Goal: Transaction & Acquisition: Purchase product/service

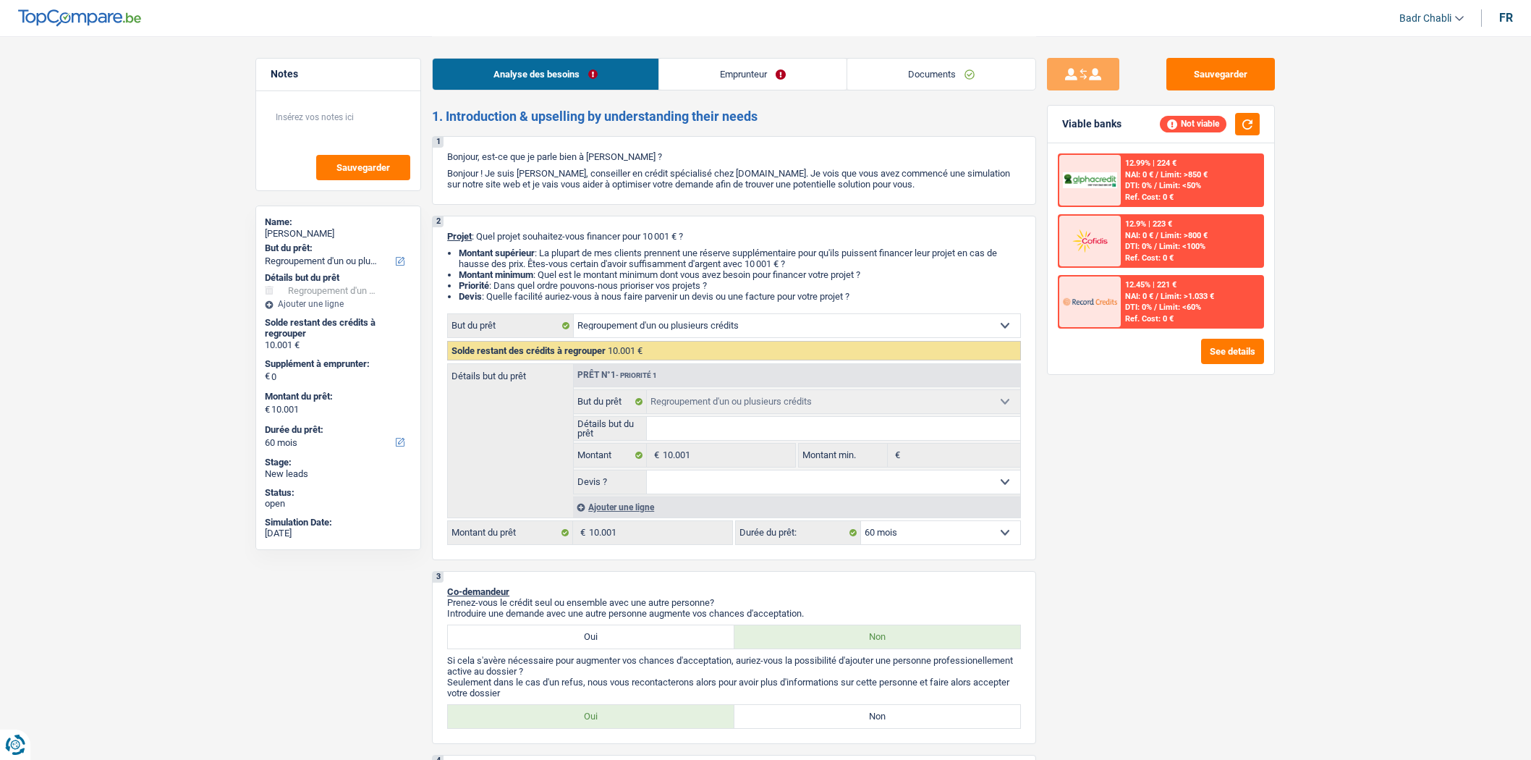
select select "refinancing"
select select "60"
select select "refinancing"
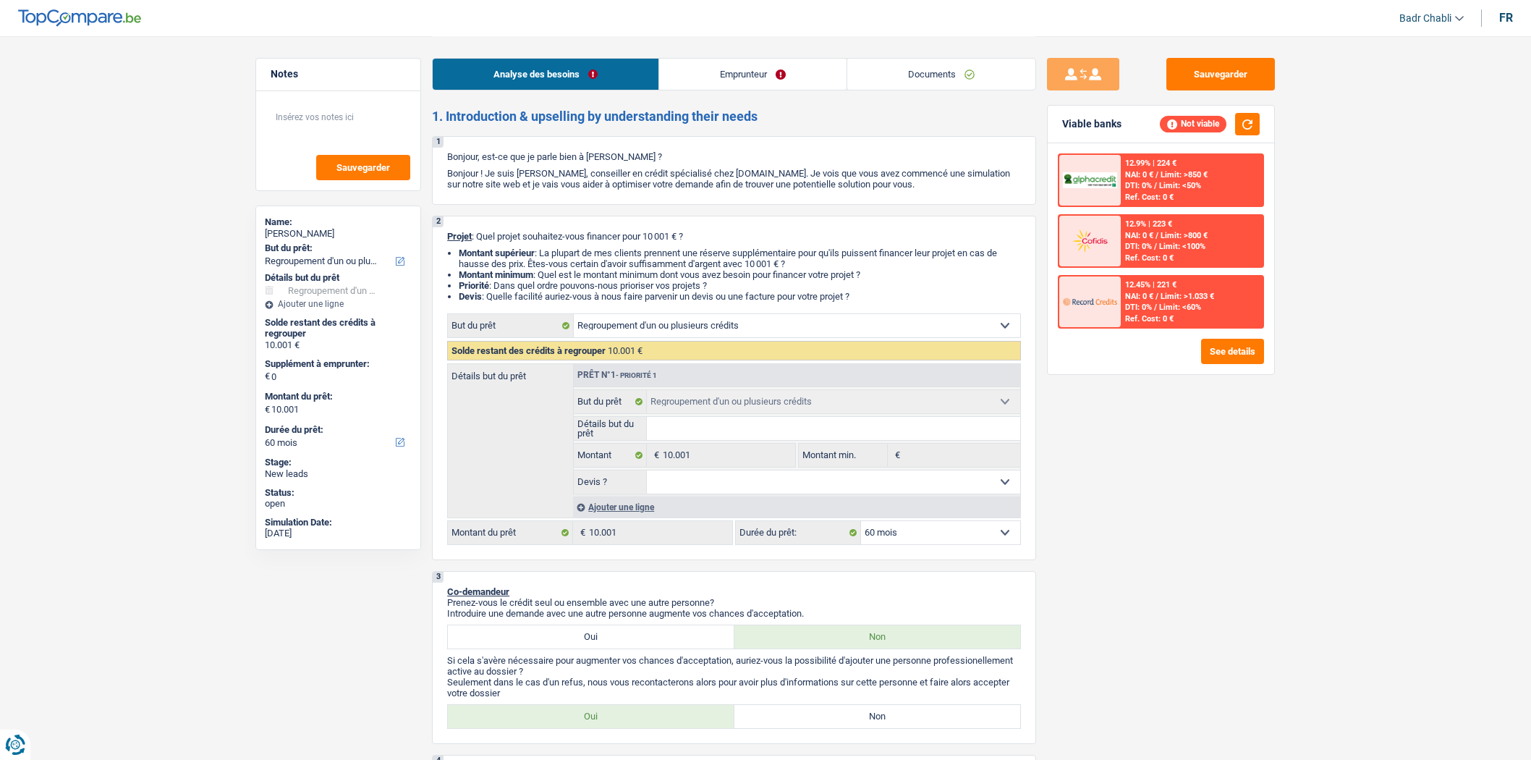
select select "60"
select select "refinancing"
select select "60"
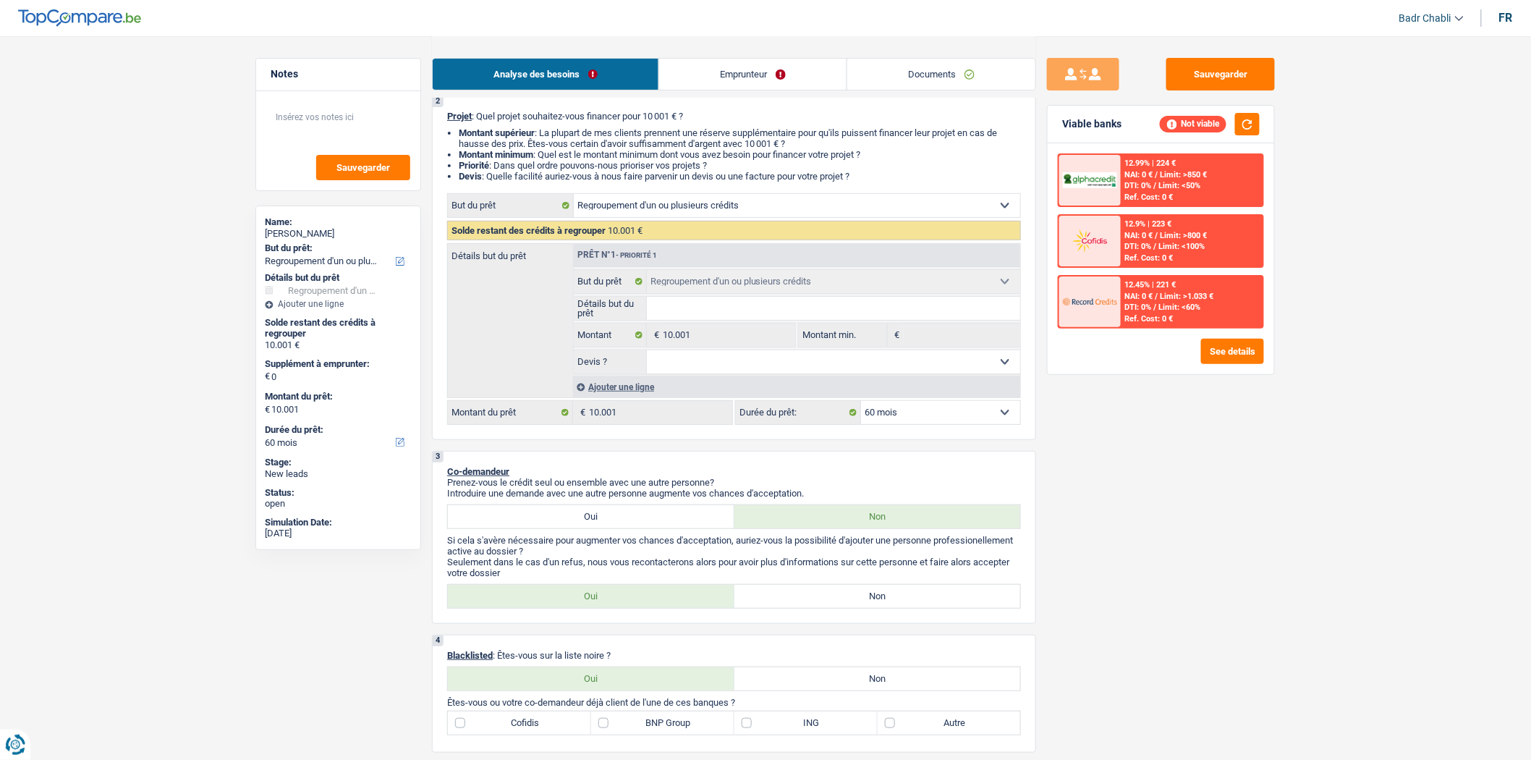
scroll to position [402, 0]
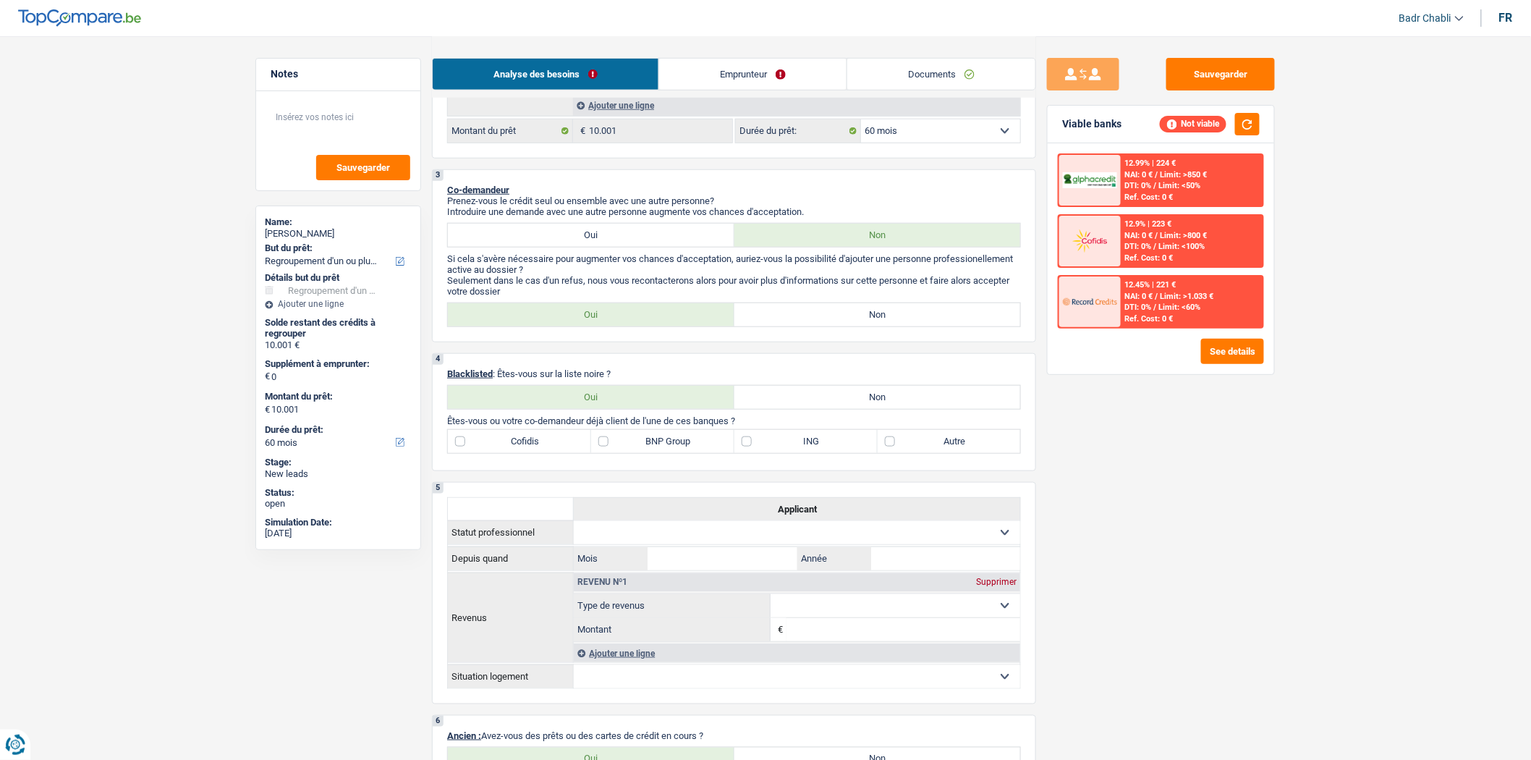
click at [878, 311] on label "Non" at bounding box center [877, 314] width 287 height 23
click at [878, 311] on input "Non" at bounding box center [877, 314] width 287 height 23
radio input "true"
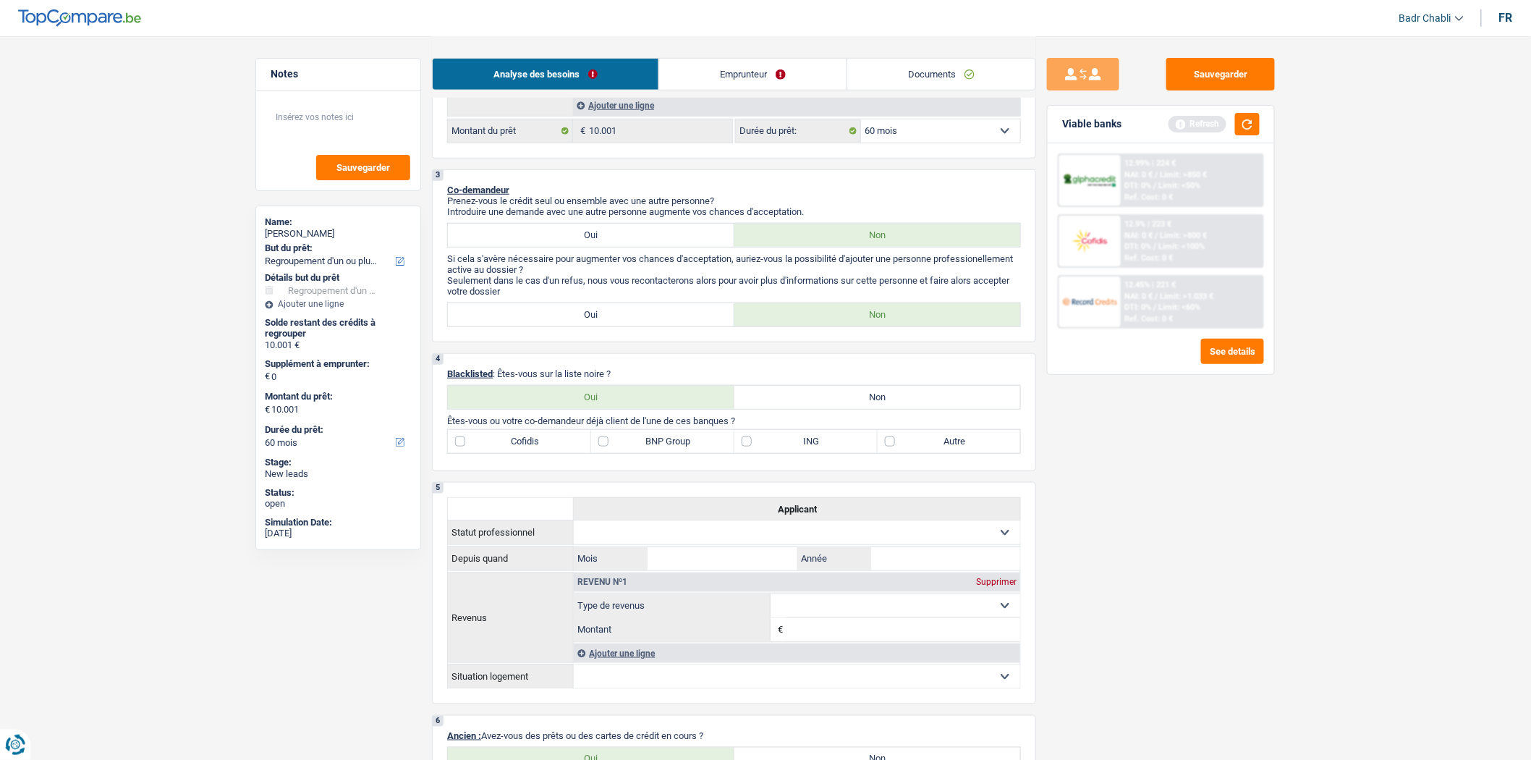
click at [880, 398] on label "Non" at bounding box center [877, 397] width 287 height 23
click at [880, 398] on input "Non" at bounding box center [877, 397] width 287 height 23
radio input "true"
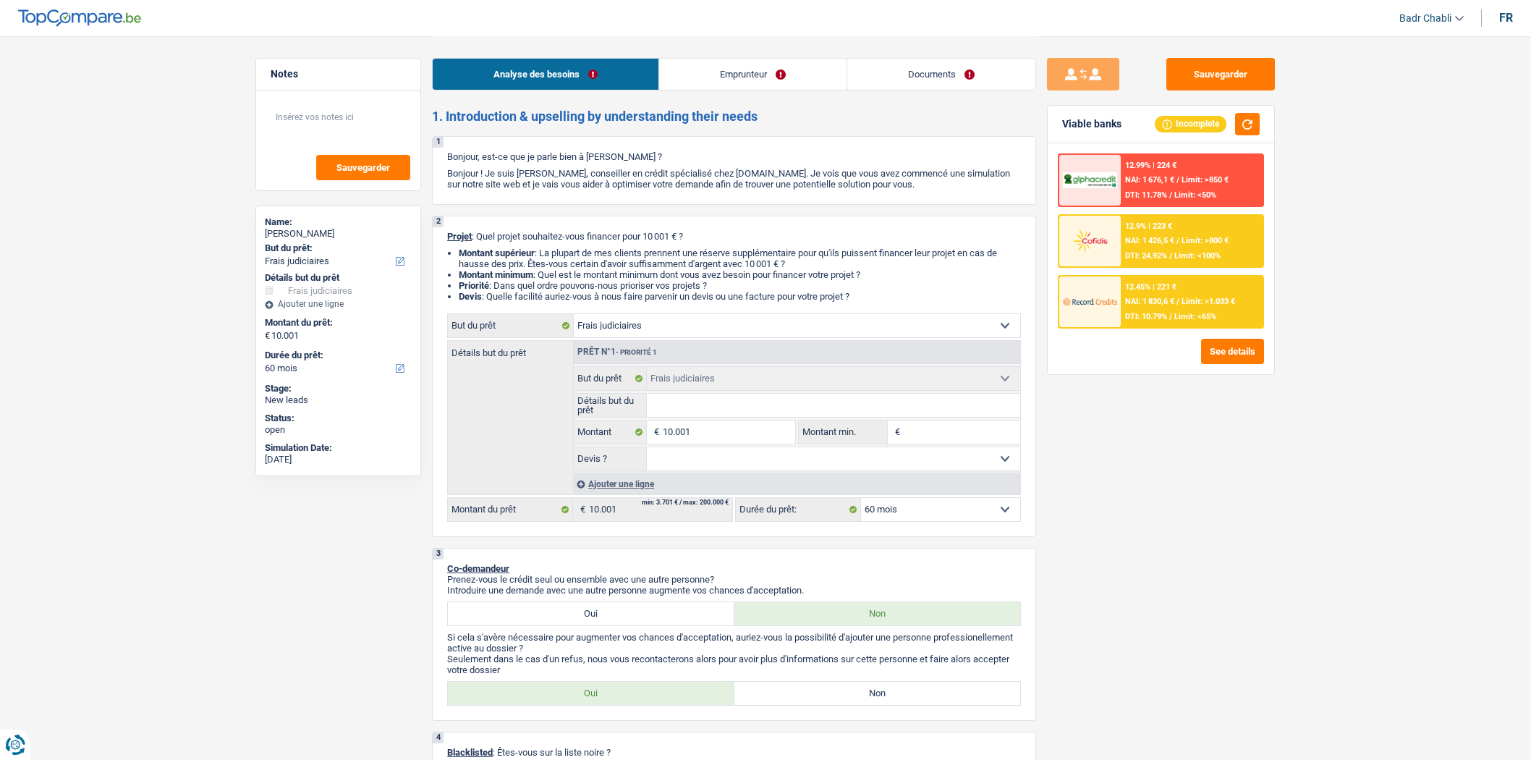
select select "judicial"
select select "60"
select select "judicial"
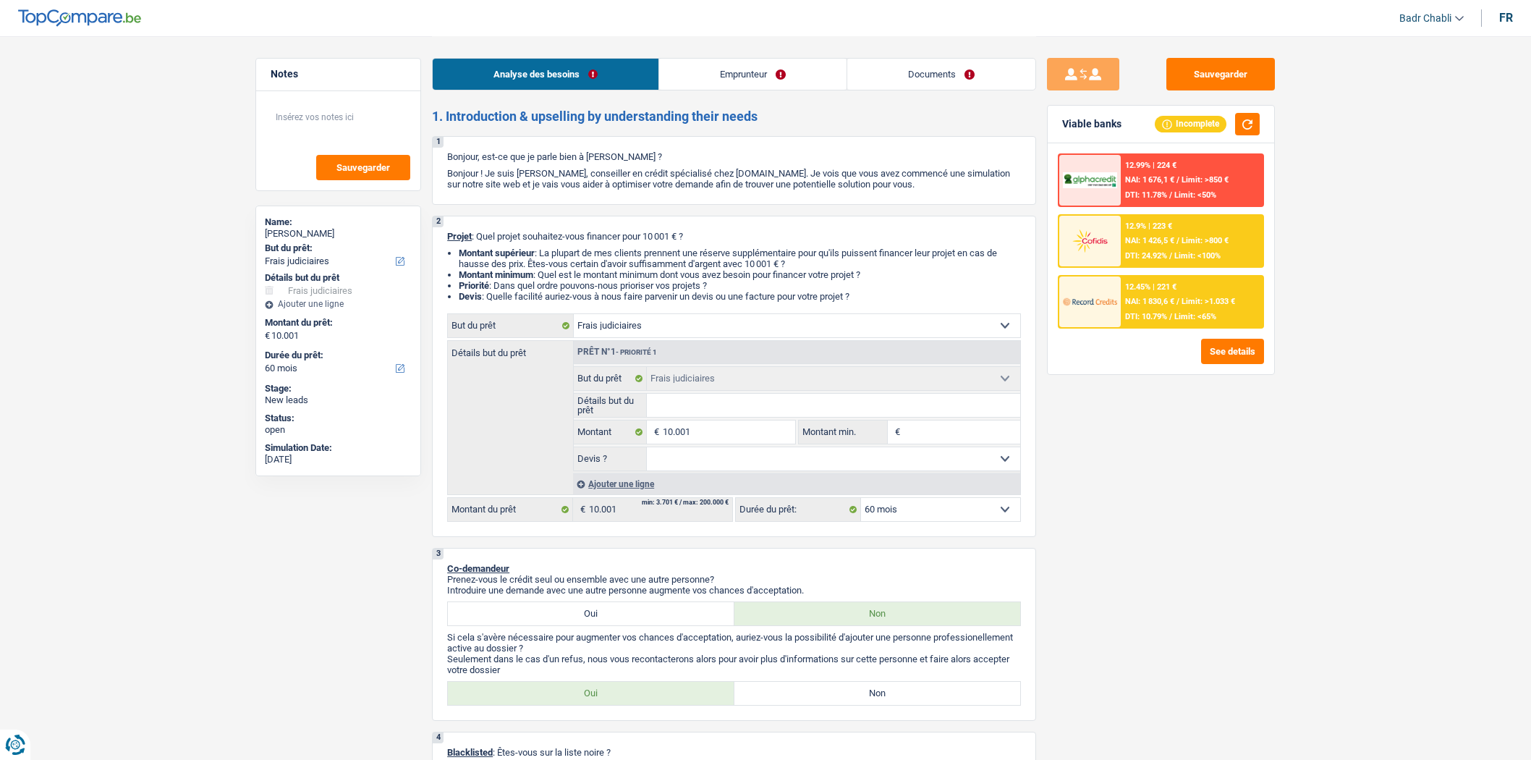
select select "60"
select select "worker"
select select "netSalary"
select select "liveWithParents"
select select "judicial"
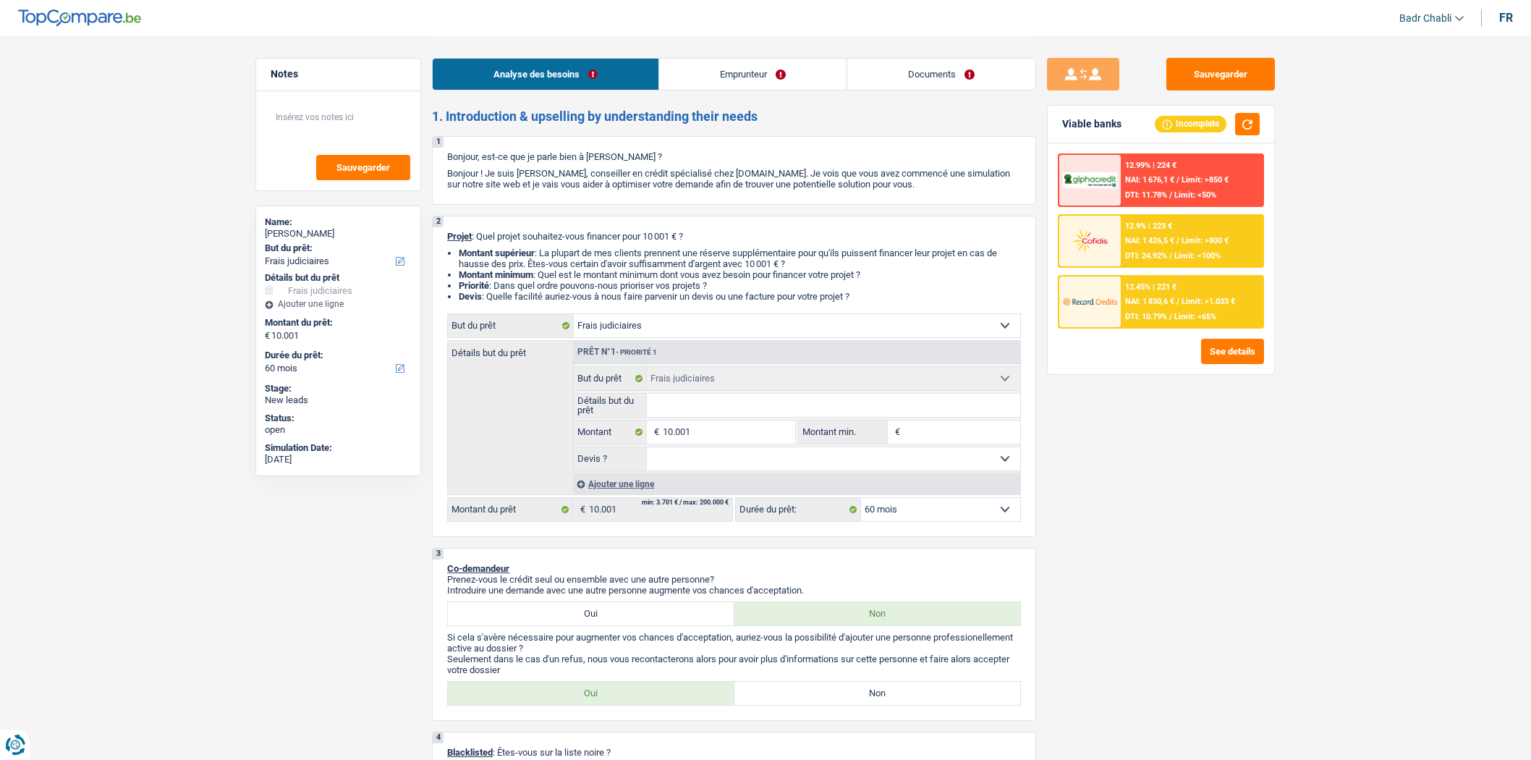
select select "judicial"
select select "60"
select select "worker"
select select "netSalary"
select select "BE"
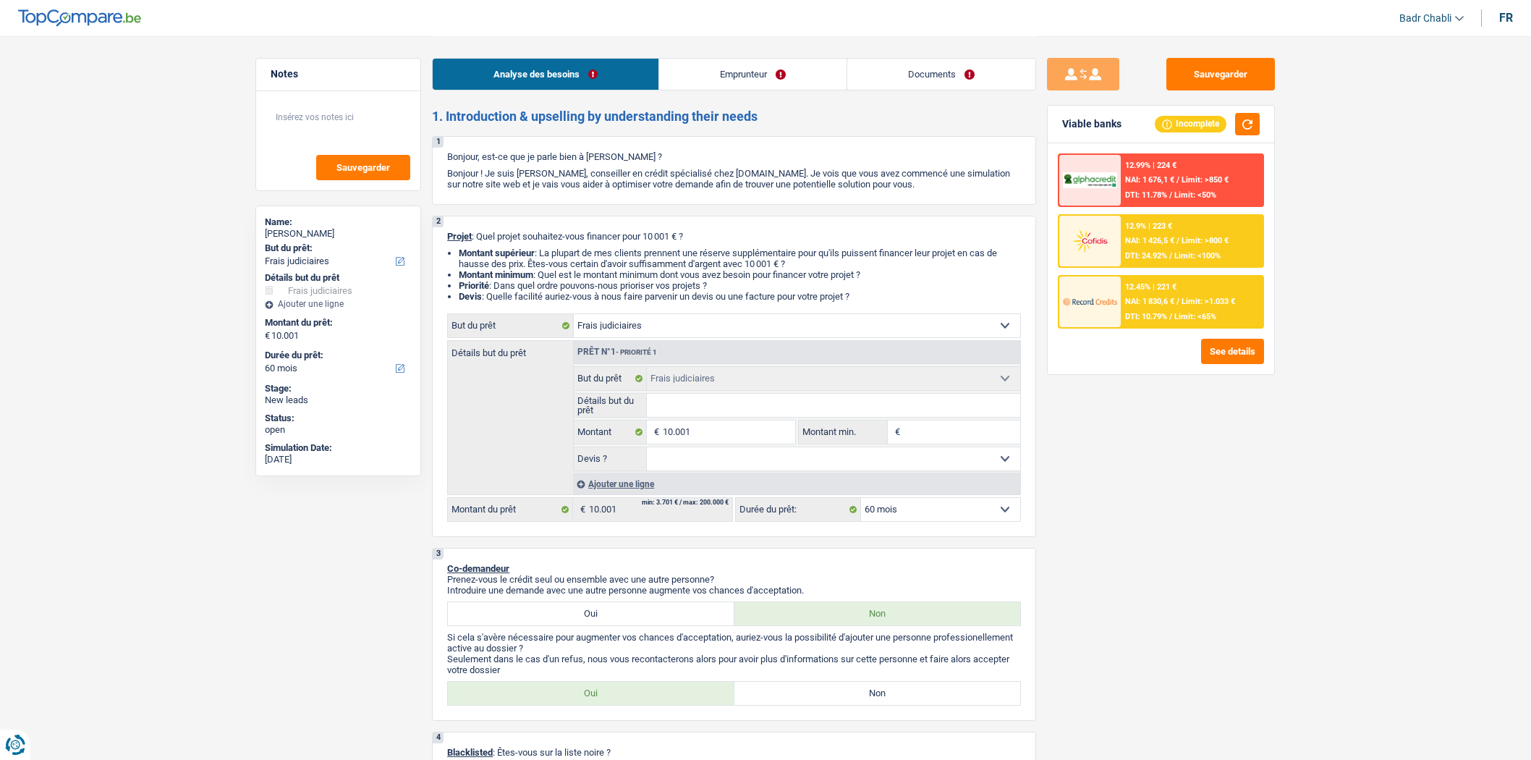
select select "smallCompanies"
click at [791, 75] on link "Emprunteur" at bounding box center [752, 74] width 187 height 31
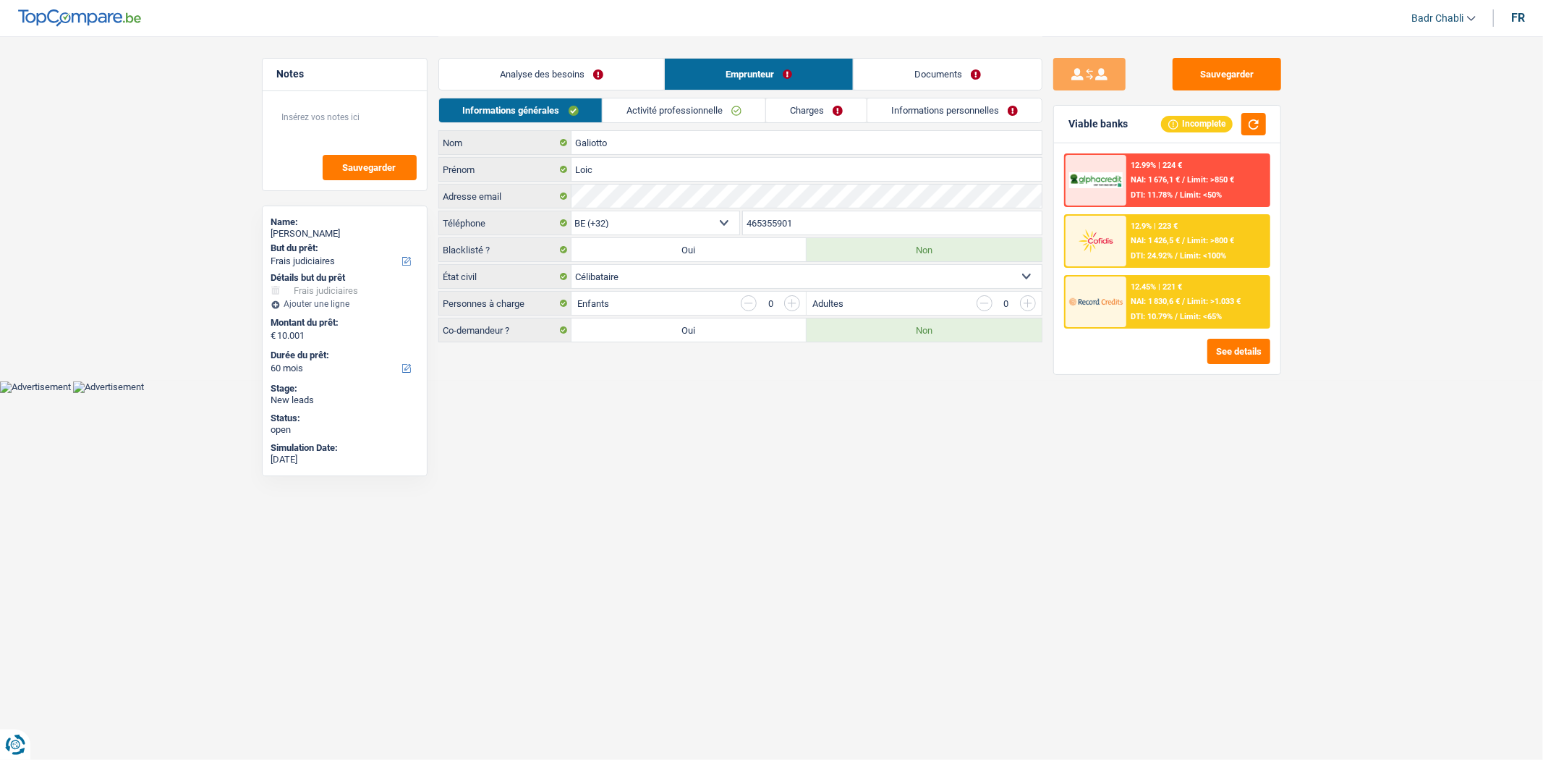
click at [713, 111] on link "Activité professionnelle" at bounding box center [684, 110] width 163 height 24
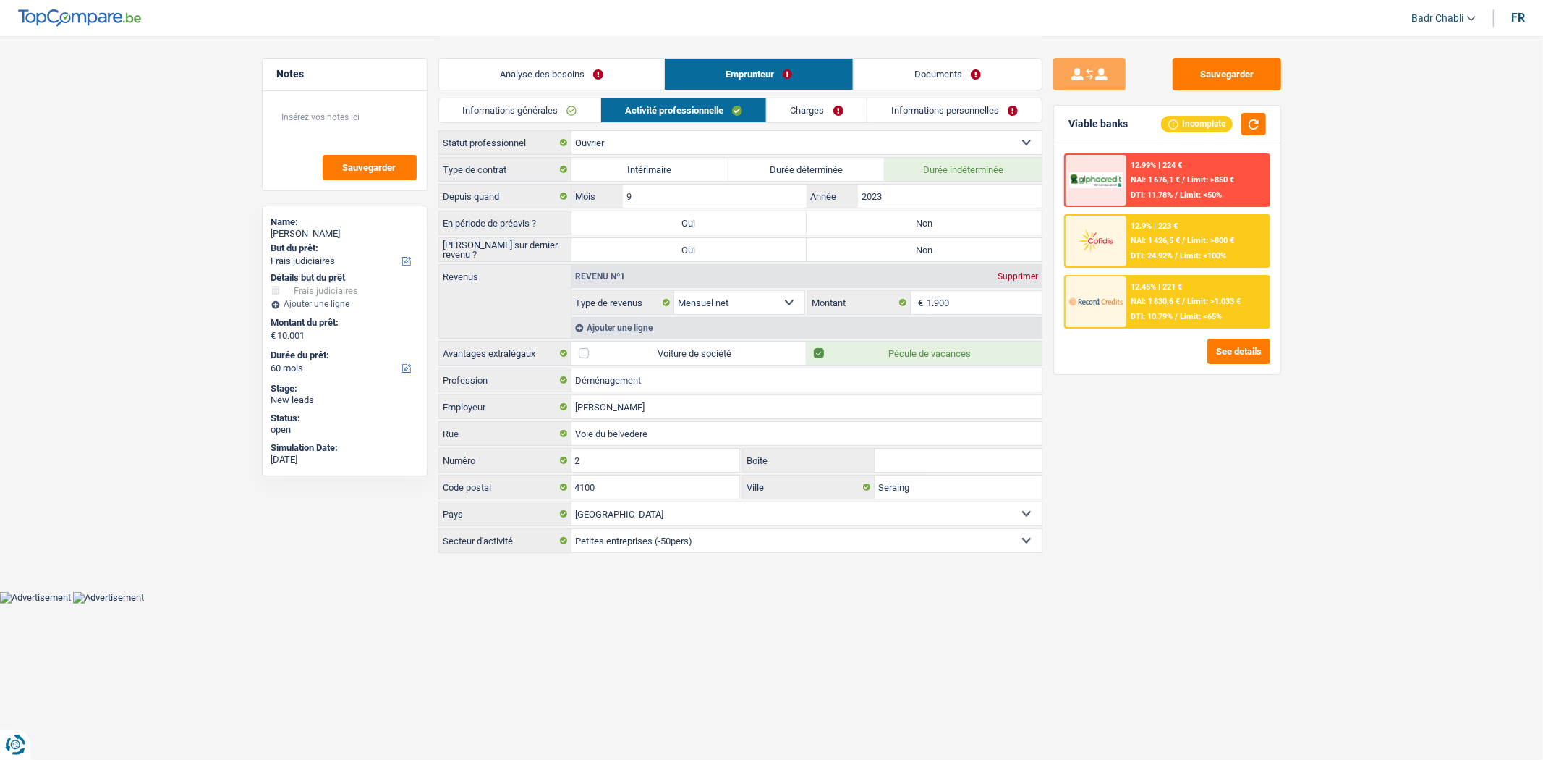
click at [895, 222] on label "Non" at bounding box center [924, 222] width 235 height 23
click at [895, 222] on input "Non" at bounding box center [924, 222] width 235 height 23
radio input "true"
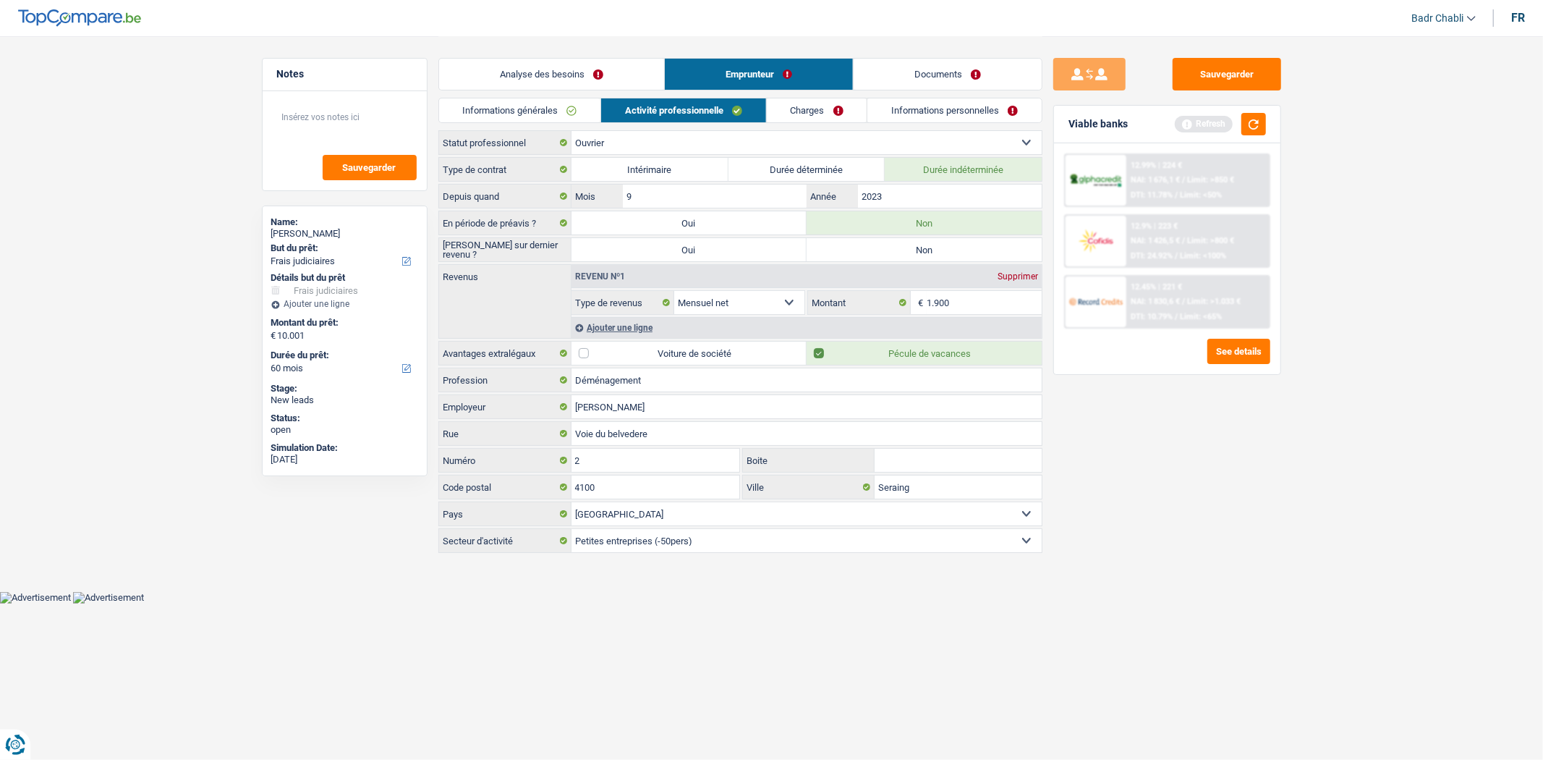
click at [899, 257] on label "Non" at bounding box center [924, 249] width 235 height 23
click at [899, 257] on input "Non" at bounding box center [924, 249] width 235 height 23
radio input "true"
click at [826, 114] on link "Charges" at bounding box center [817, 110] width 101 height 24
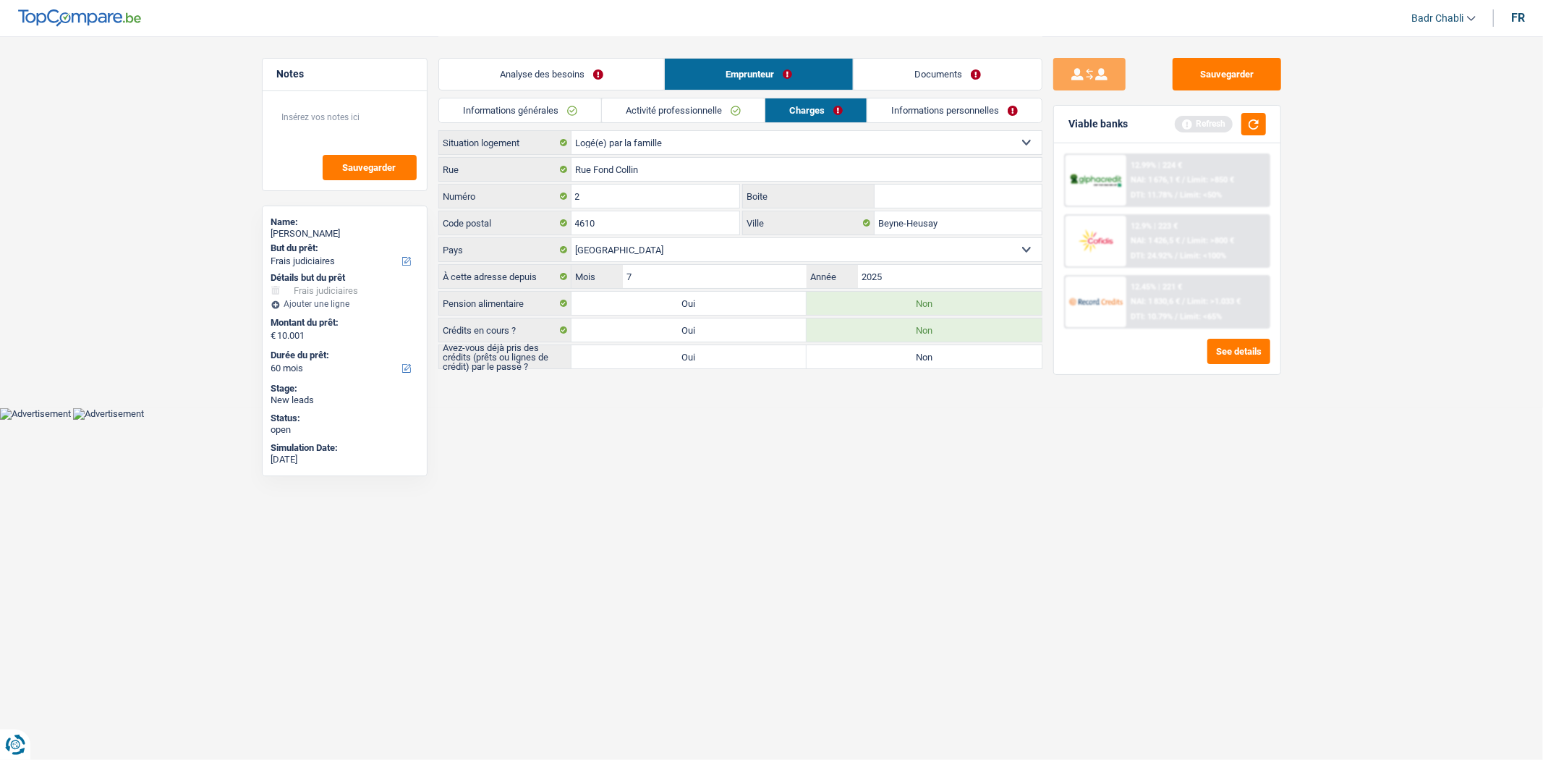
click at [881, 349] on label "Non" at bounding box center [924, 356] width 235 height 23
click at [881, 349] on input "Non" at bounding box center [924, 356] width 235 height 23
radio input "true"
click at [587, 63] on link "Analyse des besoins" at bounding box center [551, 74] width 225 height 31
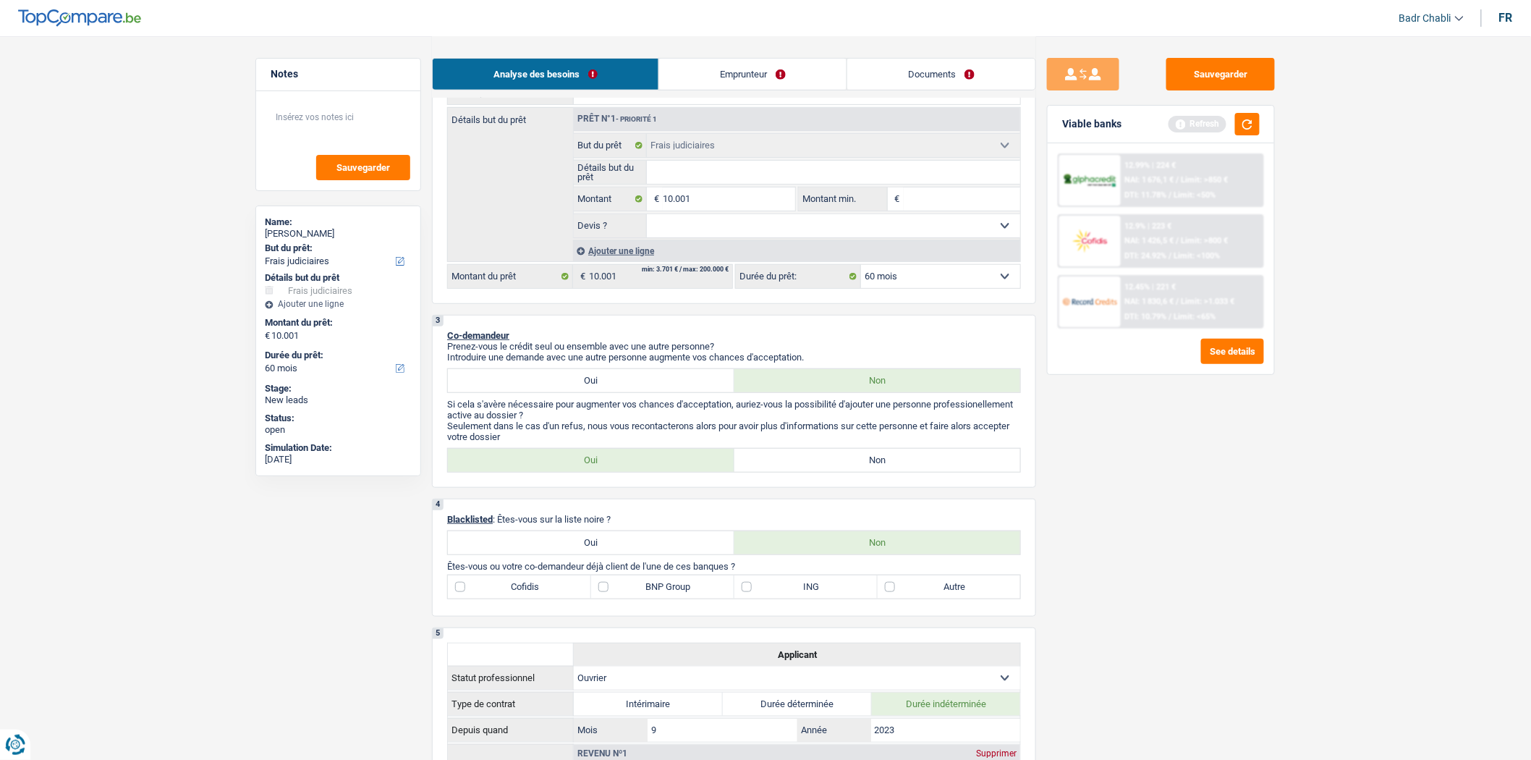
scroll to position [241, 0]
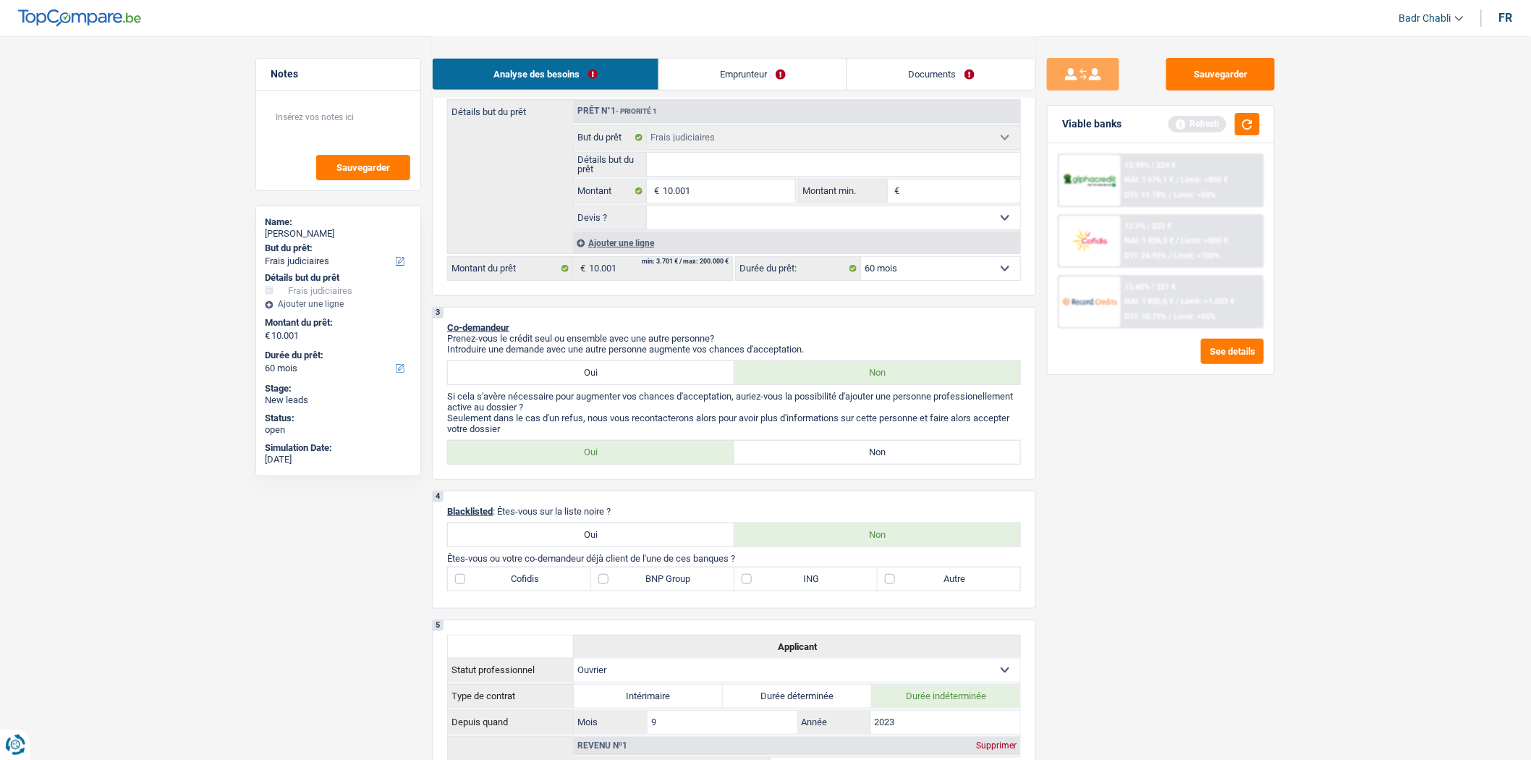
click at [888, 452] on label "Non" at bounding box center [877, 452] width 287 height 23
click at [888, 452] on input "Non" at bounding box center [877, 452] width 287 height 23
radio input "true"
drag, startPoint x: 754, startPoint y: 219, endPoint x: 762, endPoint y: 228, distance: 12.3
click at [755, 219] on select "Oui Non Non répondu Sélectionner une option" at bounding box center [834, 217] width 374 height 23
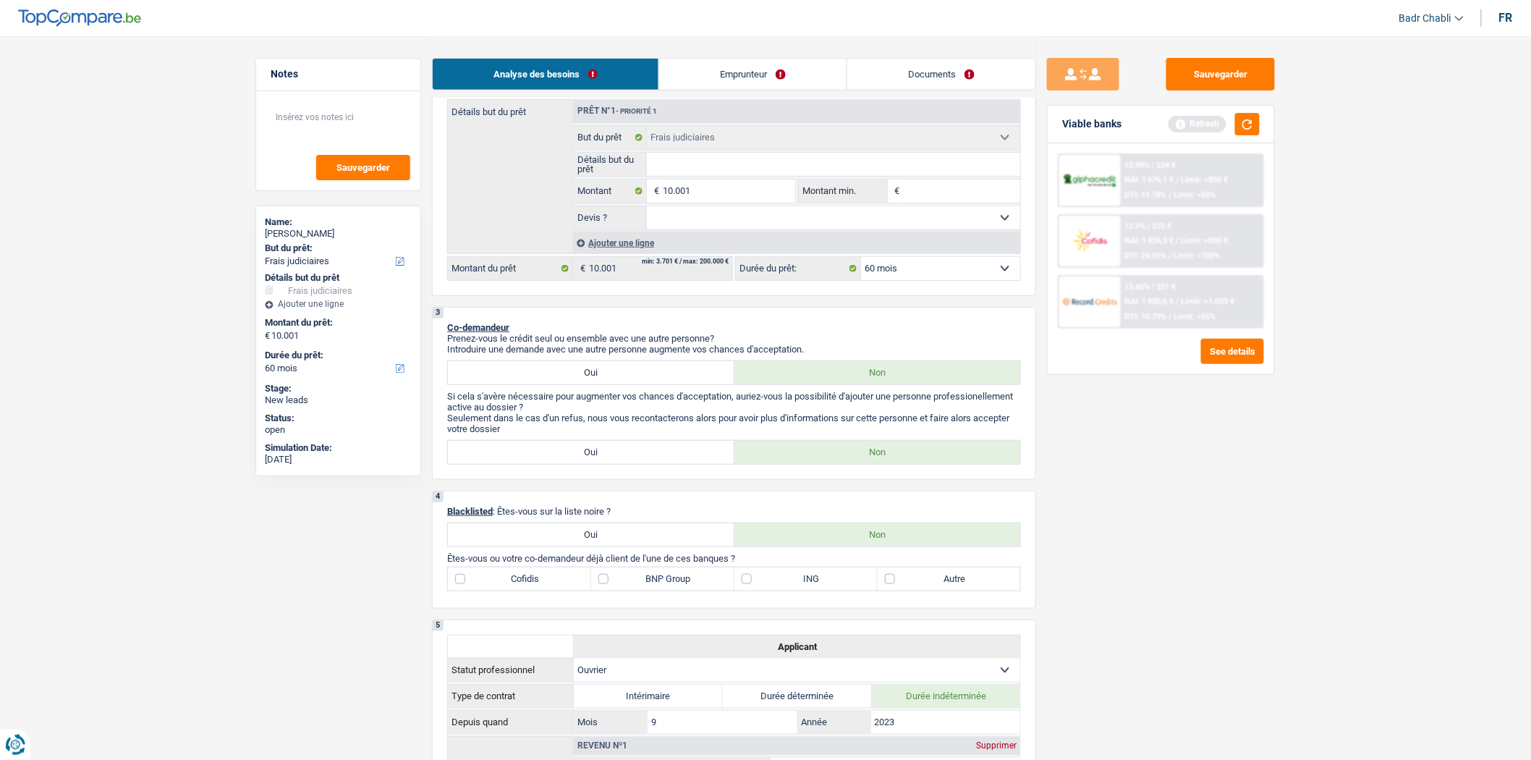
select select "false"
click at [647, 210] on select "Oui Non Non répondu Sélectionner une option" at bounding box center [834, 217] width 374 height 23
select select "false"
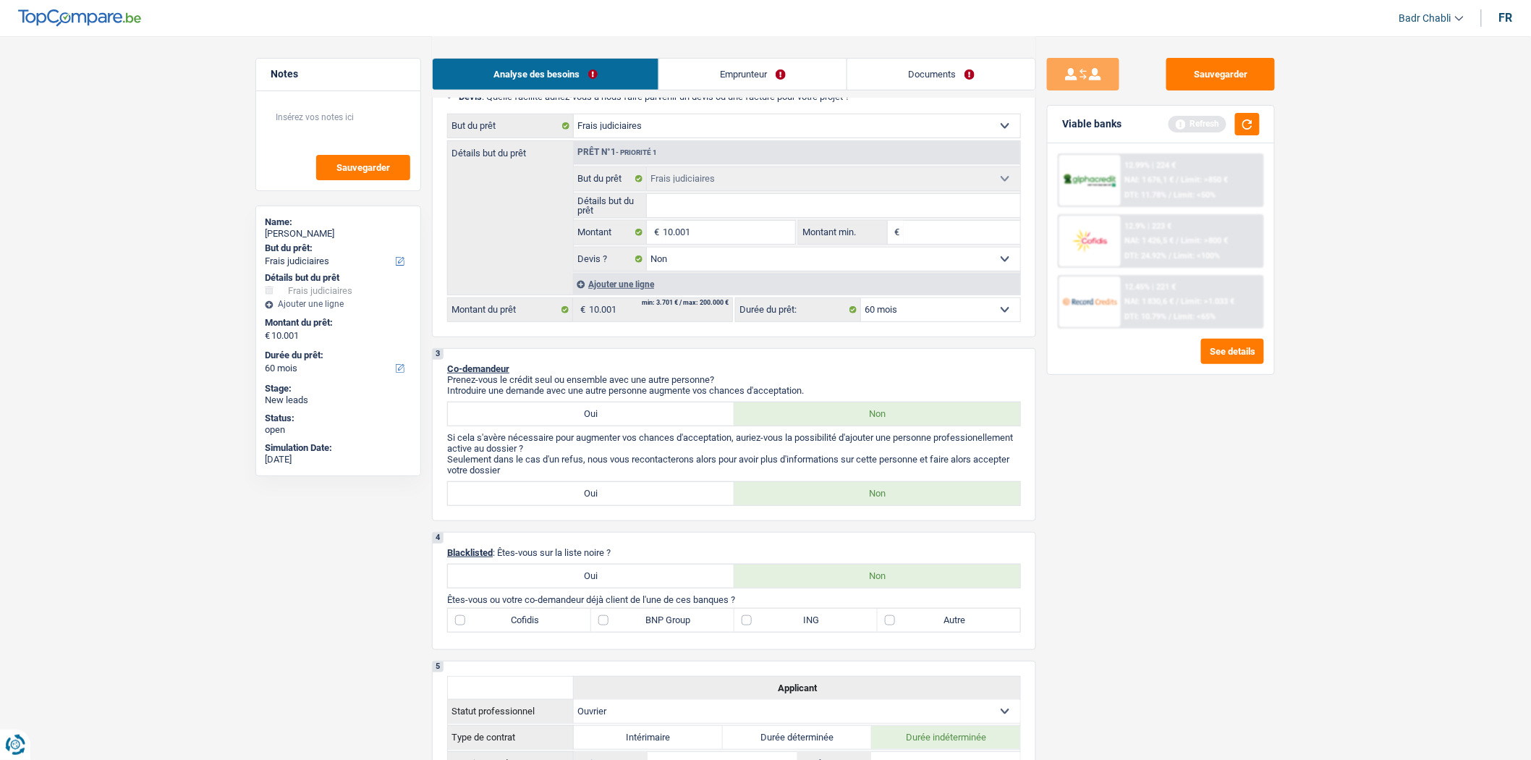
scroll to position [161, 0]
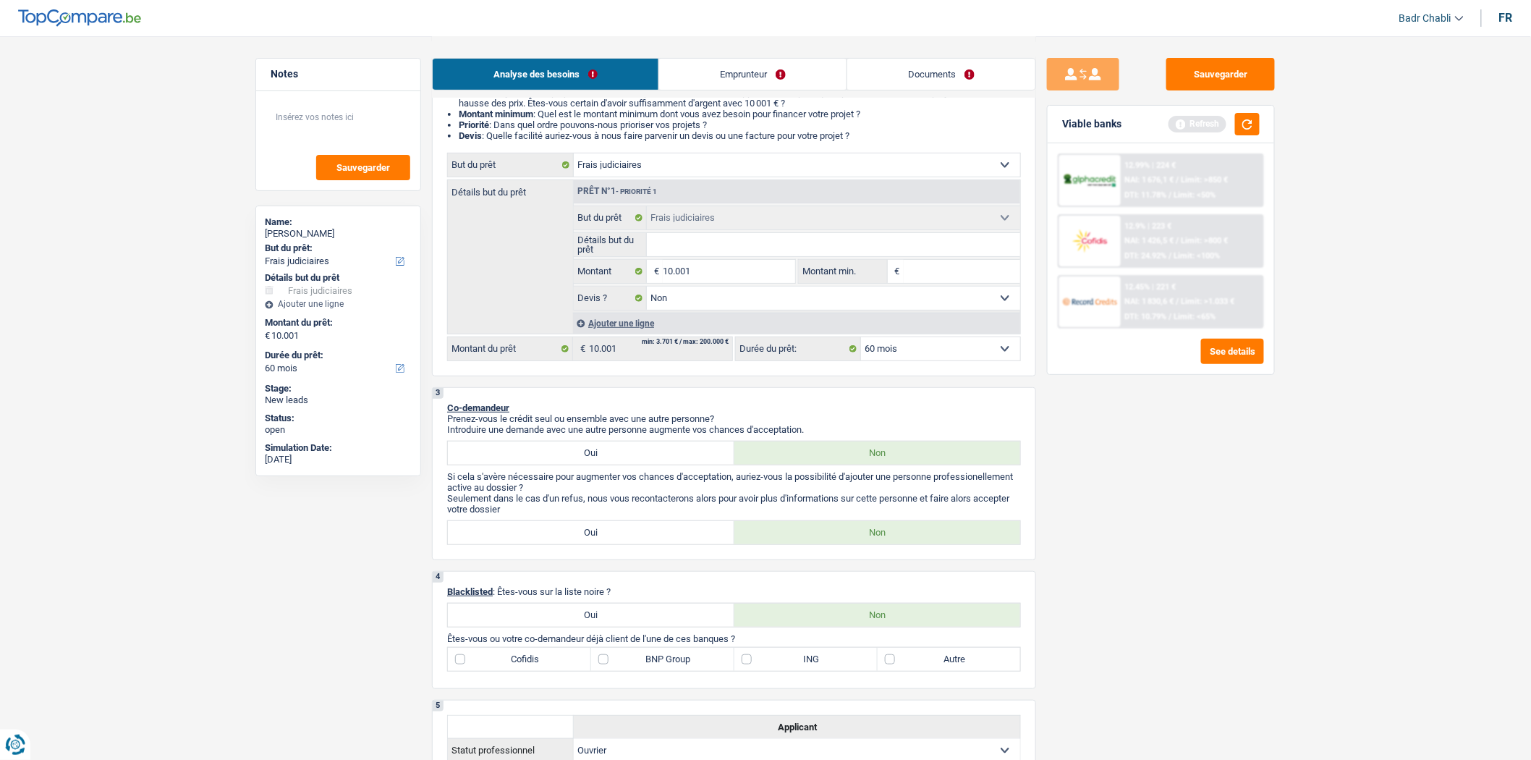
click at [703, 169] on select "Confort maison: meubles, textile, peinture, électroménager, outillage non-profe…" at bounding box center [797, 164] width 446 height 23
select select "hobbies"
click at [574, 156] on select "Confort maison: meubles, textile, peinture, électroménager, outillage non-profe…" at bounding box center [797, 164] width 446 height 23
select select "judicial"
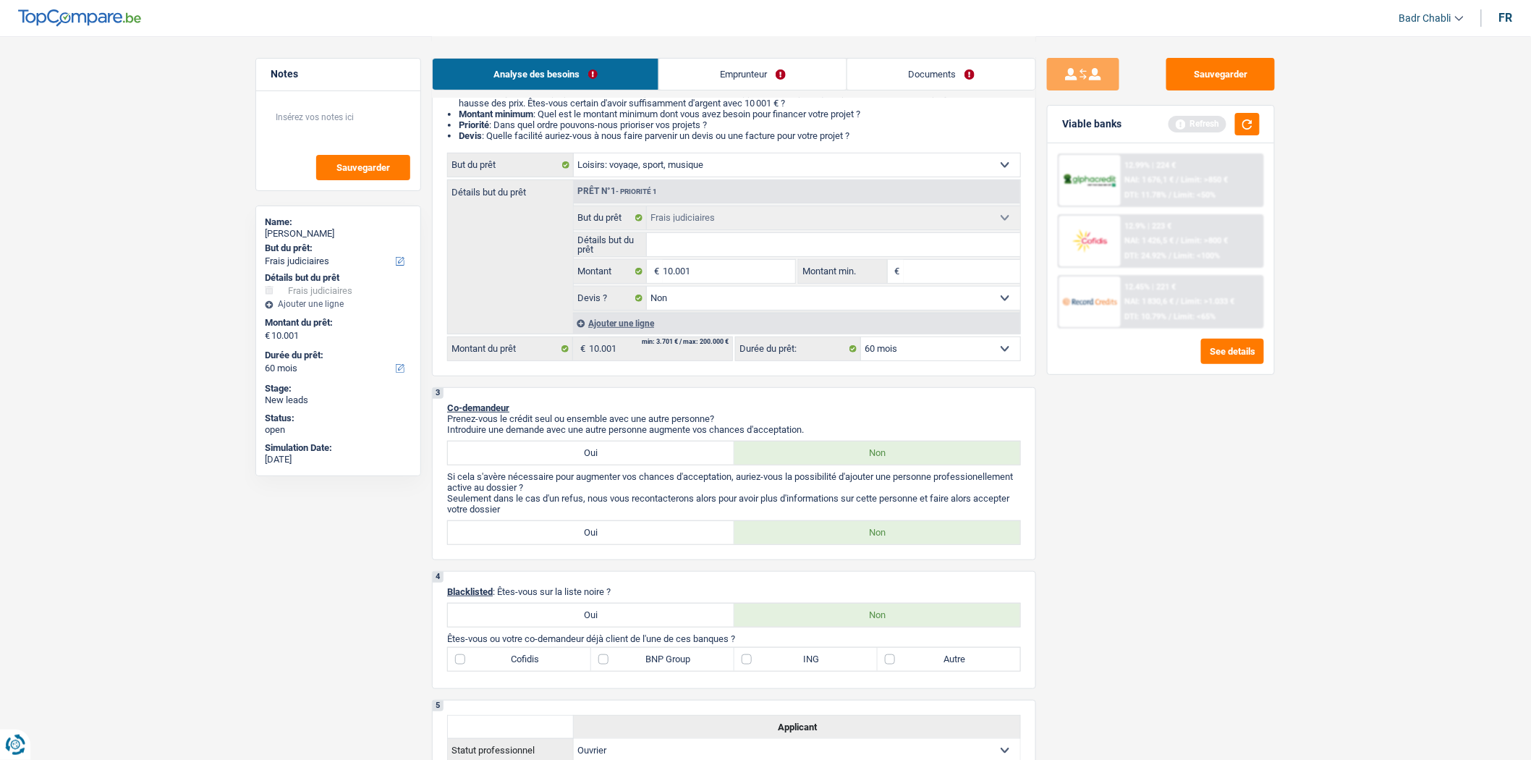
select select "false"
select select "judicial"
select select "false"
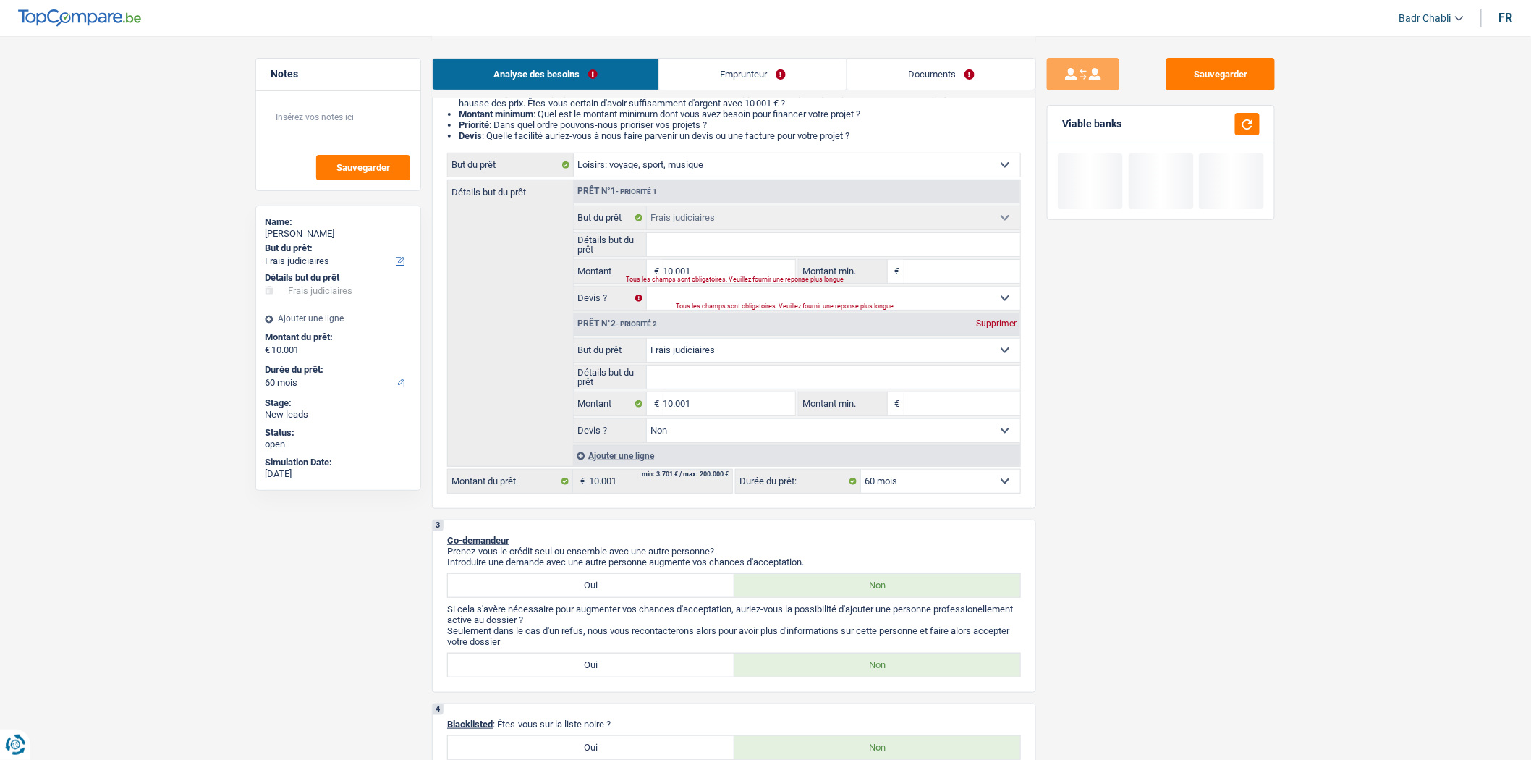
select select "hobbies"
select select
select select "hobbies"
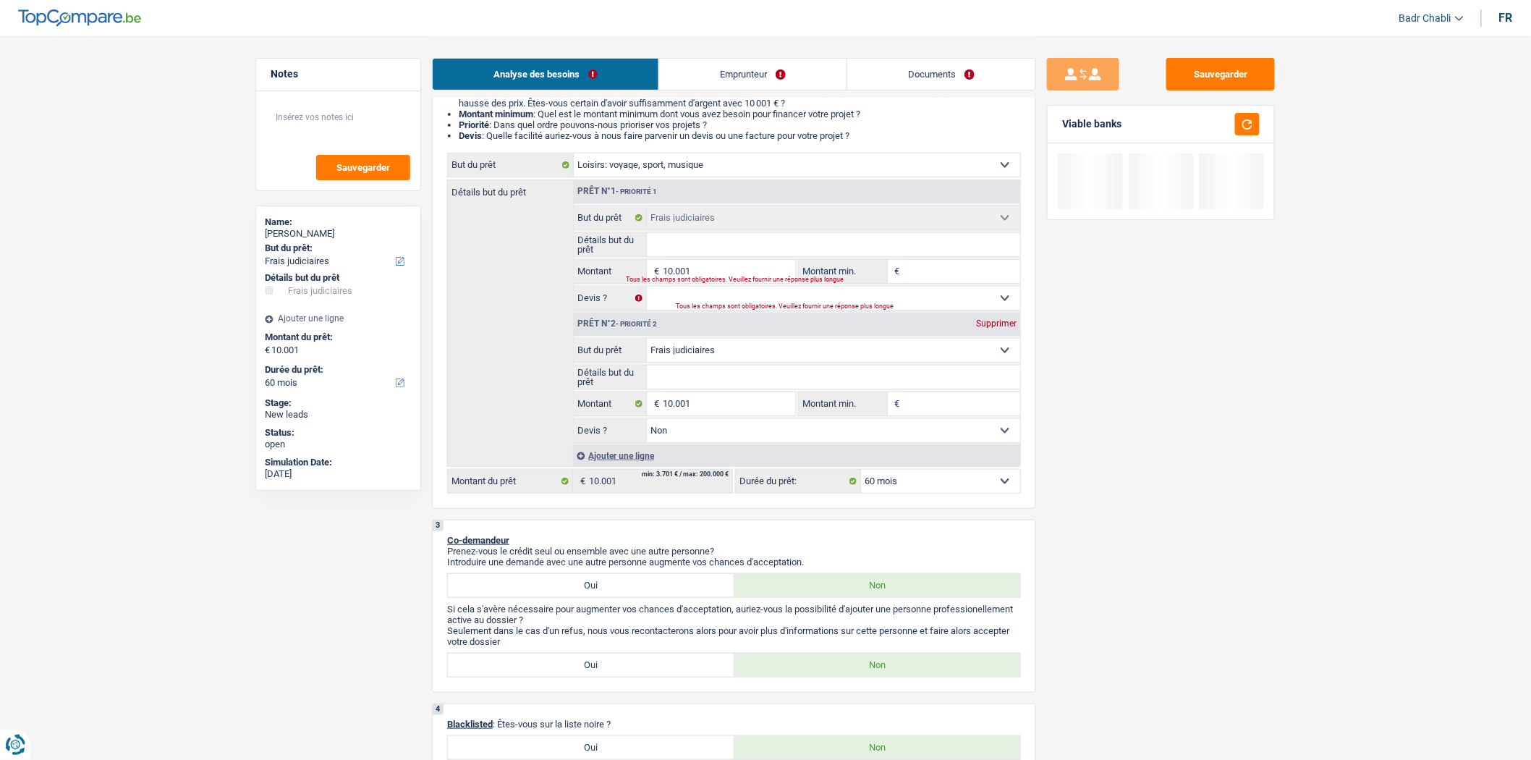
select select "hobbies"
select select
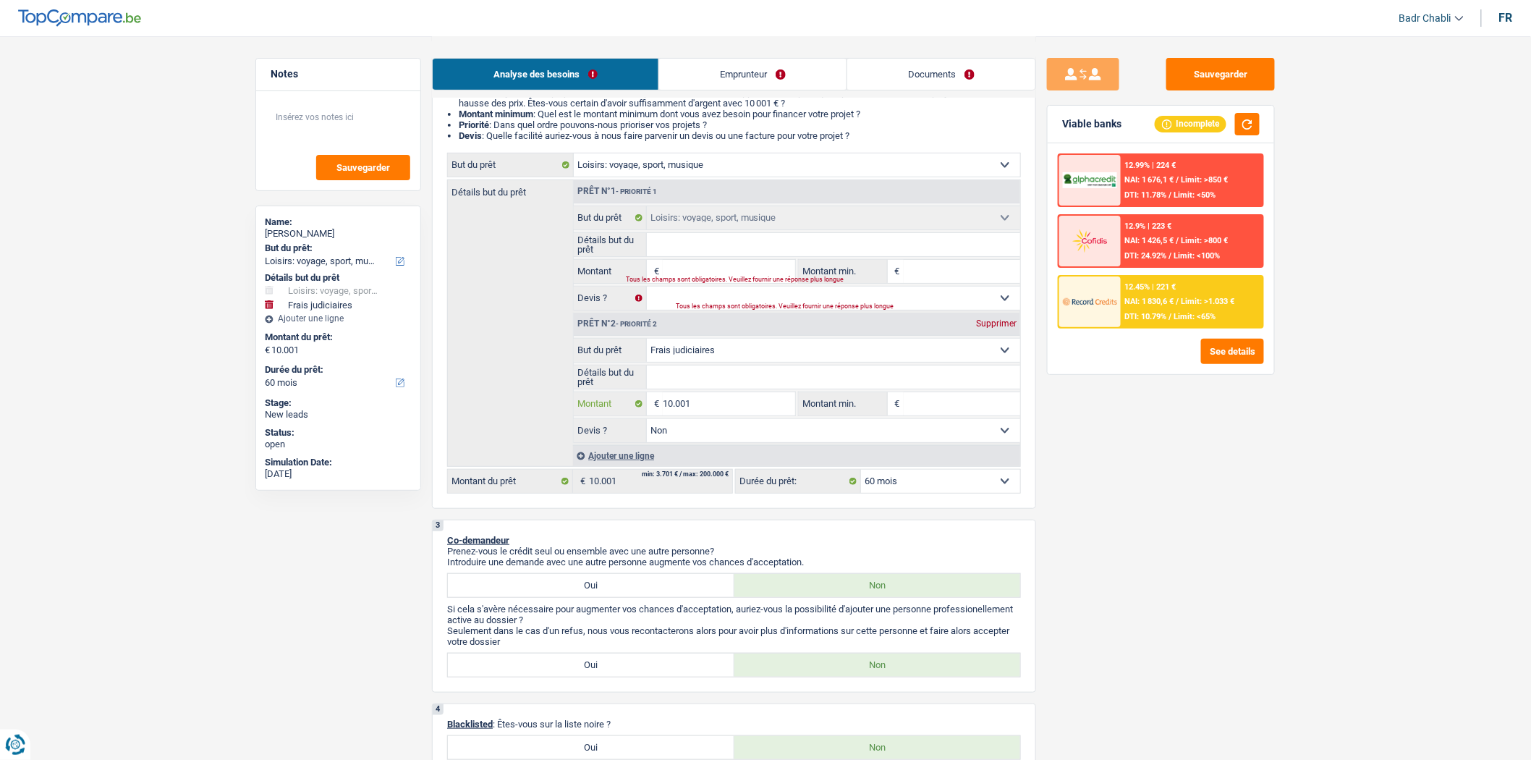
click at [710, 404] on input "10.001" at bounding box center [729, 403] width 132 height 23
click at [711, 268] on input "Montant" at bounding box center [729, 271] width 132 height 23
paste input "10.001"
type input "10.001"
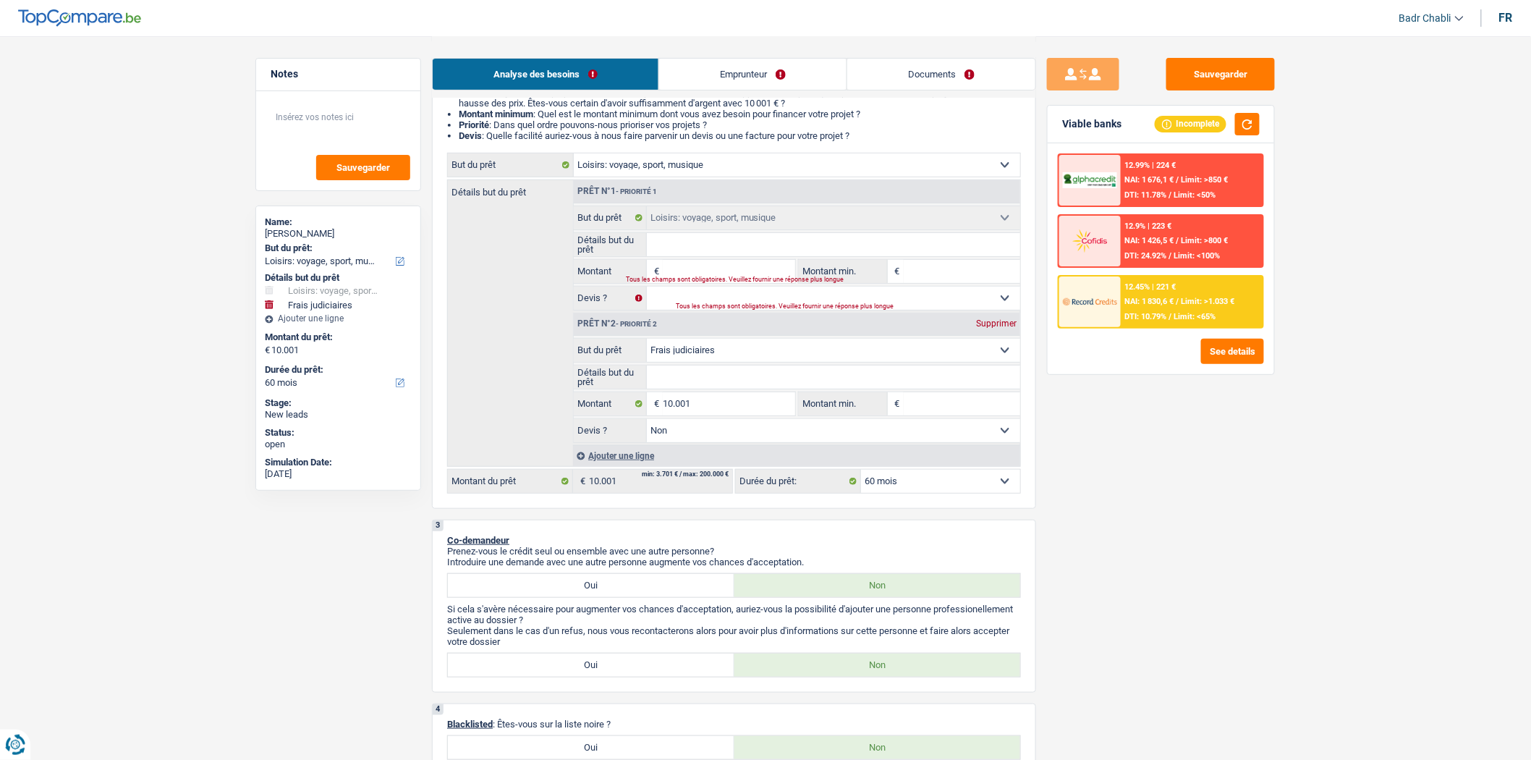
type input "10.001"
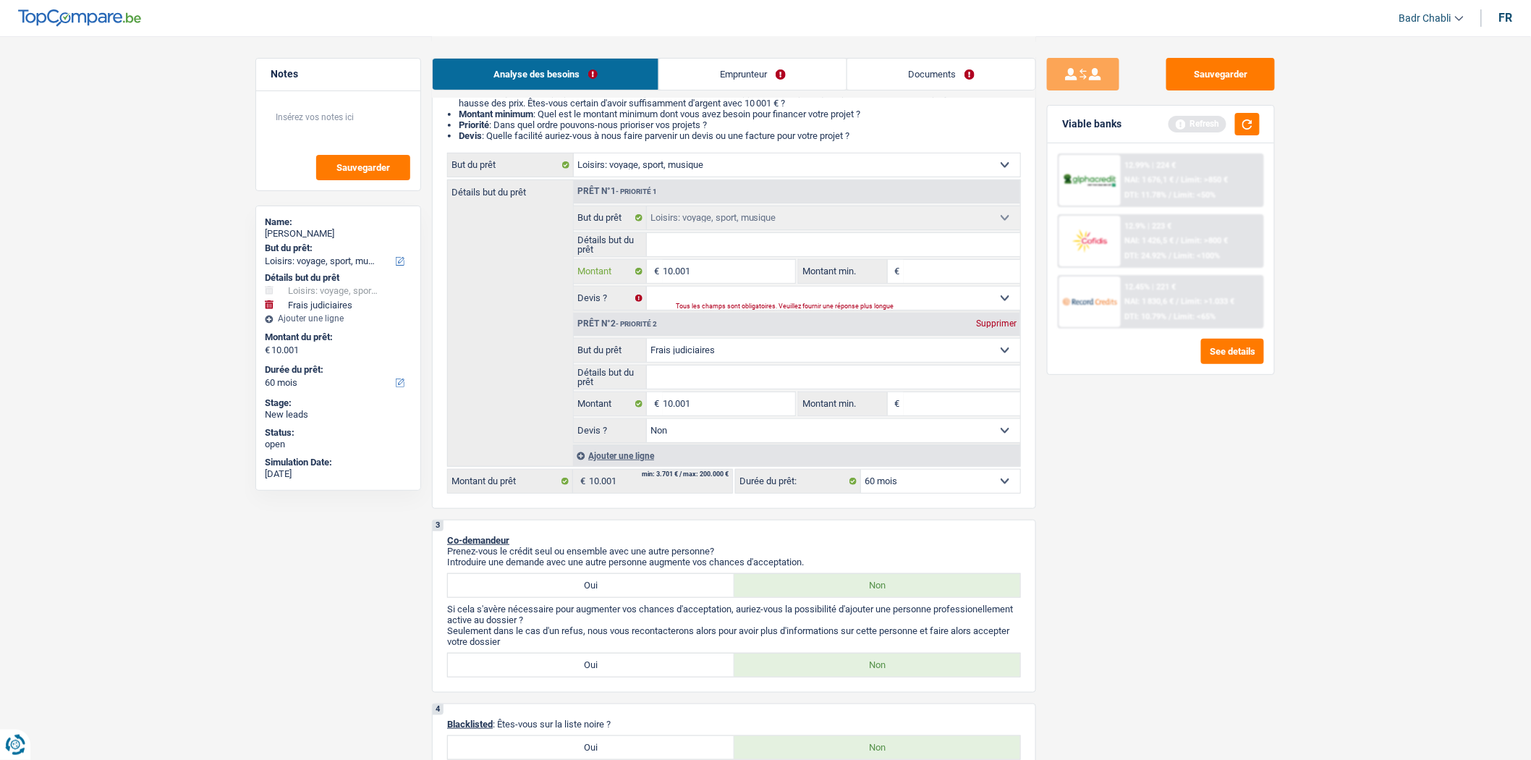
type input "10.001"
type input "20.002"
select select "120"
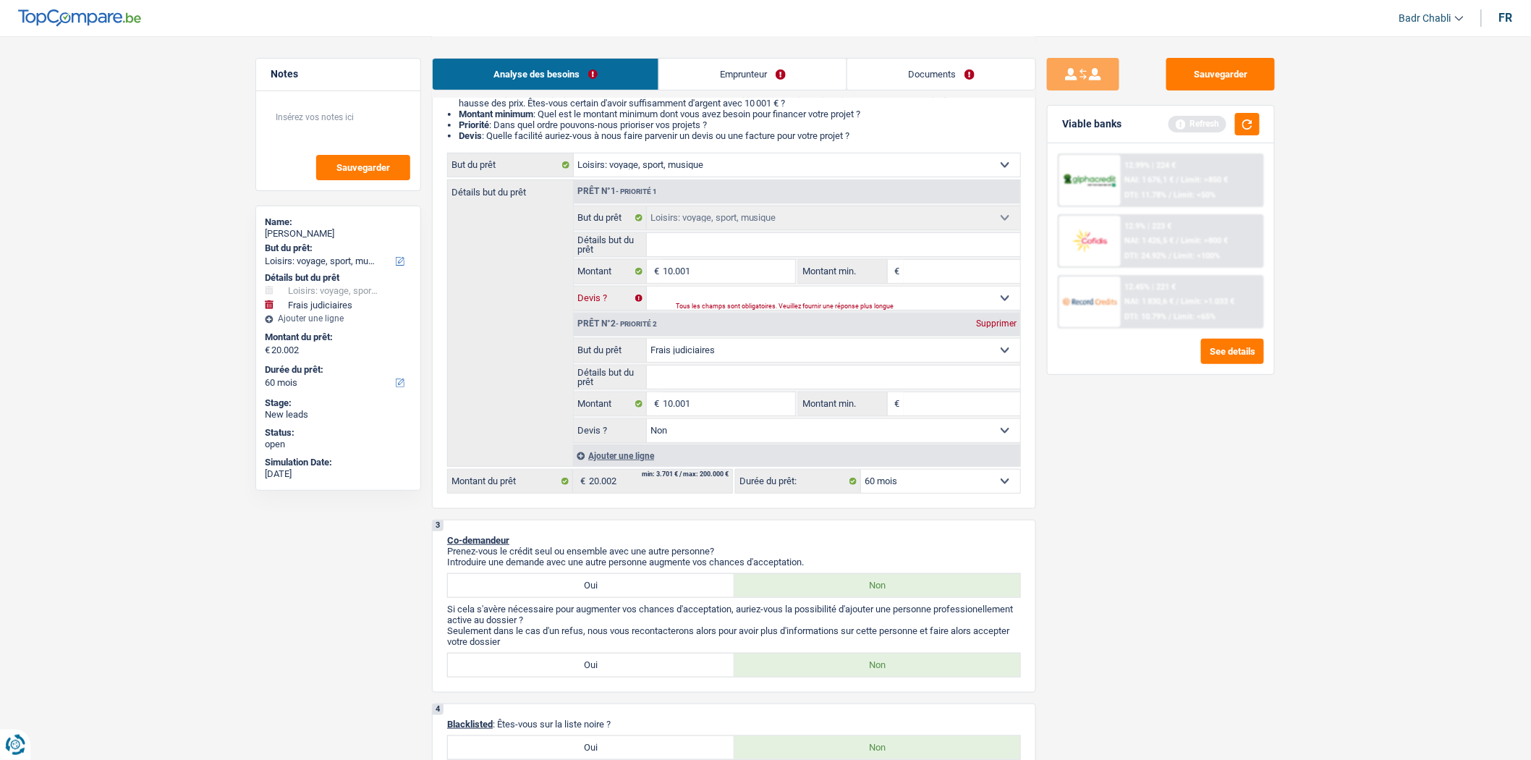
select select "120"
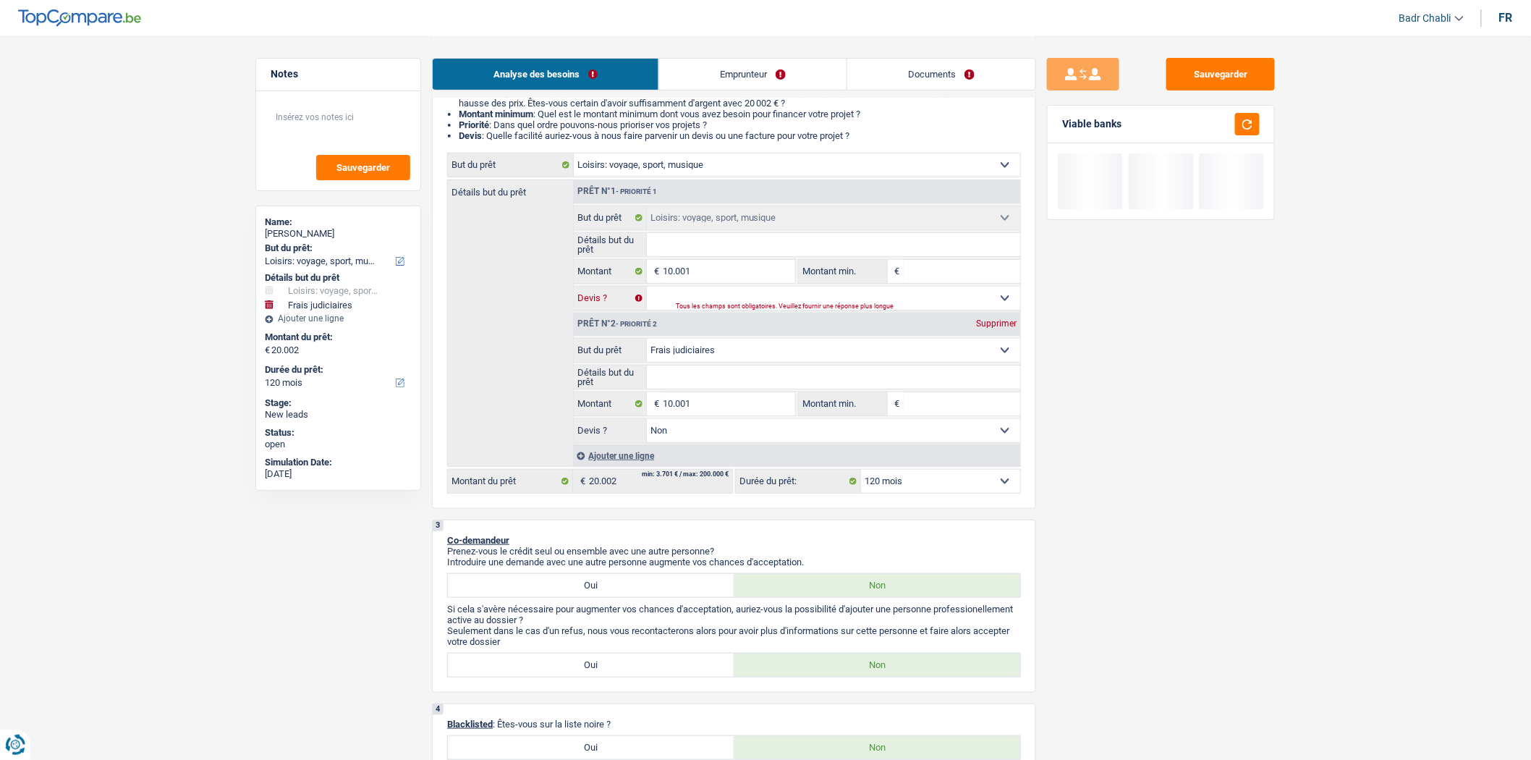
drag, startPoint x: 709, startPoint y: 305, endPoint x: 715, endPoint y: 313, distance: 9.3
click at [709, 305] on select "Oui Non Non répondu Sélectionner une option" at bounding box center [834, 298] width 374 height 23
select select "false"
click at [647, 290] on select "Oui Non Non répondu Sélectionner une option" at bounding box center [834, 298] width 374 height 23
select select "false"
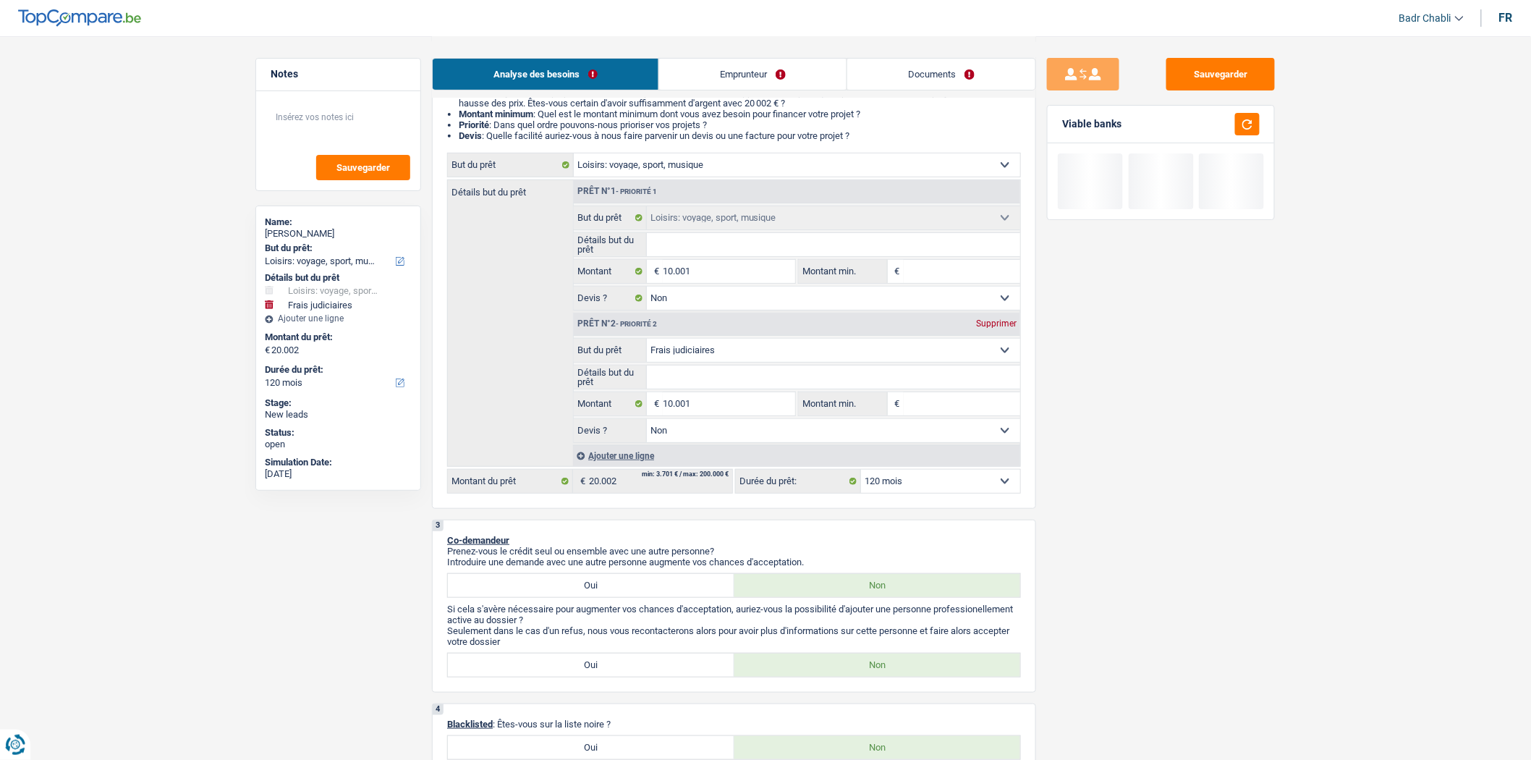
click at [720, 256] on input "Détails but du prêt" at bounding box center [834, 244] width 374 height 23
type input "C"
type input "Ca"
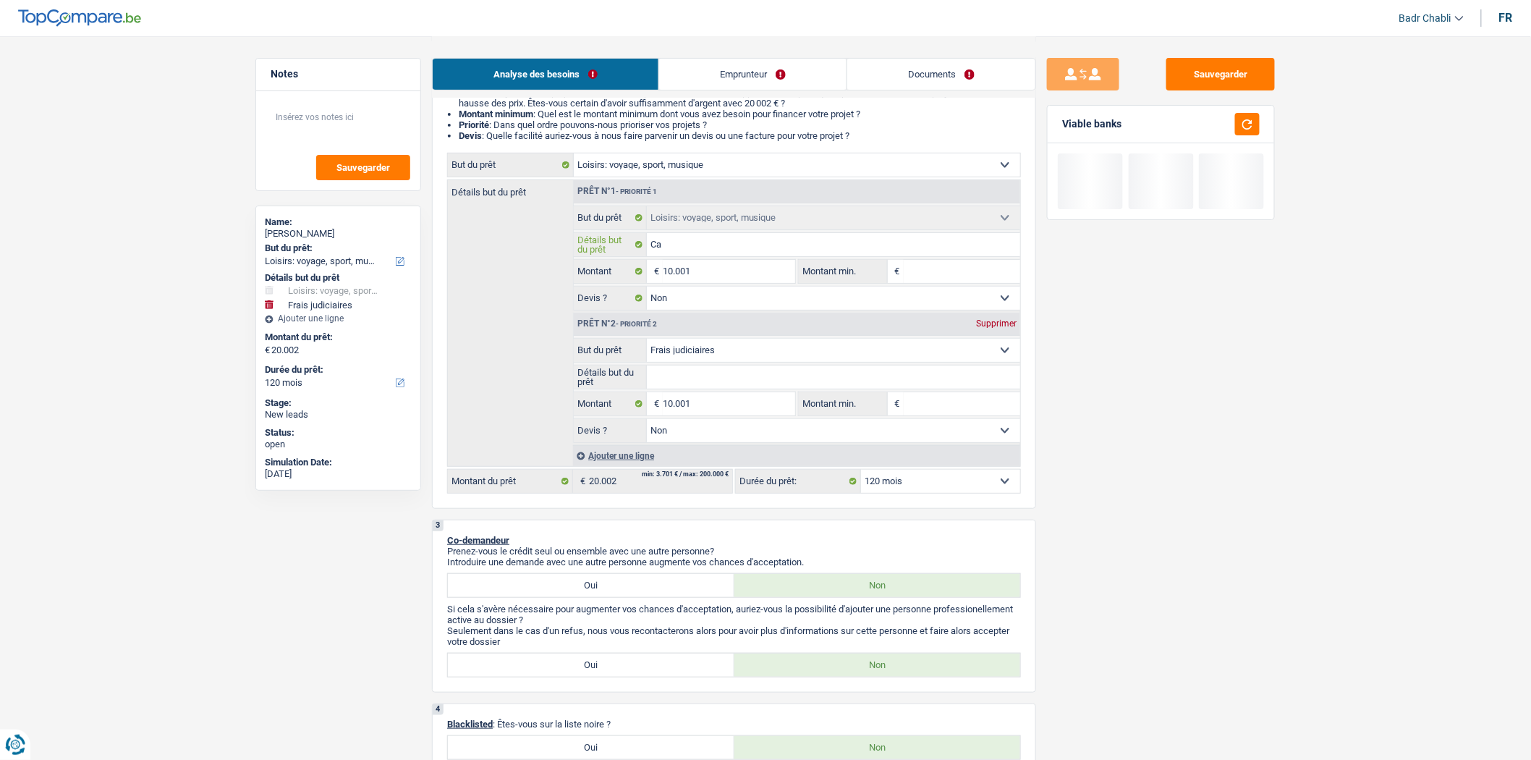
type input "Cad"
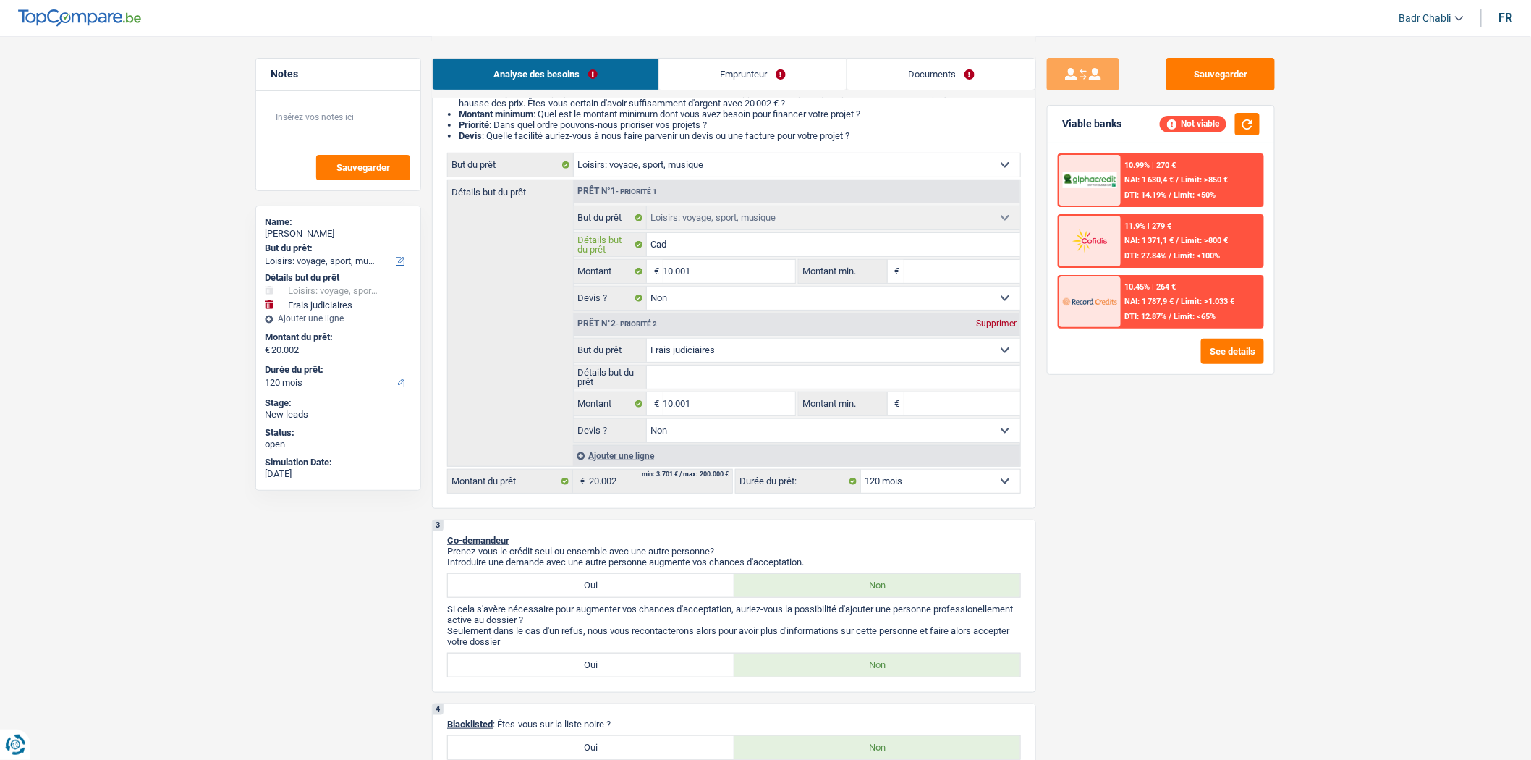
type input "Cade"
type input "Cadea"
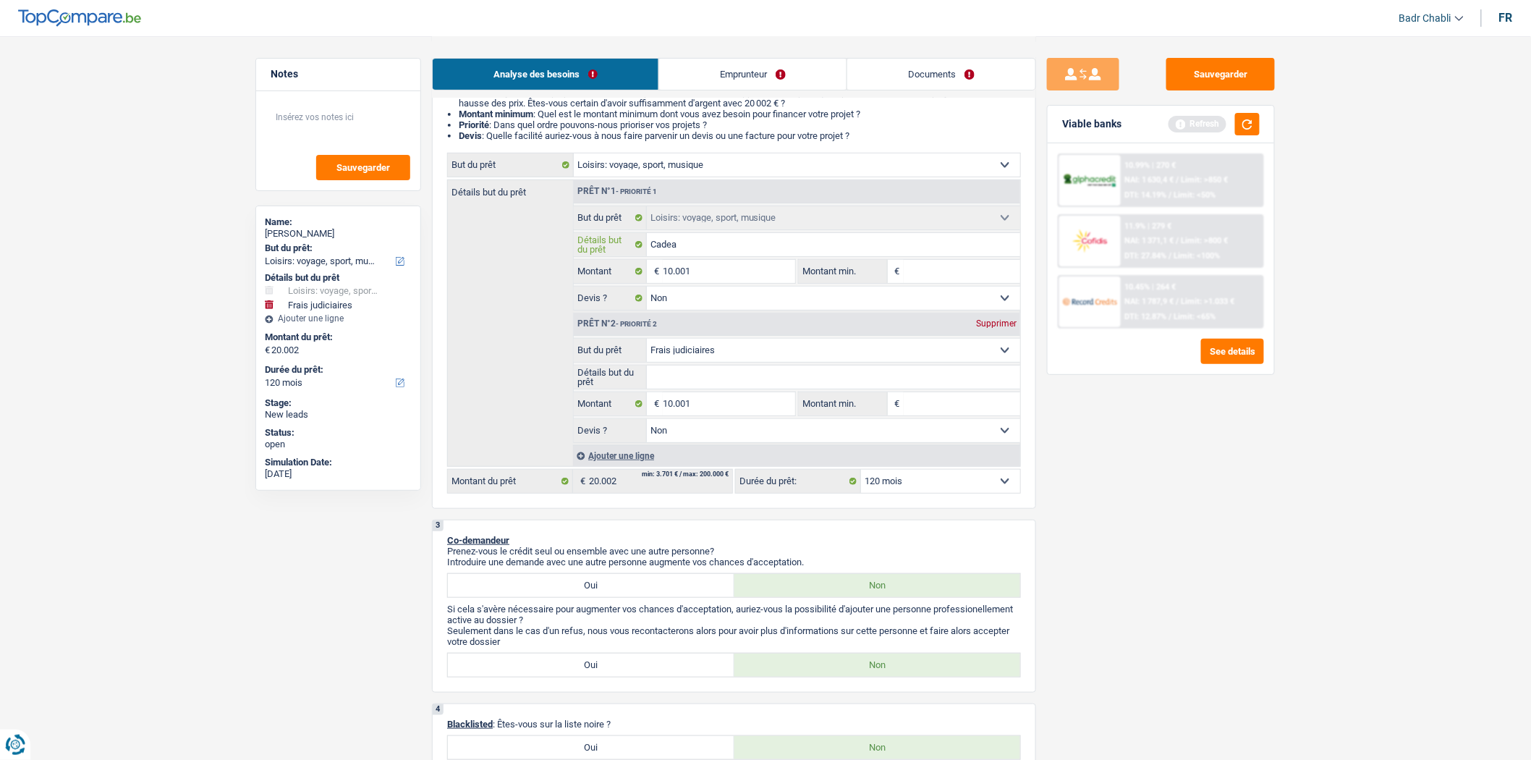
type input "Cadeau"
type input "Cadeau m"
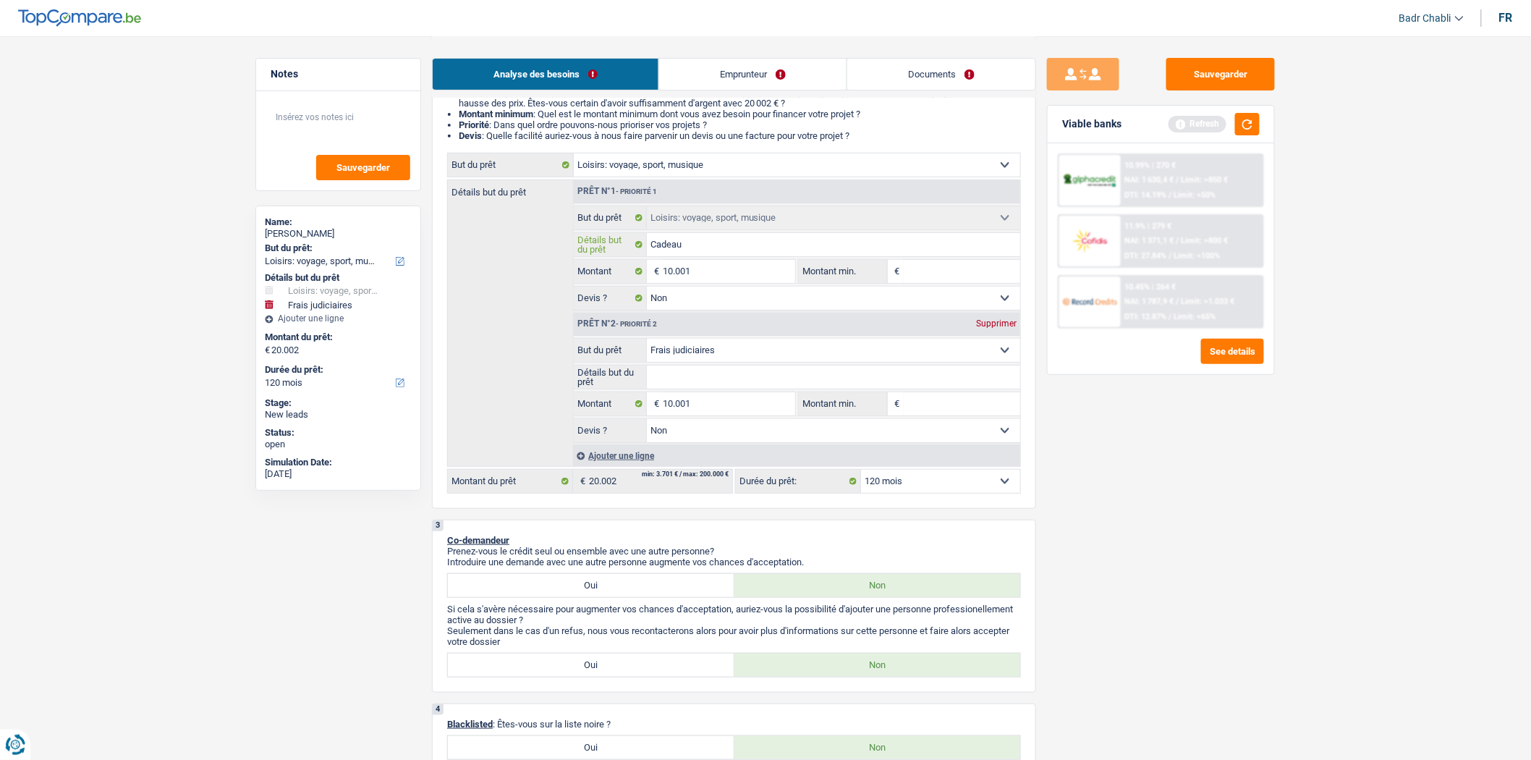
type input "Cadeau m"
type input "Cadeau ma"
type input "Cadeau mar"
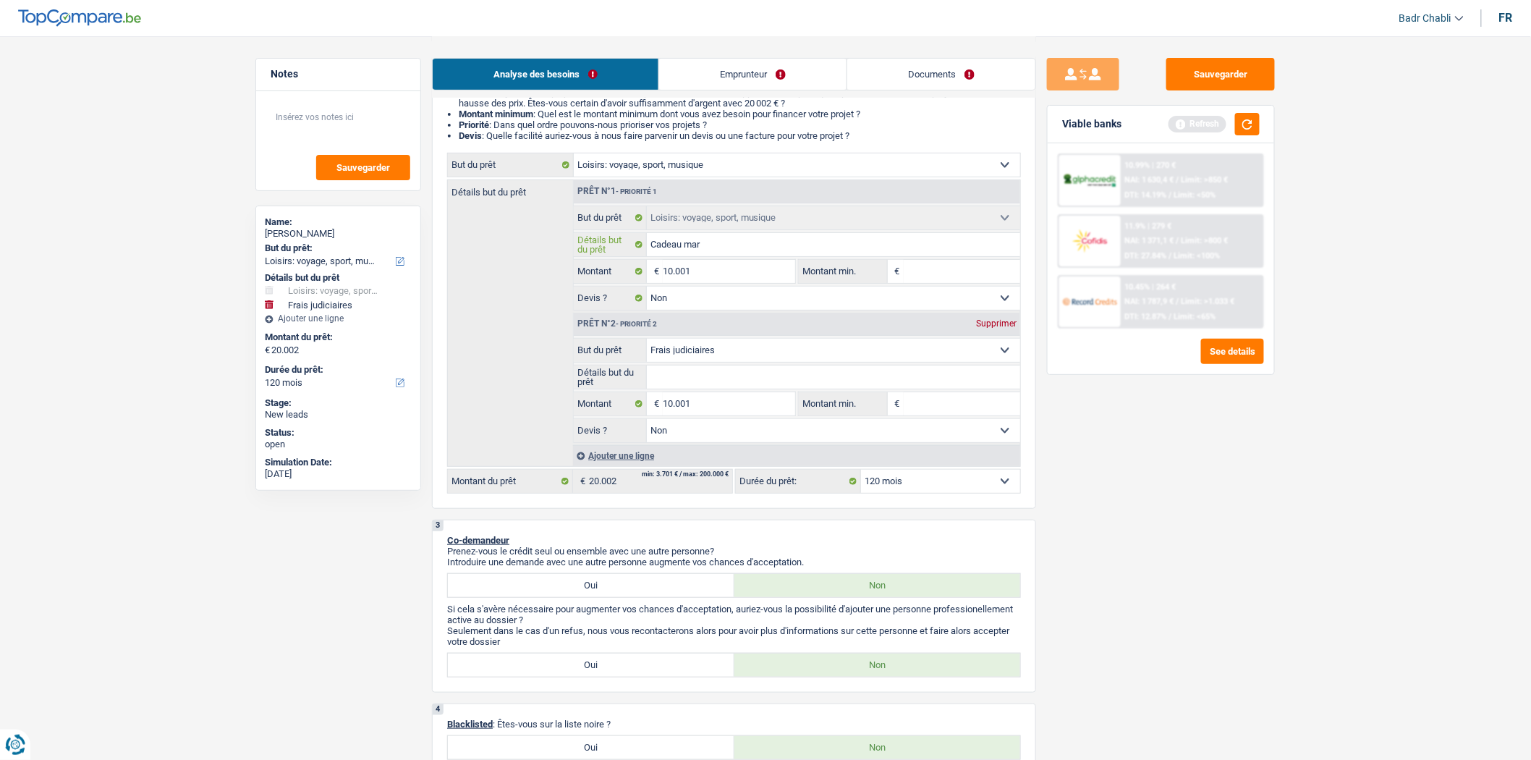
type input "Cadeau marr"
type input "Cadeau marri"
type input "Cadeau marria"
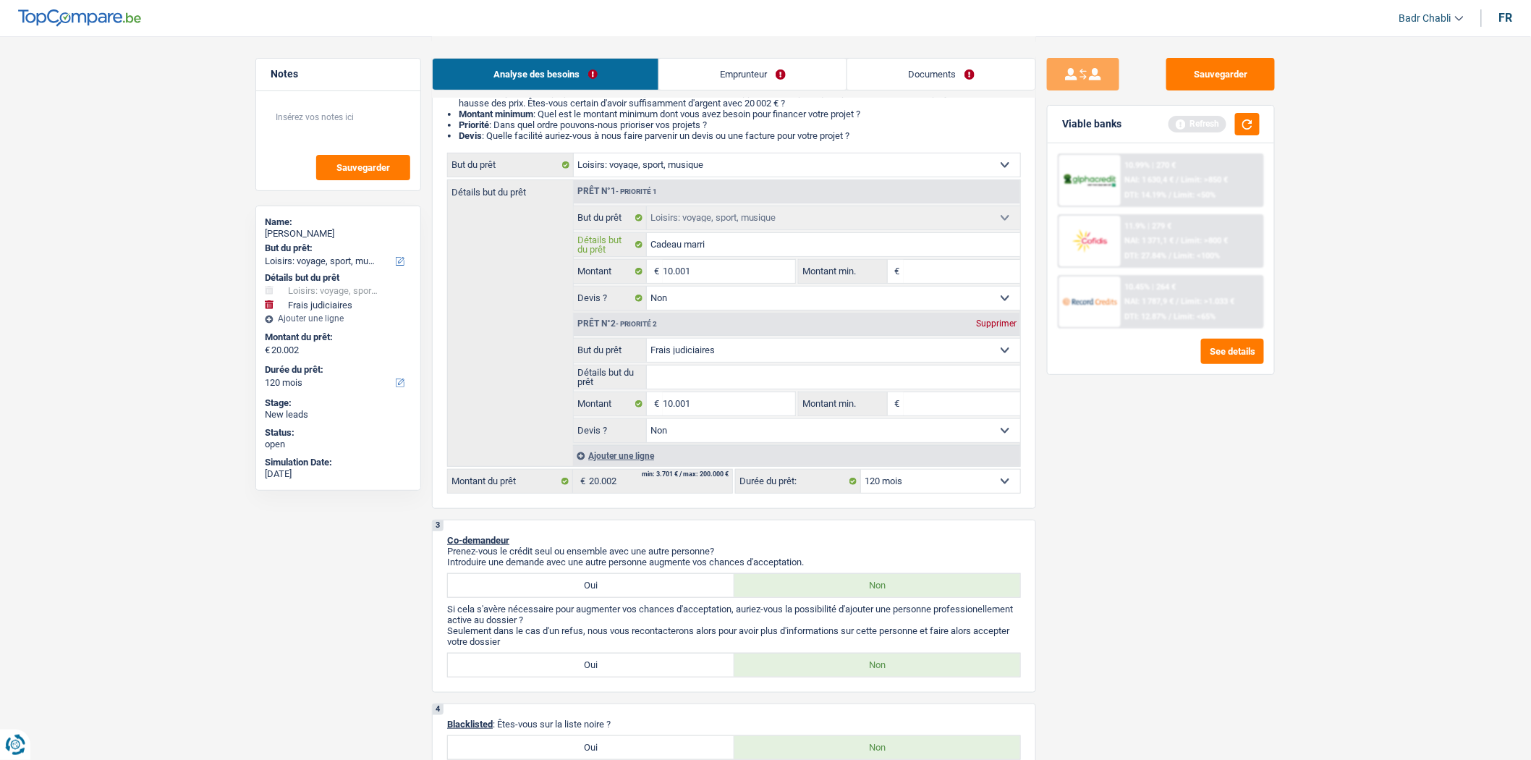
type input "Cadeau marria"
type input "Cadeau marriag"
type input "Cadeau marriage"
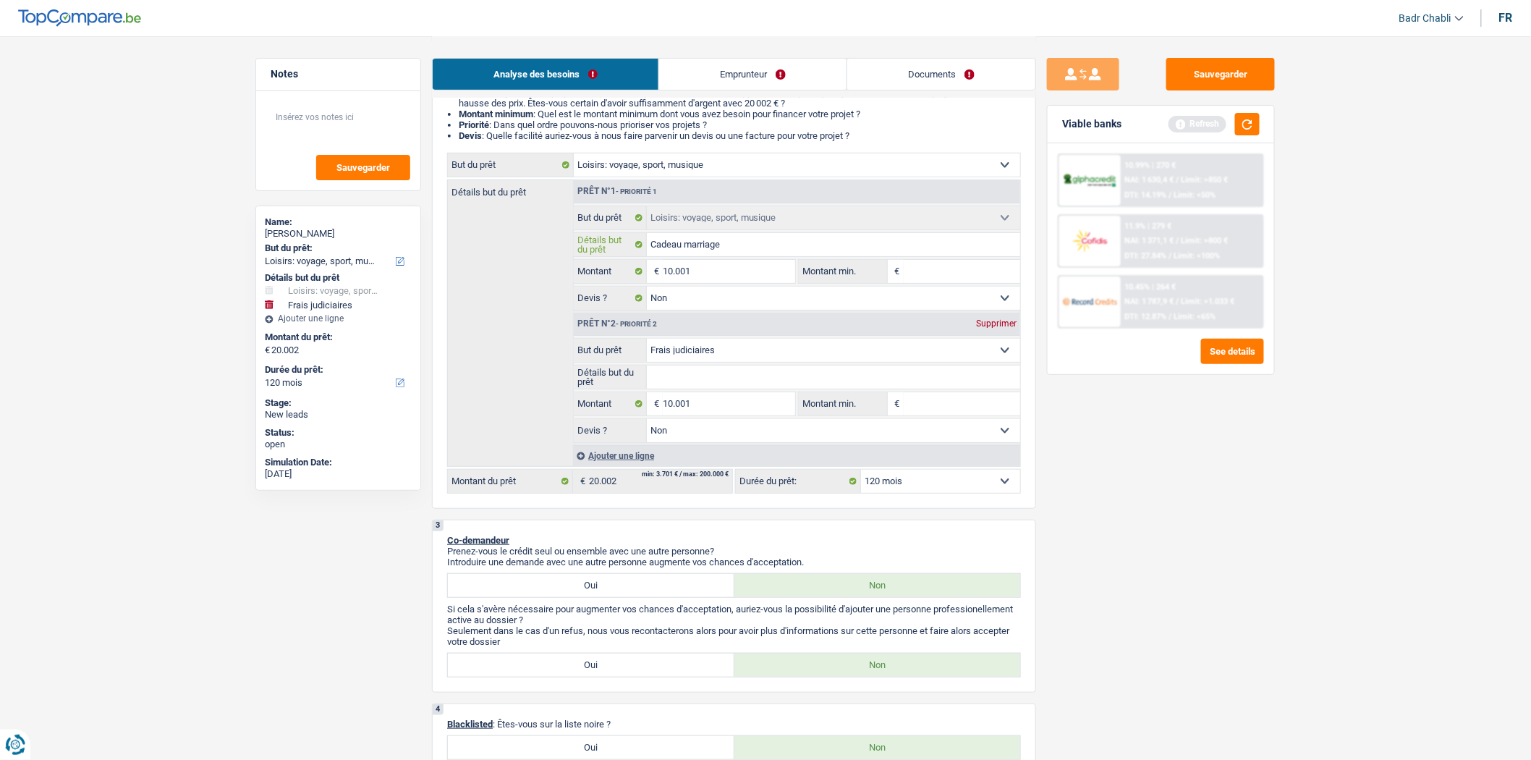
type input "Cadeau marriage"
type input "Cadeau marriage p"
type input "Cadeau marriage po"
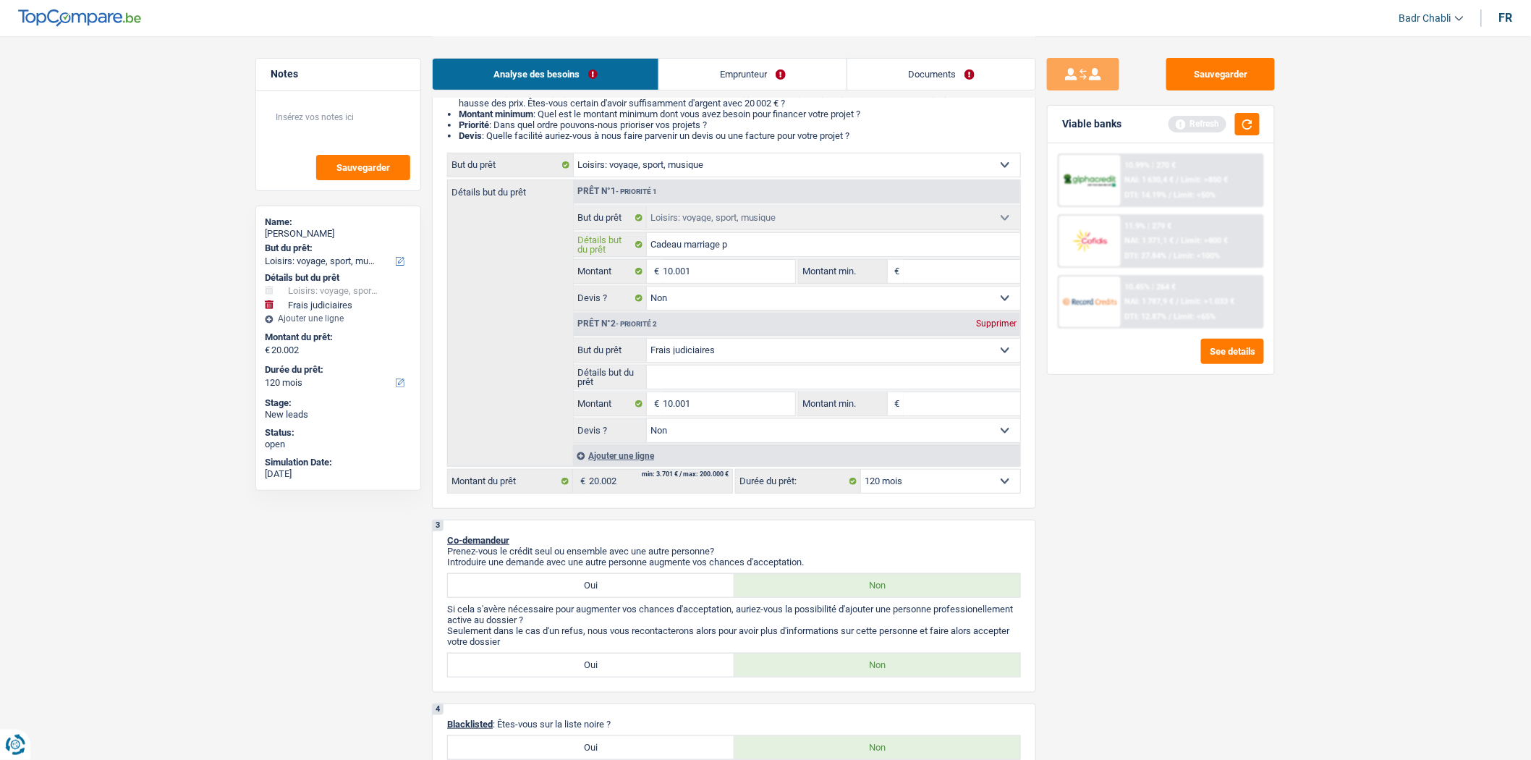
type input "Cadeau marriage po"
type input "Cadeau marriage pou"
type input "Cadeau marriage pour"
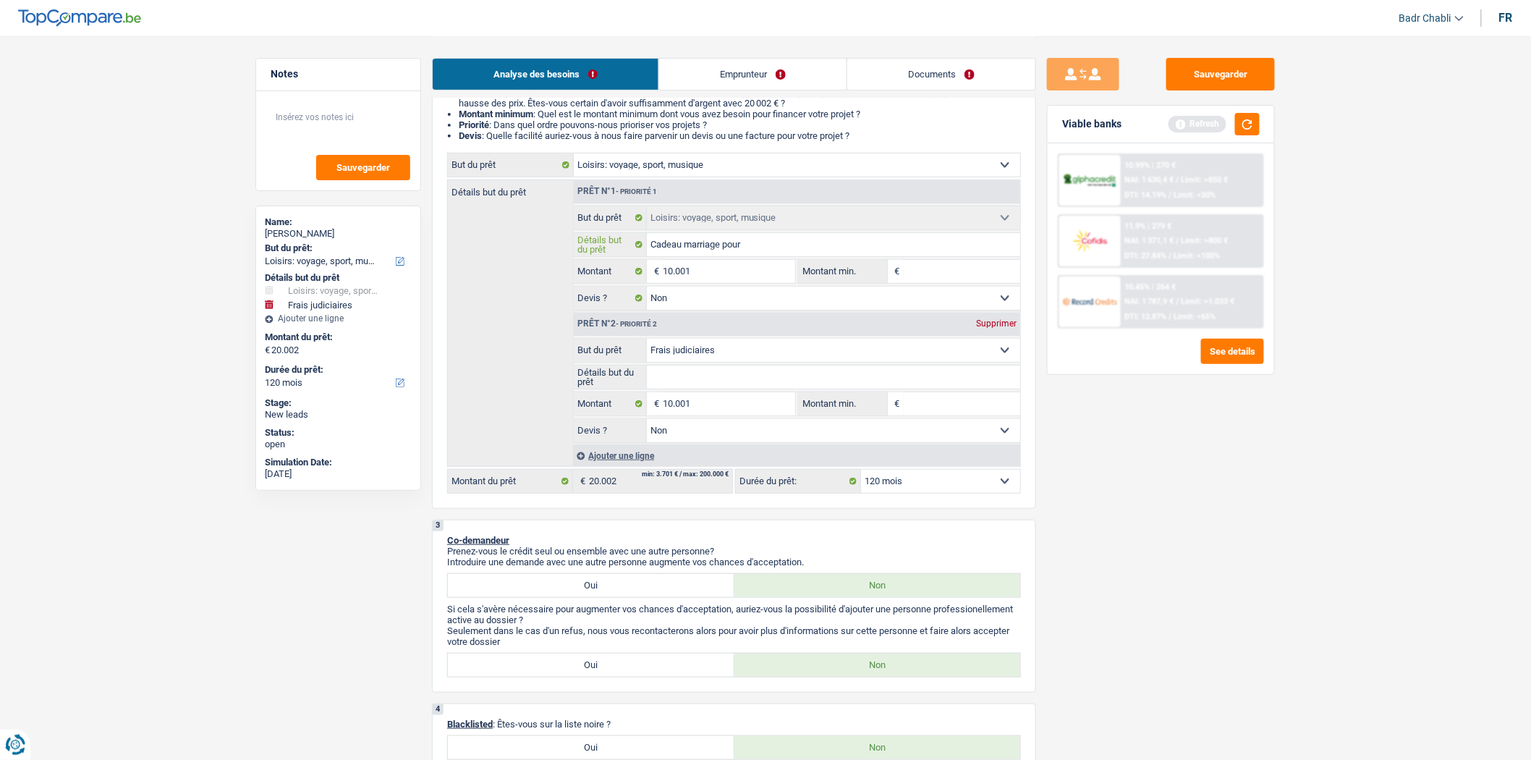
type input "Cadeau marriage pour"
type input "Cadeau marriage pour l"
type input "Cadeau marriage pour la"
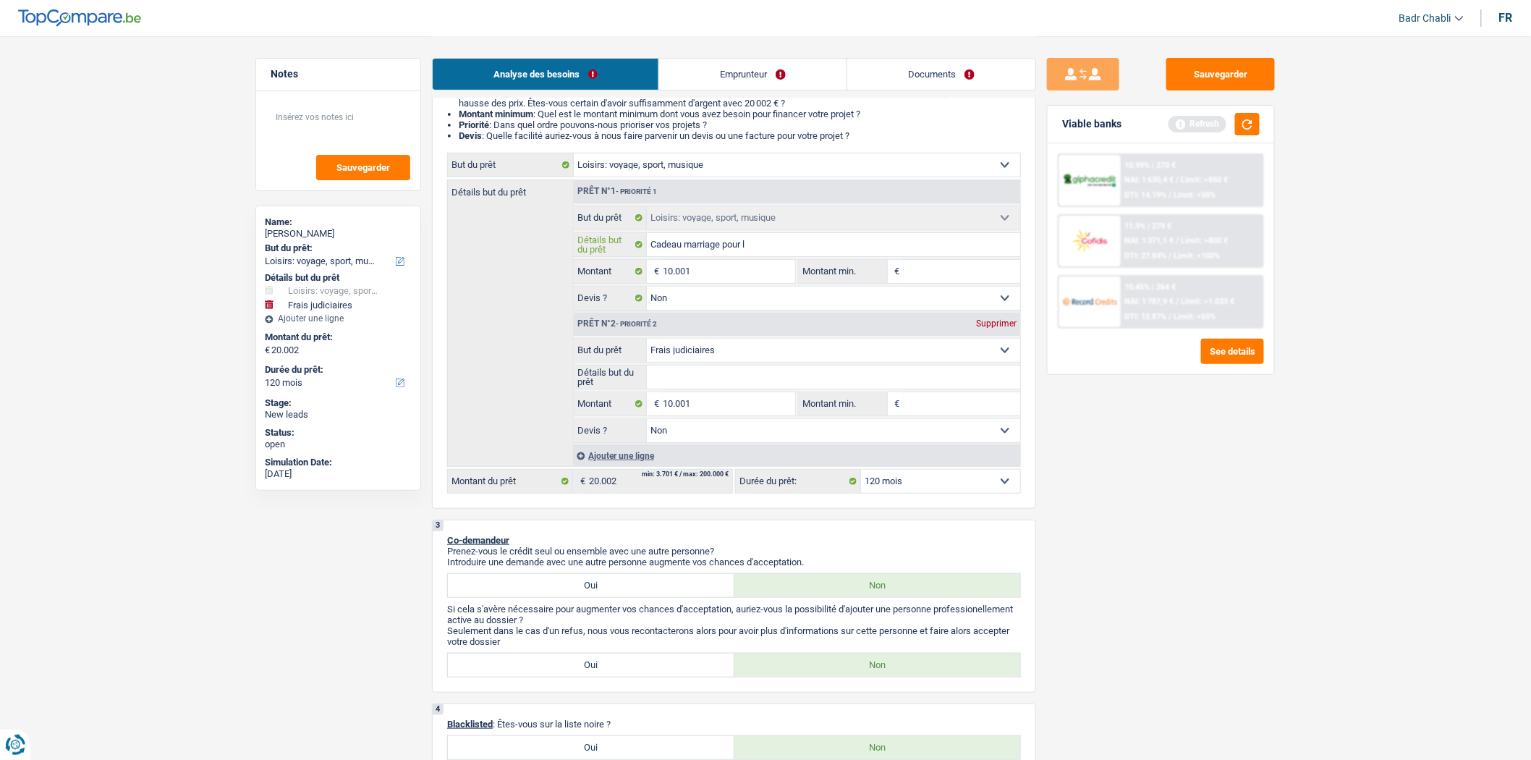
type input "Cadeau marriage pour la"
type input "Cadeau marriage pour l"
type input "Cadeau marriage pour"
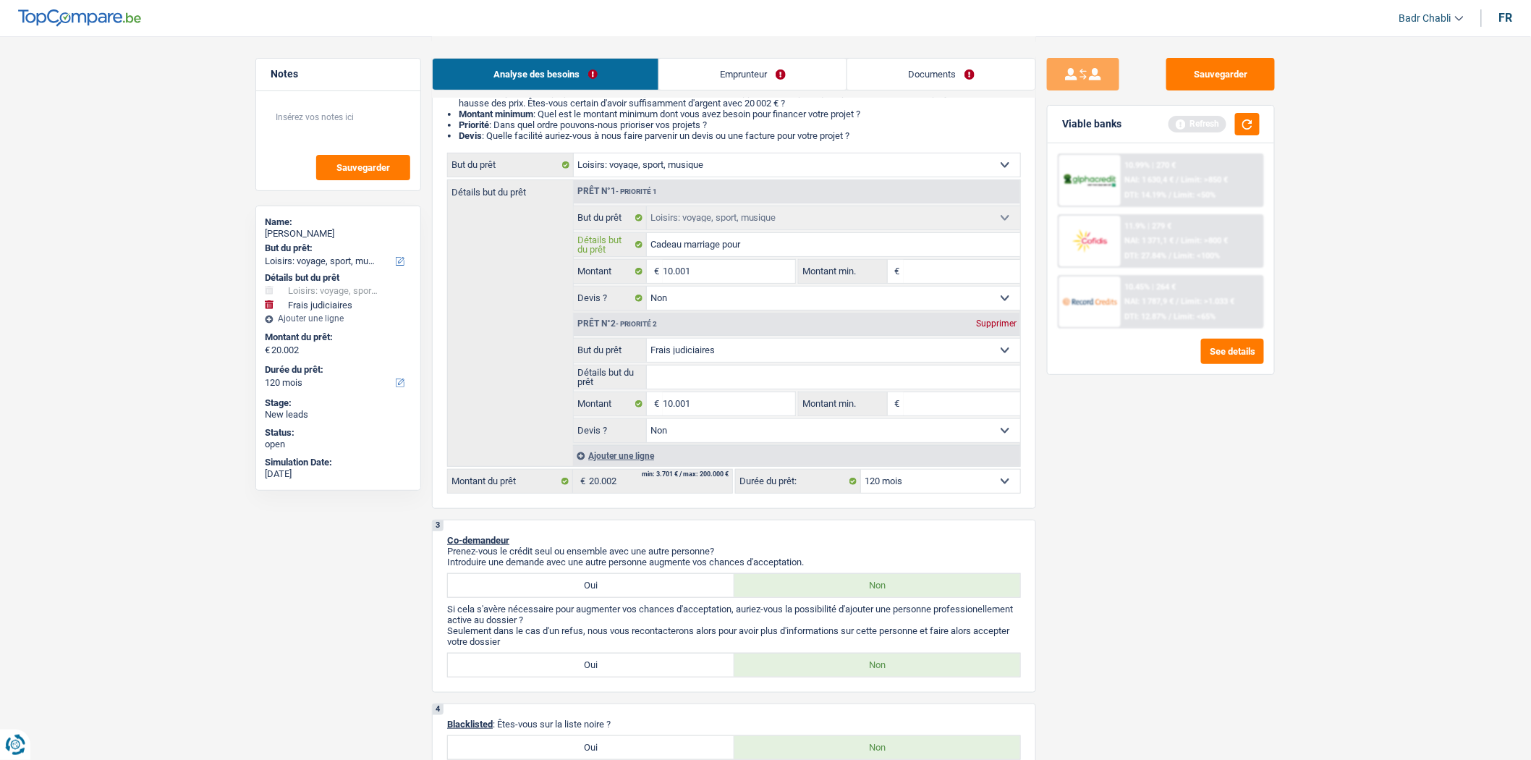
type input "Cadeau marriage pour s"
type input "Cadeau marriage pour sa"
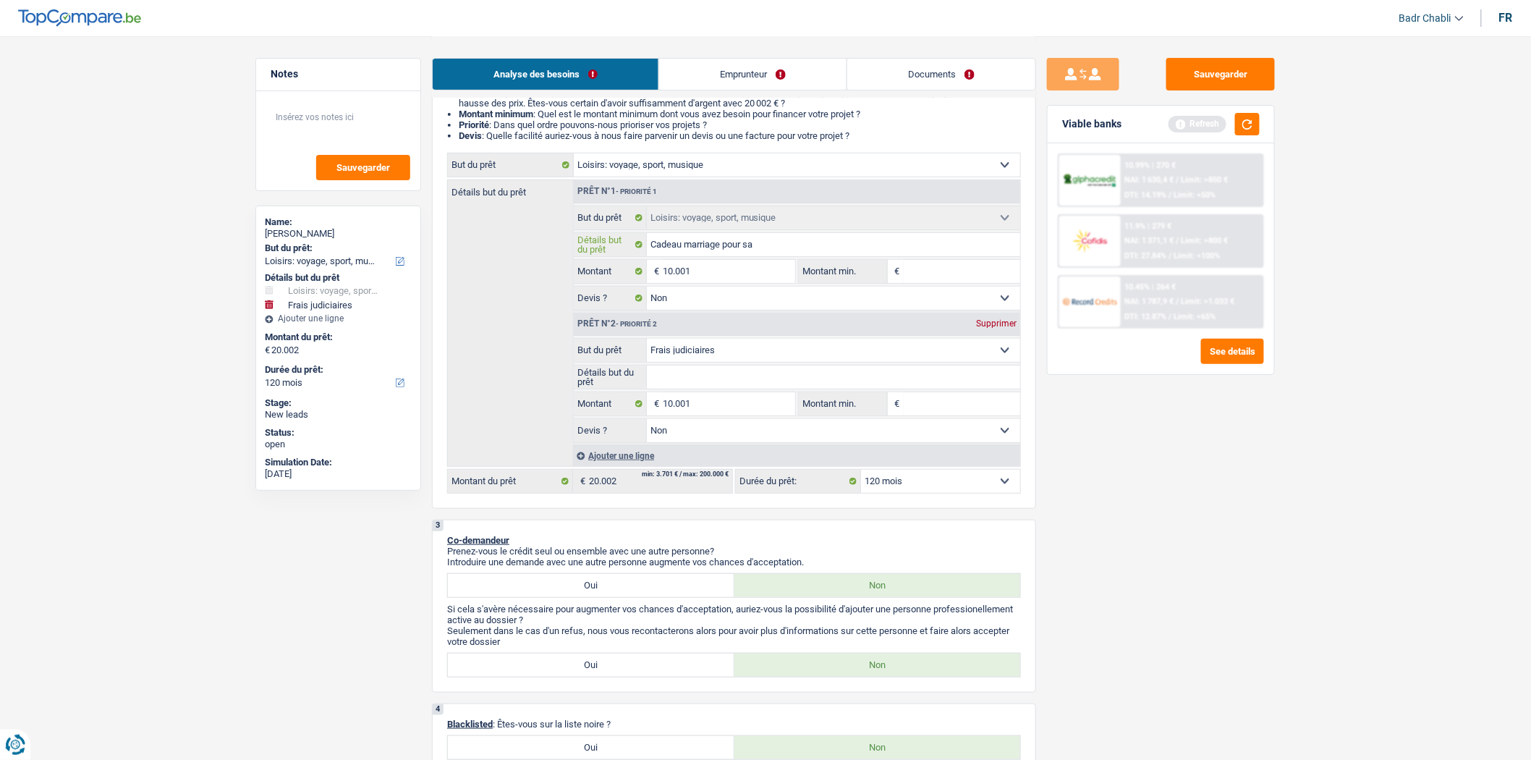
type input "Cadeau marriage pour sa"
type input "Cadeau marriage pour sa f"
type input "Cadeau marriage pour sa fa"
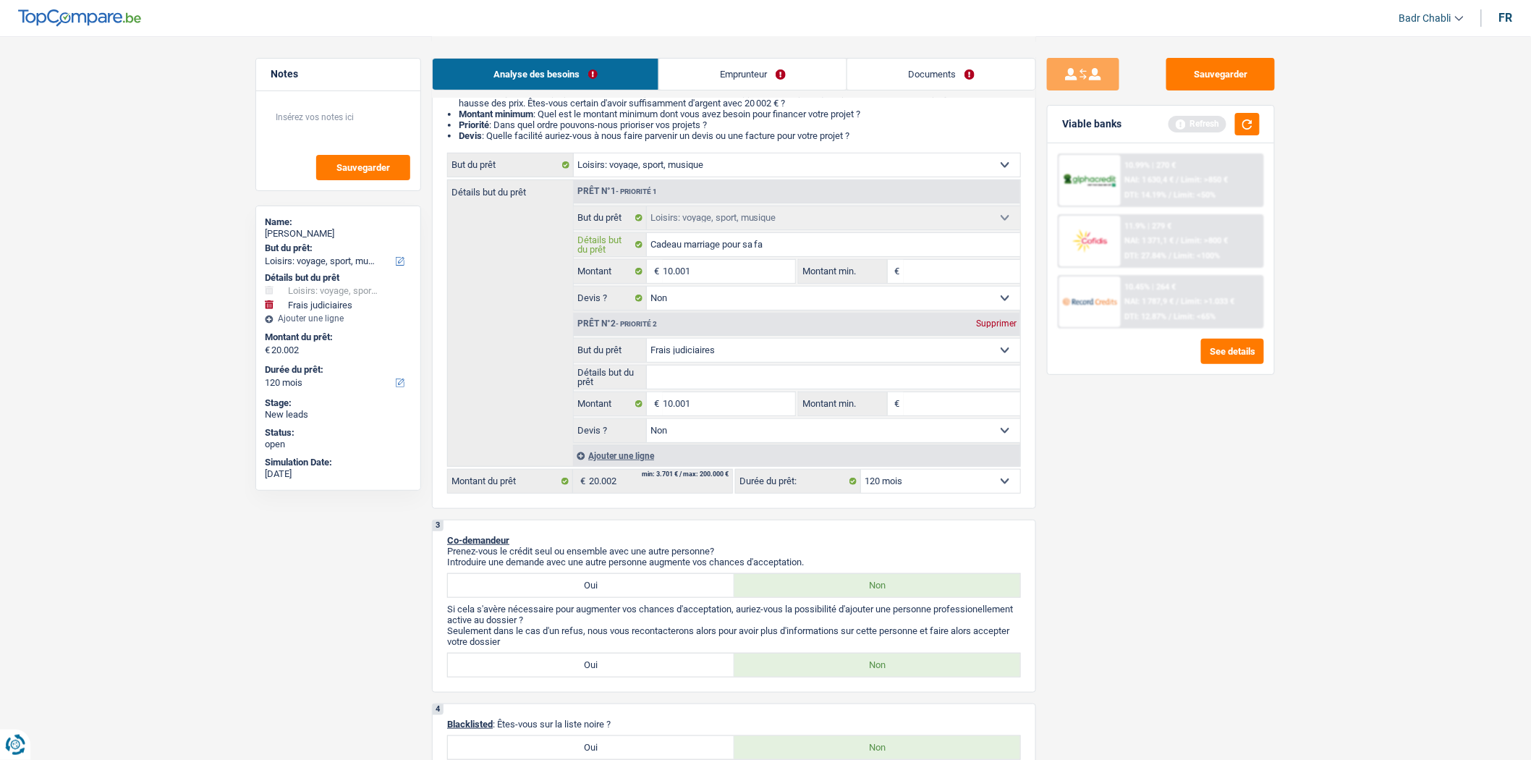
type input "Cadeau marriage pour sa fam"
type input "Cadeau marriage pour sa fami"
type input "Cadeau marriage pour sa famil"
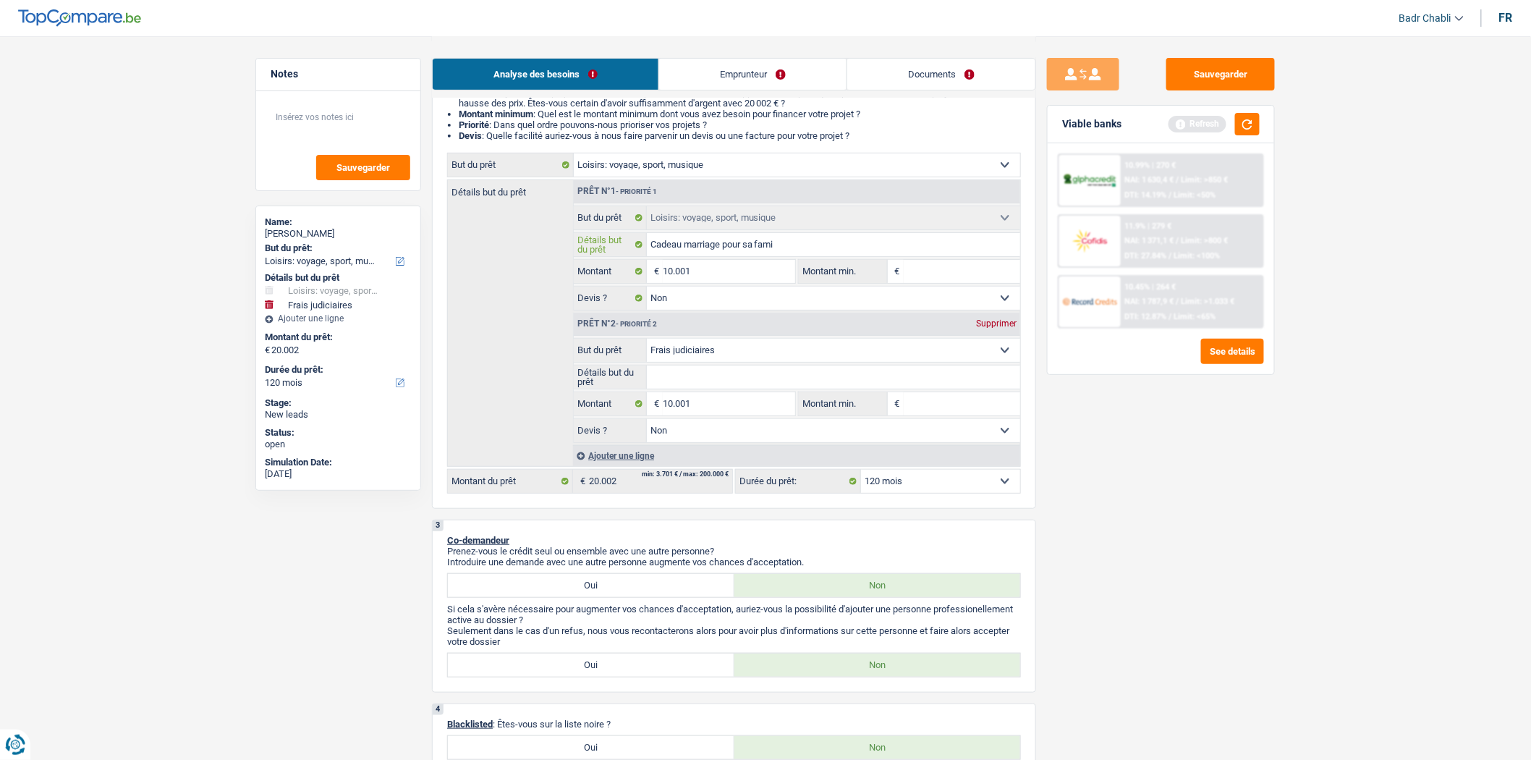
type input "Cadeau marriage pour sa famil"
type input "Cadeau marriage pour sa famill"
type input "Cadeau marriage pour sa famille"
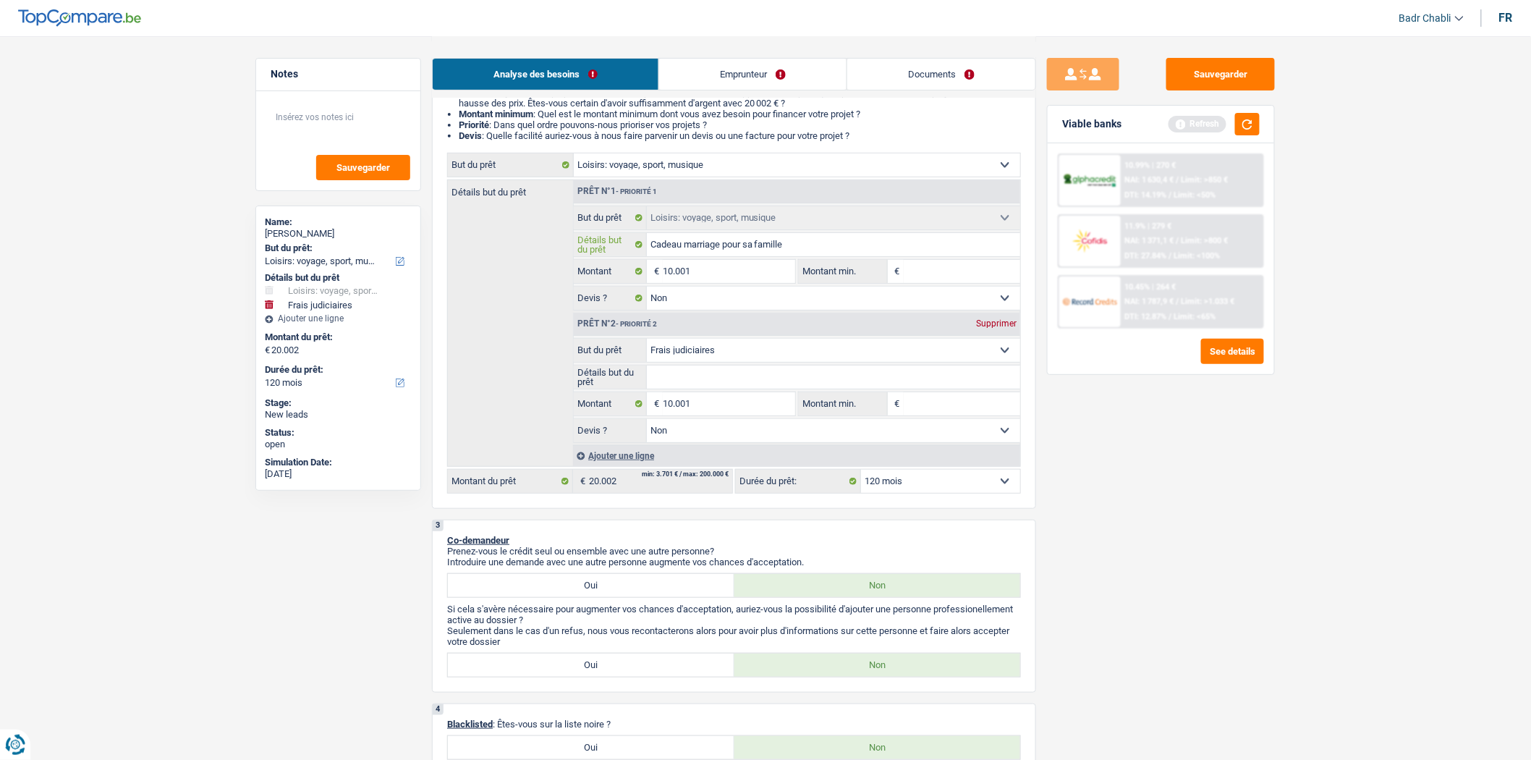
type input "Cadeau marriage pour sa famille"
click at [725, 273] on input "10.001" at bounding box center [729, 271] width 132 height 23
click at [943, 276] on input "Montant min." at bounding box center [962, 271] width 117 height 23
type input "8"
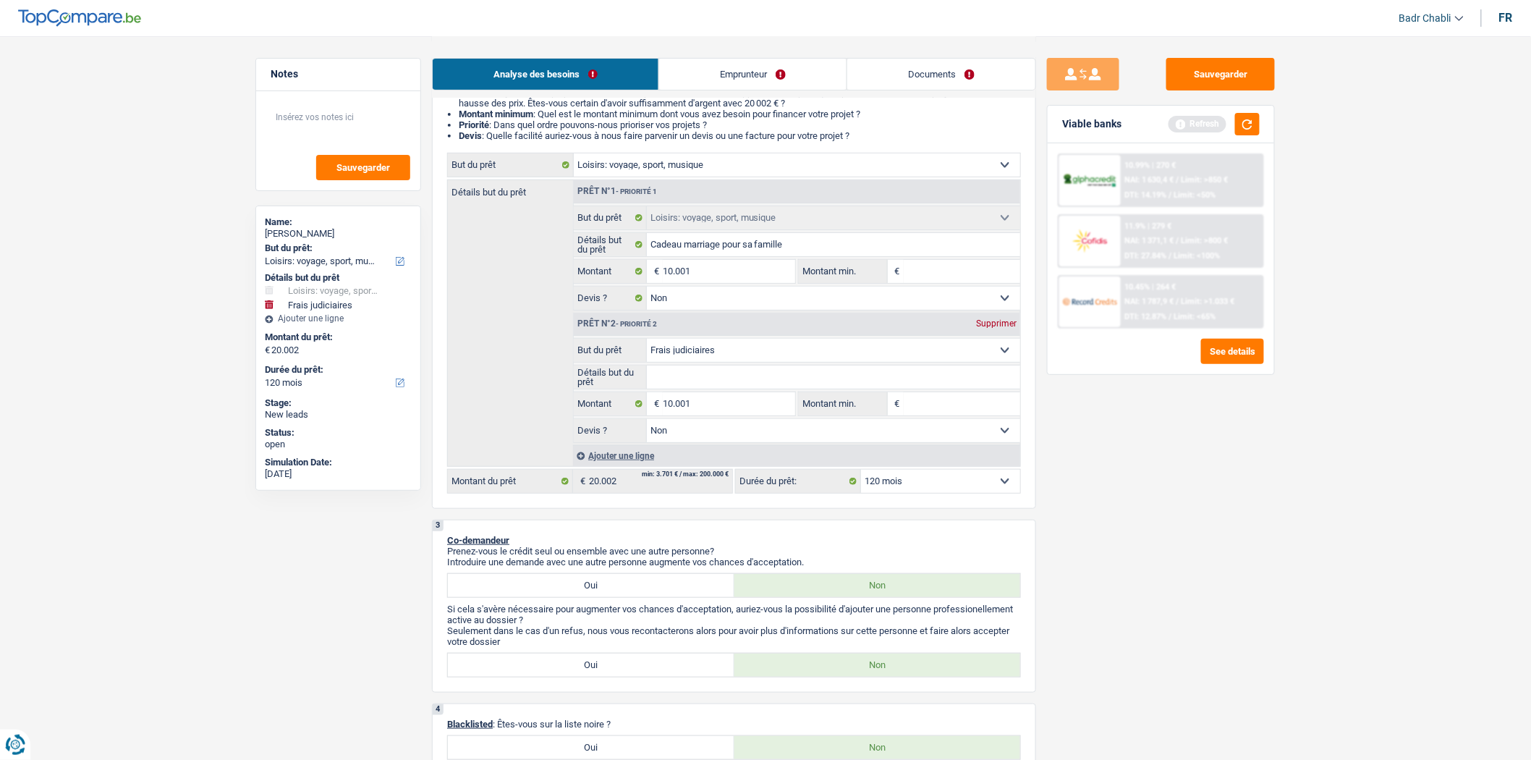
type input "8"
type input "80"
type input "800"
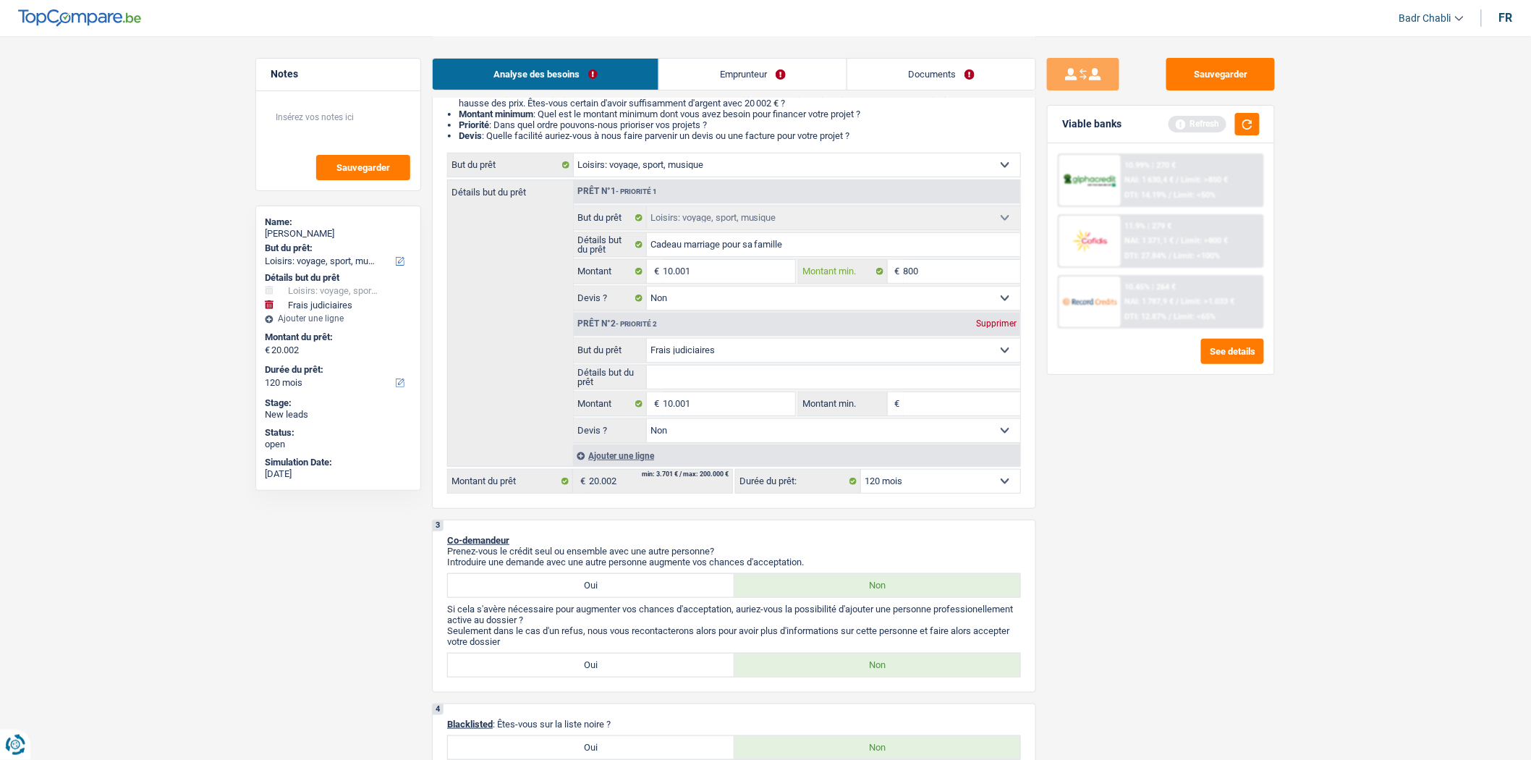
type input "8.000"
click at [999, 324] on div "Supprimer" at bounding box center [996, 323] width 48 height 9
type input "10.001"
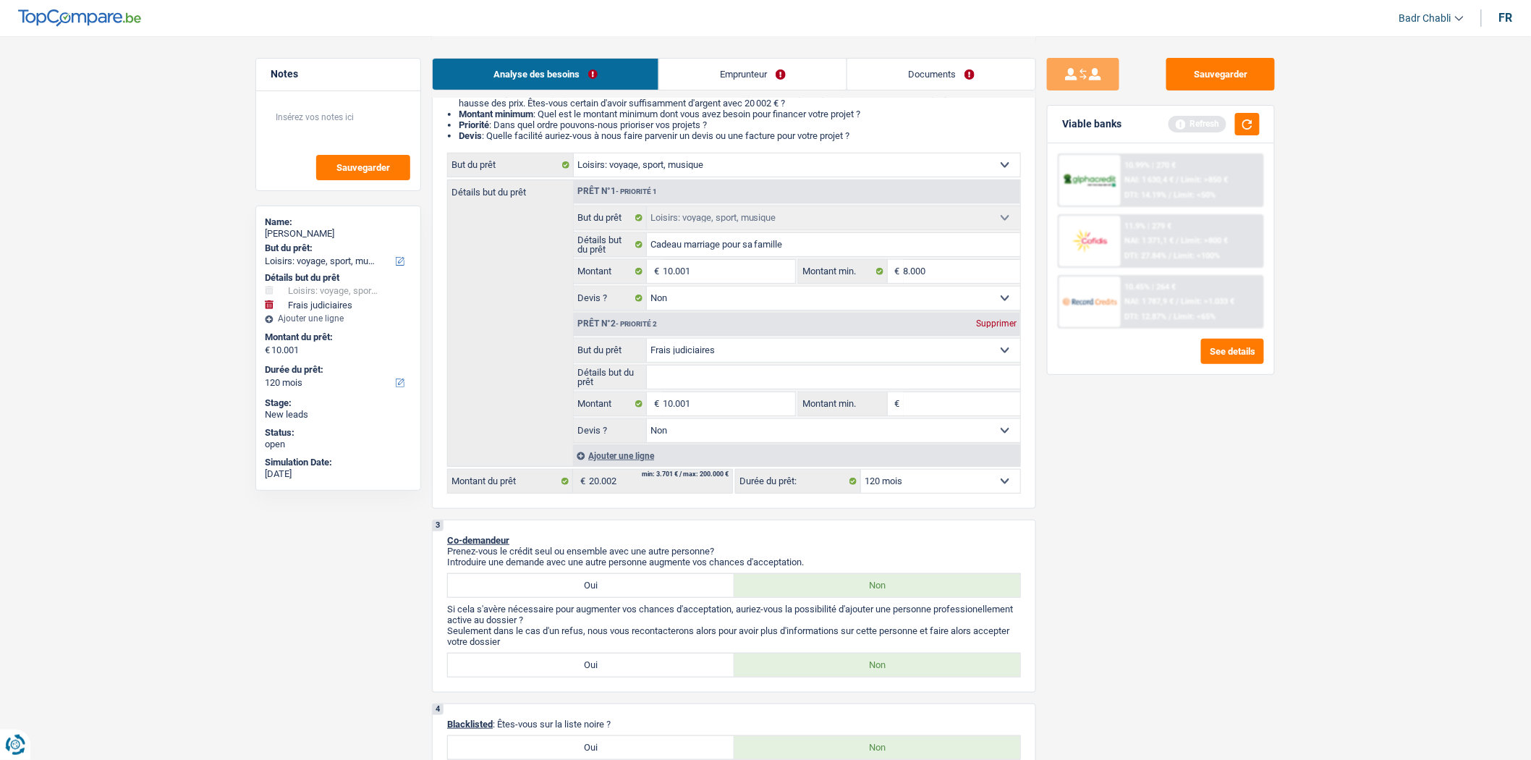
select select "60"
type input "10.001"
select select "60"
type input "10.001"
select select "60"
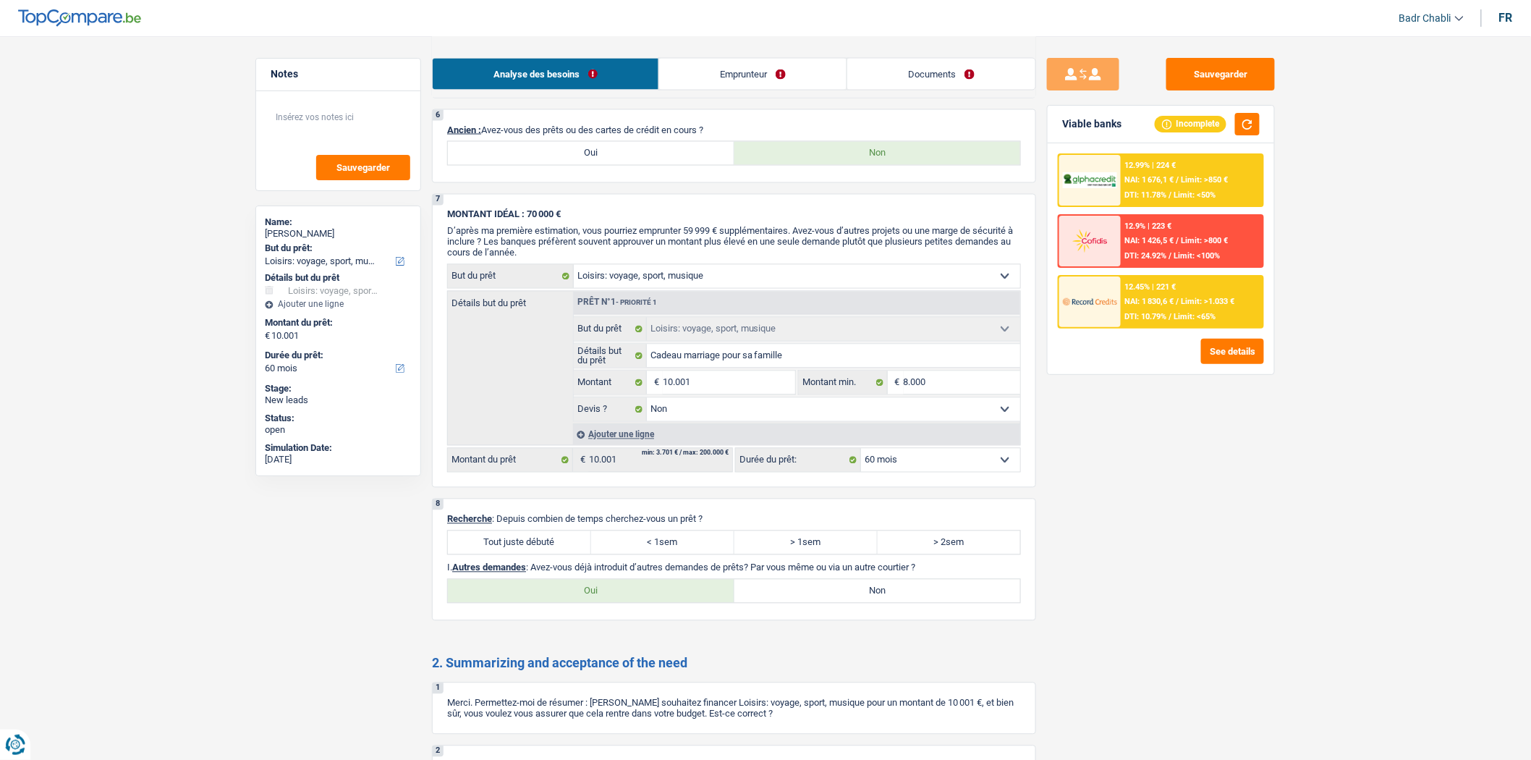
scroll to position [1205, 0]
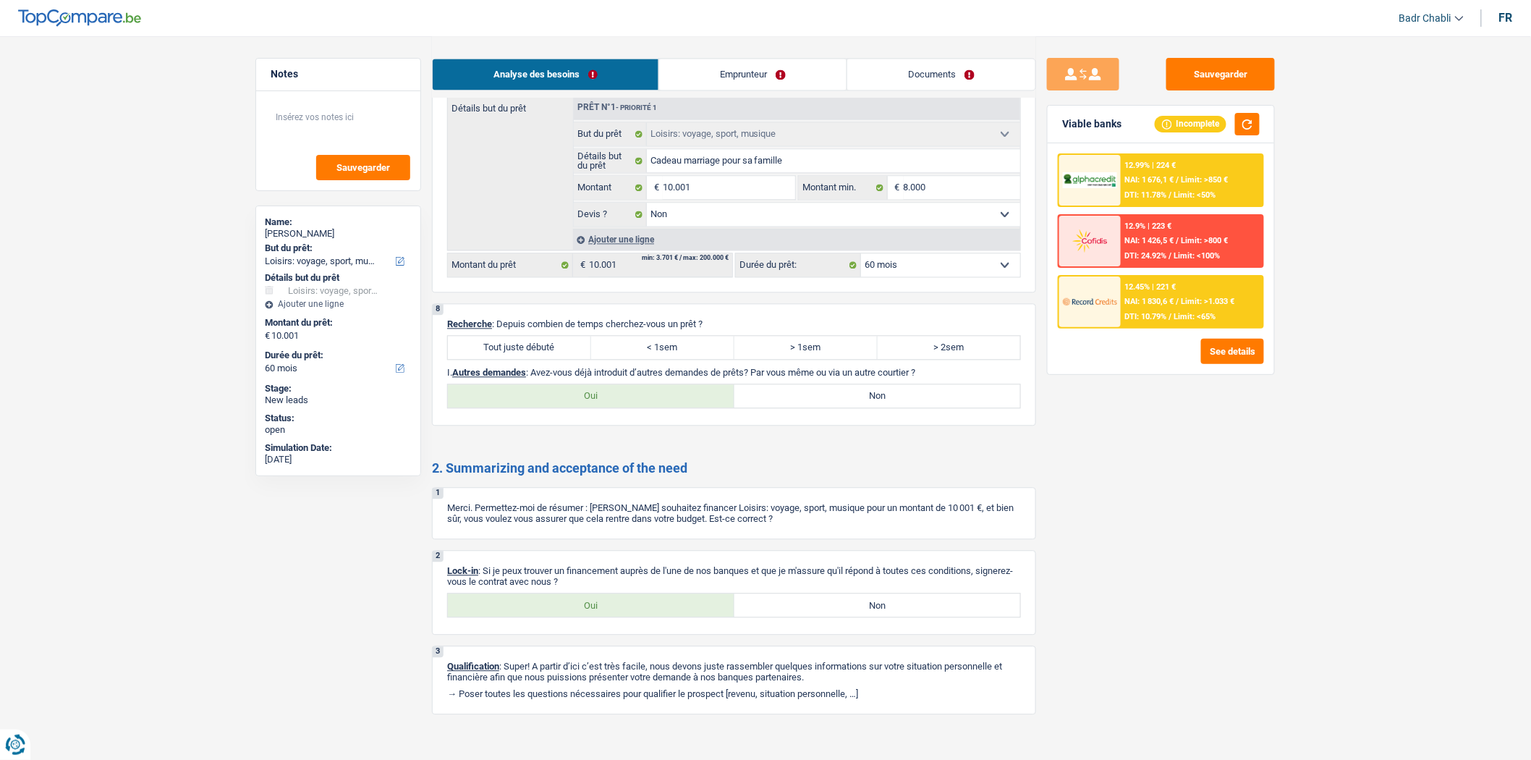
click at [544, 359] on label "Tout juste débuté" at bounding box center [519, 347] width 143 height 23
click at [544, 359] on input "Tout juste débuté" at bounding box center [519, 347] width 143 height 23
radio input "true"
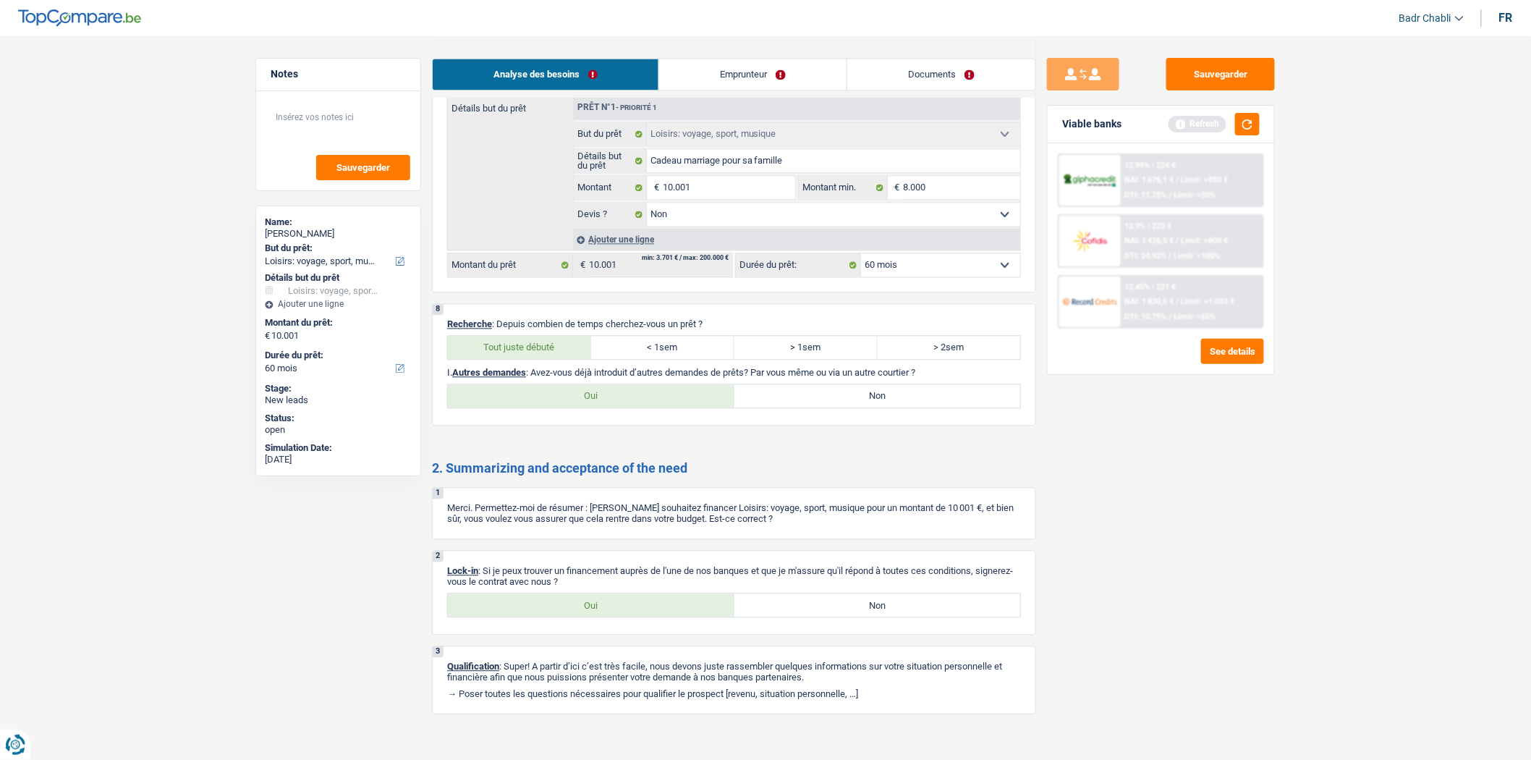
click at [826, 407] on label "Non" at bounding box center [877, 395] width 287 height 23
click at [826, 407] on input "Non" at bounding box center [877, 395] width 287 height 23
radio input "true"
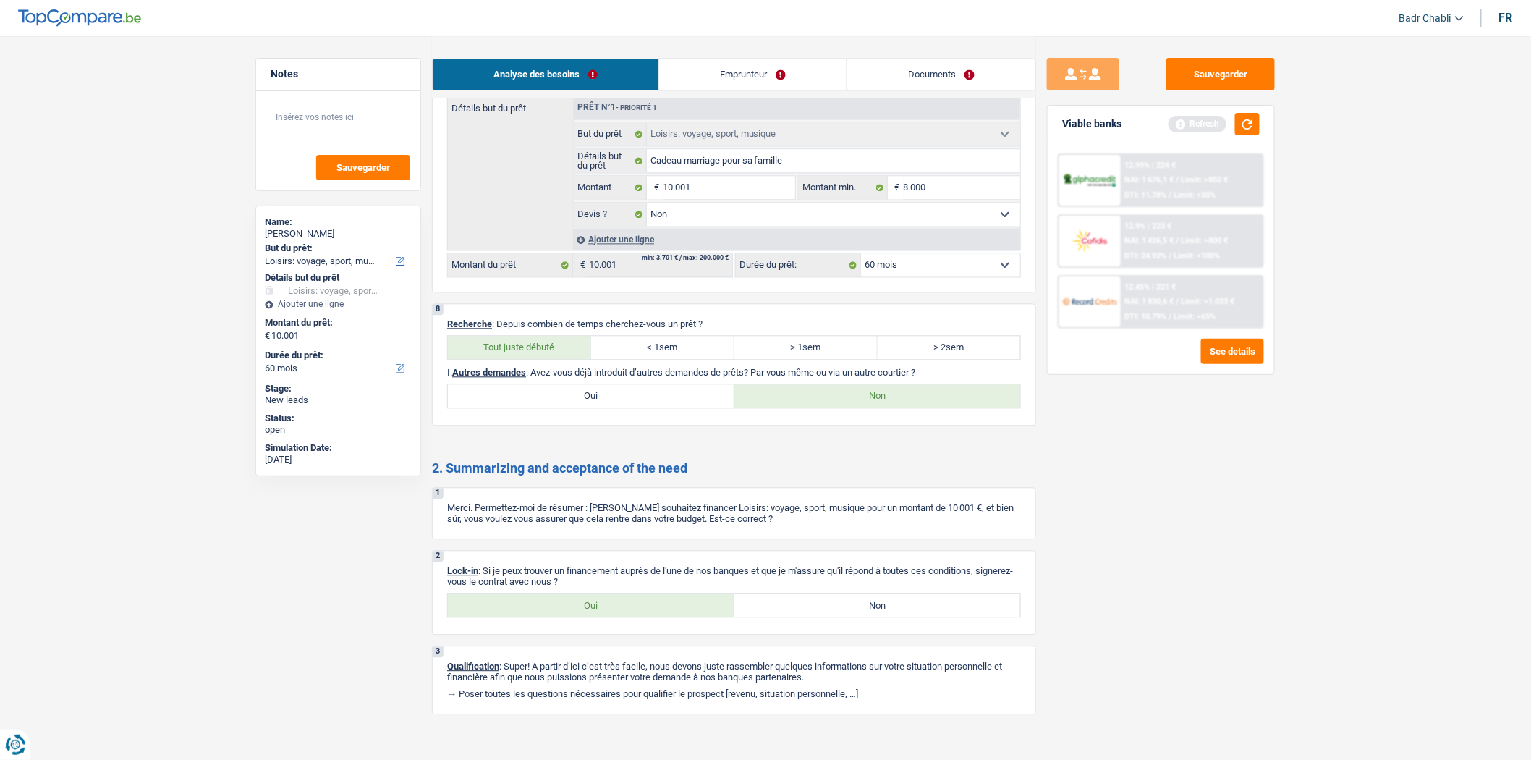
click at [620, 616] on label "Oui" at bounding box center [591, 604] width 287 height 23
click at [620, 616] on input "Oui" at bounding box center [591, 604] width 287 height 23
radio input "true"
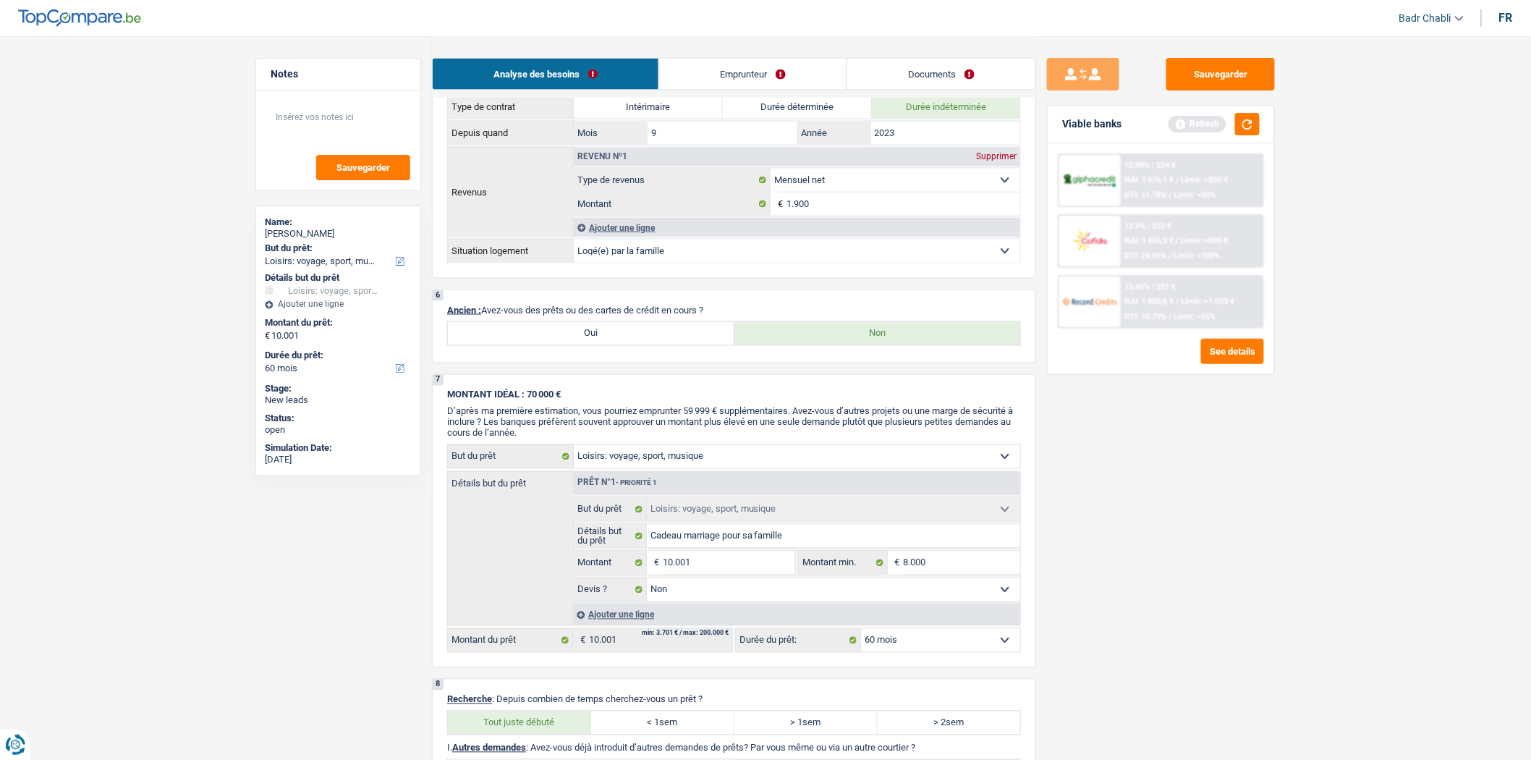
scroll to position [804, 0]
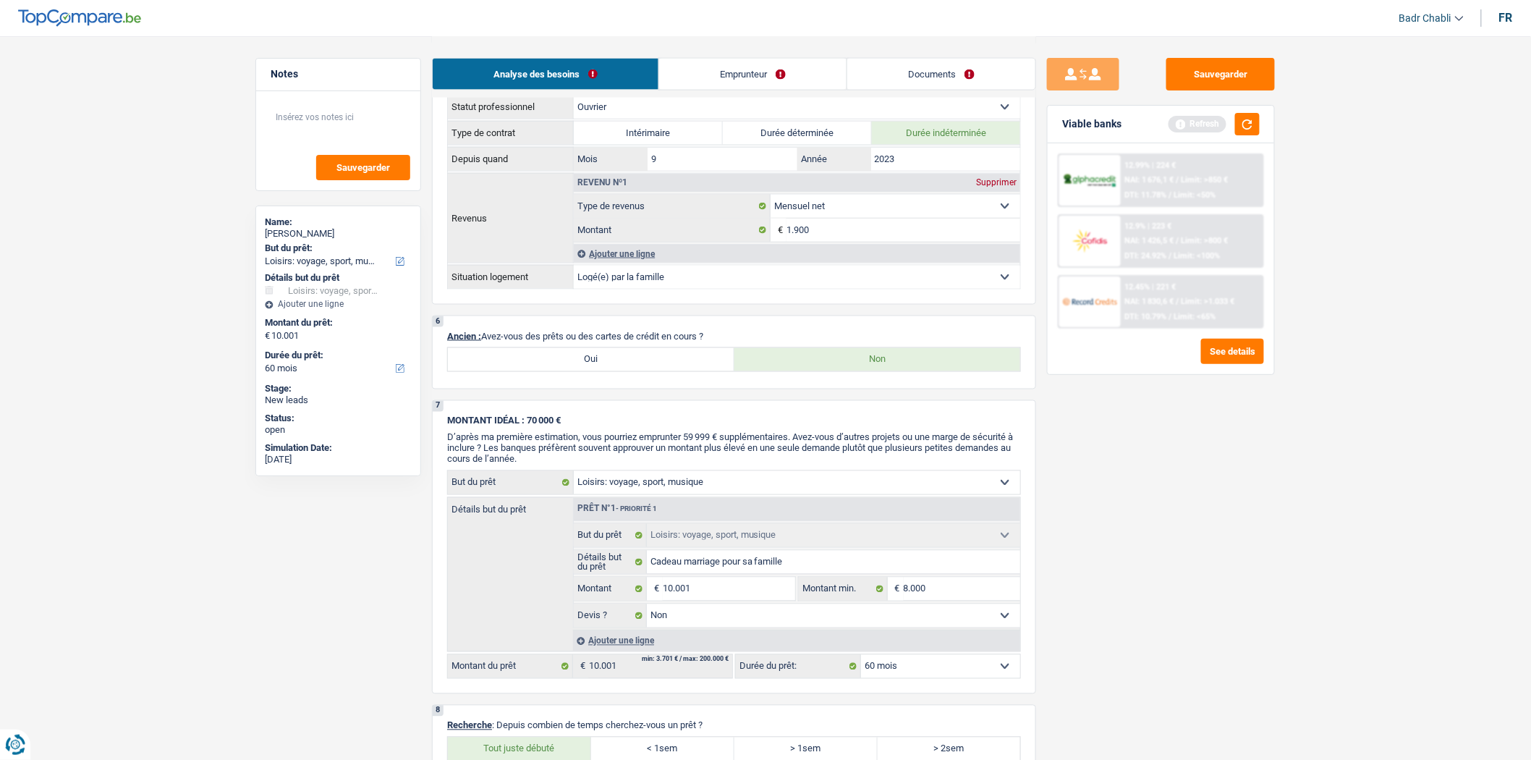
click at [604, 341] on p "Ancien : Avez-vous des prêts ou des cartes de crédit en cours ?" at bounding box center [734, 336] width 574 height 11
click at [611, 371] on label "Oui" at bounding box center [591, 359] width 287 height 23
click at [611, 371] on input "Oui" at bounding box center [591, 359] width 287 height 23
radio input "true"
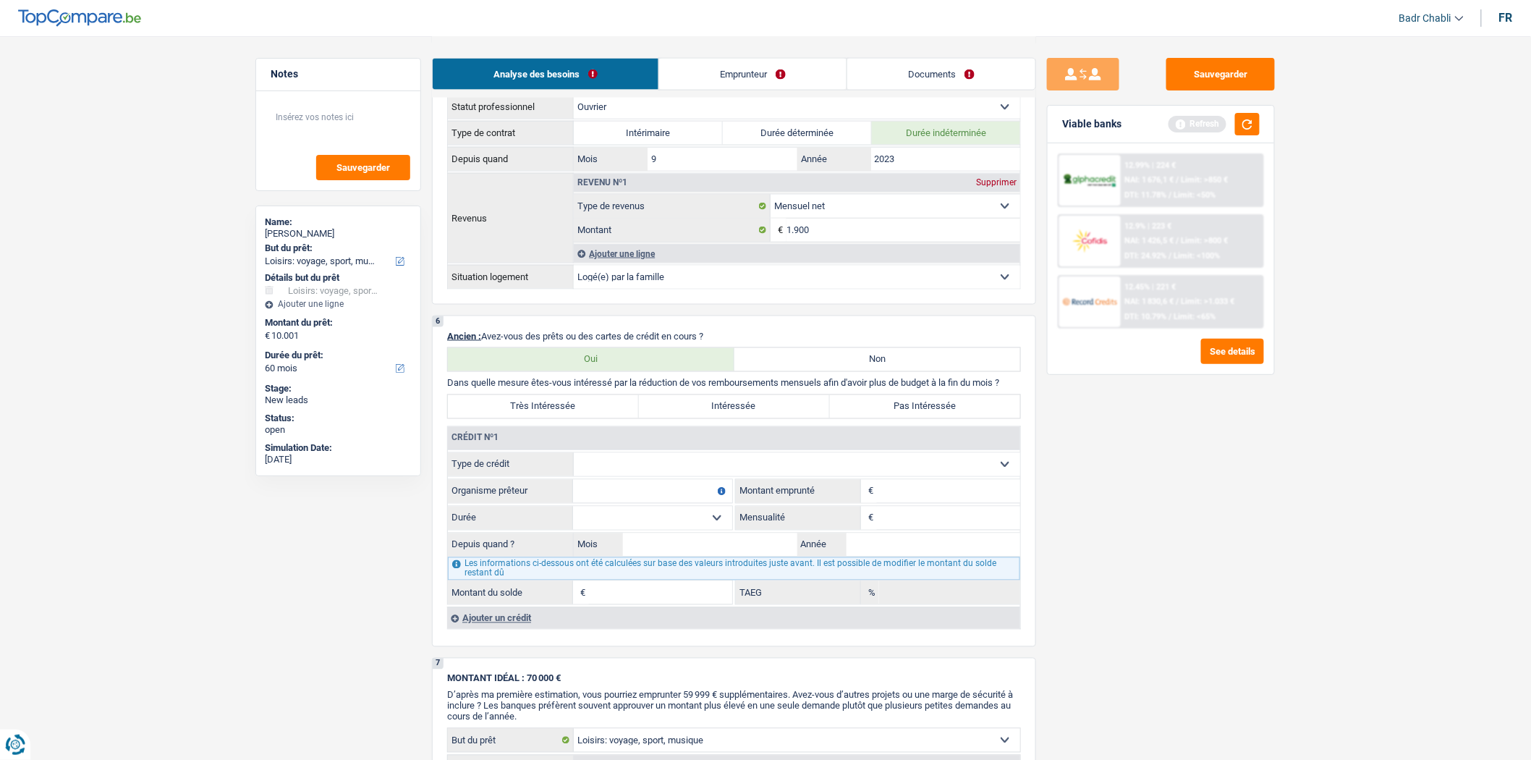
click at [690, 471] on select "Carte ou ouverture de crédit Prêt hypothécaire Vente à tempérament Prêt à tempé…" at bounding box center [797, 464] width 446 height 23
select select "carLoan"
type input "0"
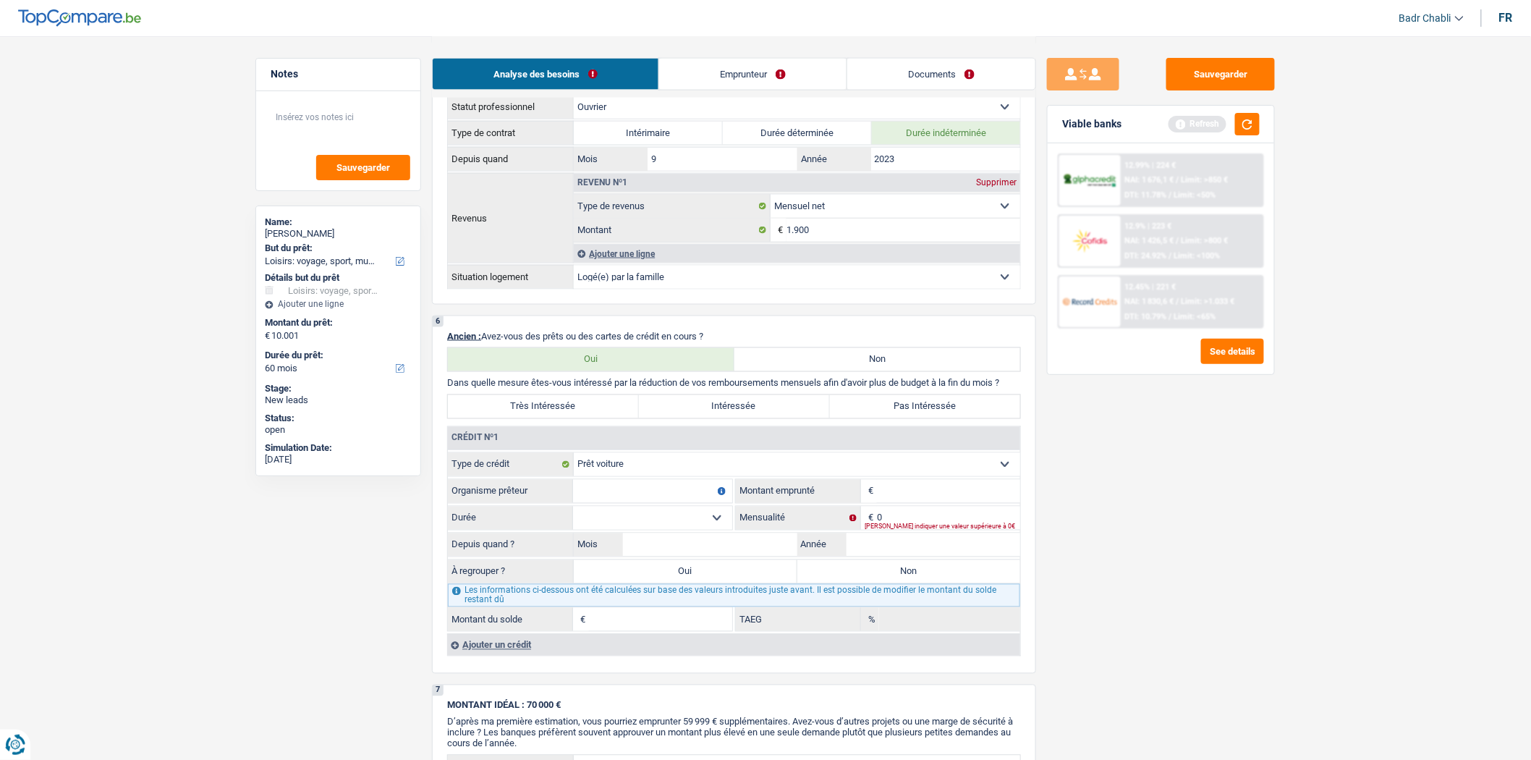
click at [533, 656] on div "Ajouter un crédit" at bounding box center [733, 645] width 573 height 22
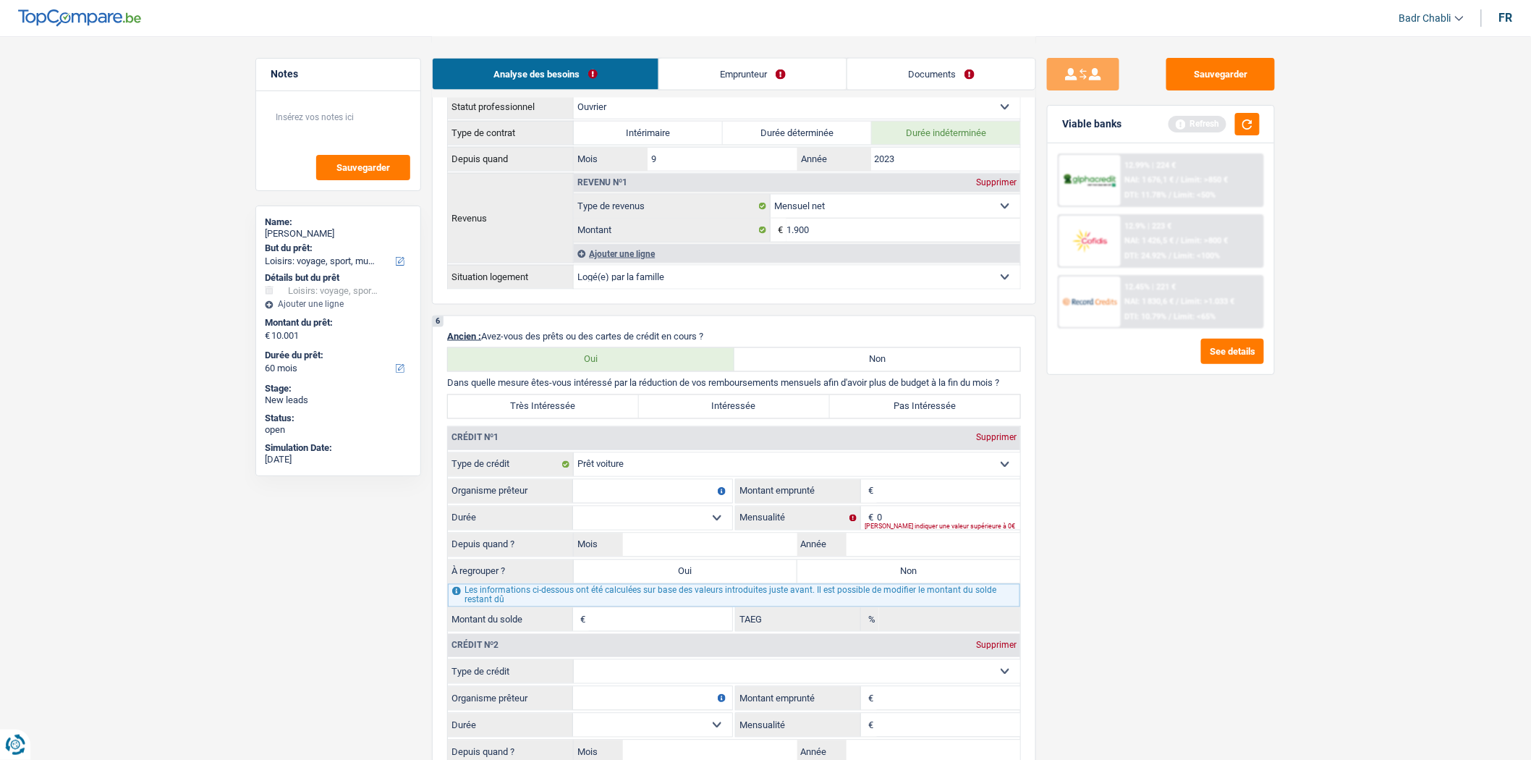
click at [669, 683] on select "Carte ou ouverture de crédit Prêt hypothécaire Vente à tempérament Prêt à tempé…" at bounding box center [797, 671] width 446 height 23
select select "cardOrCredit"
type input "0"
click at [662, 497] on input "Organisme prêteur" at bounding box center [652, 491] width 159 height 23
type input "BNP"
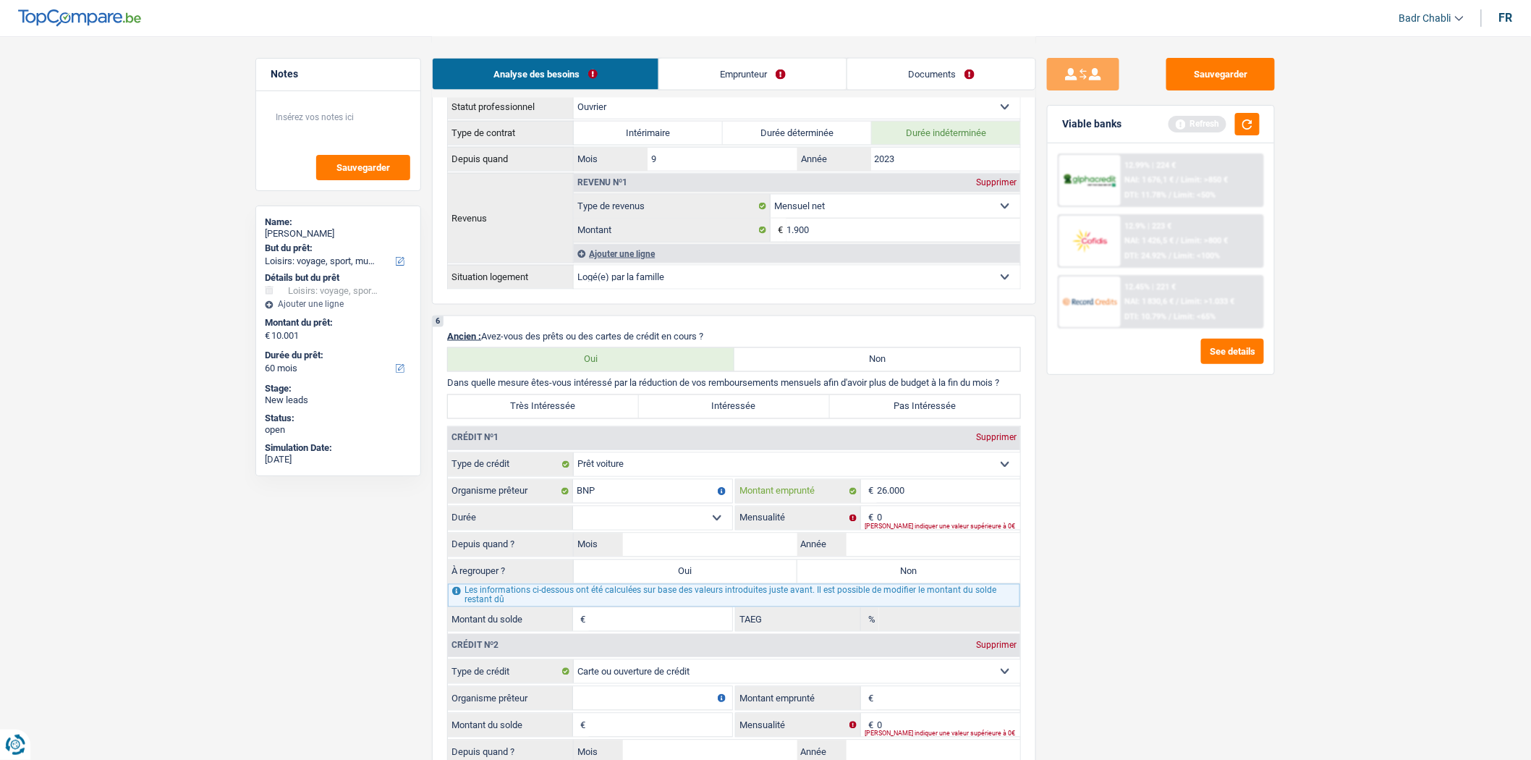
type input "26.000"
click at [895, 525] on input "0" at bounding box center [948, 517] width 143 height 23
type input "315"
click at [695, 530] on select "12 mois 18 mois 24 mois 30 mois 36 mois 42 mois 48 mois 60 mois 72 mois 84 mois…" at bounding box center [652, 517] width 159 height 23
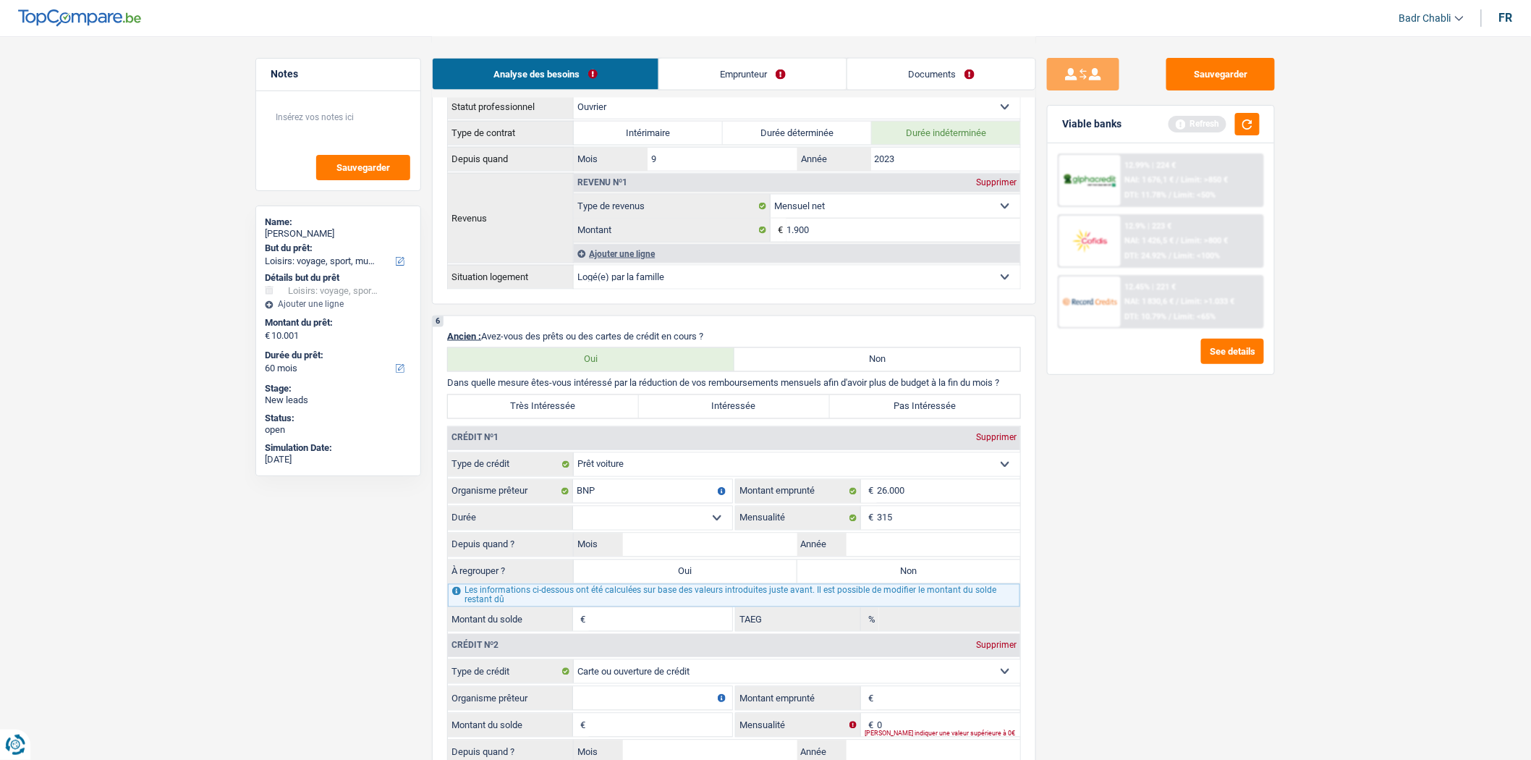
click at [573, 518] on select "12 mois 18 mois 24 mois 30 mois 36 mois 42 mois 48 mois 60 mois 72 mois 84 mois…" at bounding box center [652, 517] width 159 height 23
click at [708, 526] on select "12 mois 18 mois 24 mois 30 mois 36 mois 42 mois 48 mois 60 mois 72 mois 84 mois…" at bounding box center [652, 517] width 159 height 23
select select "84"
click at [573, 518] on select "12 mois 18 mois 24 mois 30 mois 36 mois 42 mois 48 mois 60 mois 72 mois 84 mois…" at bounding box center [652, 517] width 159 height 23
click at [756, 555] on input "Mois" at bounding box center [710, 544] width 174 height 23
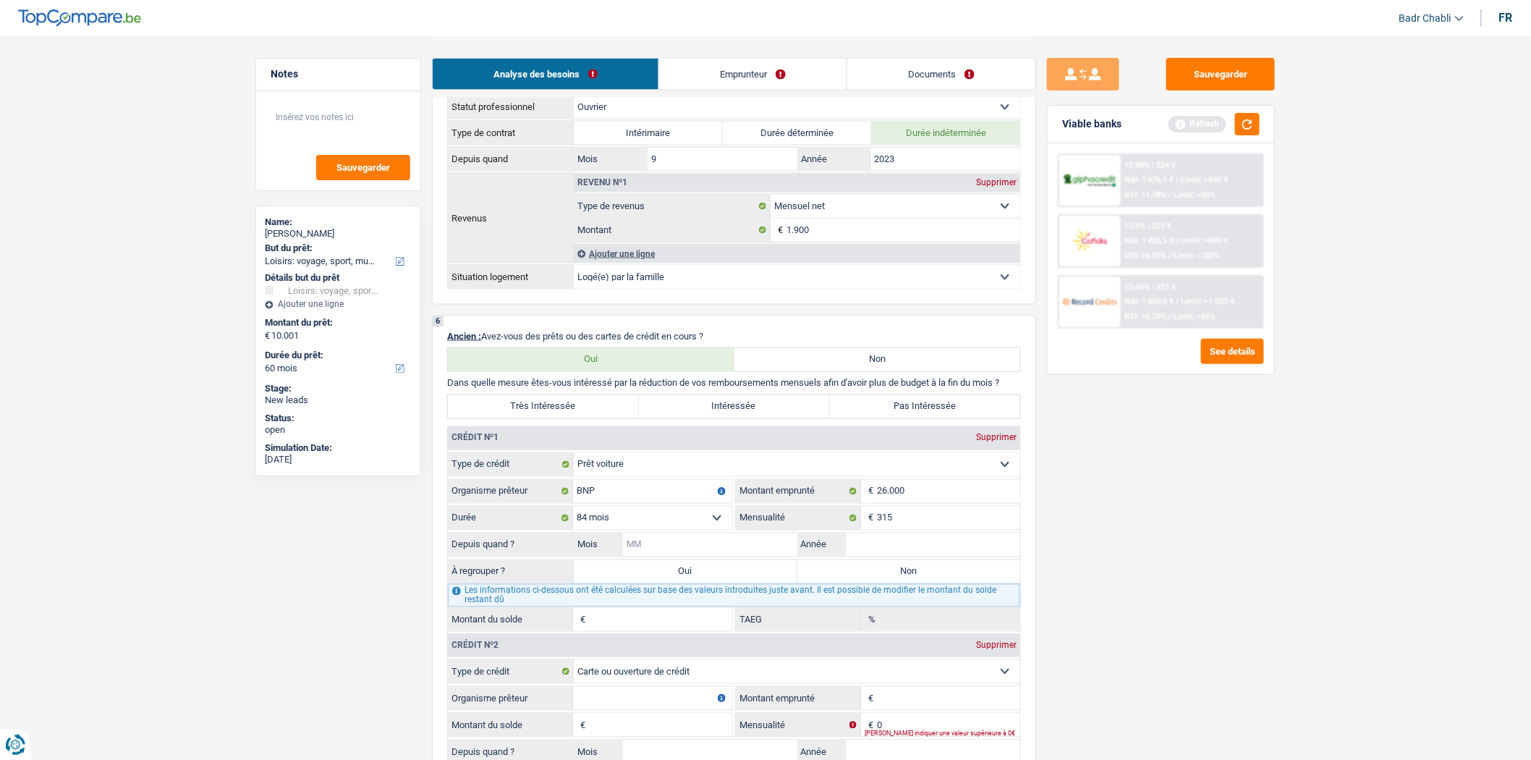
click at [756, 555] on input "Mois" at bounding box center [710, 544] width 174 height 23
click at [680, 556] on input "Mois" at bounding box center [710, 544] width 174 height 23
type input "09"
type input "2024"
type input "22.341"
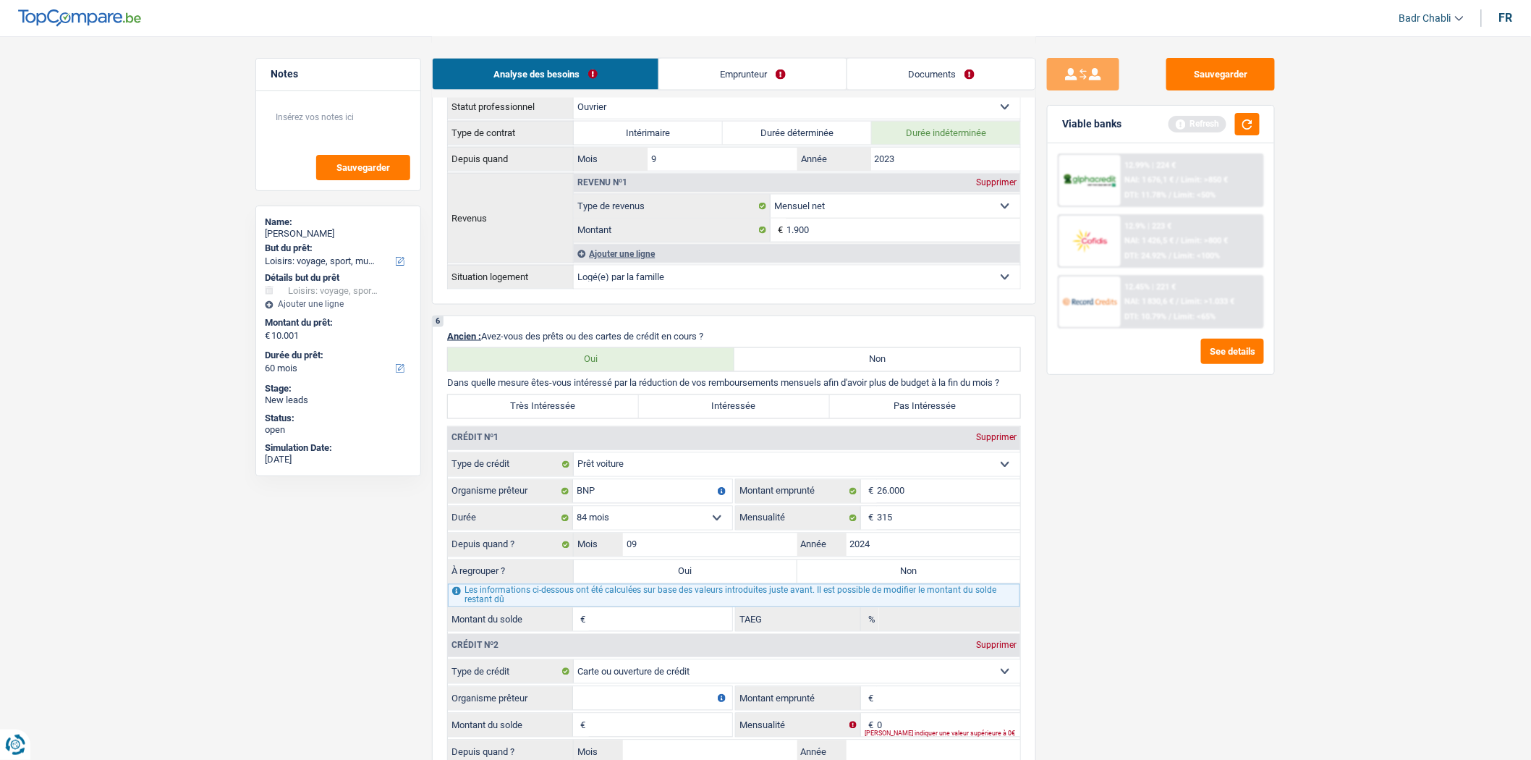
type input "0,50"
click at [881, 583] on label "Non" at bounding box center [909, 571] width 224 height 23
click at [881, 583] on input "Non" at bounding box center [909, 571] width 224 height 23
radio input "true"
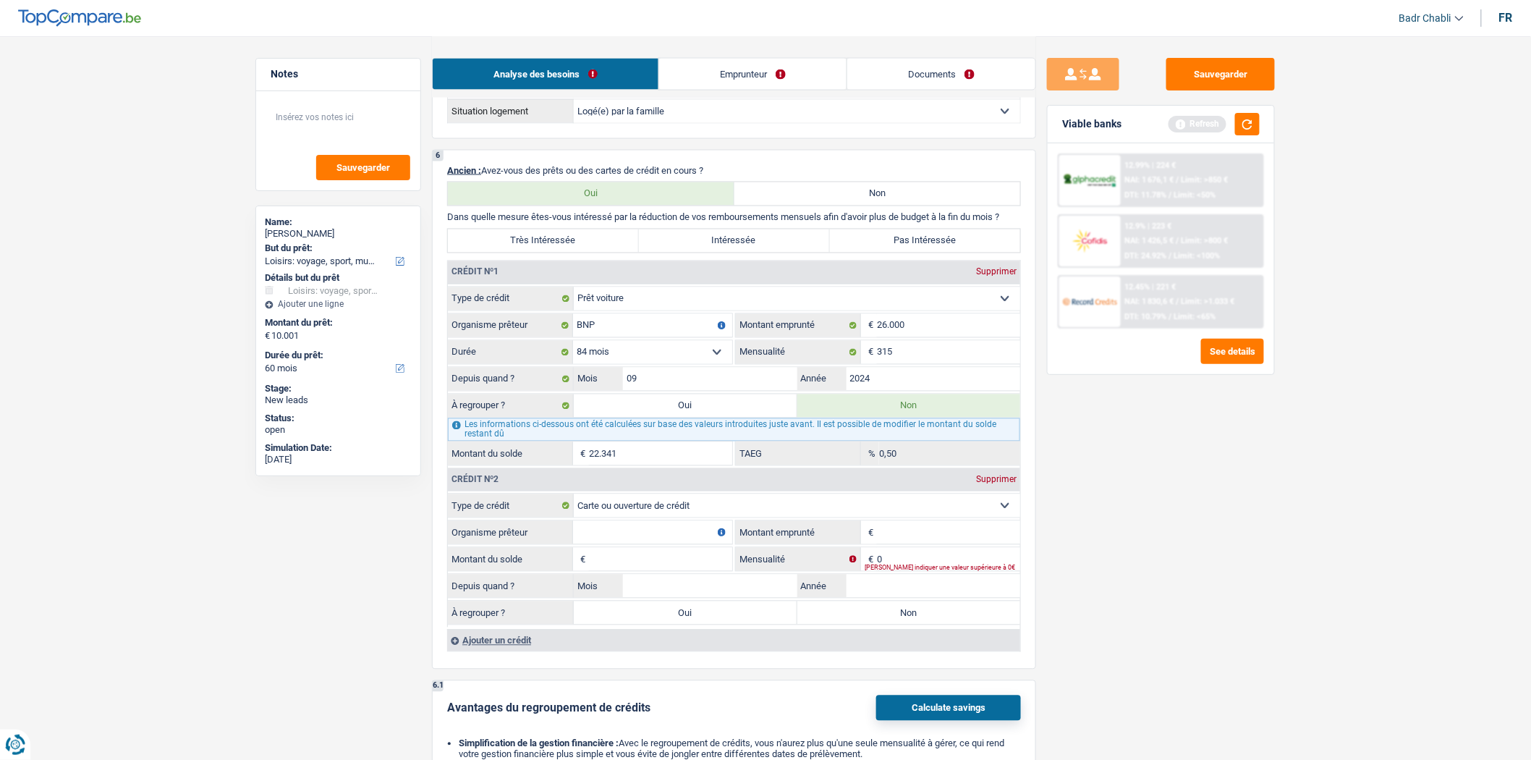
scroll to position [1125, 0]
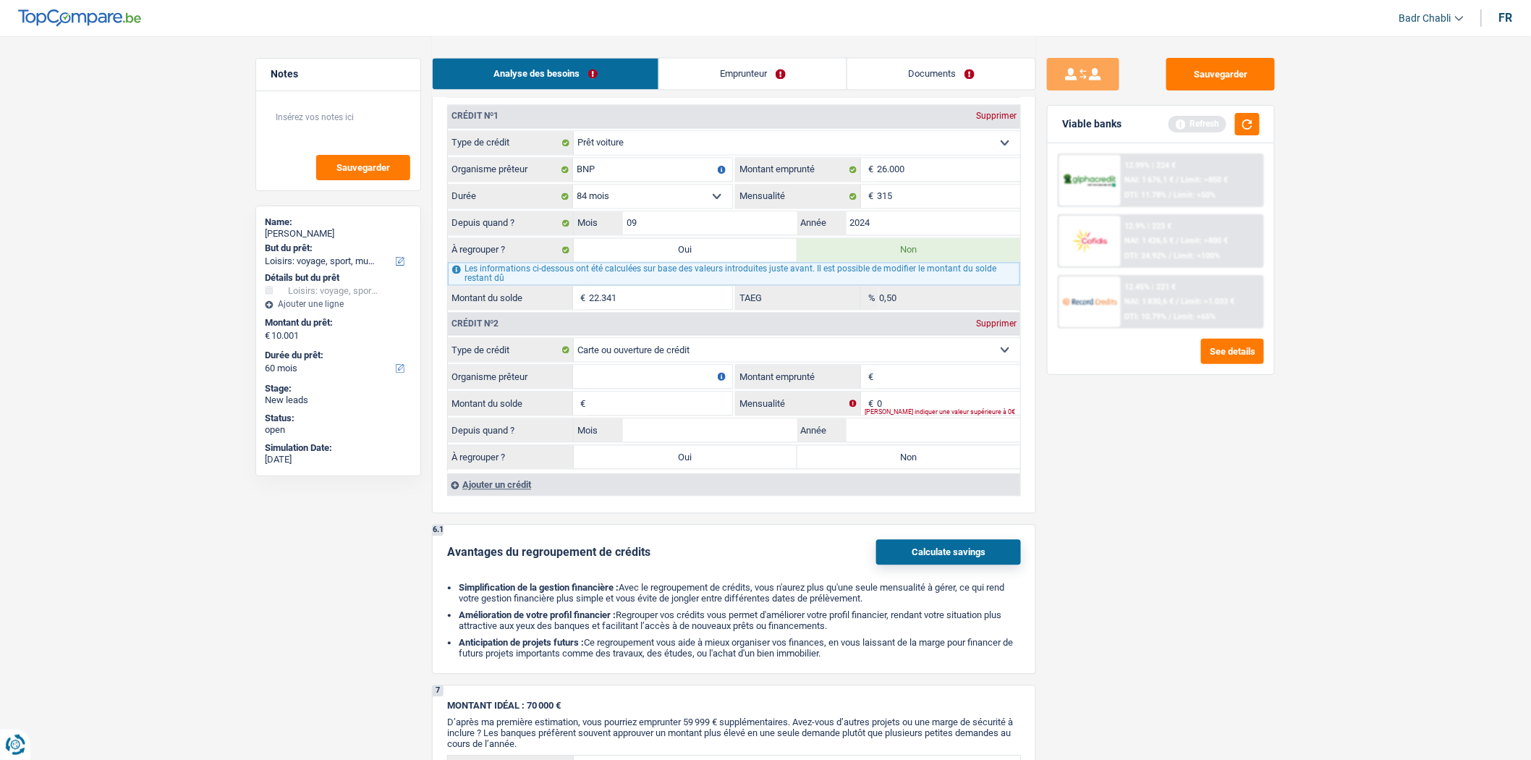
click at [619, 389] on input "Organisme prêteur" at bounding box center [652, 376] width 159 height 23
click at [625, 386] on input "Organisme prêteur" at bounding box center [652, 376] width 159 height 23
type input "ING"
type input "3.750"
click at [669, 430] on input "Mois" at bounding box center [710, 430] width 174 height 23
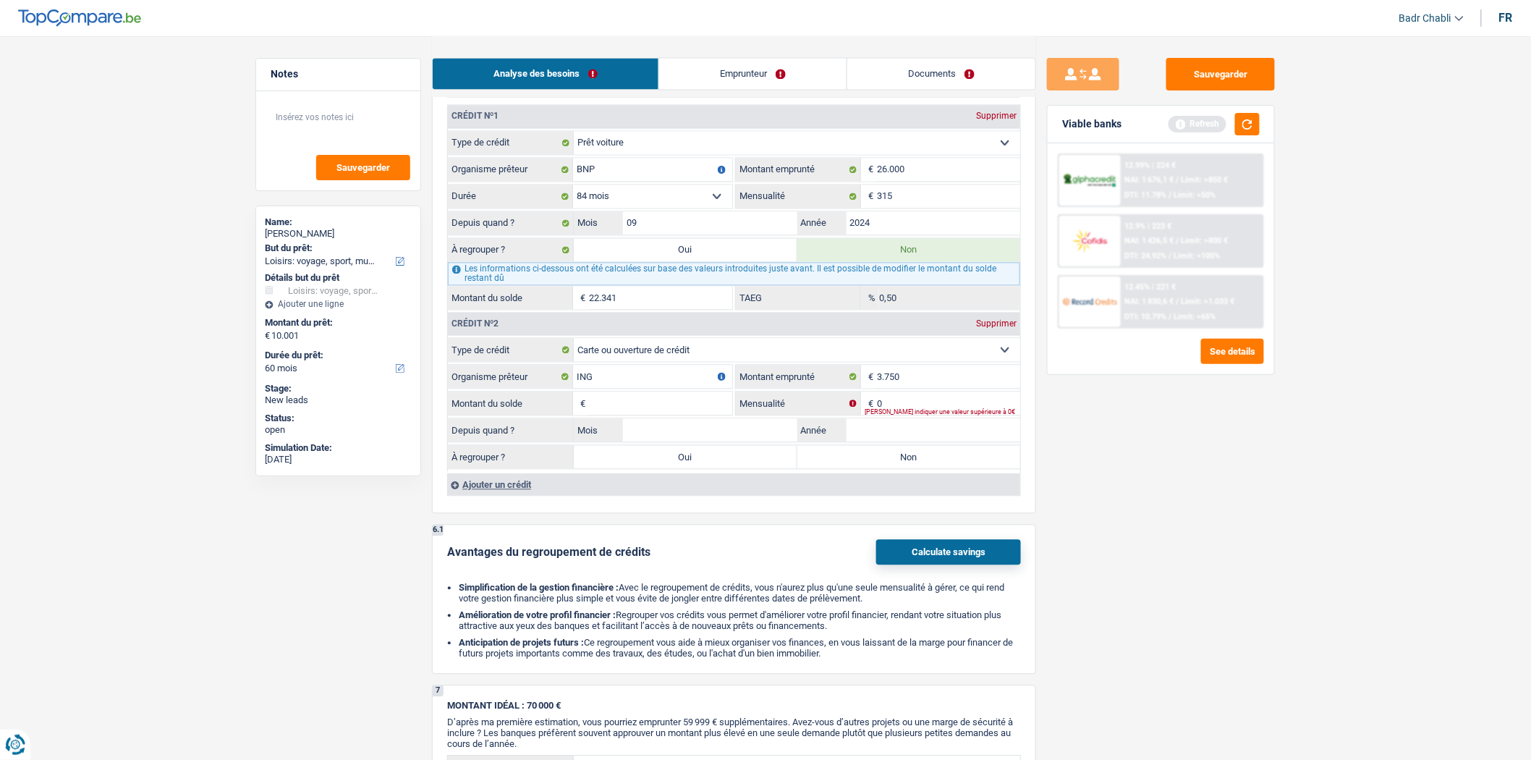
click at [677, 415] on input "Montant du solde" at bounding box center [660, 403] width 143 height 23
type input "1"
type input "02"
click at [913, 442] on input "2023" at bounding box center [934, 430] width 174 height 23
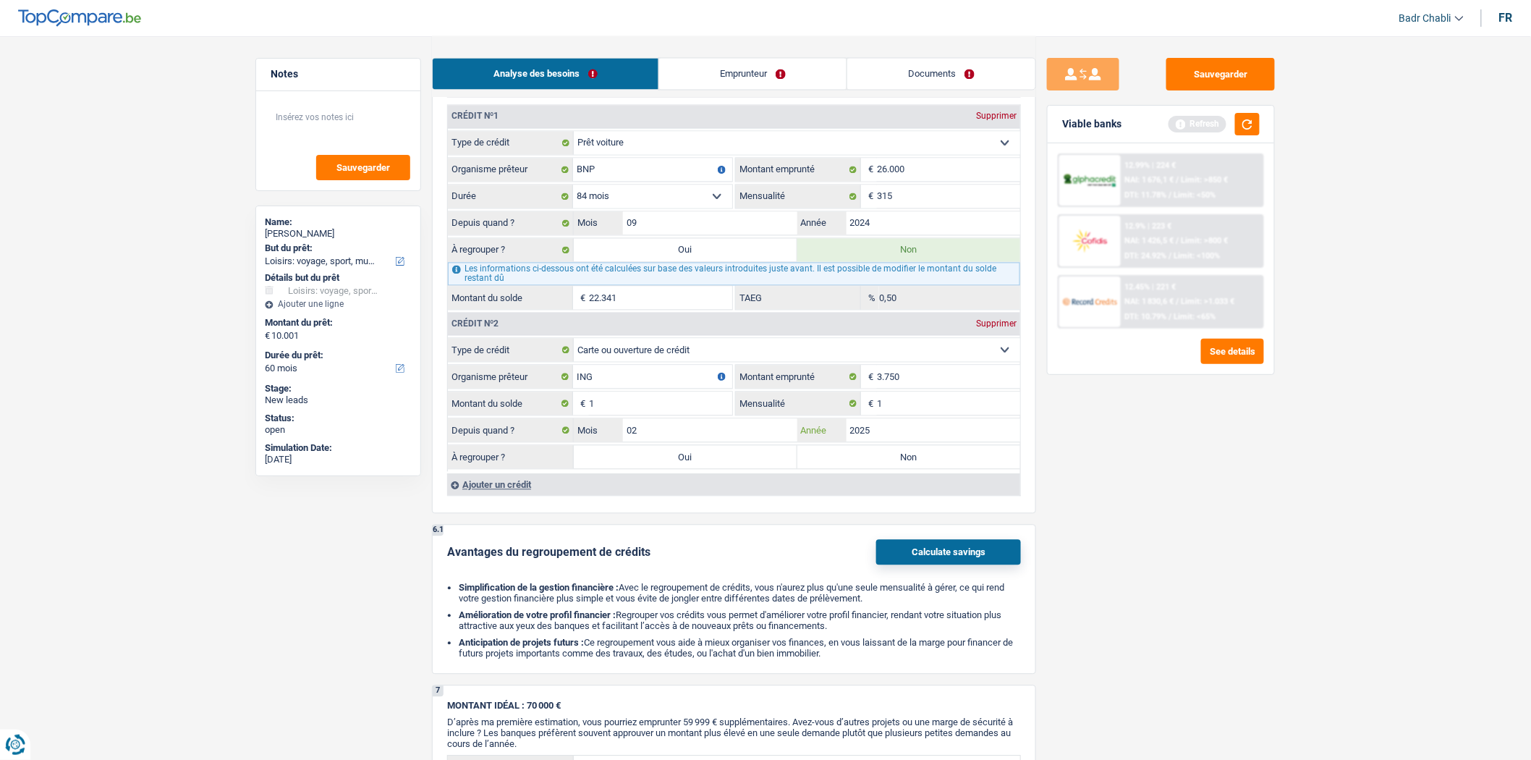
type input "2025"
click at [920, 466] on label "Non" at bounding box center [909, 457] width 224 height 23
click at [920, 466] on input "Non" at bounding box center [909, 457] width 224 height 23
radio input "true"
click at [1255, 122] on button "button" at bounding box center [1247, 124] width 25 height 22
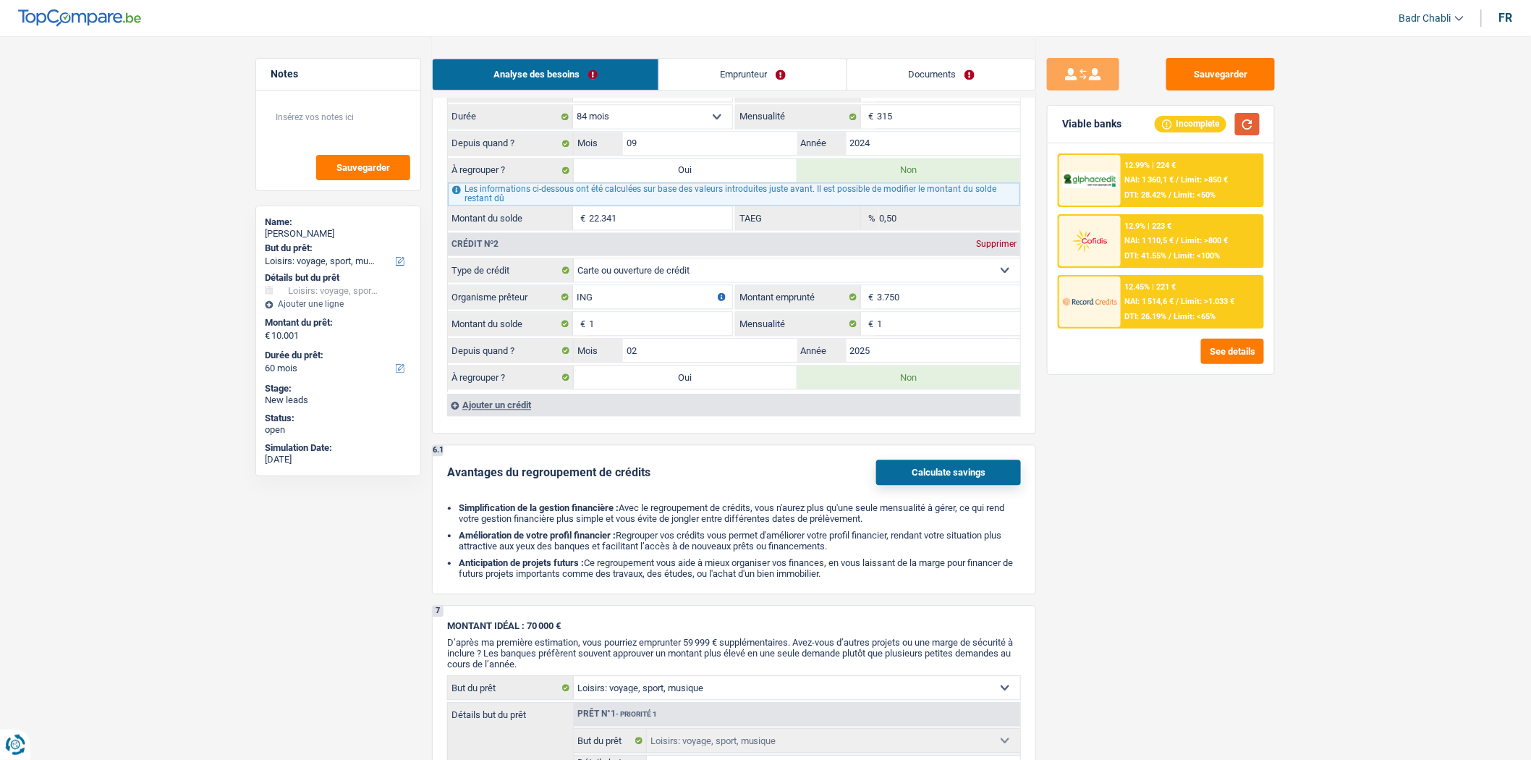
scroll to position [1205, 0]
click at [705, 179] on label "Oui" at bounding box center [686, 170] width 224 height 23
click at [705, 179] on input "Oui" at bounding box center [686, 170] width 224 height 23
radio input "true"
type input "32.342"
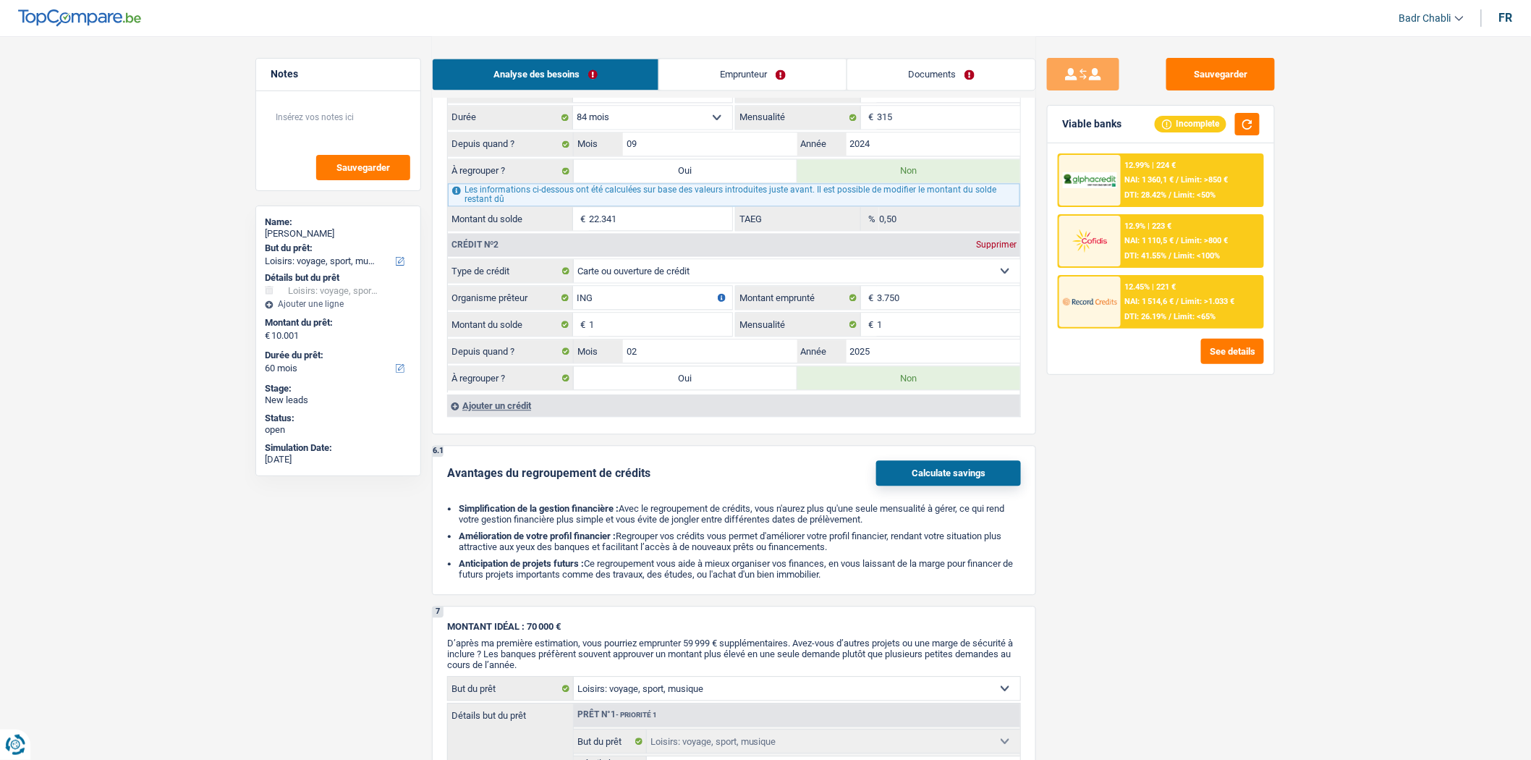
type input "22.341"
select select
type input "22.341"
select select
radio input "false"
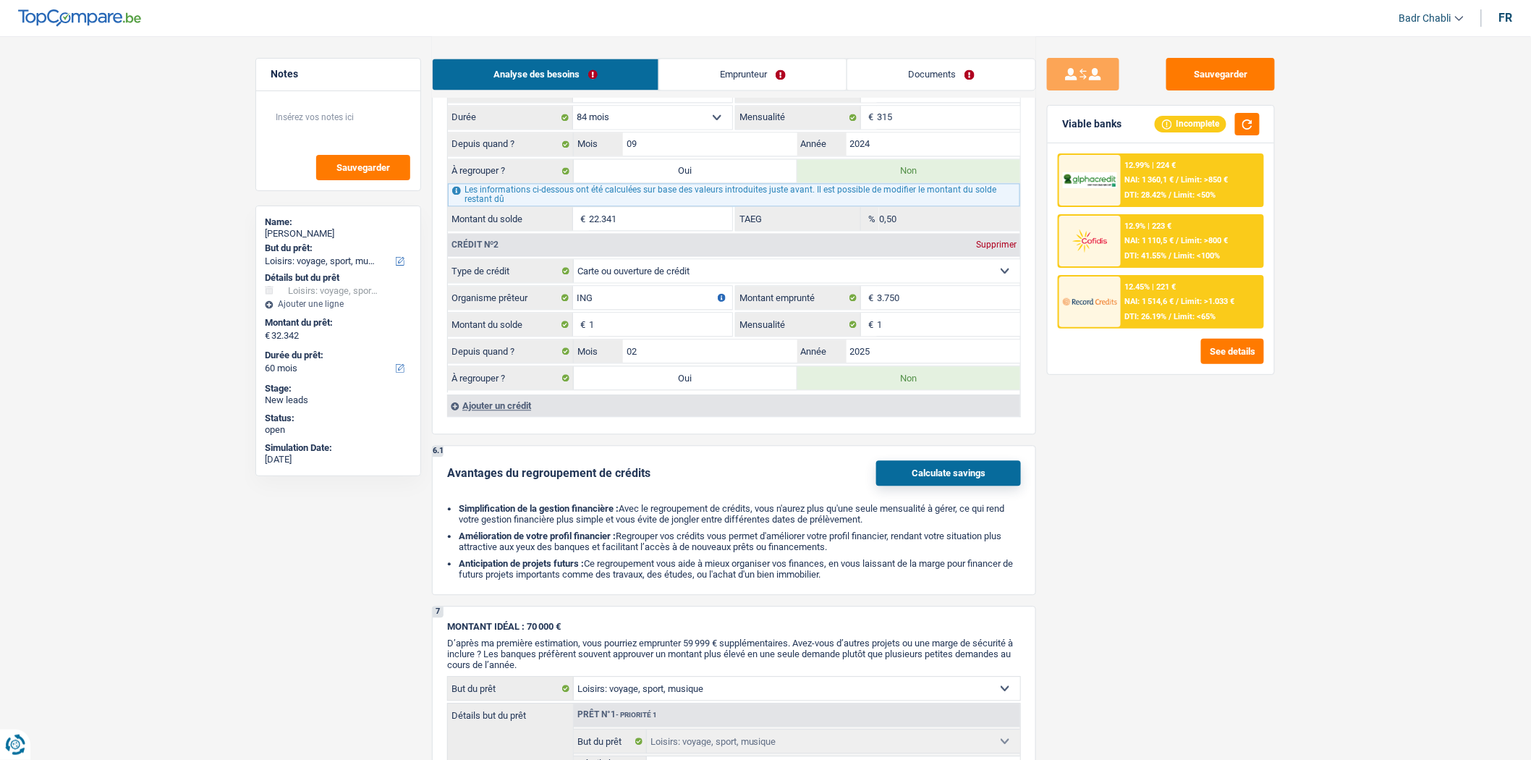
select select "refinancing"
select select "120"
select select "hobbies"
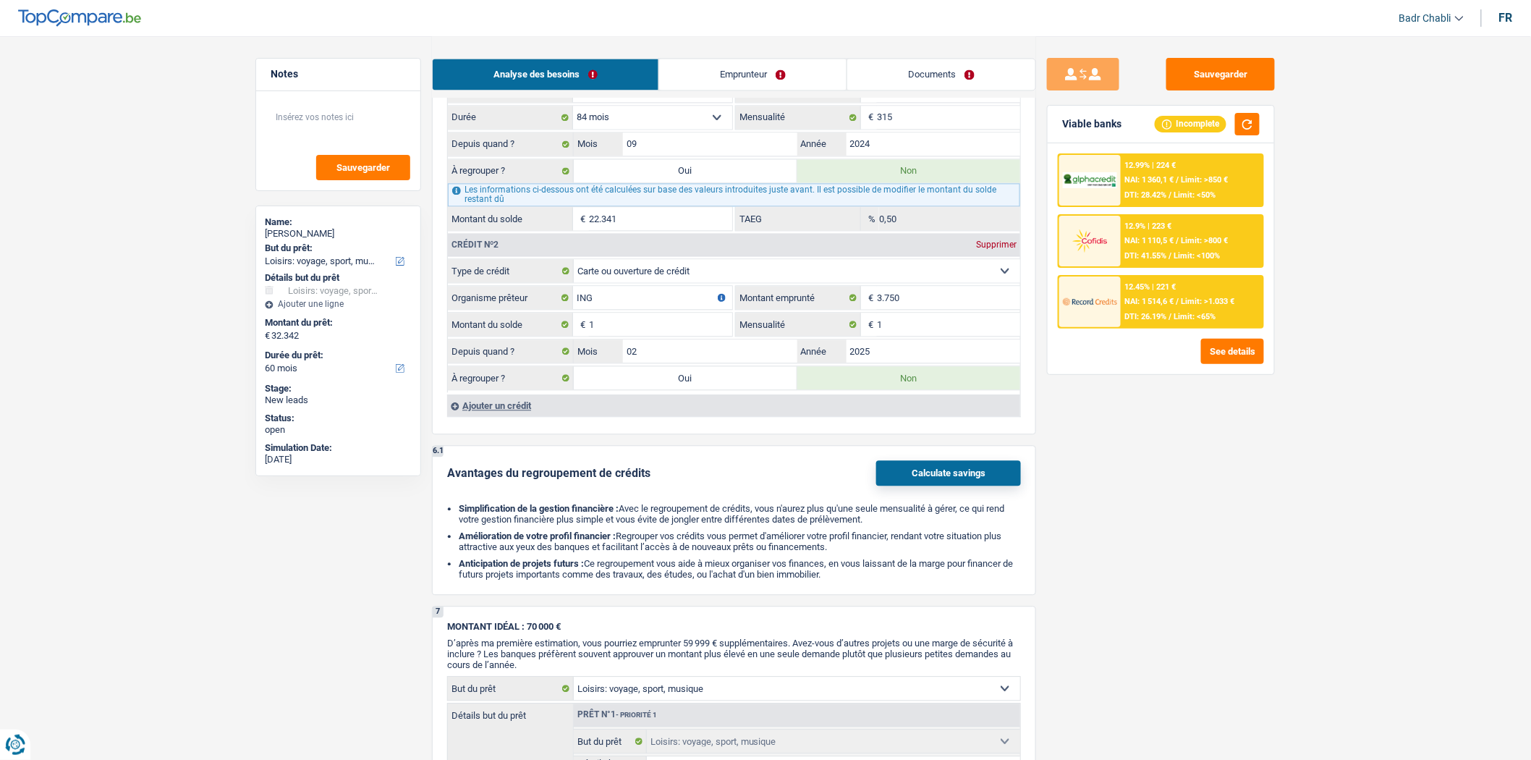
select select "hobbies"
select select "false"
select select "hobbies"
select select "false"
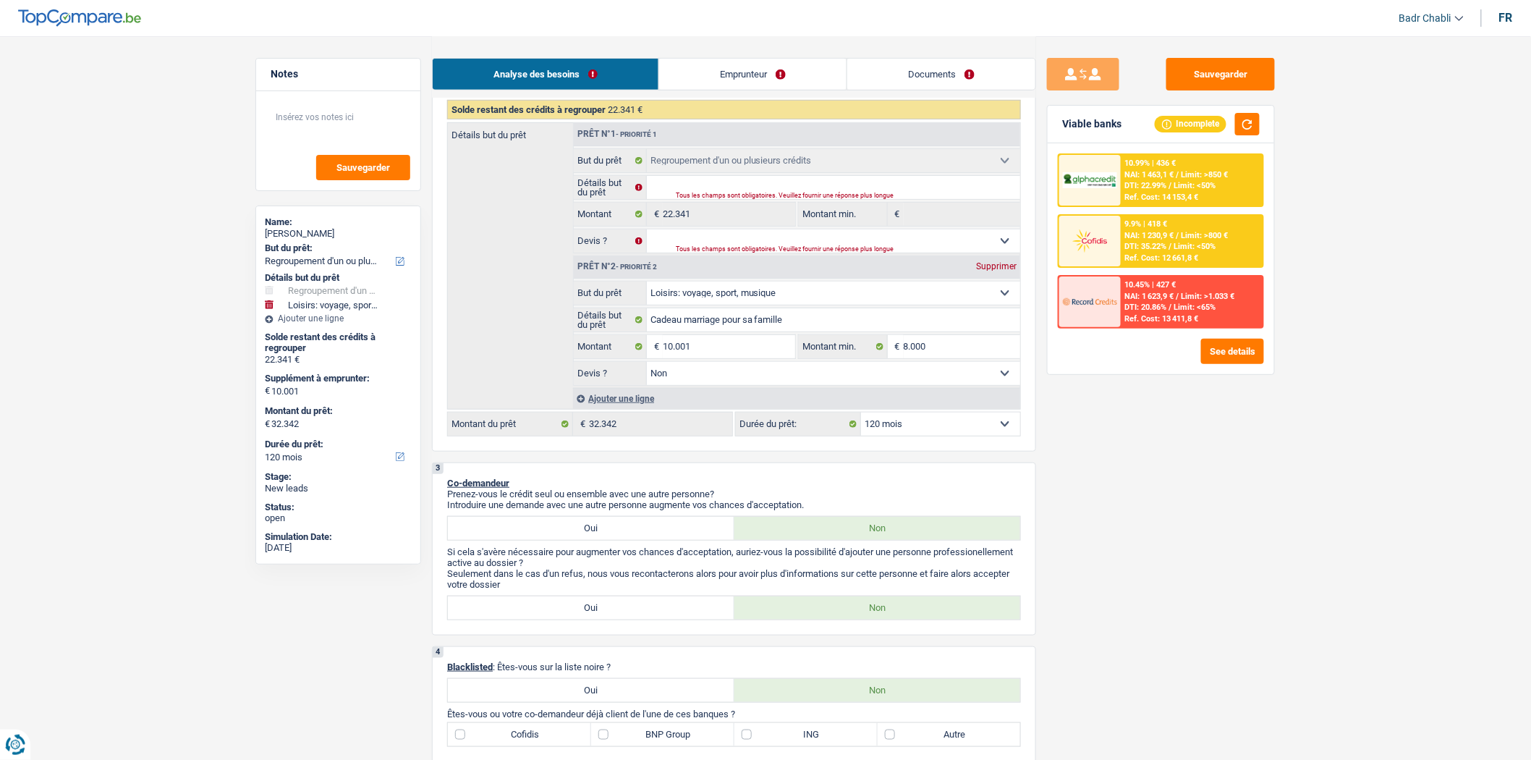
scroll to position [240, 0]
click at [938, 430] on select "12 mois 18 mois 24 mois 30 mois 36 mois 42 mois 48 mois 60 mois 72 mois 84 mois…" at bounding box center [940, 424] width 159 height 23
select select "84"
click at [861, 418] on select "12 mois 18 mois 24 mois 30 mois 36 mois 42 mois 48 mois 60 mois 72 mois 84 mois…" at bounding box center [940, 424] width 159 height 23
select select "84"
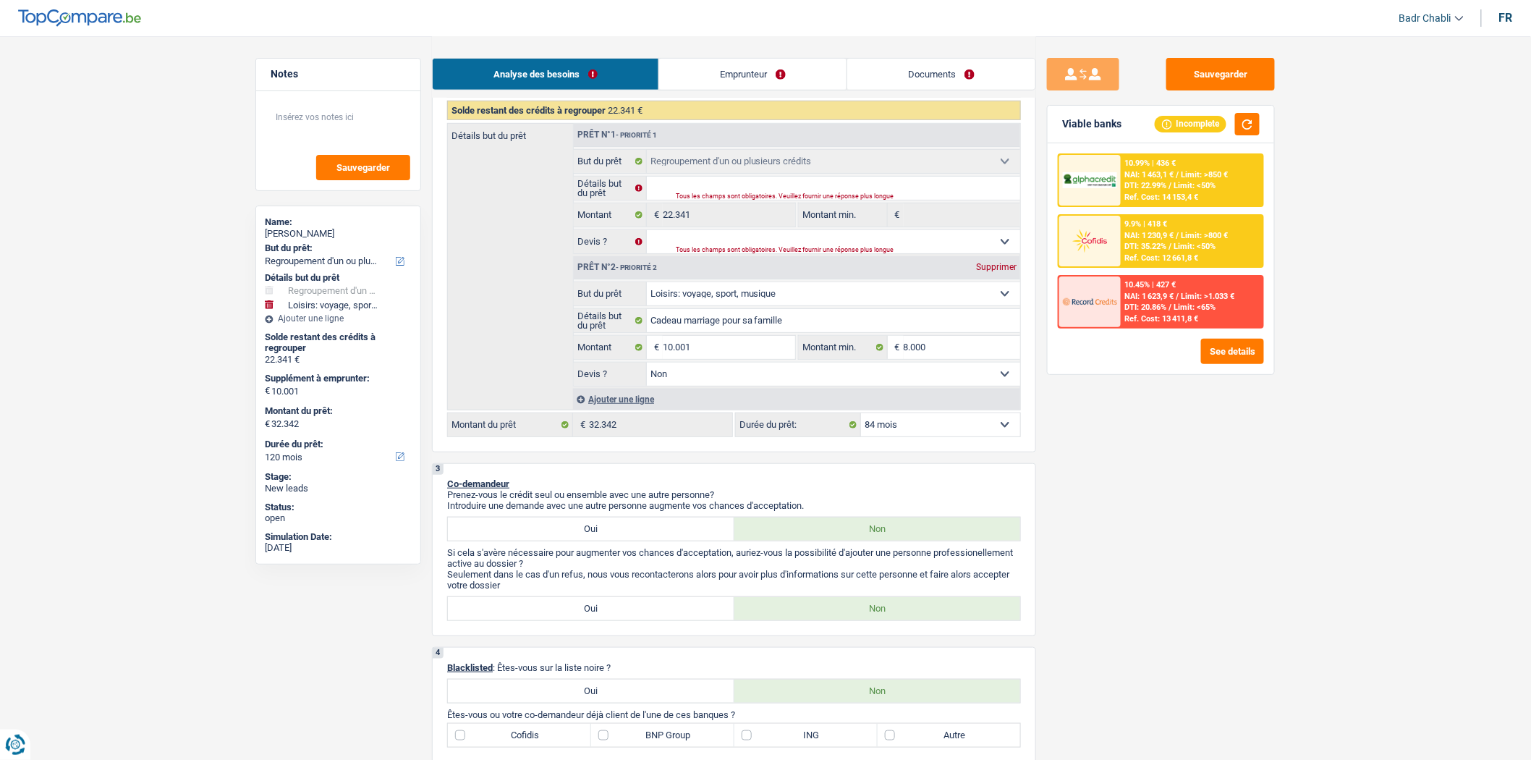
select select "84"
click at [1187, 314] on div "Ref. Cost: 9 105,2 €" at bounding box center [1159, 318] width 69 height 9
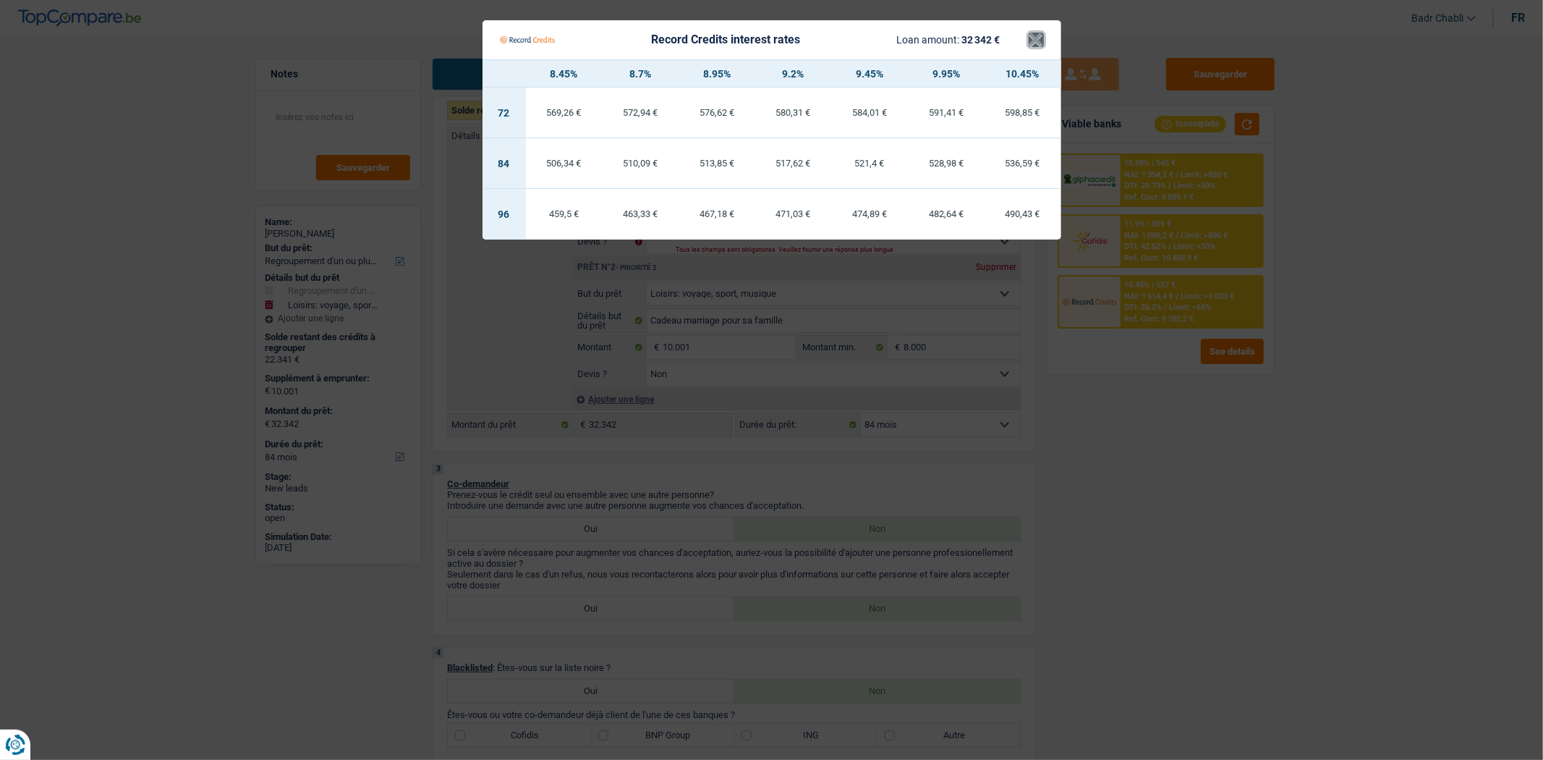
click at [1032, 39] on button "×" at bounding box center [1036, 40] width 15 height 14
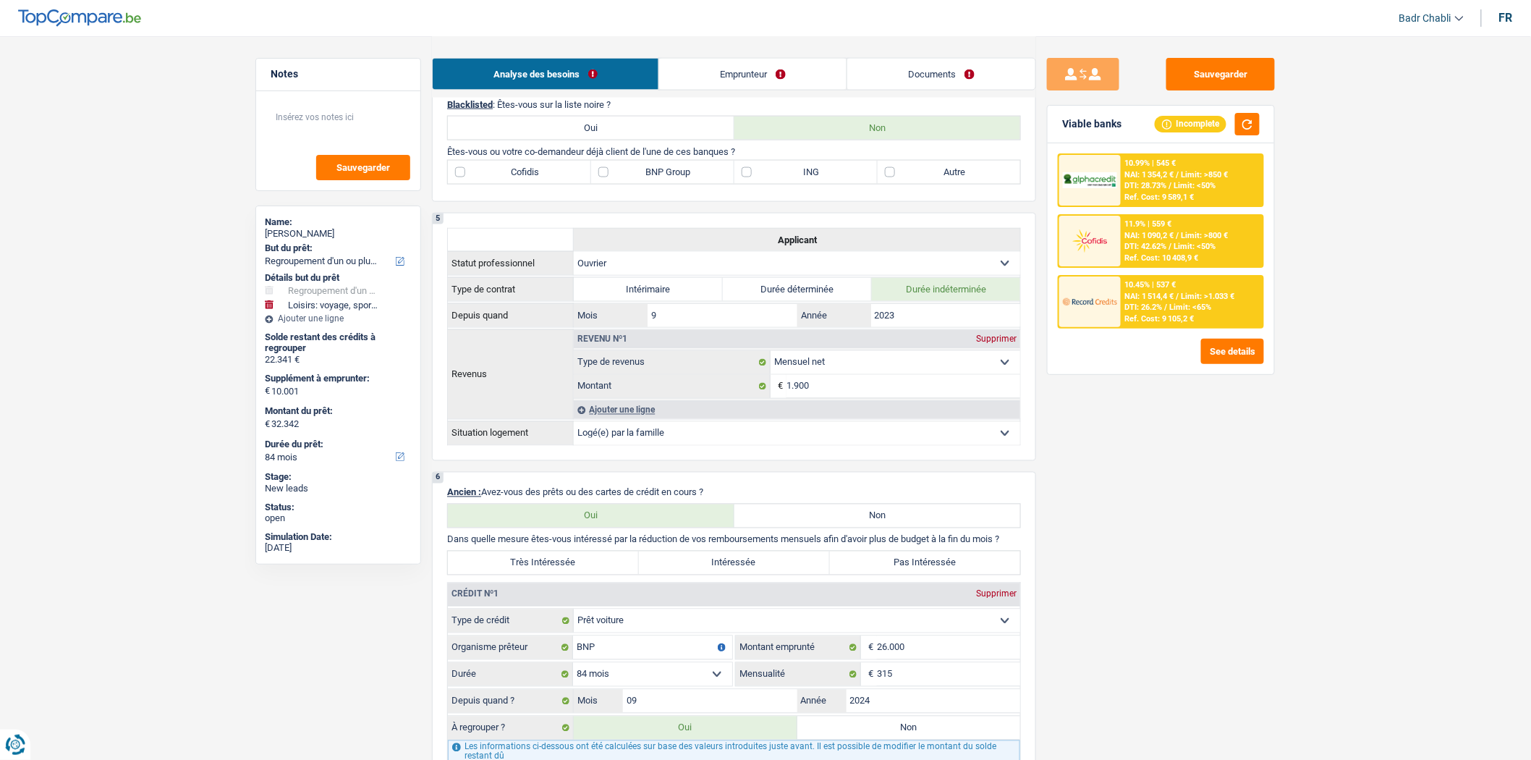
scroll to position [1124, 0]
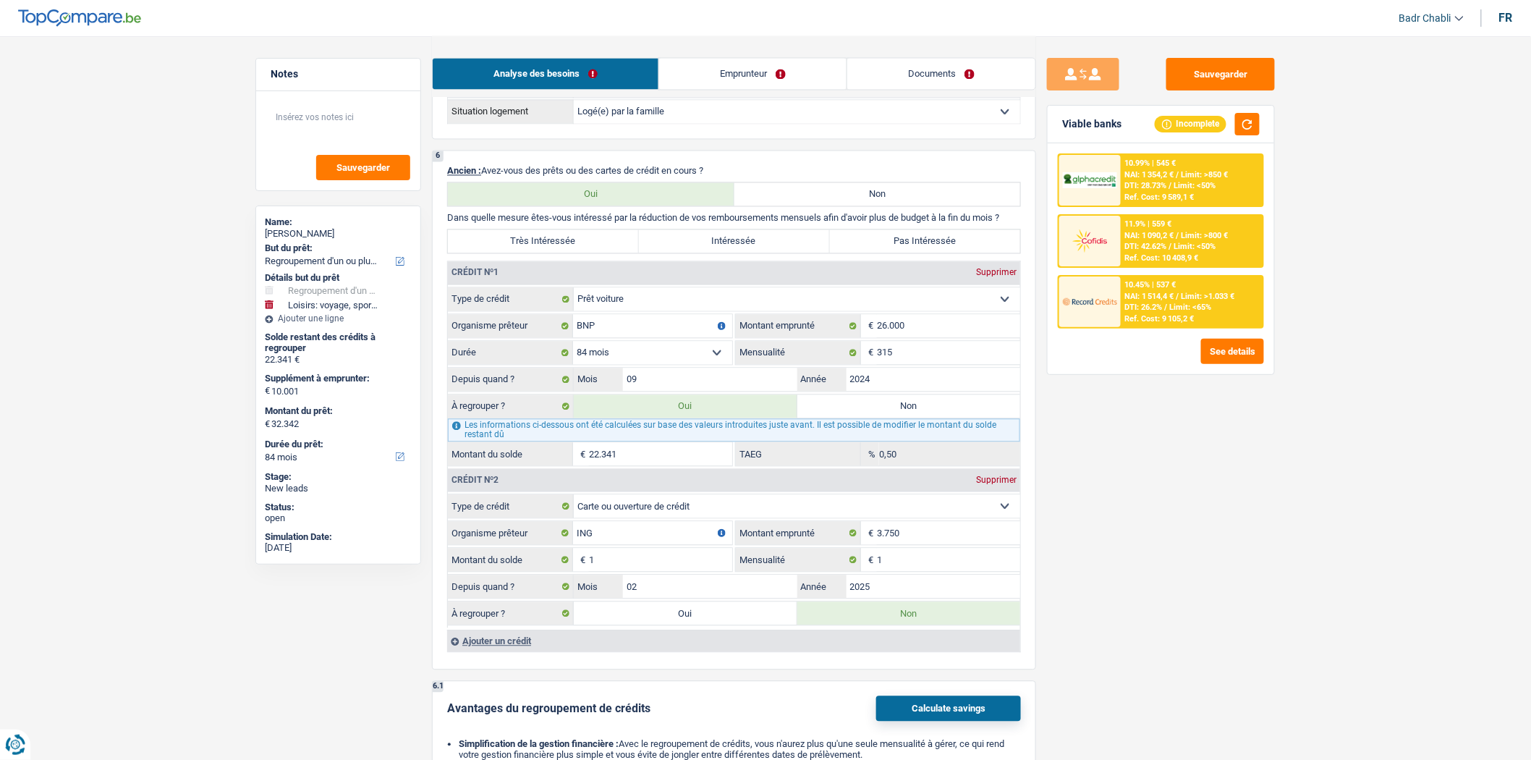
click at [1080, 438] on div "Sauvegarder Viable banks Incomplete 10.99% | 545 € NAI: 1 354,2 € / Limit: >850…" at bounding box center [1161, 397] width 250 height 679
click at [903, 418] on label "Non" at bounding box center [909, 406] width 224 height 23
click at [903, 418] on input "Non" at bounding box center [909, 406] width 224 height 23
radio input "true"
select select "hobbies"
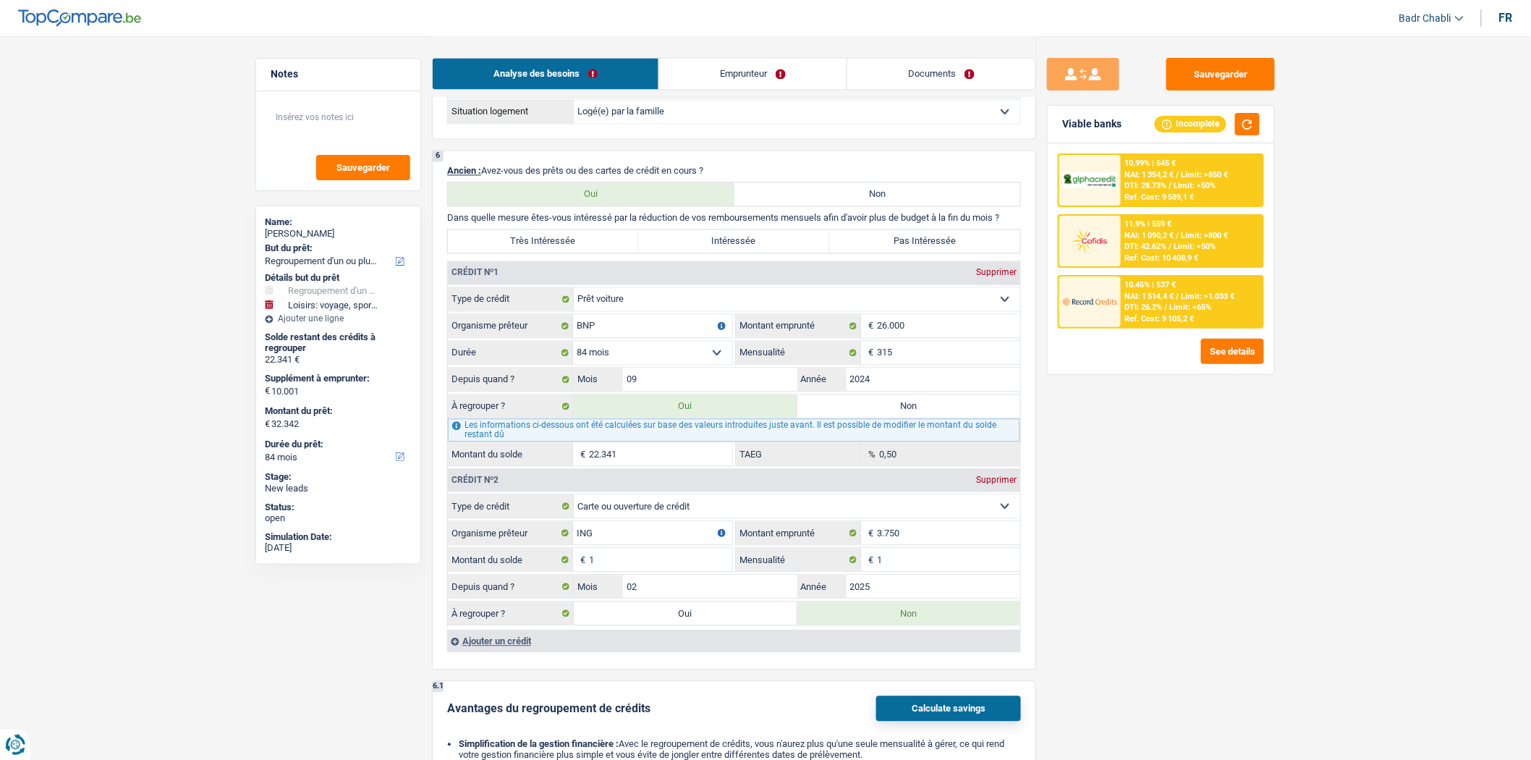
select select "60"
type input "Cadeau marriage pour sa famille"
type input "10.001"
type input "8.000"
select select "false"
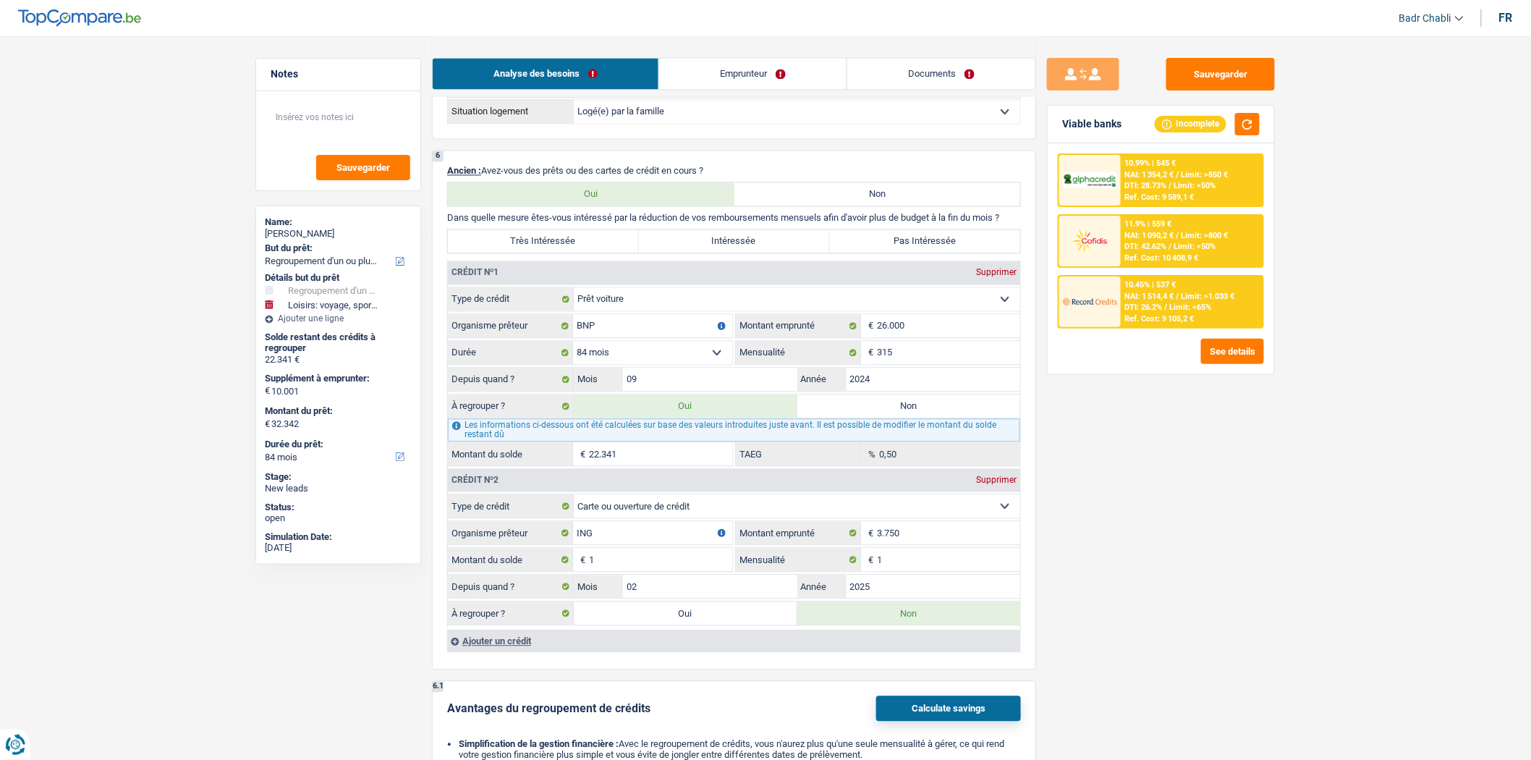
select select "60"
type input "Cadeau marriage pour sa famille"
type input "10.001"
type input "8.000"
select select "false"
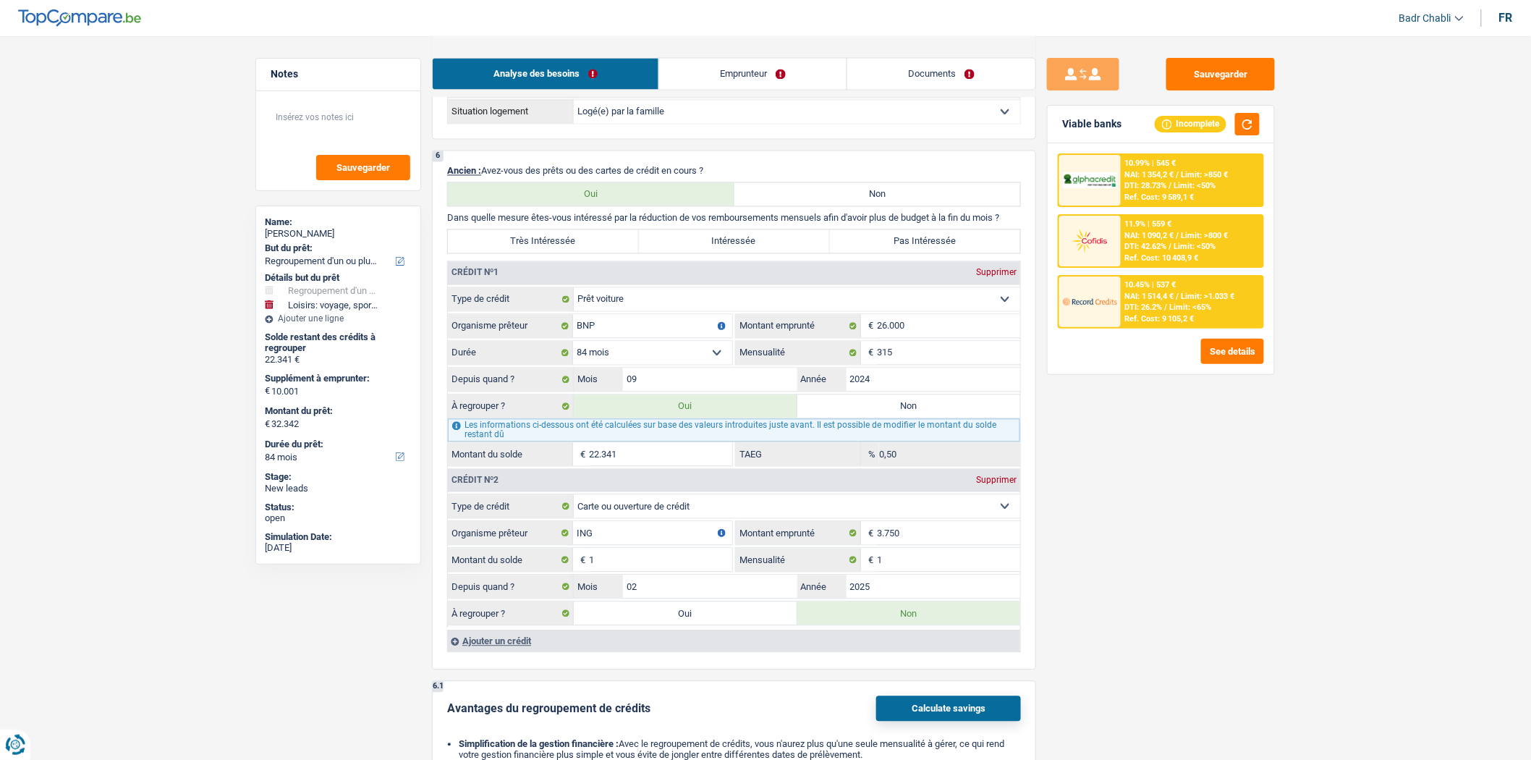
select select "60"
radio input "false"
type input "10.001"
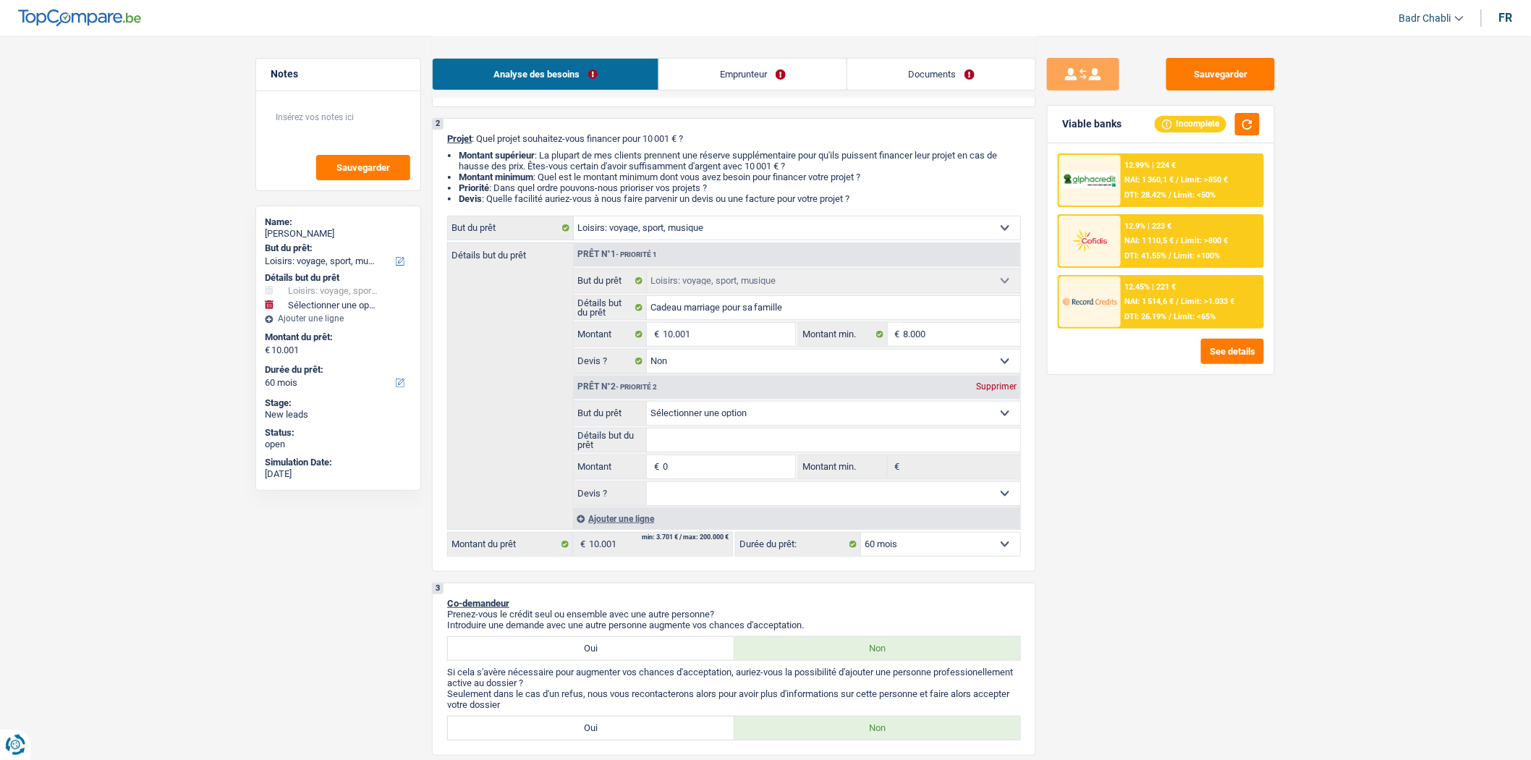
scroll to position [0, 0]
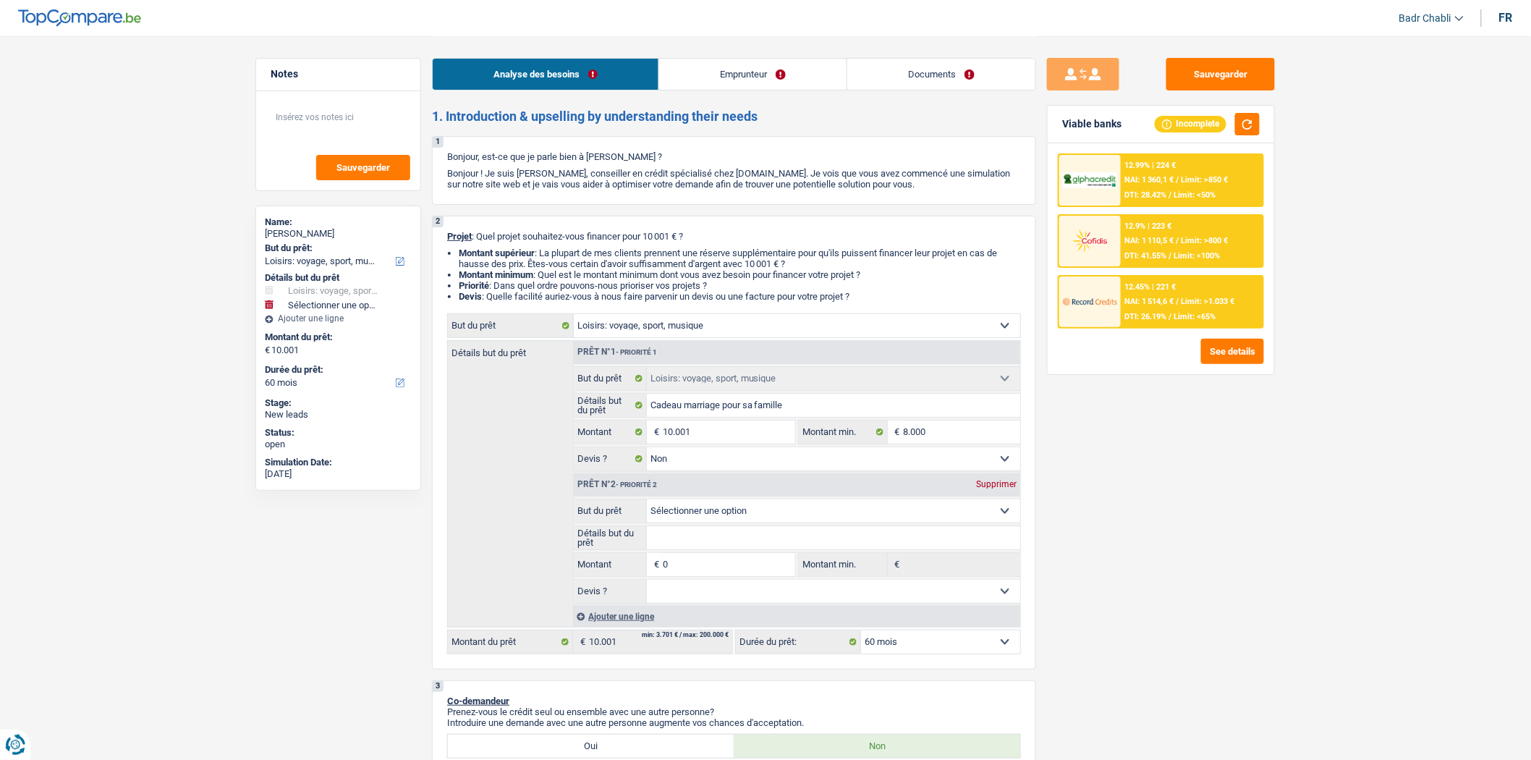
click at [995, 488] on div "Supprimer" at bounding box center [996, 484] width 48 height 9
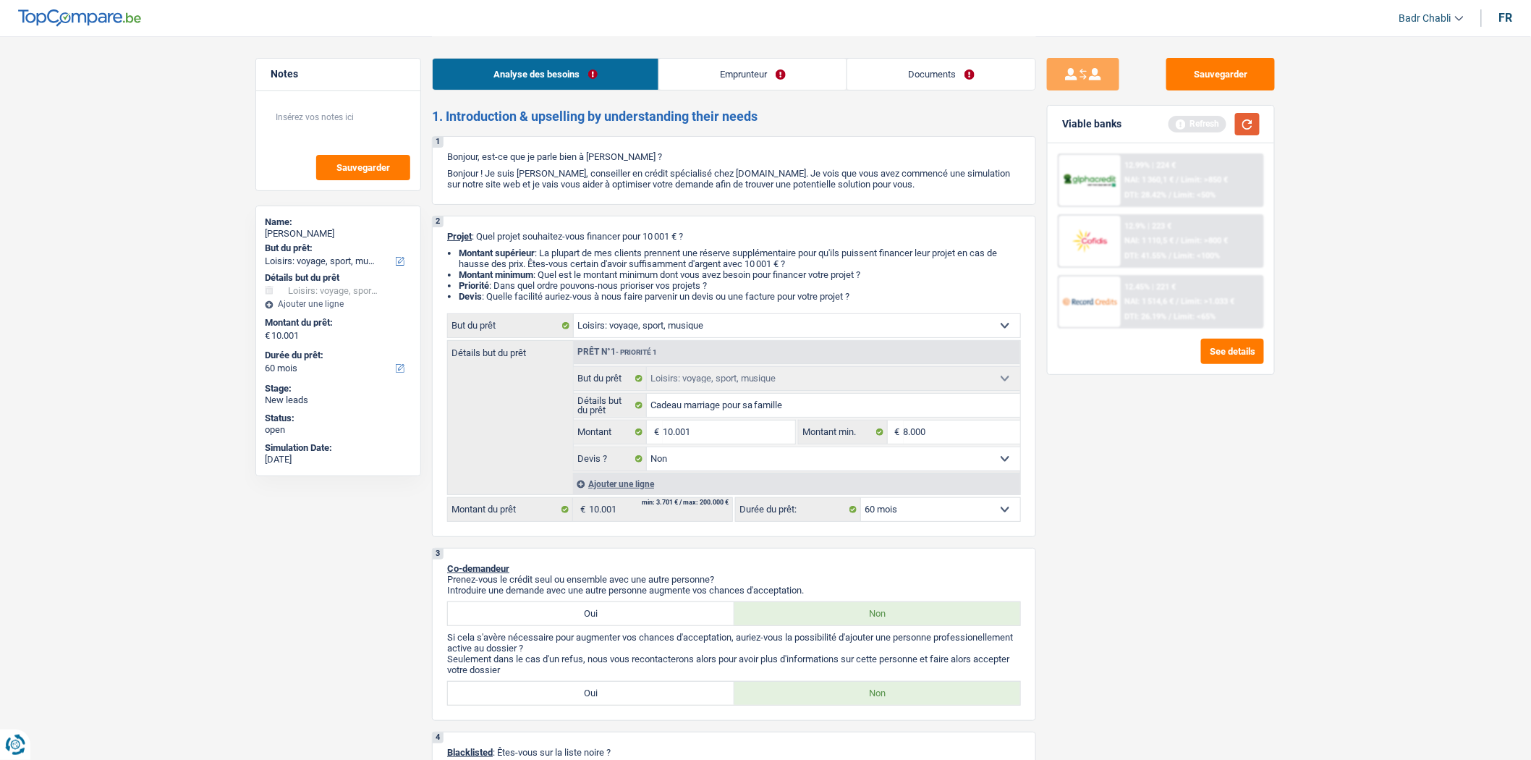
click at [1247, 119] on button "button" at bounding box center [1247, 124] width 25 height 22
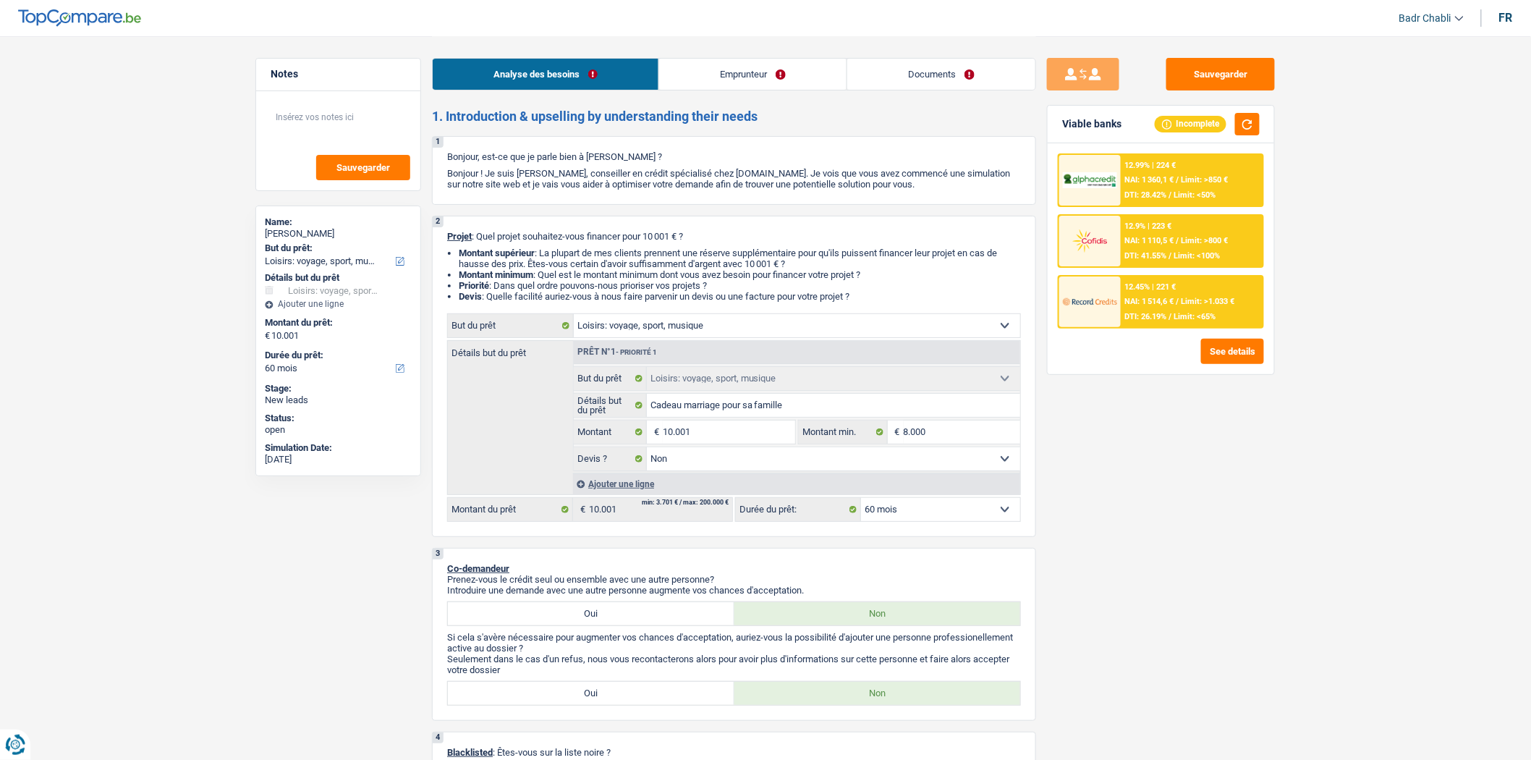
click at [1180, 301] on div "NAI: 1 514,6 € / Limit: >1.033 €" at bounding box center [1180, 301] width 110 height 9
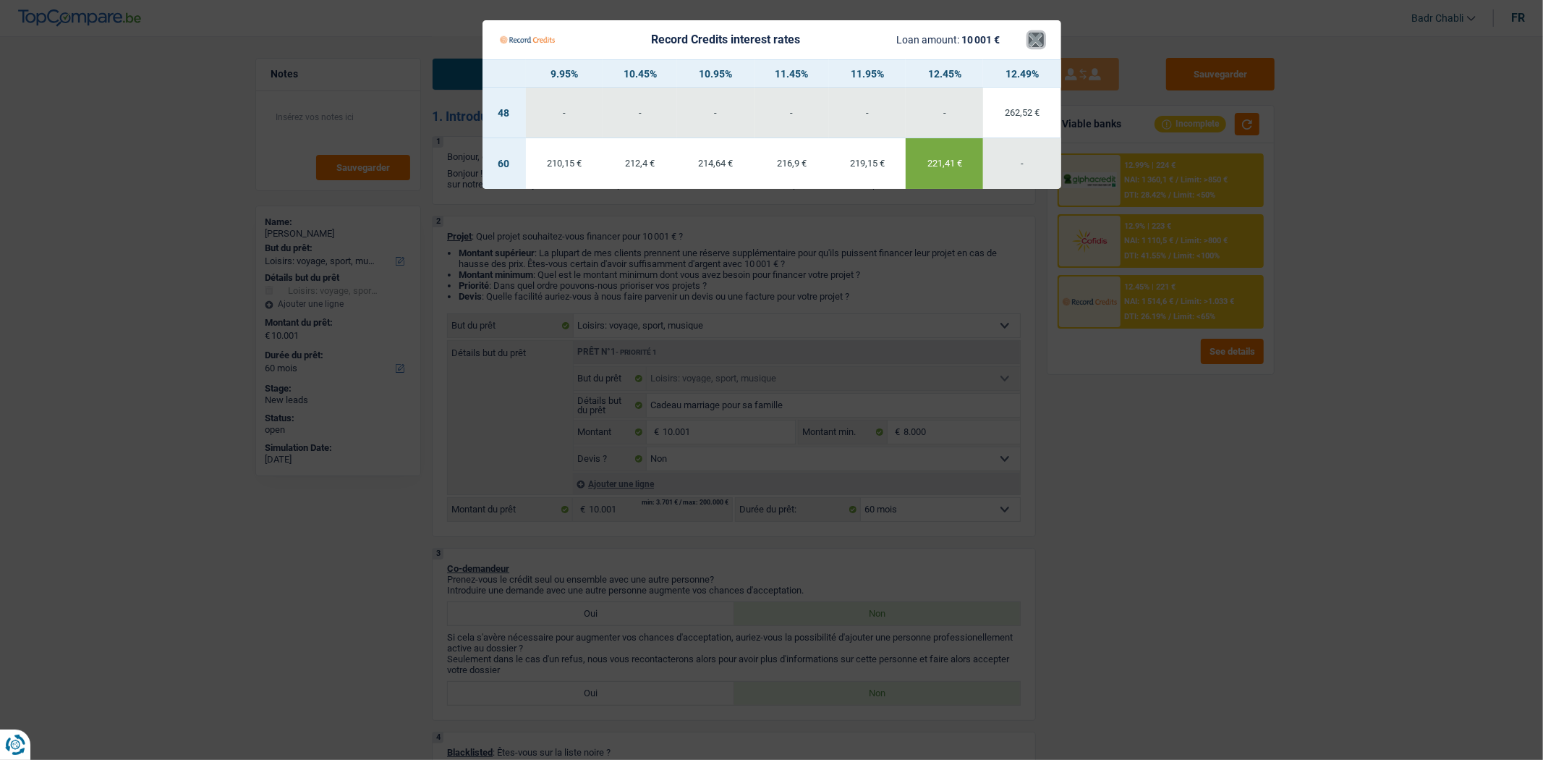
click at [1038, 37] on button "×" at bounding box center [1036, 40] width 15 height 14
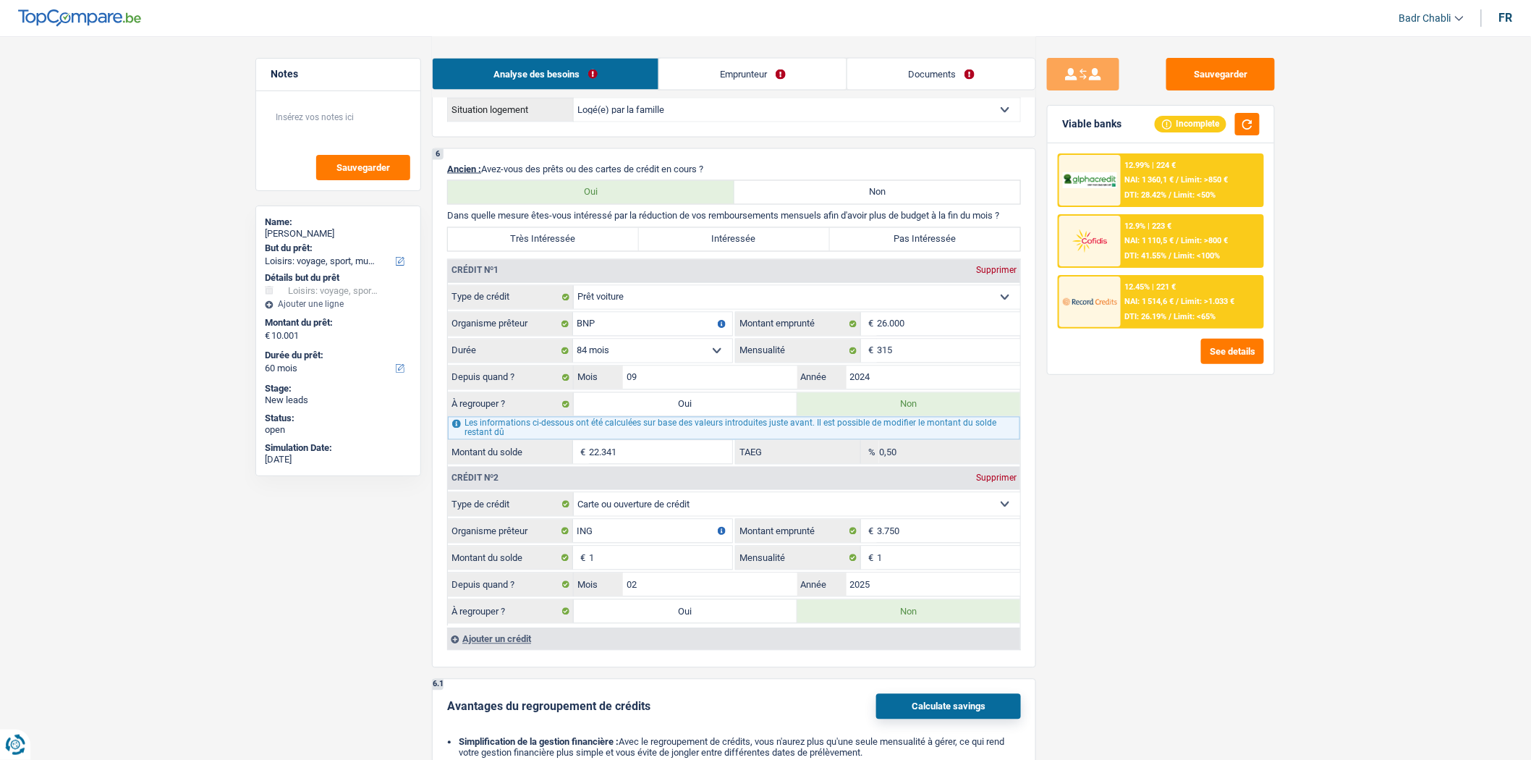
scroll to position [964, 0]
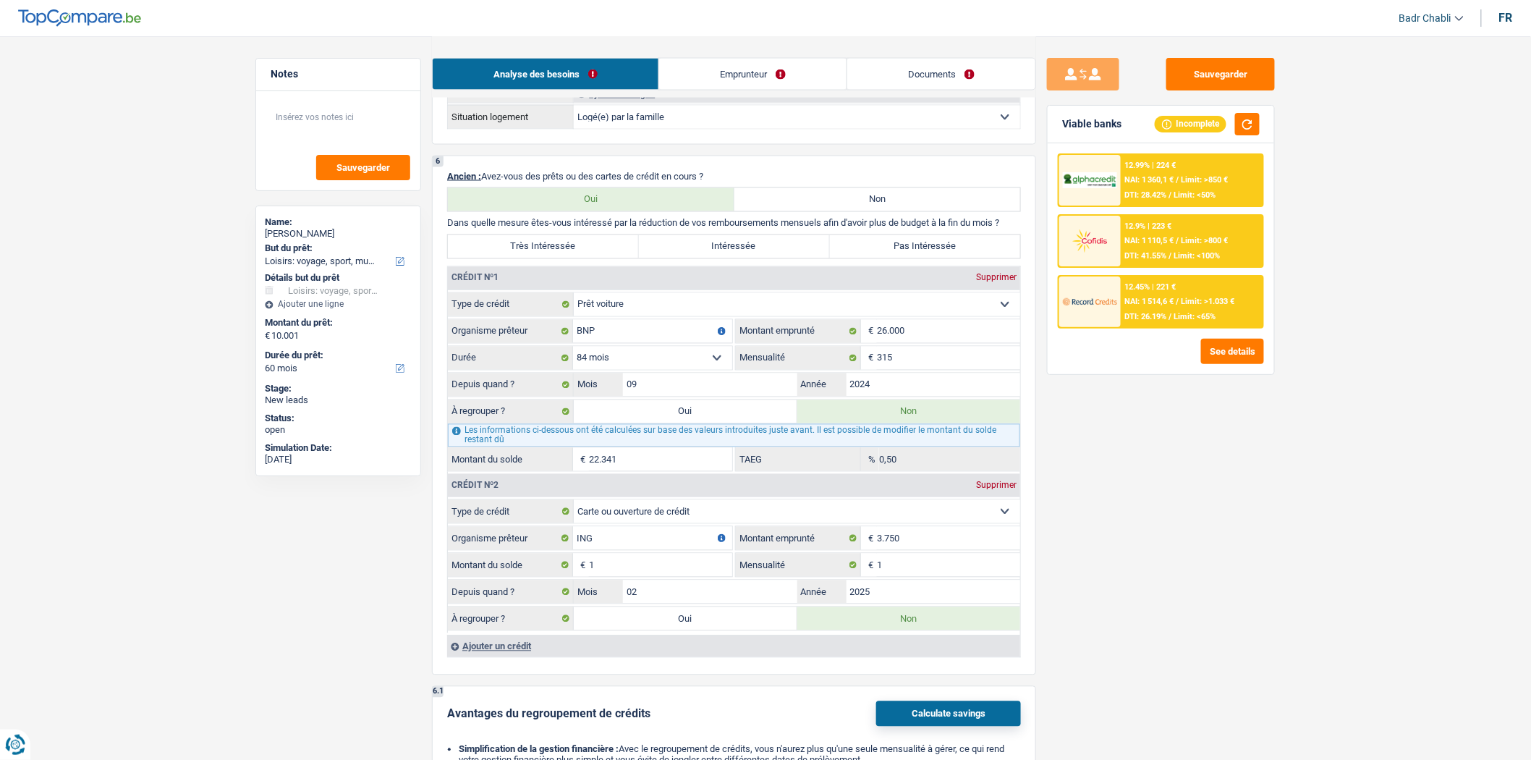
click at [895, 251] on label "Pas Intéressée" at bounding box center [925, 246] width 191 height 23
click at [895, 251] on input "Pas Intéressée" at bounding box center [925, 246] width 191 height 23
radio input "true"
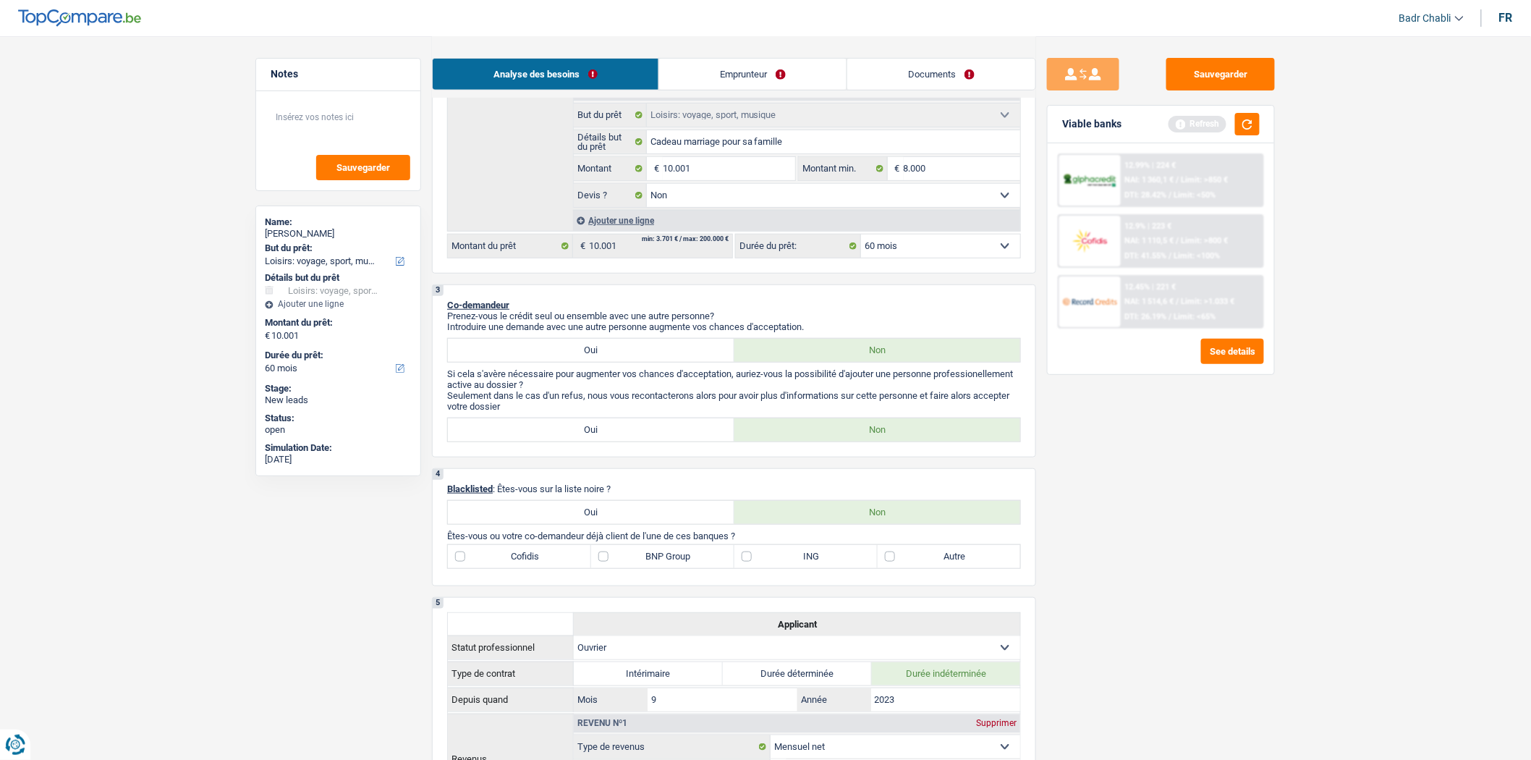
scroll to position [401, 0]
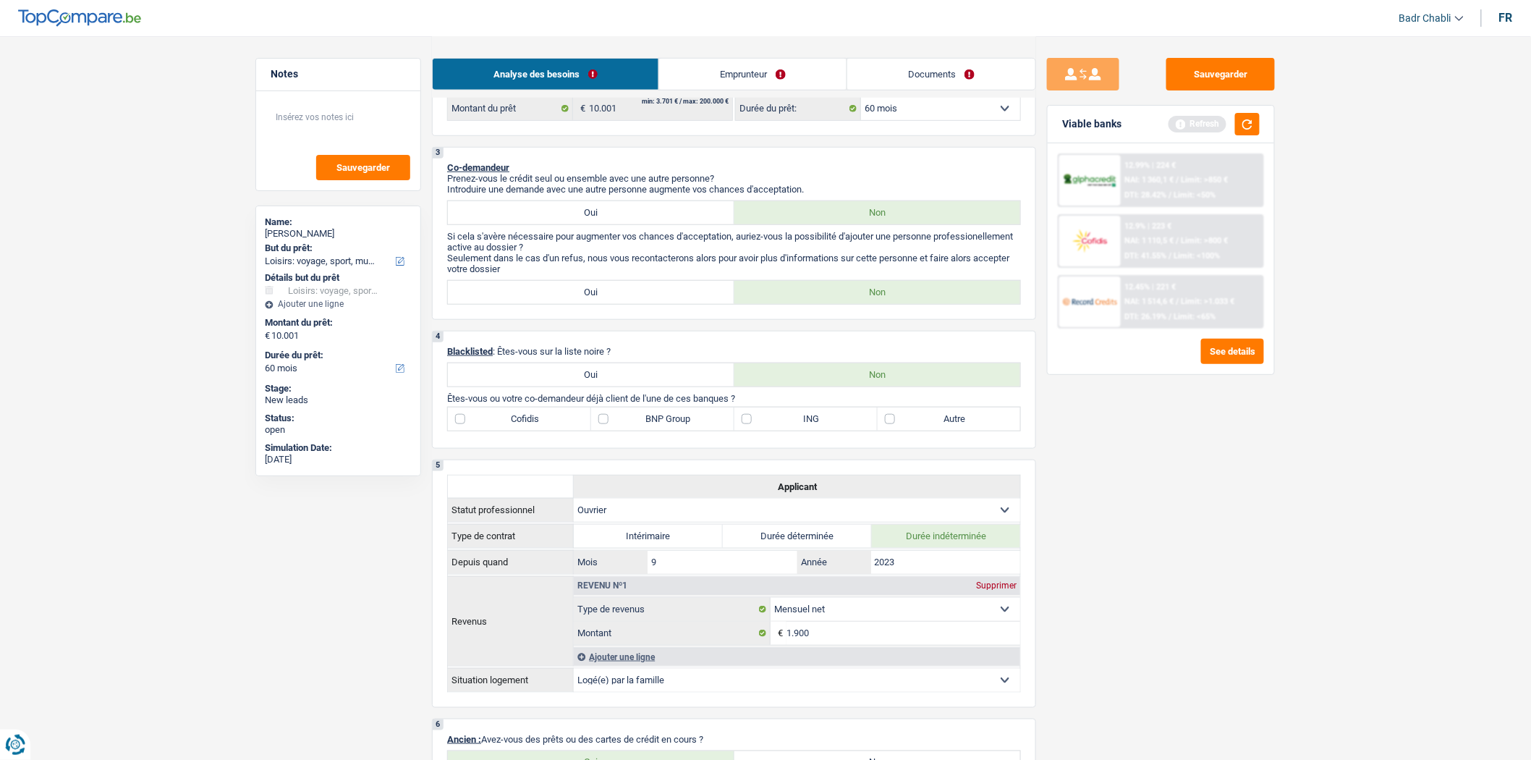
click at [617, 427] on label "BNP Group" at bounding box center [662, 418] width 143 height 23
click at [617, 427] on input "BNP Group" at bounding box center [662, 418] width 143 height 23
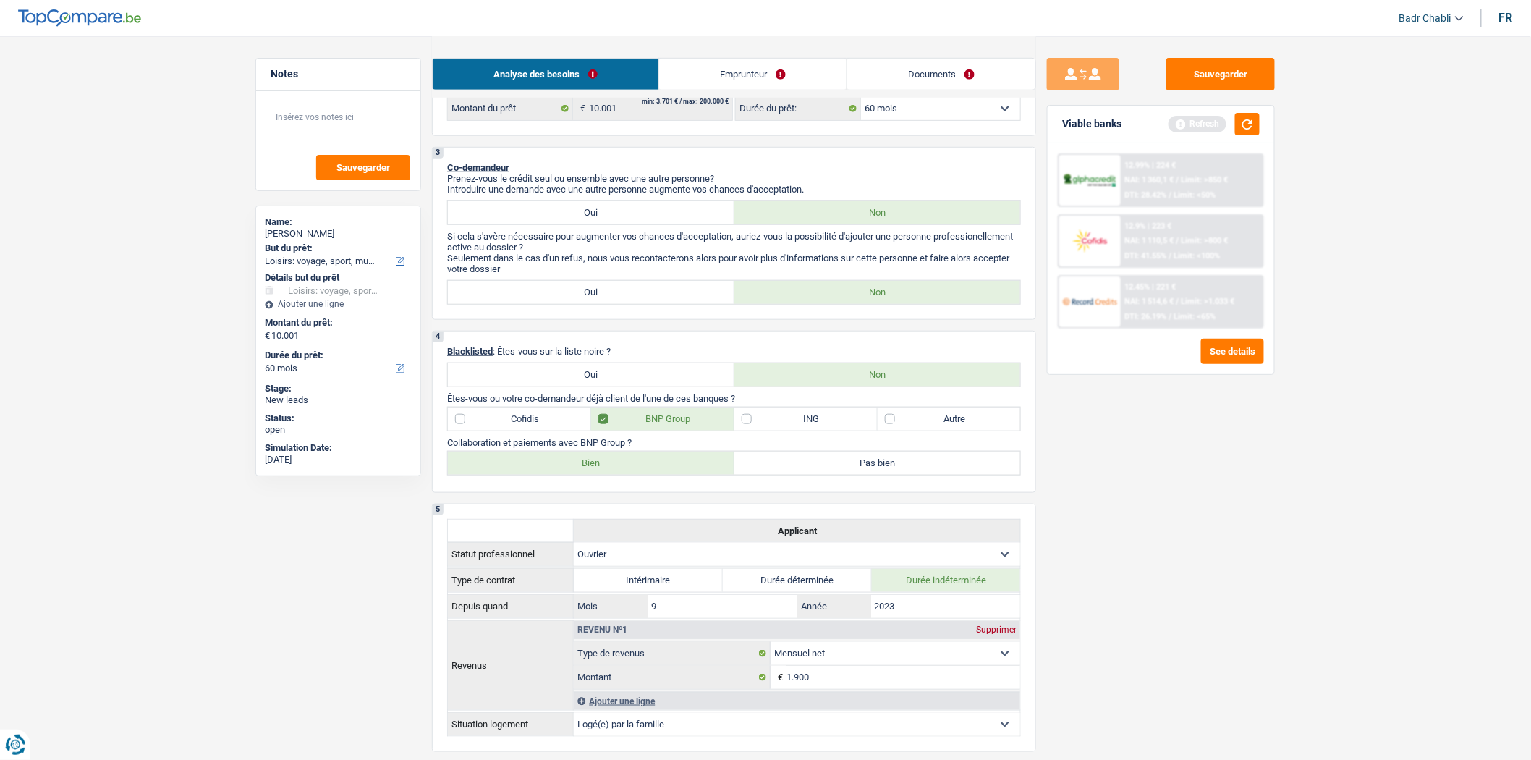
click at [755, 428] on label "ING" at bounding box center [805, 418] width 143 height 23
click at [755, 428] on input "ING" at bounding box center [805, 418] width 143 height 23
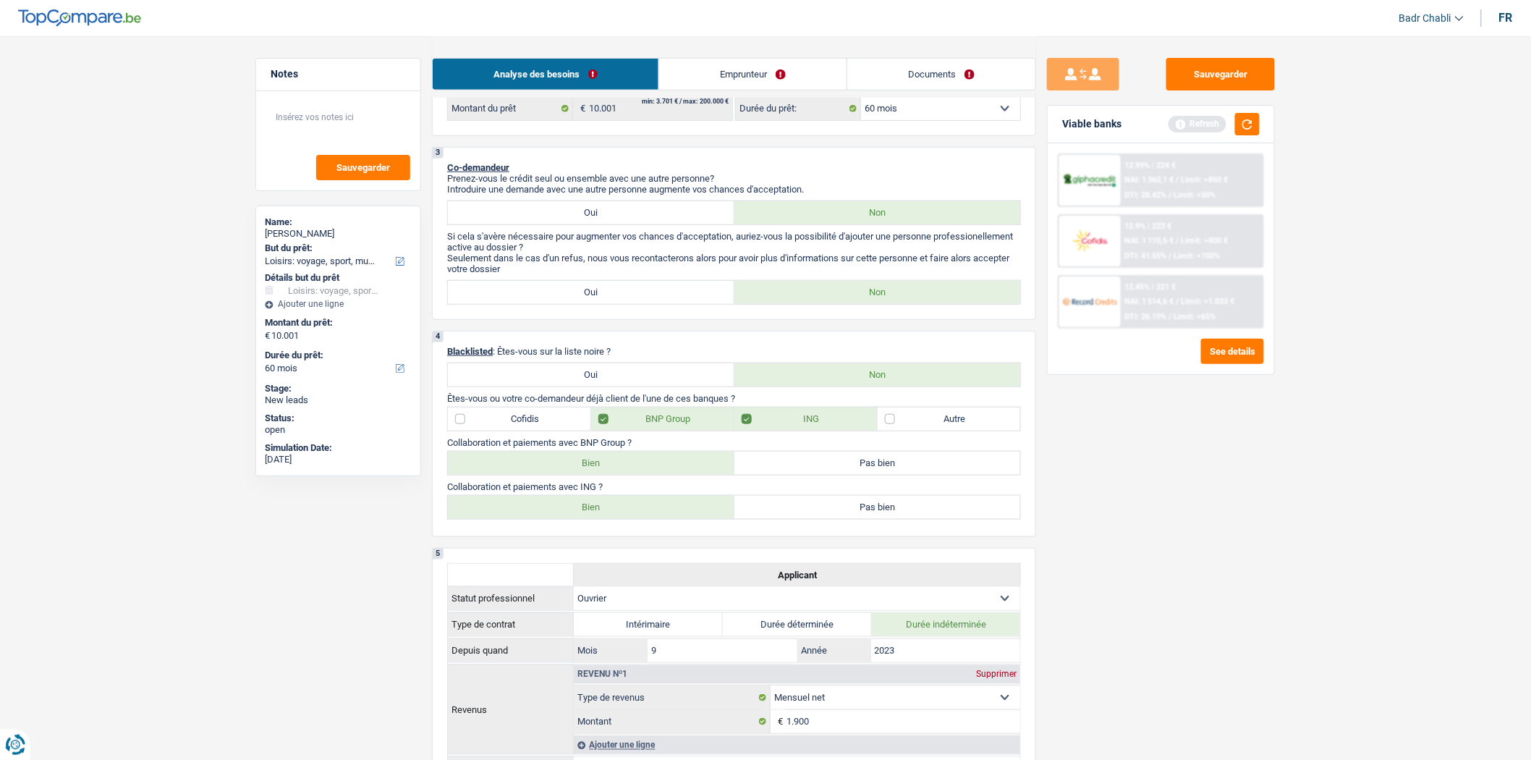
click at [637, 475] on label "Bien" at bounding box center [591, 462] width 287 height 23
click at [637, 475] on input "Bien" at bounding box center [591, 462] width 287 height 23
click at [642, 519] on label "Bien" at bounding box center [591, 507] width 287 height 23
click at [642, 519] on input "Bien" at bounding box center [591, 507] width 287 height 23
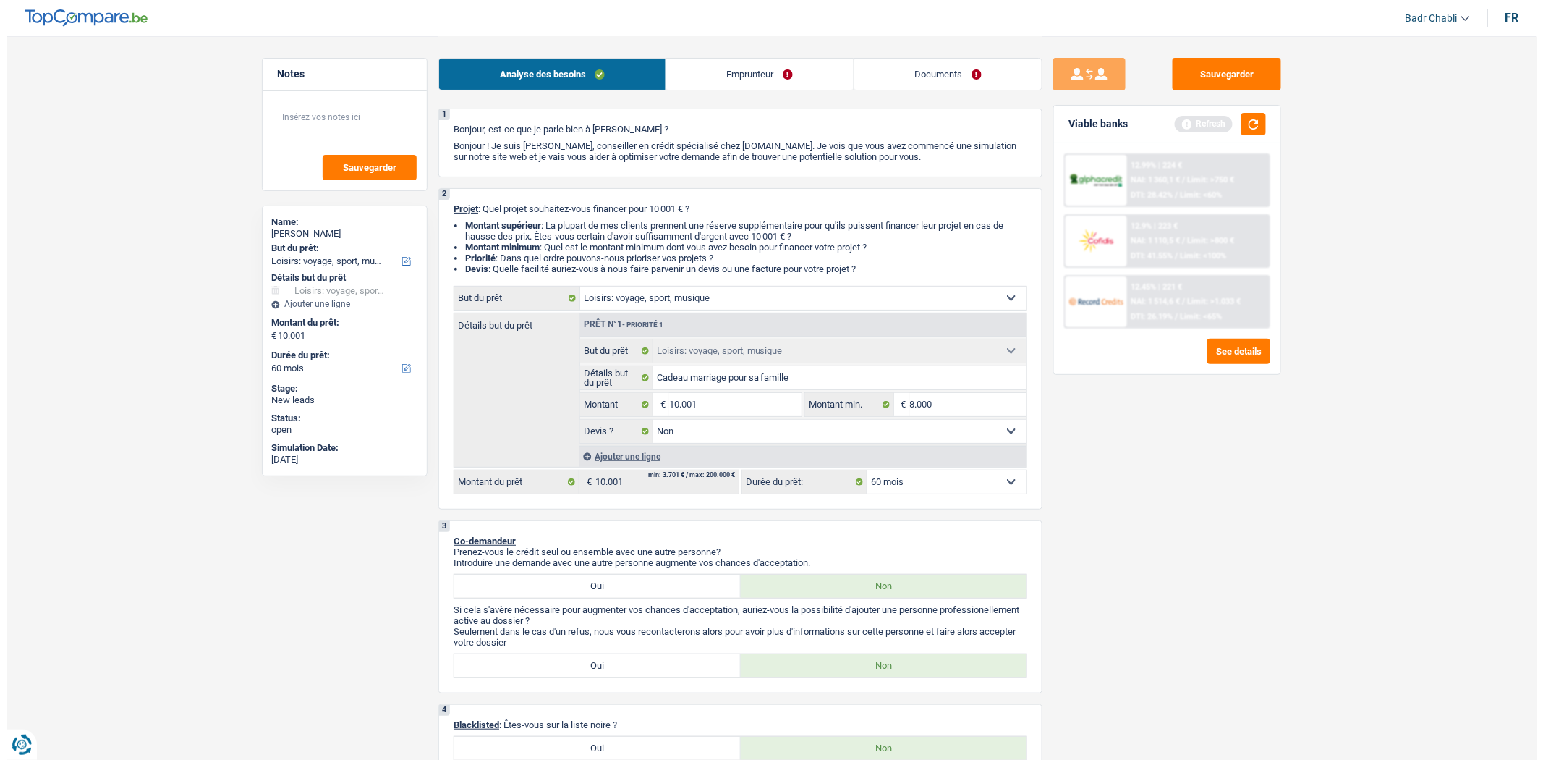
scroll to position [0, 0]
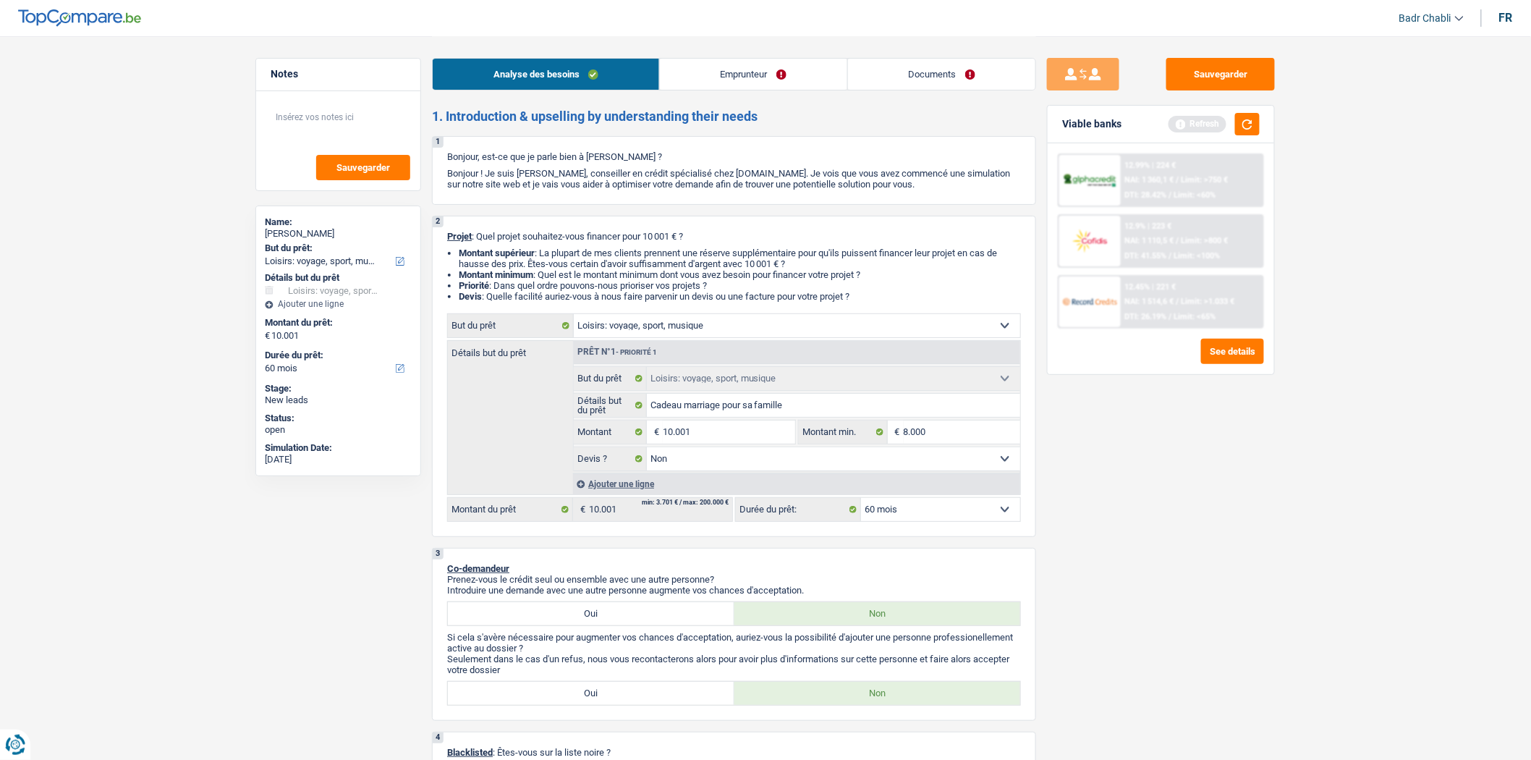
click at [729, 75] on link "Emprunteur" at bounding box center [753, 74] width 187 height 31
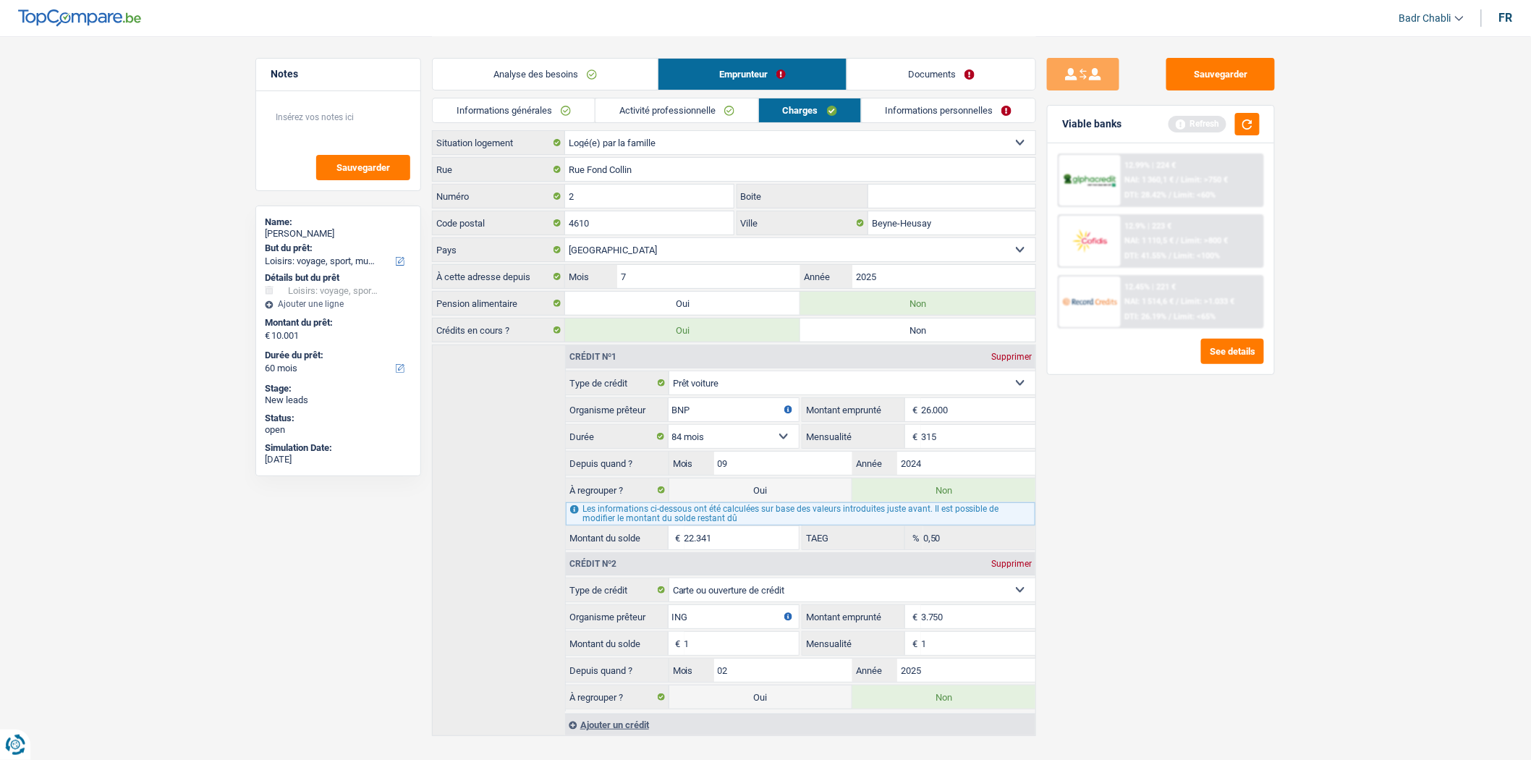
click at [557, 102] on link "Informations générales" at bounding box center [514, 110] width 162 height 24
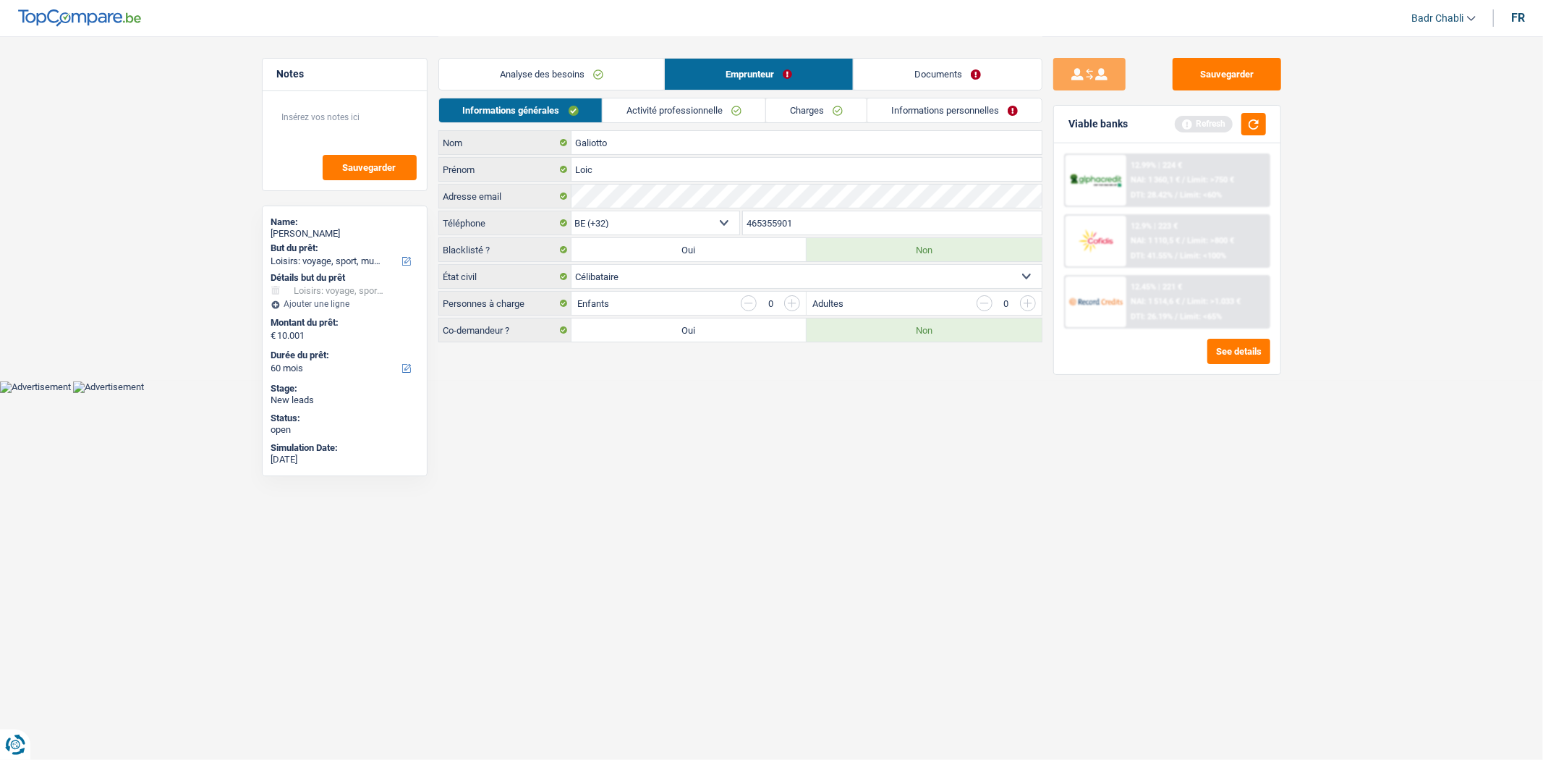
click at [909, 62] on link "Documents" at bounding box center [948, 74] width 188 height 31
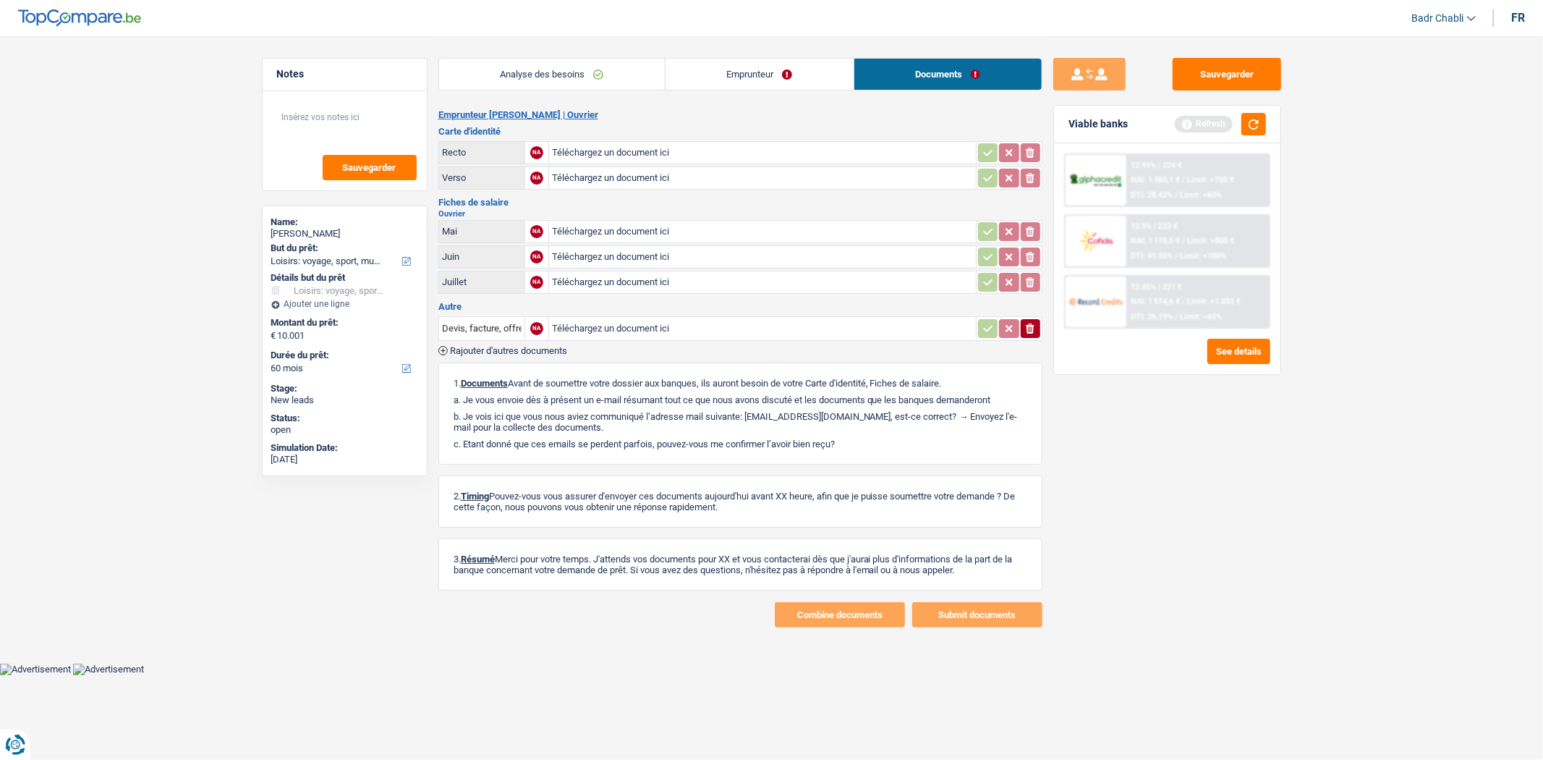
click at [577, 82] on link "Analyse des besoins" at bounding box center [552, 74] width 226 height 31
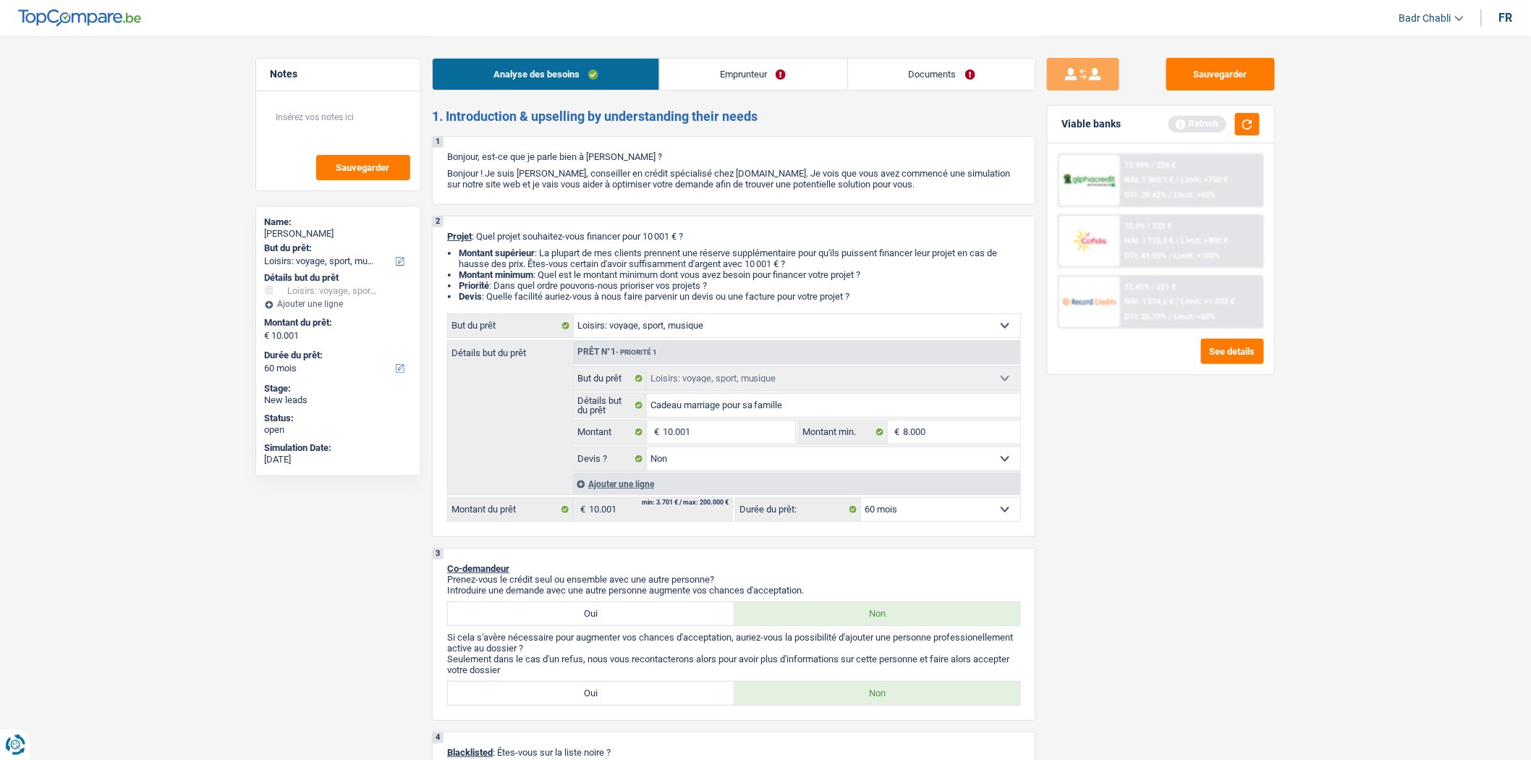
click at [791, 75] on link "Emprunteur" at bounding box center [753, 74] width 187 height 31
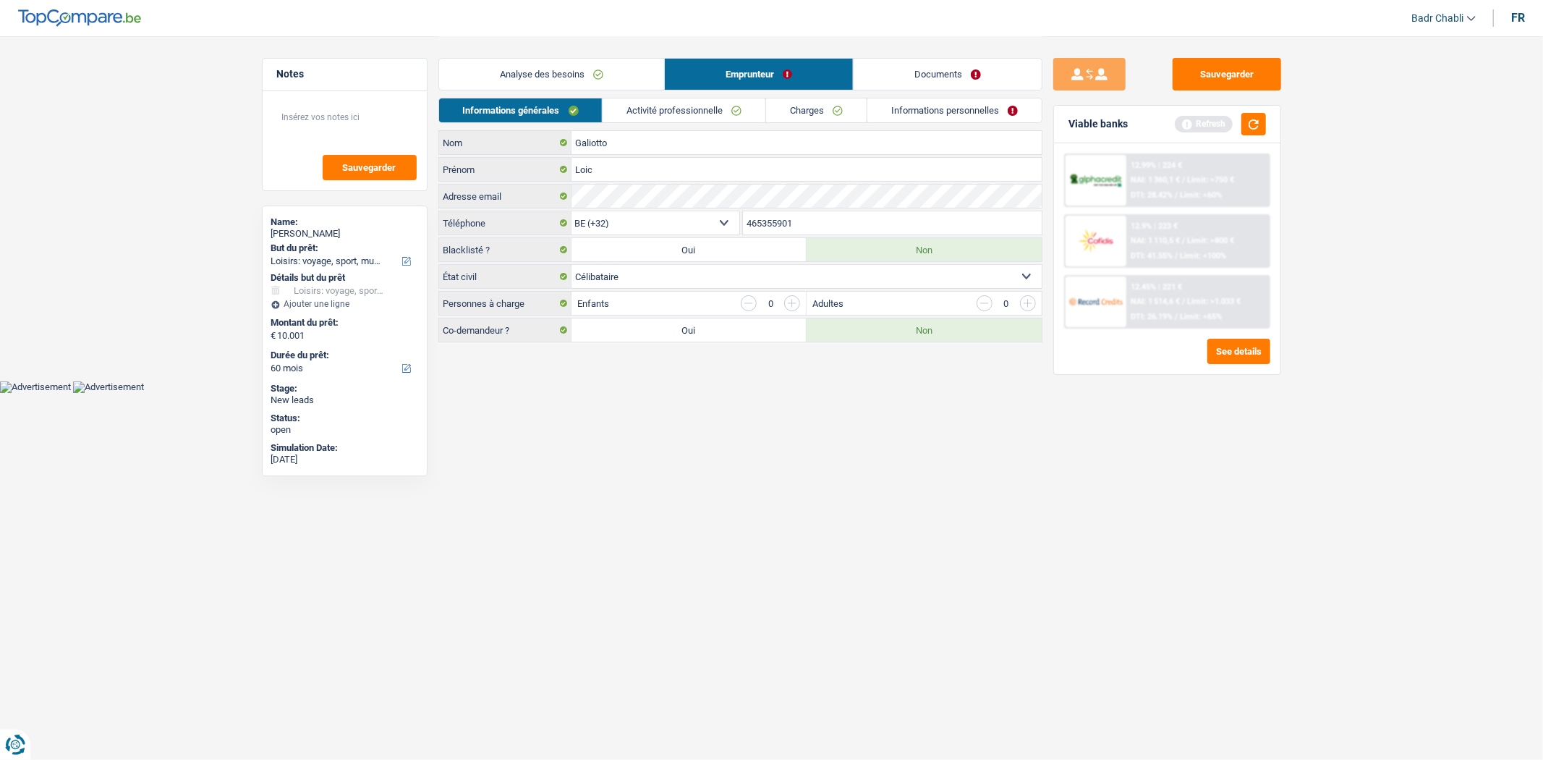
click at [691, 106] on link "Activité professionnelle" at bounding box center [684, 110] width 163 height 24
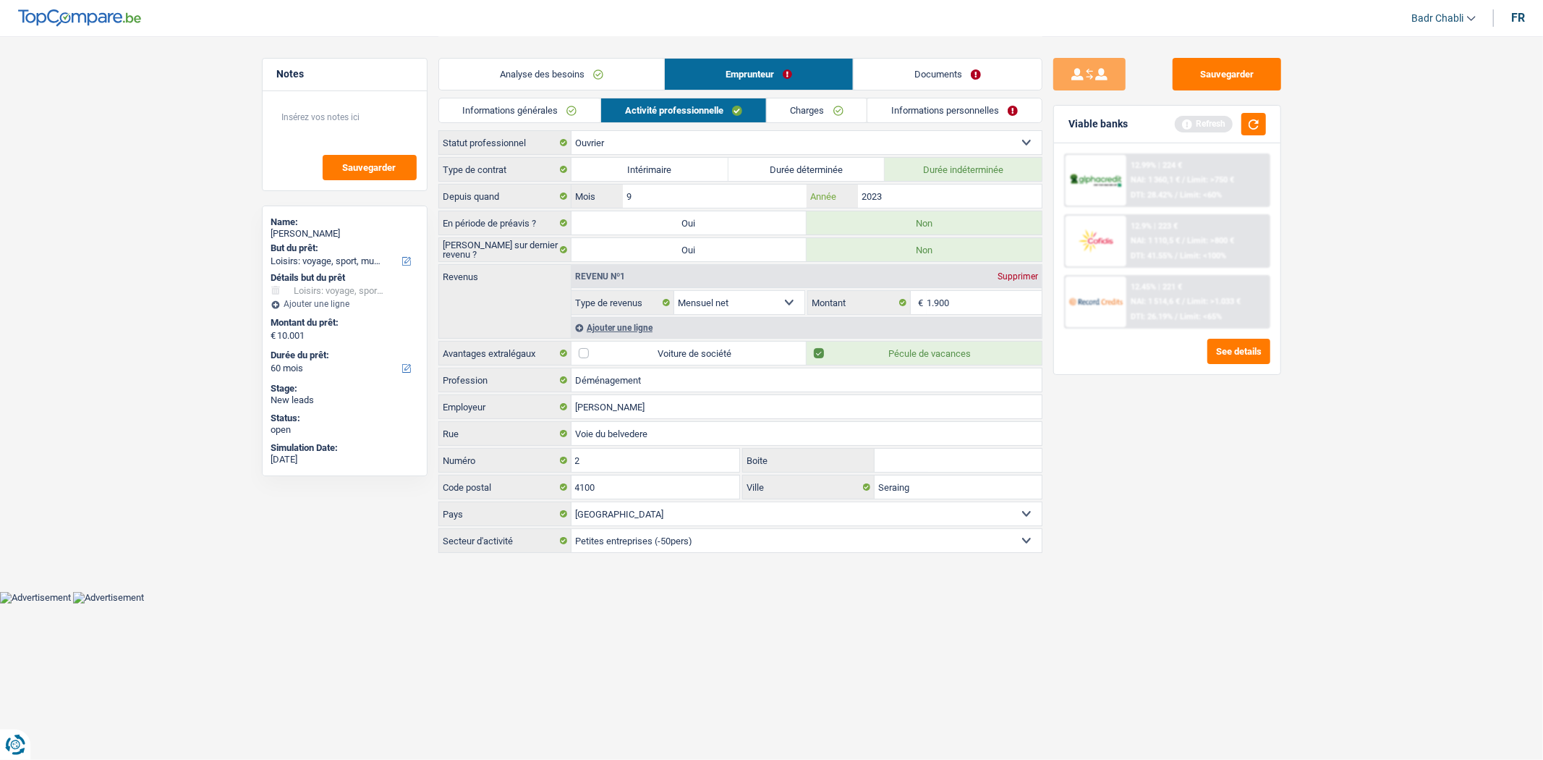
click at [907, 187] on input "2023" at bounding box center [949, 195] width 183 height 23
click at [819, 101] on link "Charges" at bounding box center [817, 110] width 101 height 24
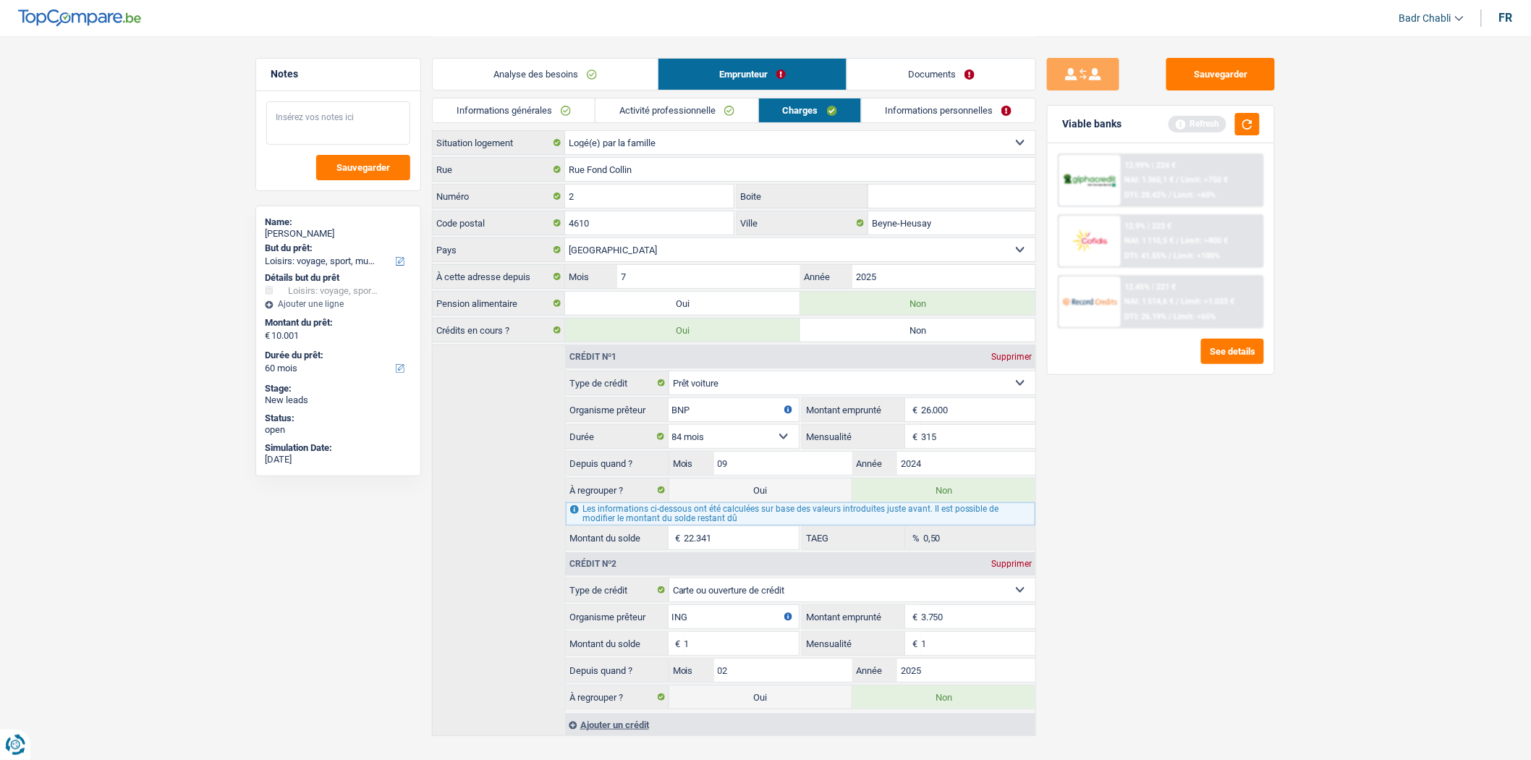
click at [338, 130] on textarea at bounding box center [338, 122] width 144 height 43
click at [925, 112] on link "Informations personnelles" at bounding box center [949, 110] width 174 height 24
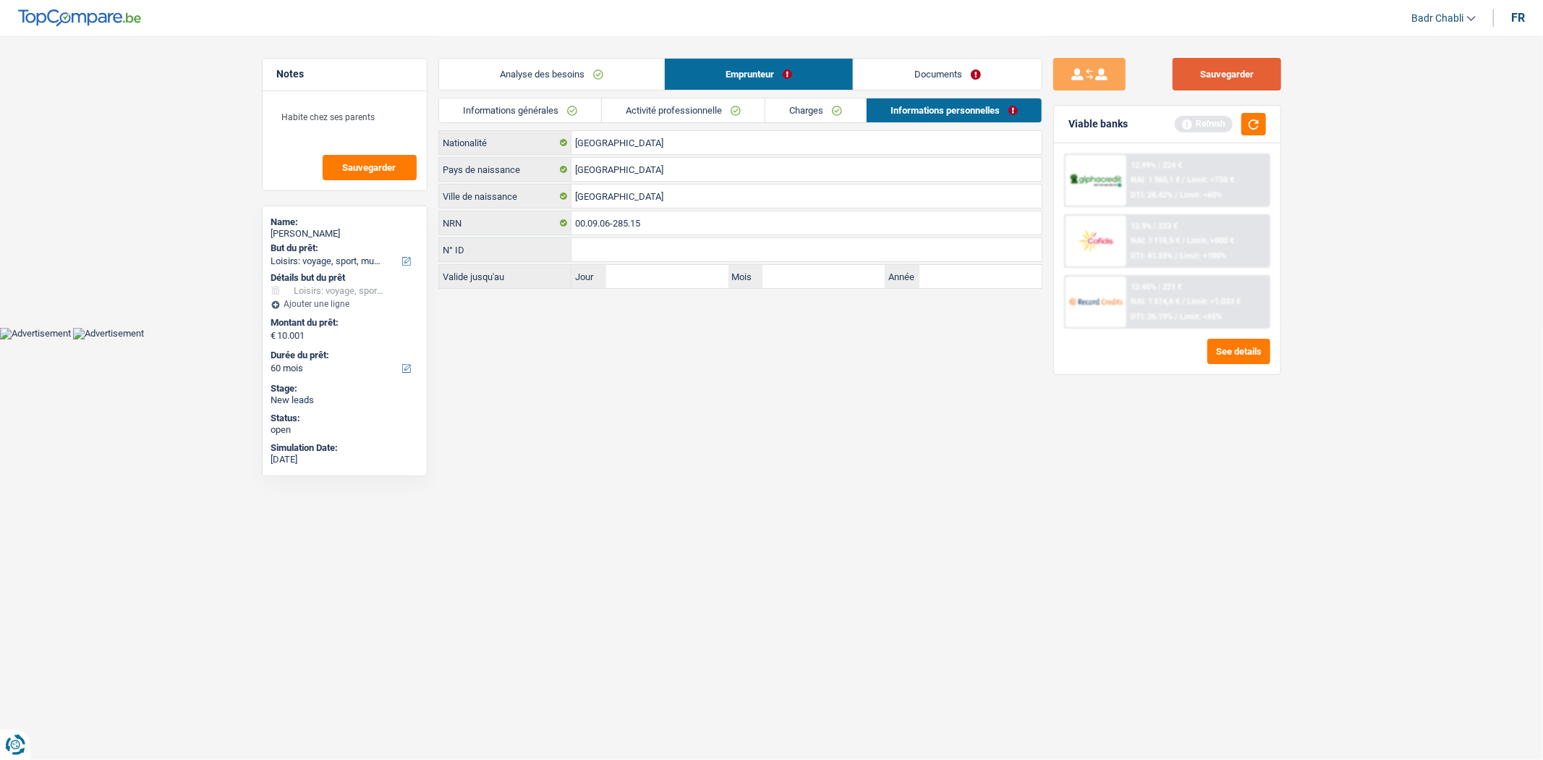
click at [1223, 74] on button "Sauvegarder" at bounding box center [1227, 74] width 109 height 33
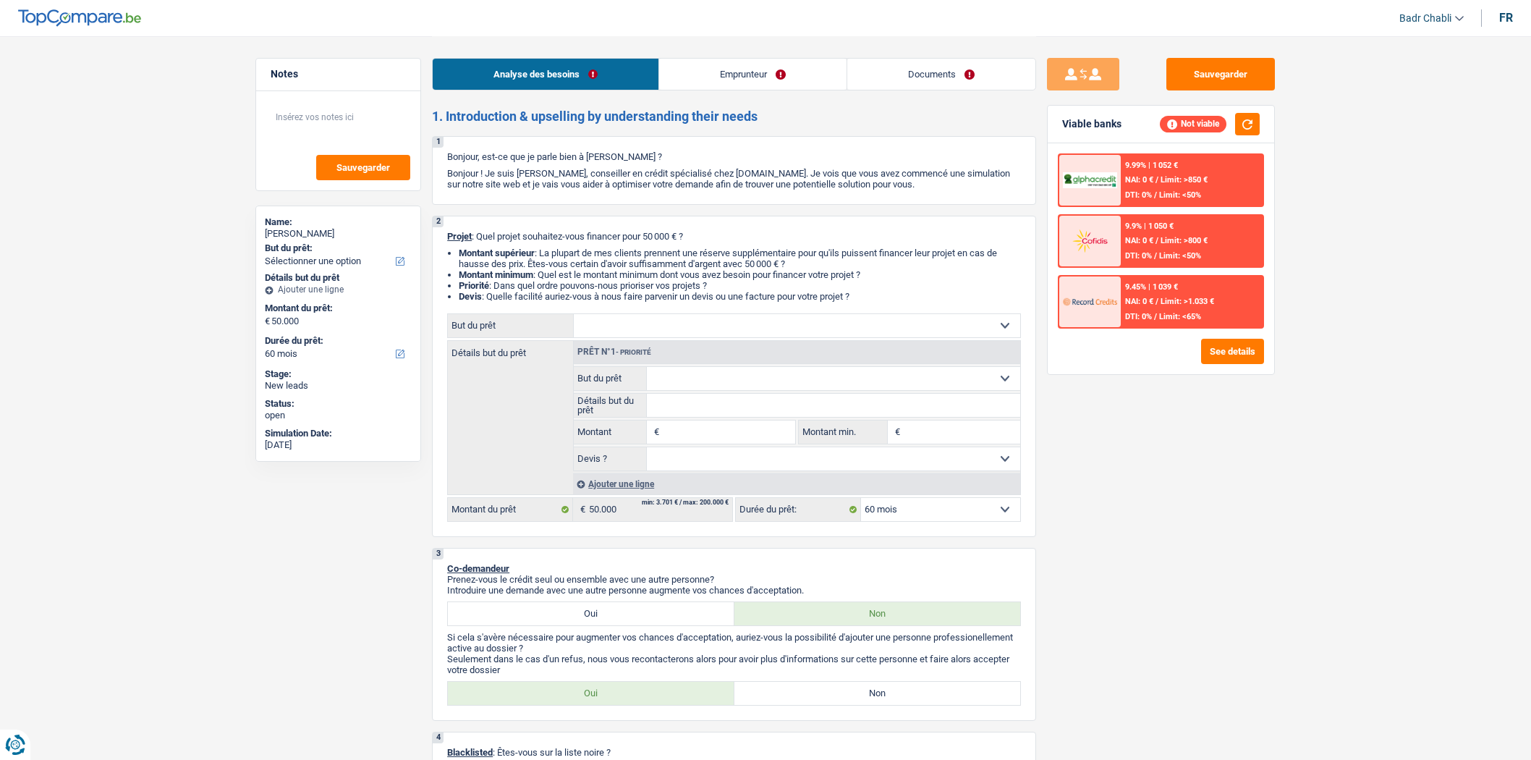
select select "60"
select select "privateEmployee"
select select "netSalary"
select select "mealVouchers"
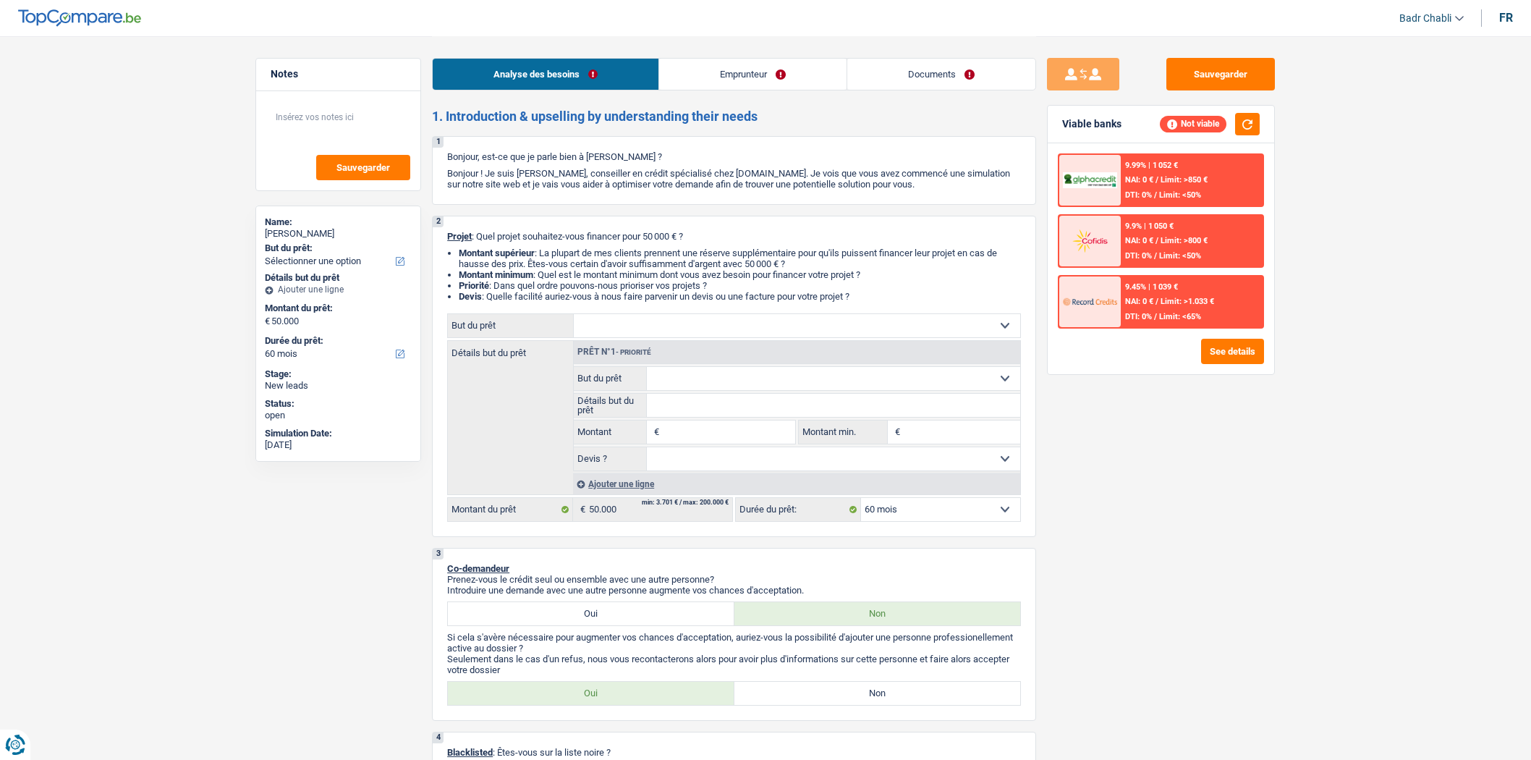
select select "60"
click at [710, 431] on input "Montant" at bounding box center [729, 431] width 132 height 23
type input "5"
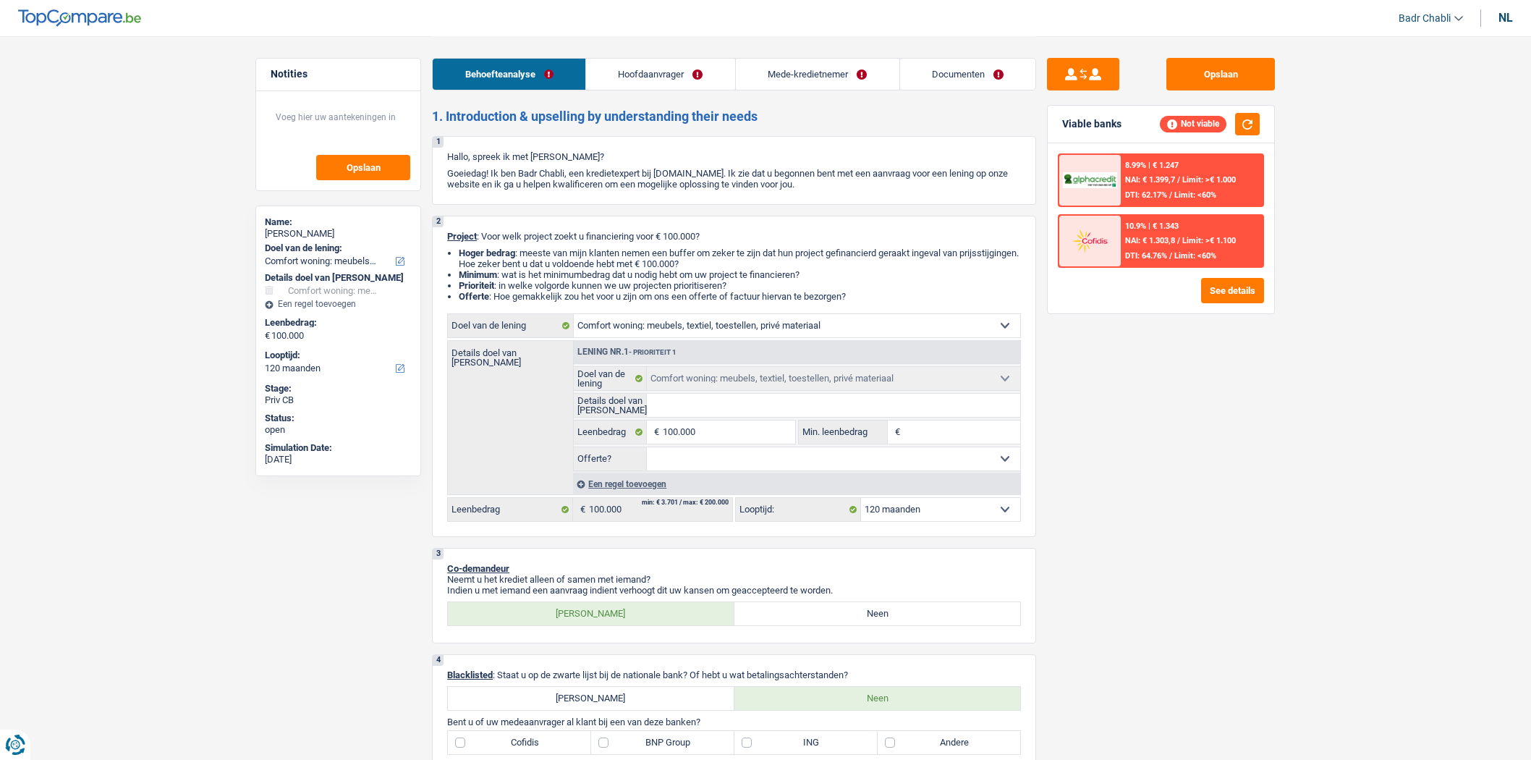
select select "household"
select select "120"
select select "household"
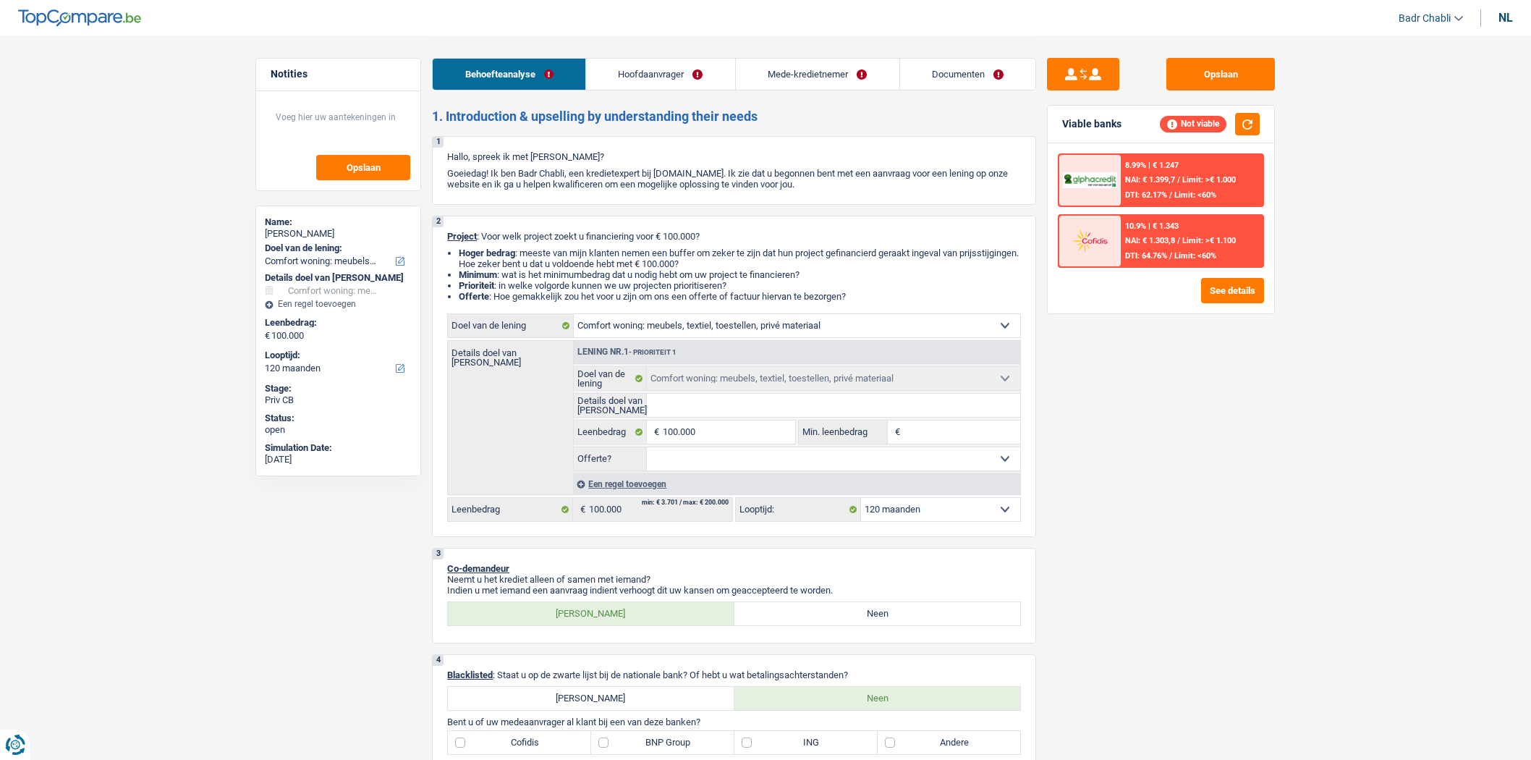
select select "120"
select select "independent"
select select "netSalary"
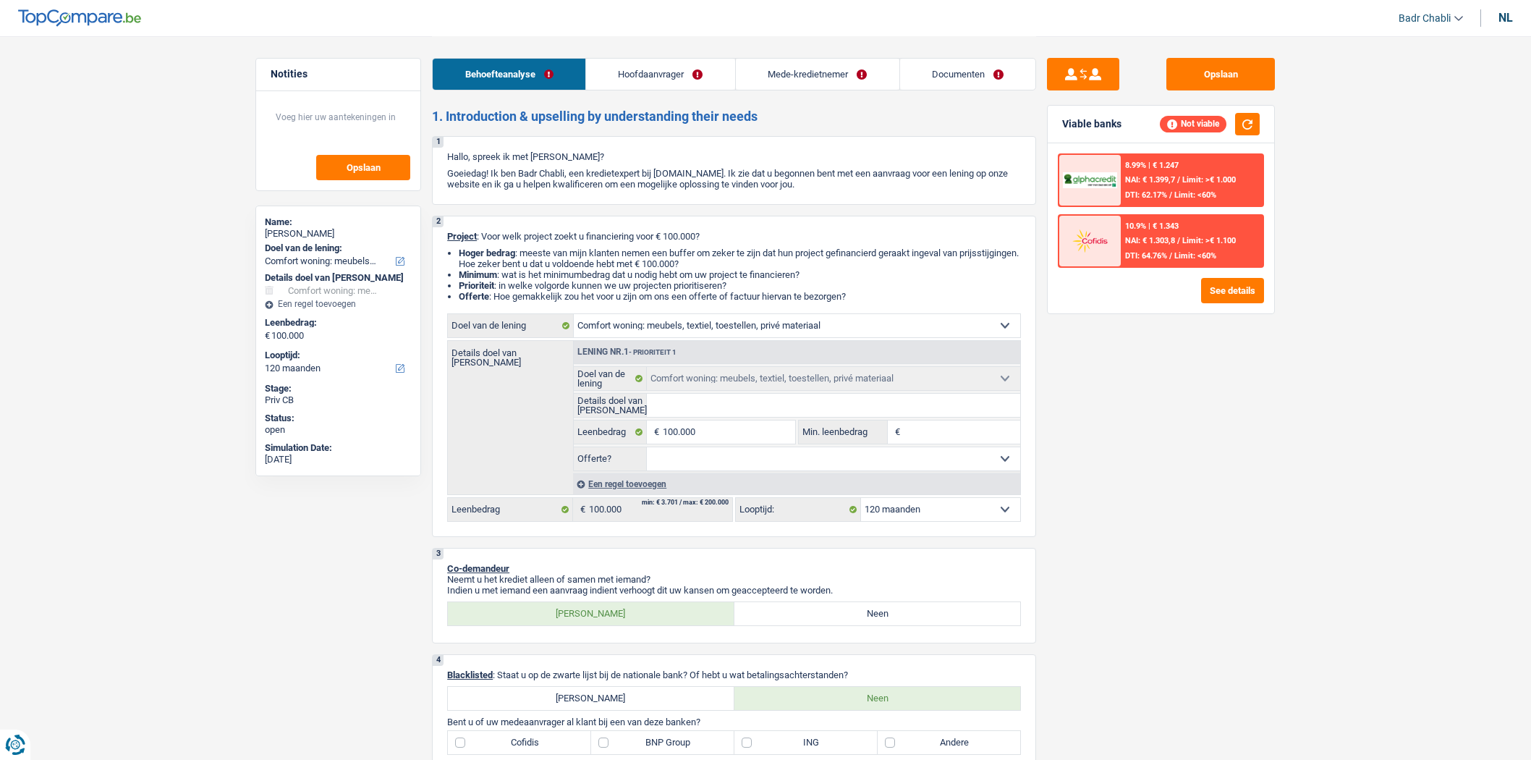
select select "ownerWithMortgage"
select select "mortgage"
select select "180"
select select "mortgage"
select select "180"
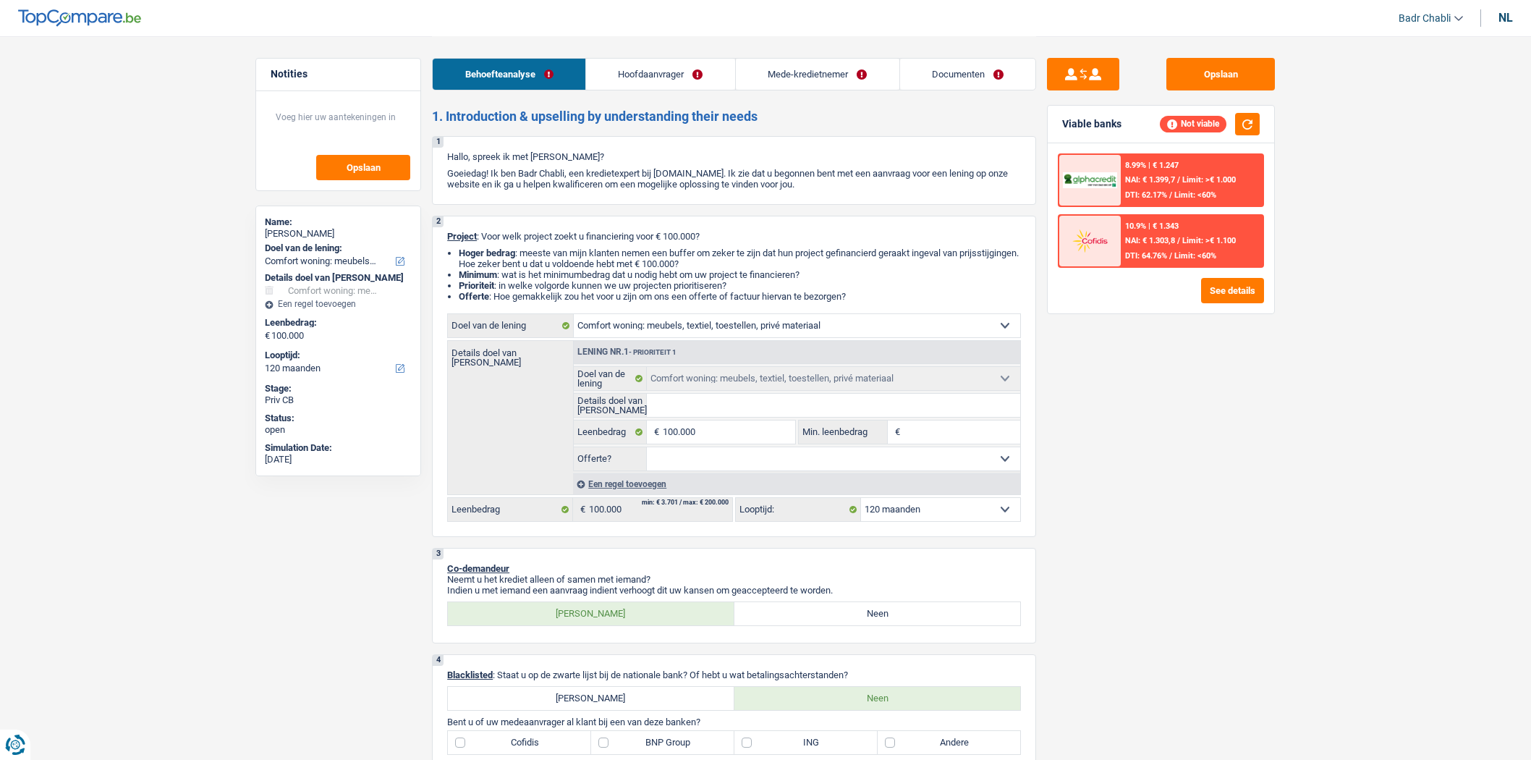
select select "household"
select select "120"
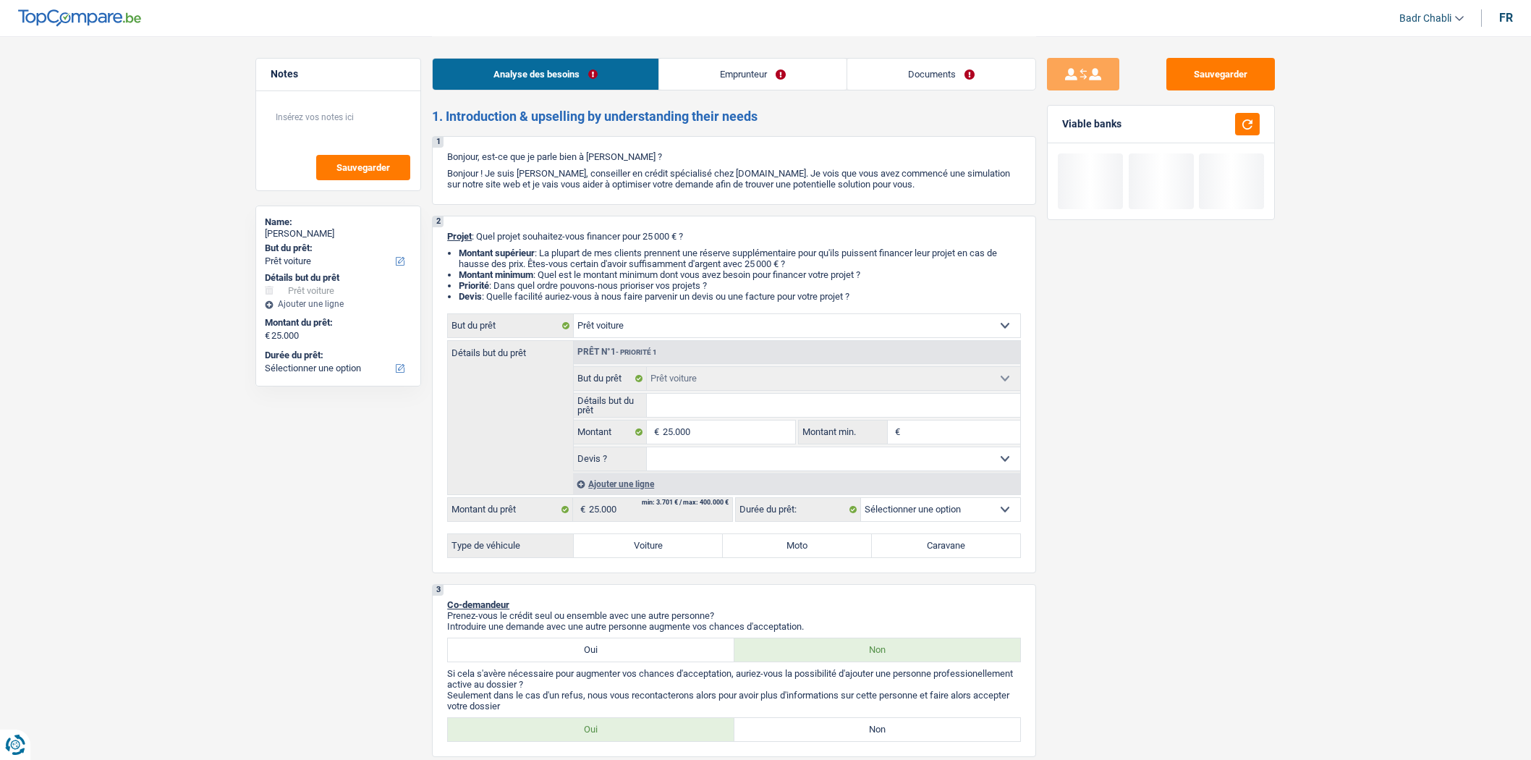
select select "car"
select select "publicEmployee"
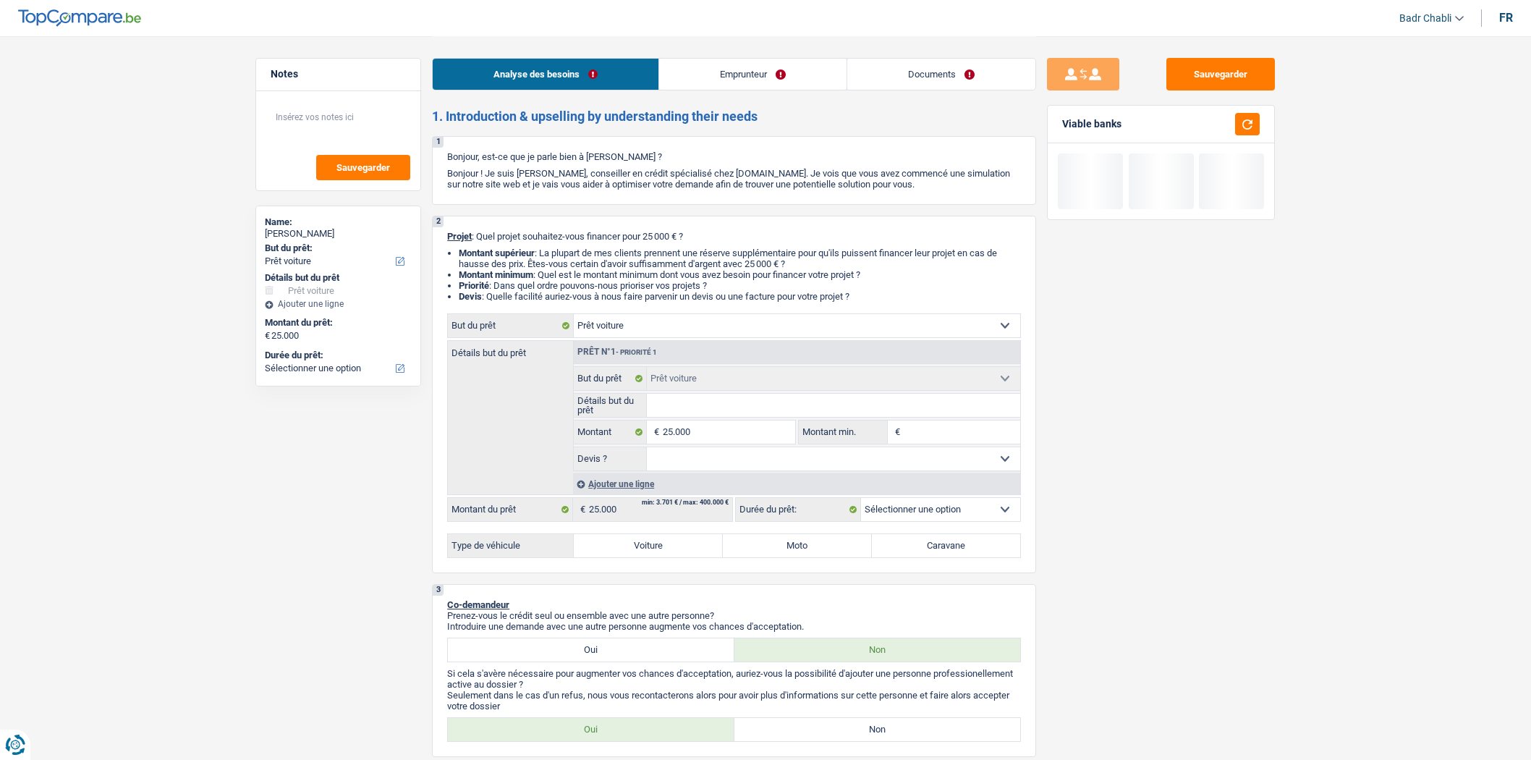
select select "familyAllowances"
select select "netSalary"
select select "mealVouchers"
select select "ownerWithMortgage"
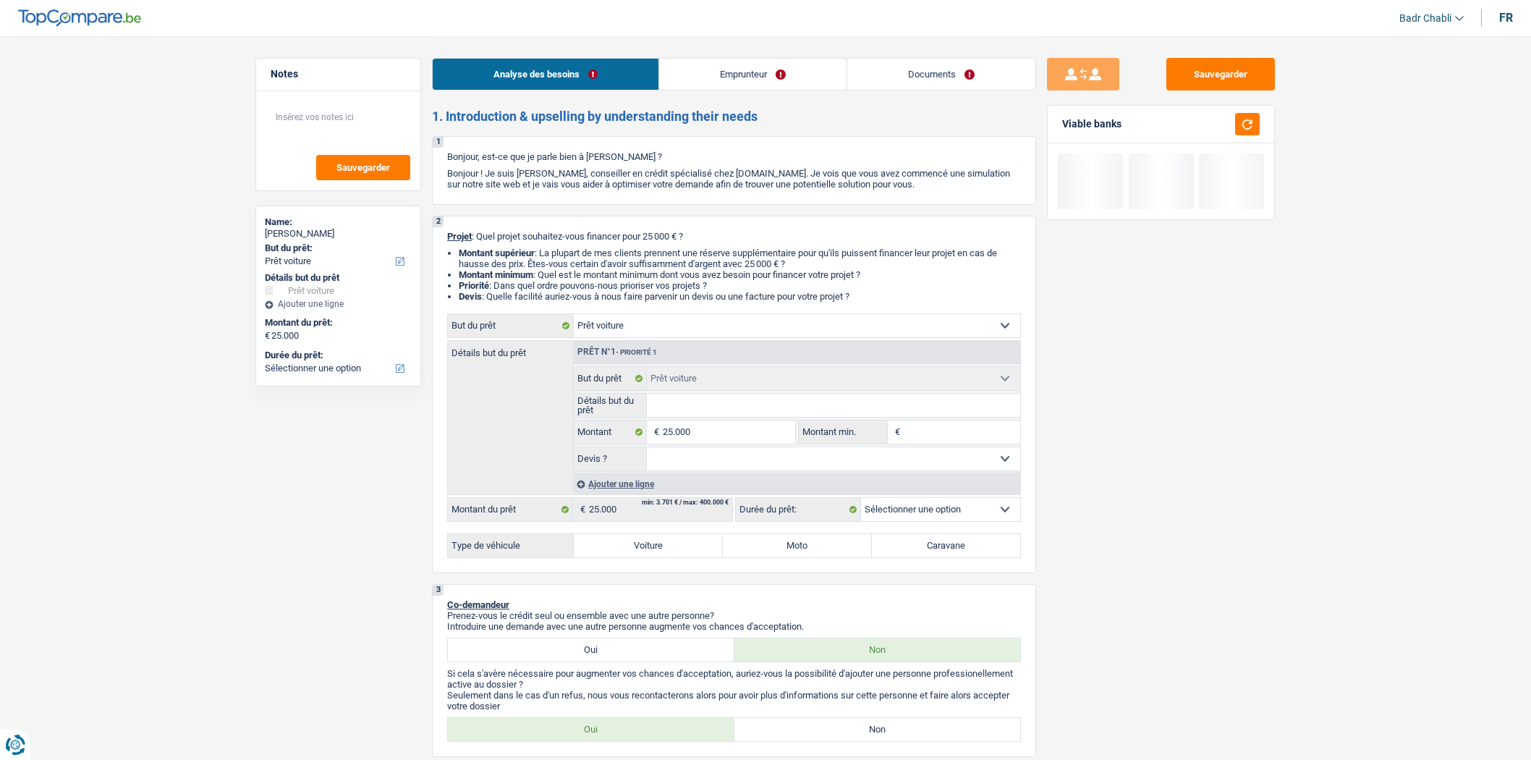
select select "mortgage"
select select "360"
select select "car"
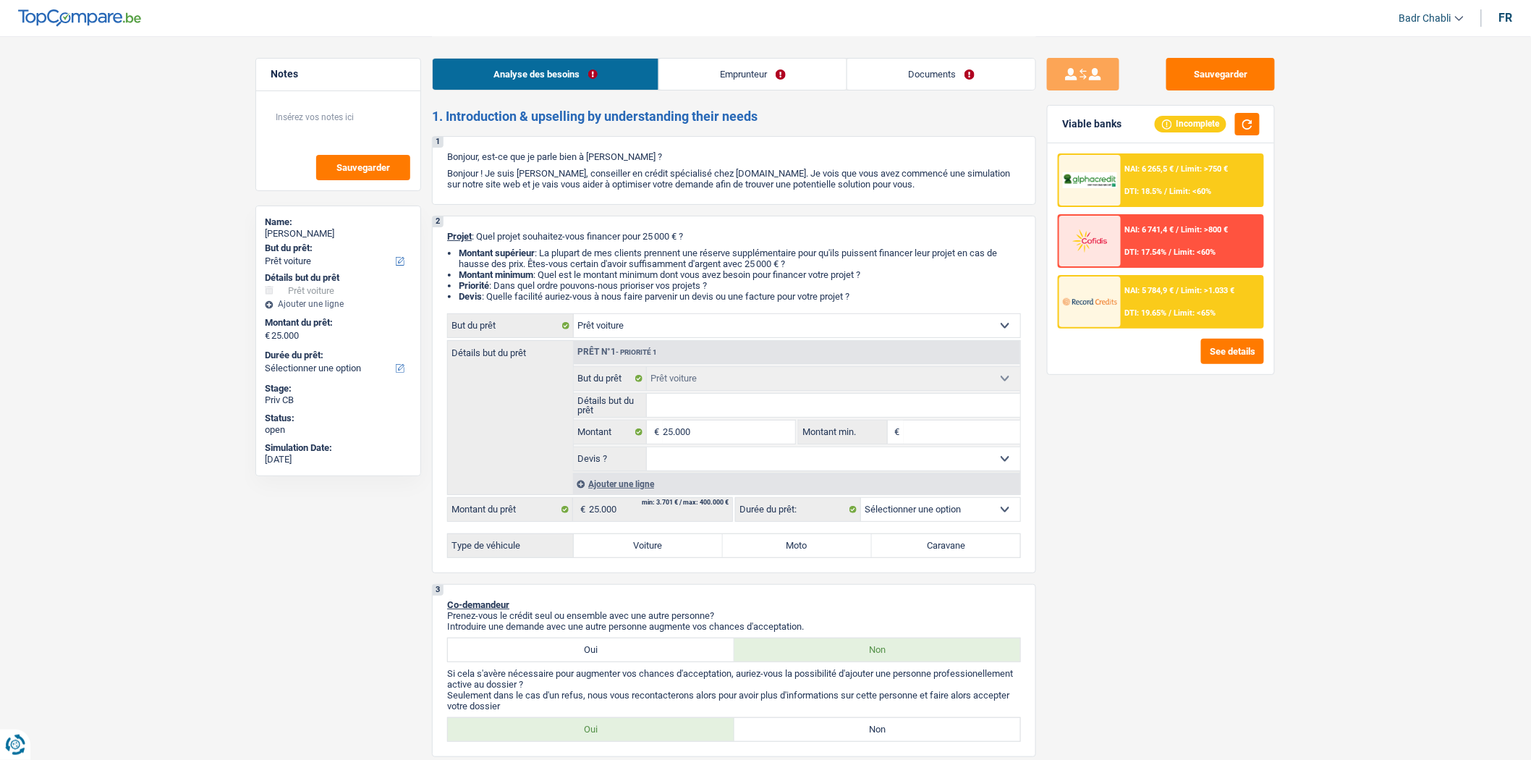
click at [754, 460] on select "Oui Non Non répondu Sélectionner une option" at bounding box center [834, 458] width 374 height 23
click at [946, 82] on link "Documents" at bounding box center [941, 74] width 188 height 31
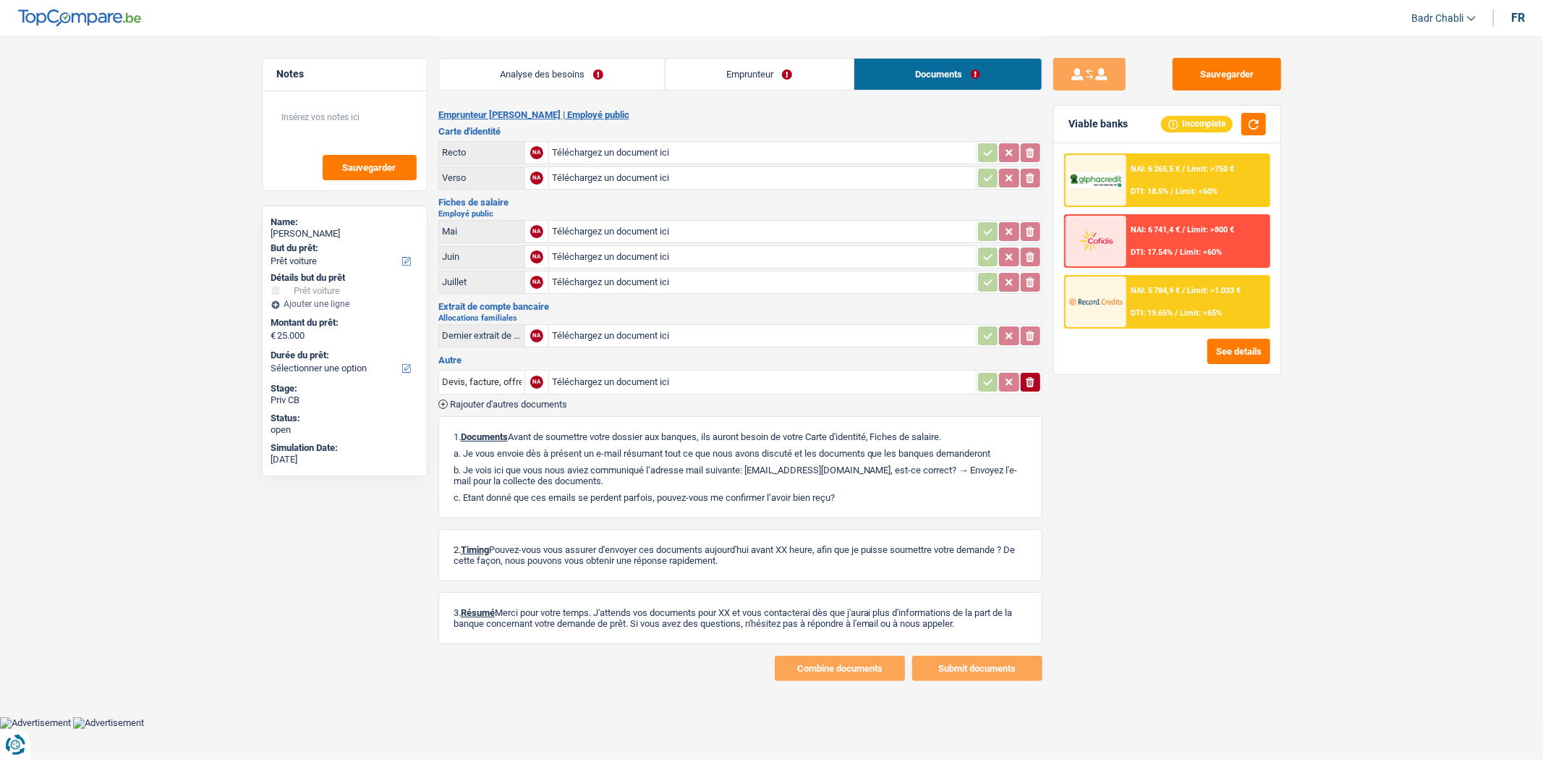
click at [568, 77] on link "Analyse des besoins" at bounding box center [552, 74] width 226 height 31
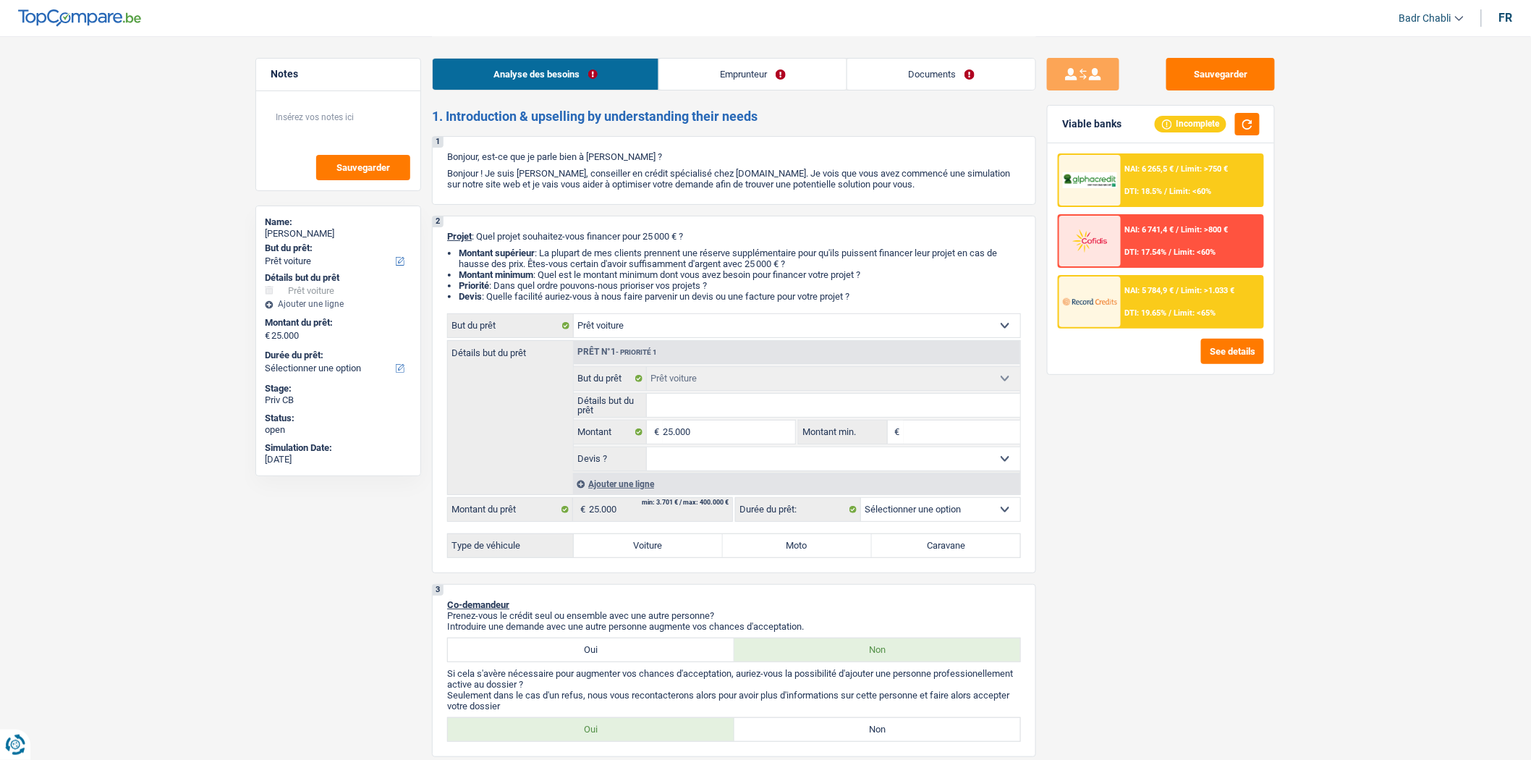
click at [747, 463] on select "Oui Non Non répondu Sélectionner une option" at bounding box center [834, 458] width 374 height 23
click at [676, 543] on label "Voiture" at bounding box center [648, 545] width 149 height 23
click at [676, 543] on input "Voiture" at bounding box center [648, 545] width 149 height 23
radio input "true"
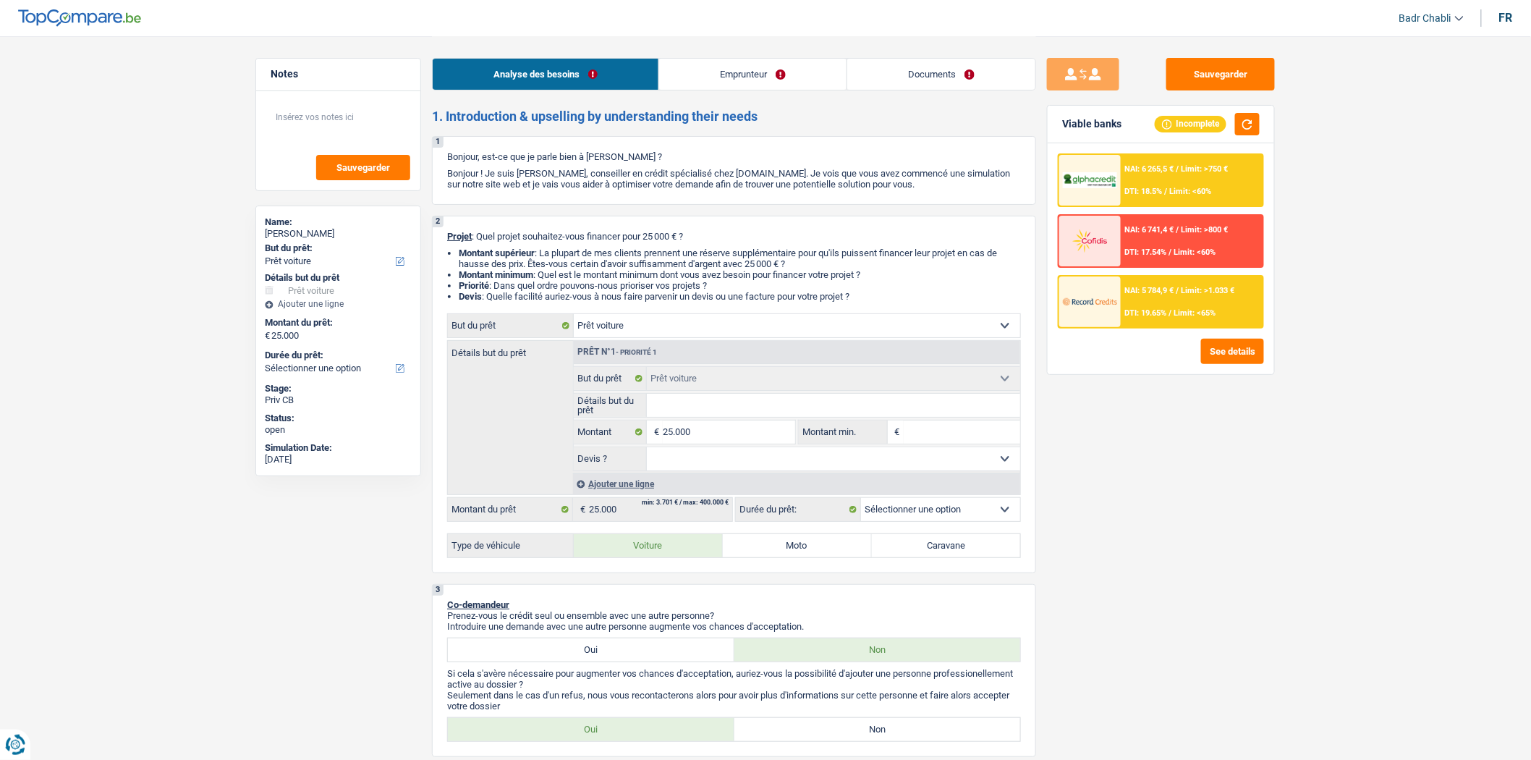
select select "60"
radio input "true"
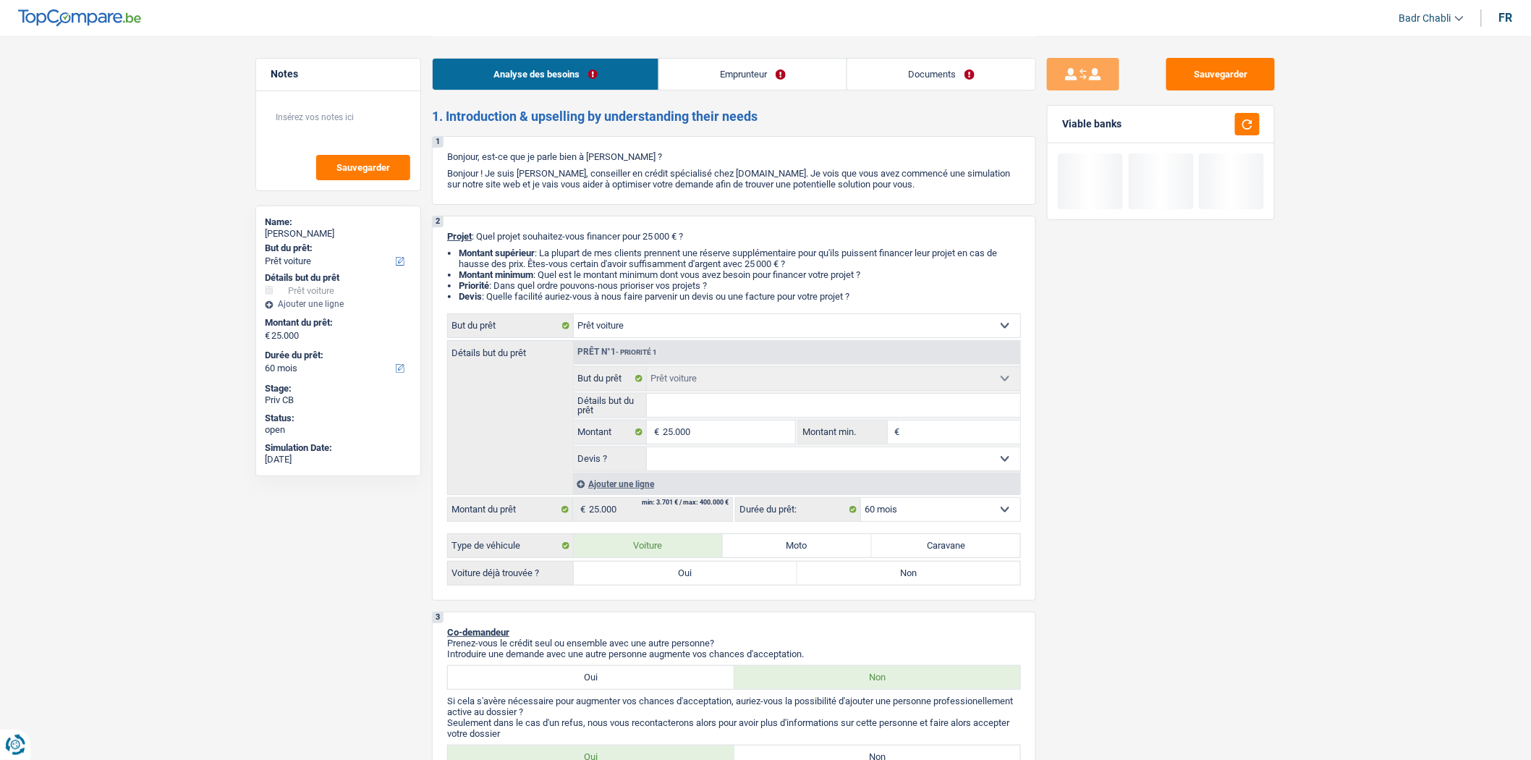
click at [835, 585] on label "Non" at bounding box center [909, 572] width 224 height 23
click at [835, 585] on input "Non" at bounding box center [909, 572] width 224 height 23
radio input "true"
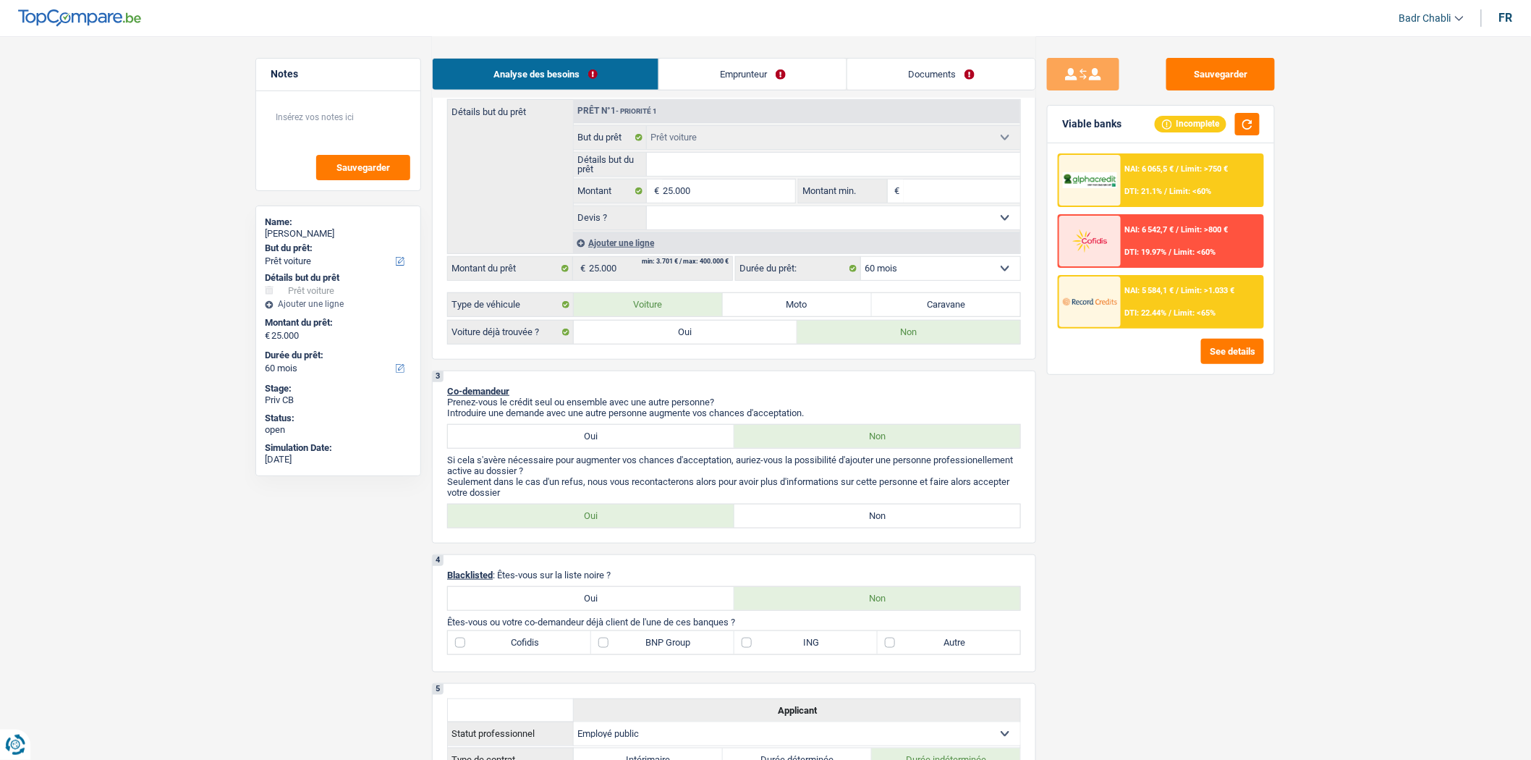
click at [875, 517] on label "Non" at bounding box center [877, 515] width 287 height 23
click at [875, 517] on input "Non" at bounding box center [877, 515] width 287 height 23
radio input "true"
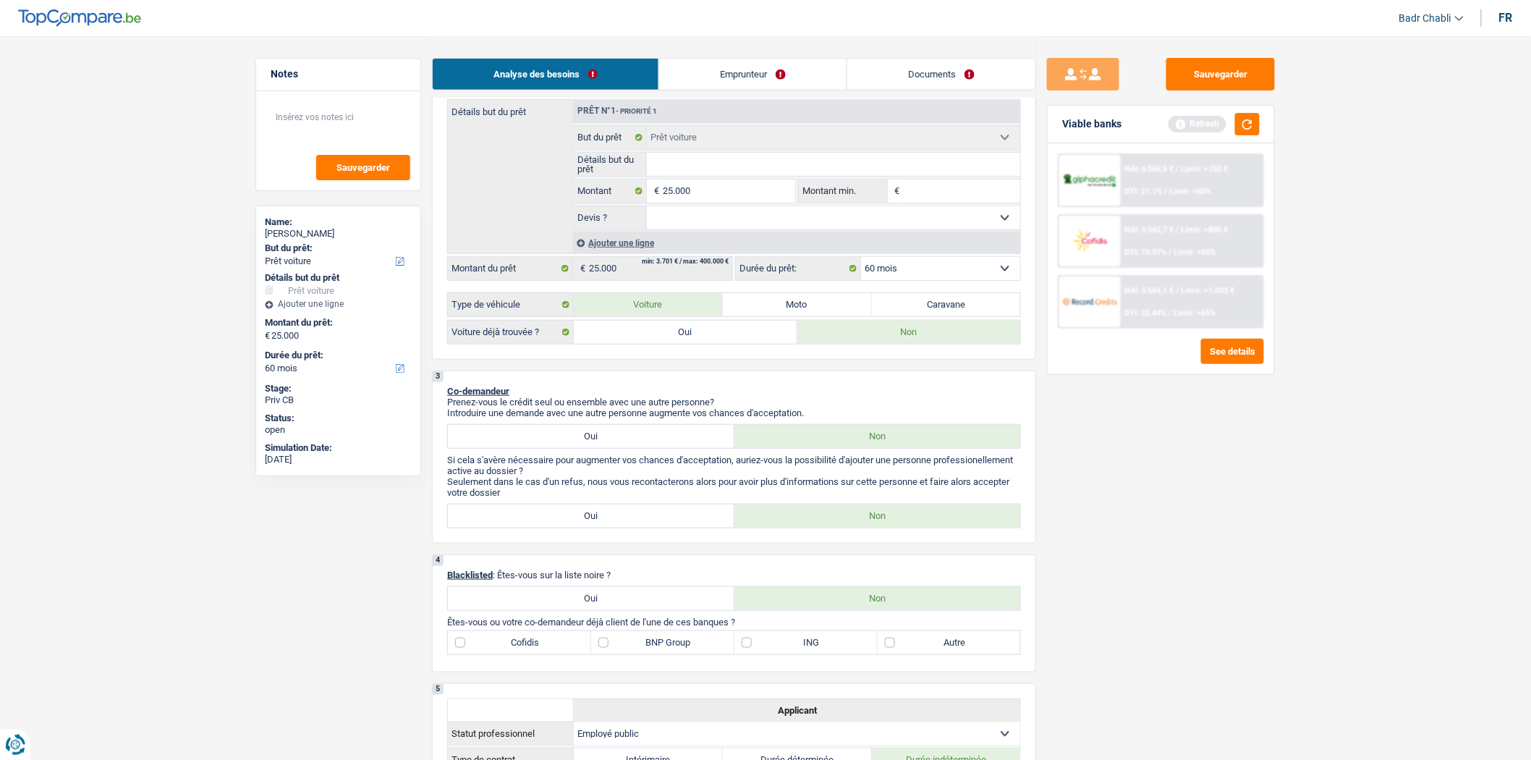
click at [1148, 407] on div "Sauvegarder Viable banks Refresh NAI: 6 065,5 € / Limit: >750 € DTI: 21.1% / Li…" at bounding box center [1161, 397] width 250 height 679
click at [760, 203] on input "25.000" at bounding box center [729, 190] width 132 height 23
click at [954, 196] on input "Montant min." at bounding box center [962, 190] width 117 height 23
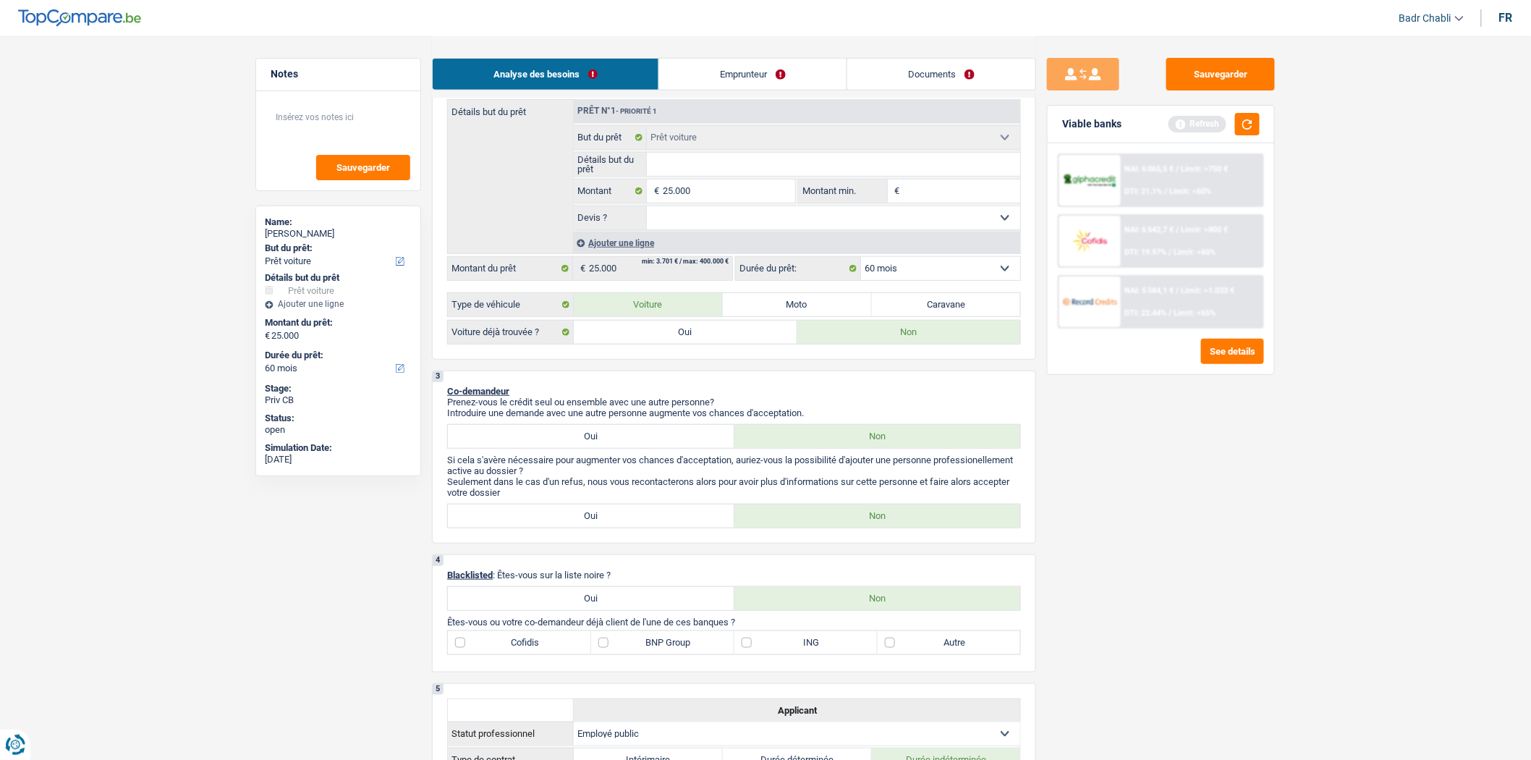
paste input "25.000"
type input "25.000"
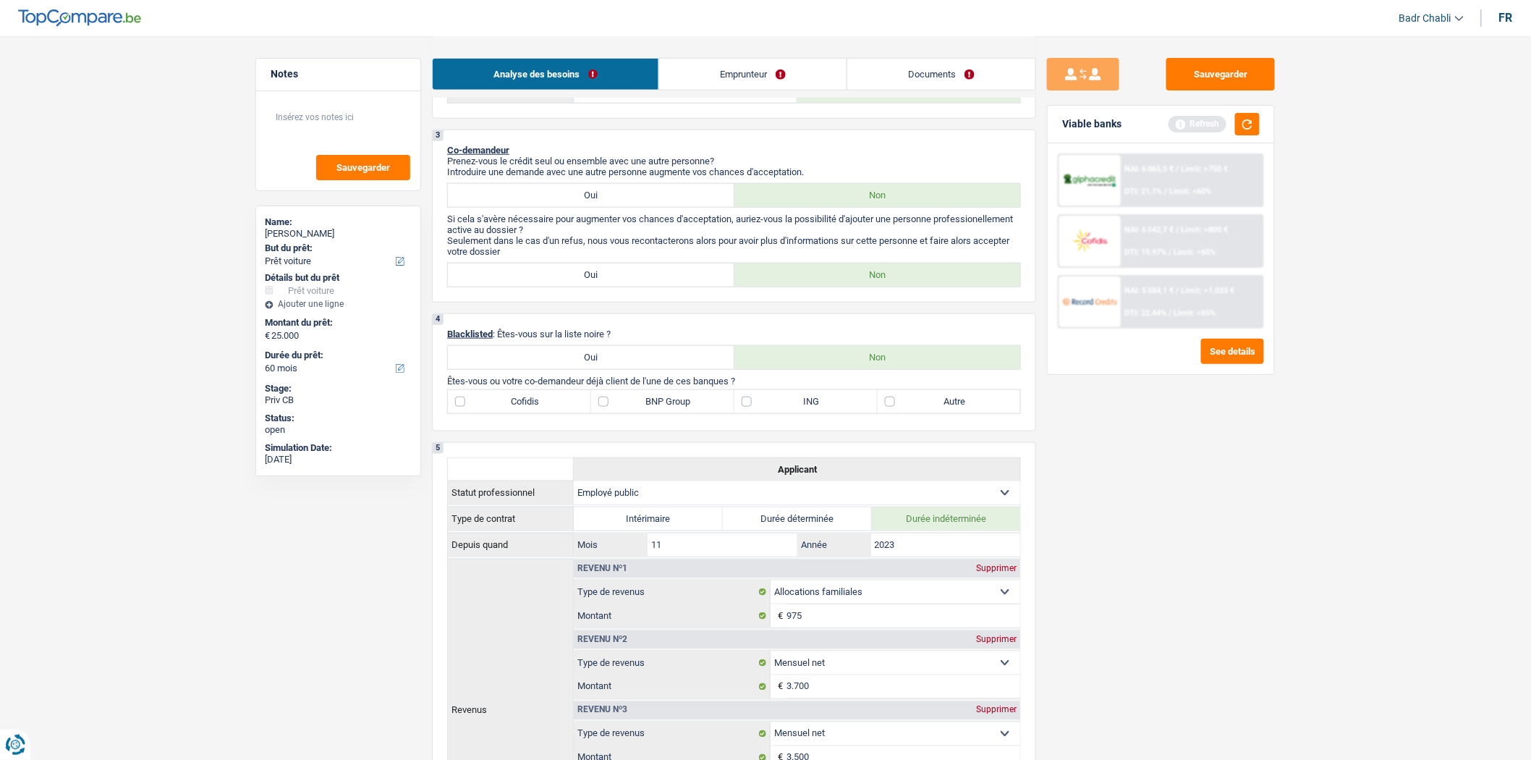
scroll to position [0, 0]
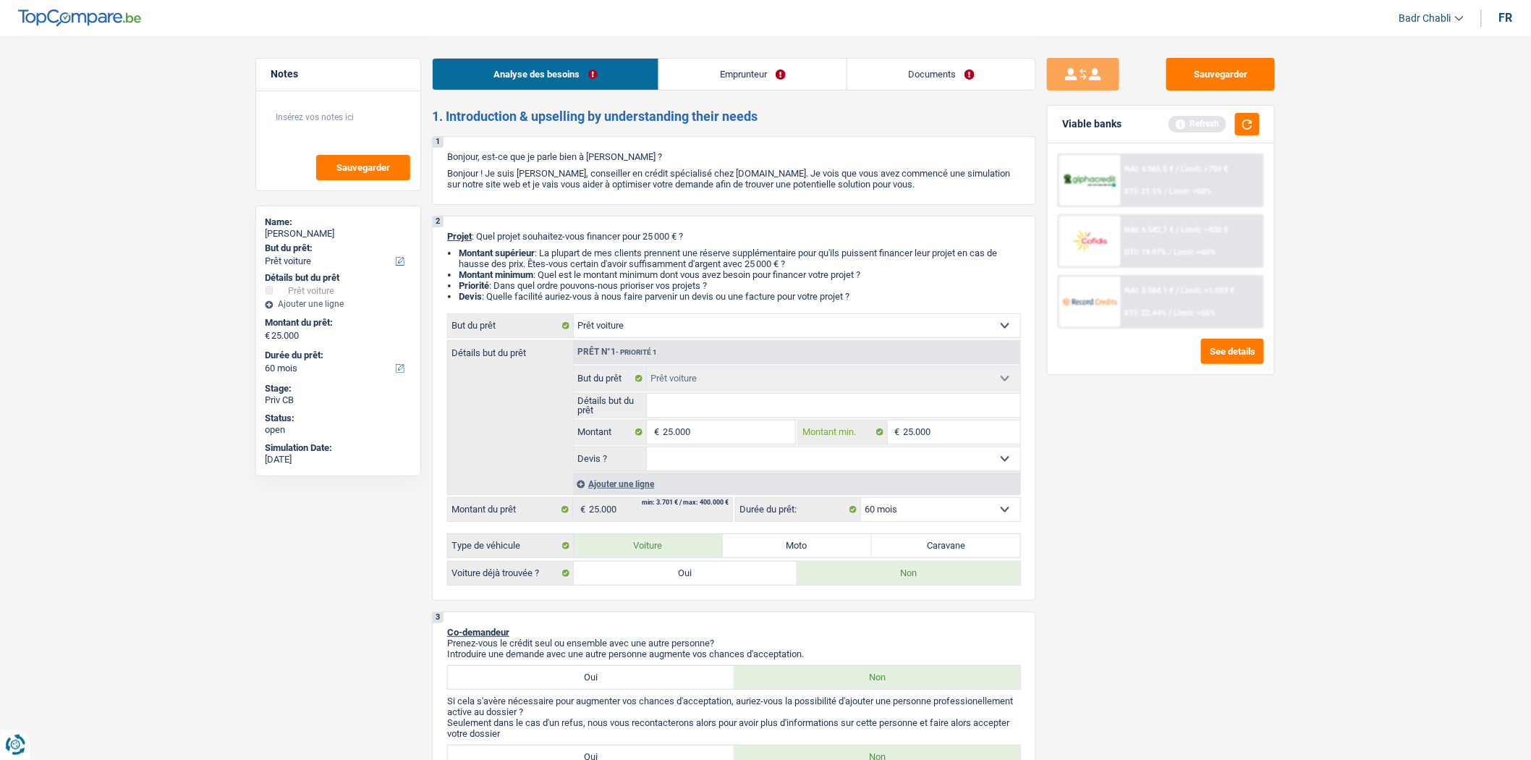
type input "25.000"
click at [705, 72] on link "Emprunteur" at bounding box center [752, 74] width 187 height 31
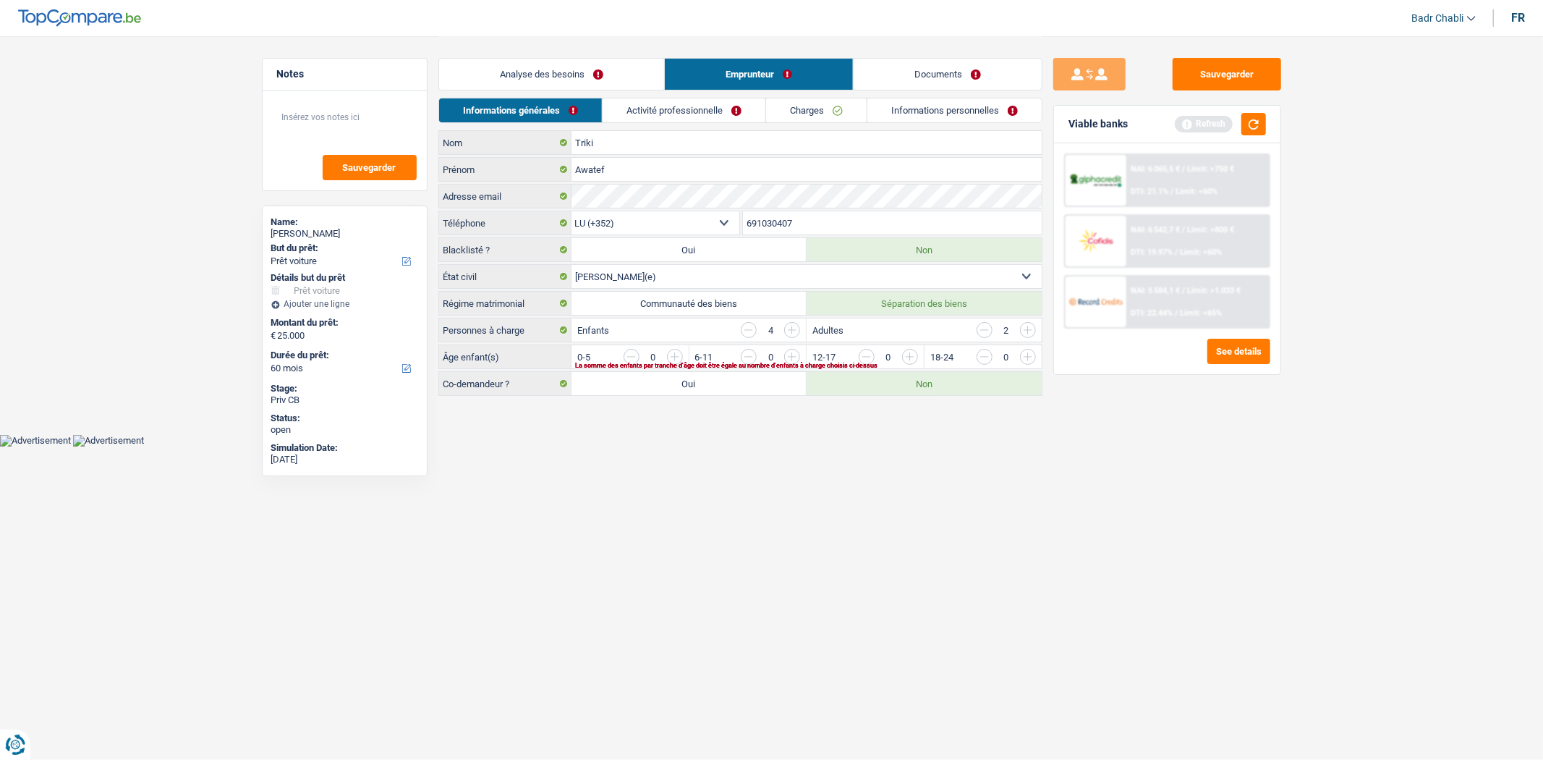
click at [988, 333] on input "button" at bounding box center [985, 330] width 16 height 16
click at [577, 67] on link "Analyse des besoins" at bounding box center [551, 74] width 225 height 31
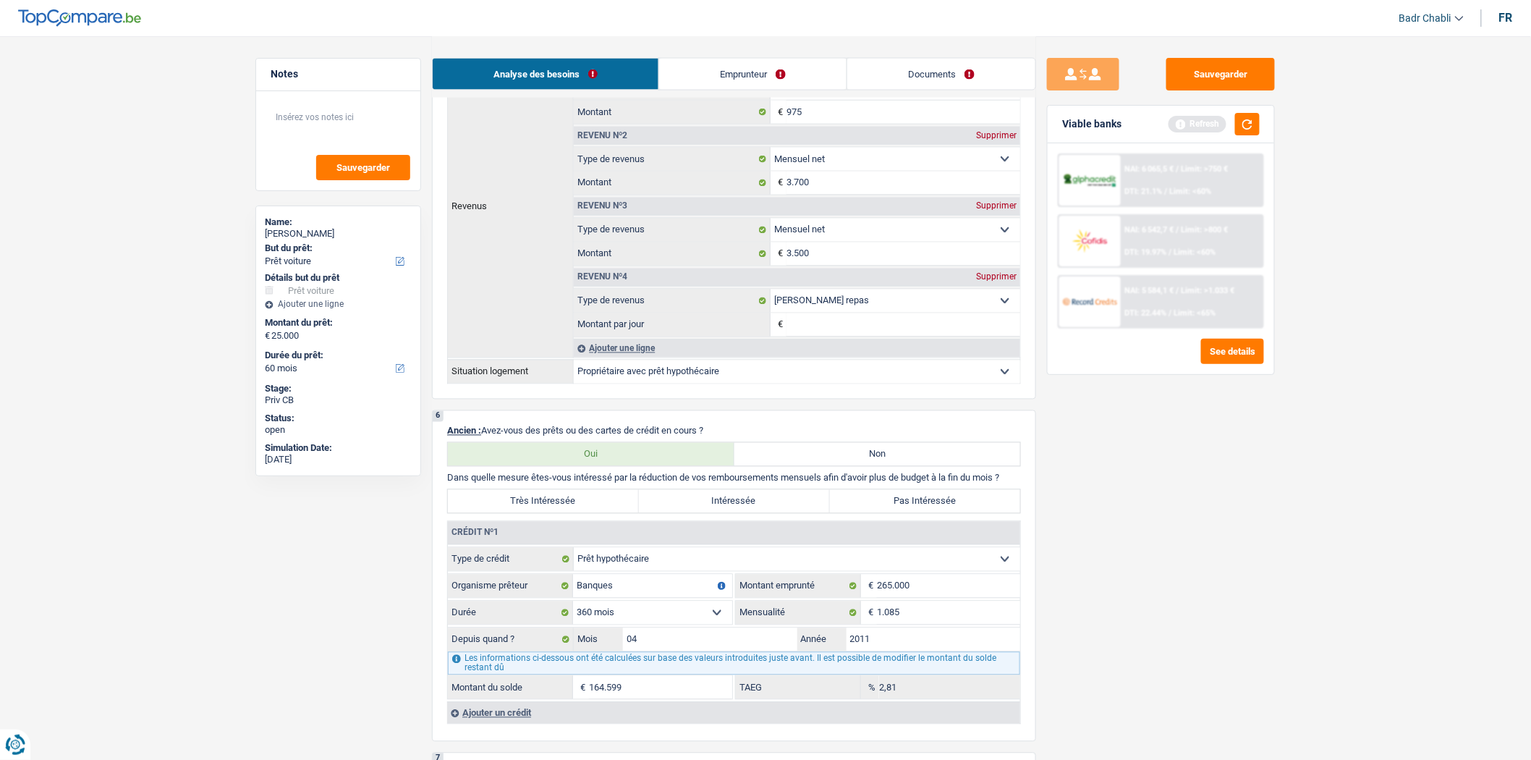
scroll to position [1045, 0]
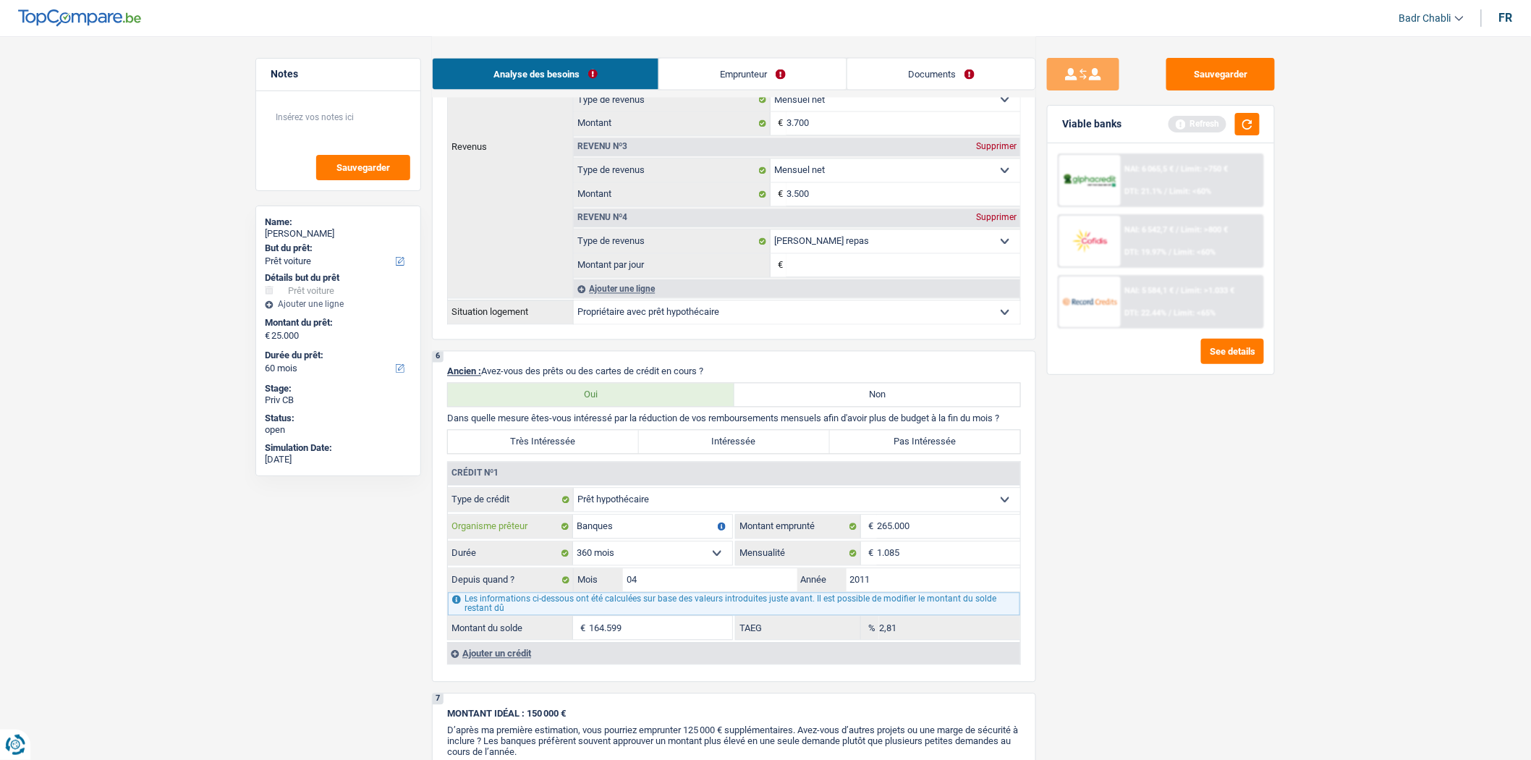
click at [623, 538] on input "Banques" at bounding box center [652, 526] width 159 height 23
type input "ING"
click at [1132, 567] on div "Sauvegarder Viable banks Refresh NAI: 6 065,5 € / Limit: >750 € DTI: 21.1% / Li…" at bounding box center [1161, 397] width 250 height 679
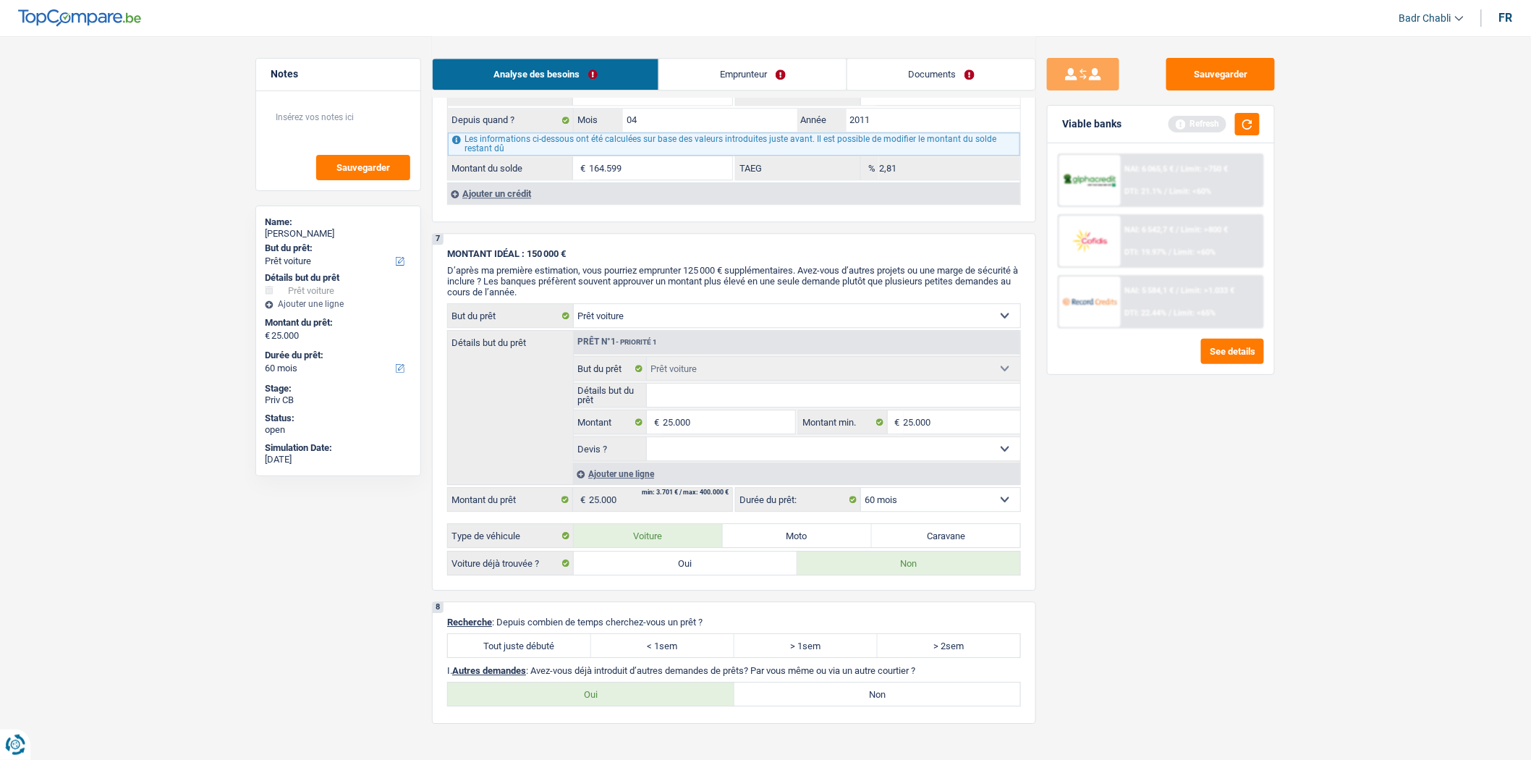
scroll to position [1608, 0]
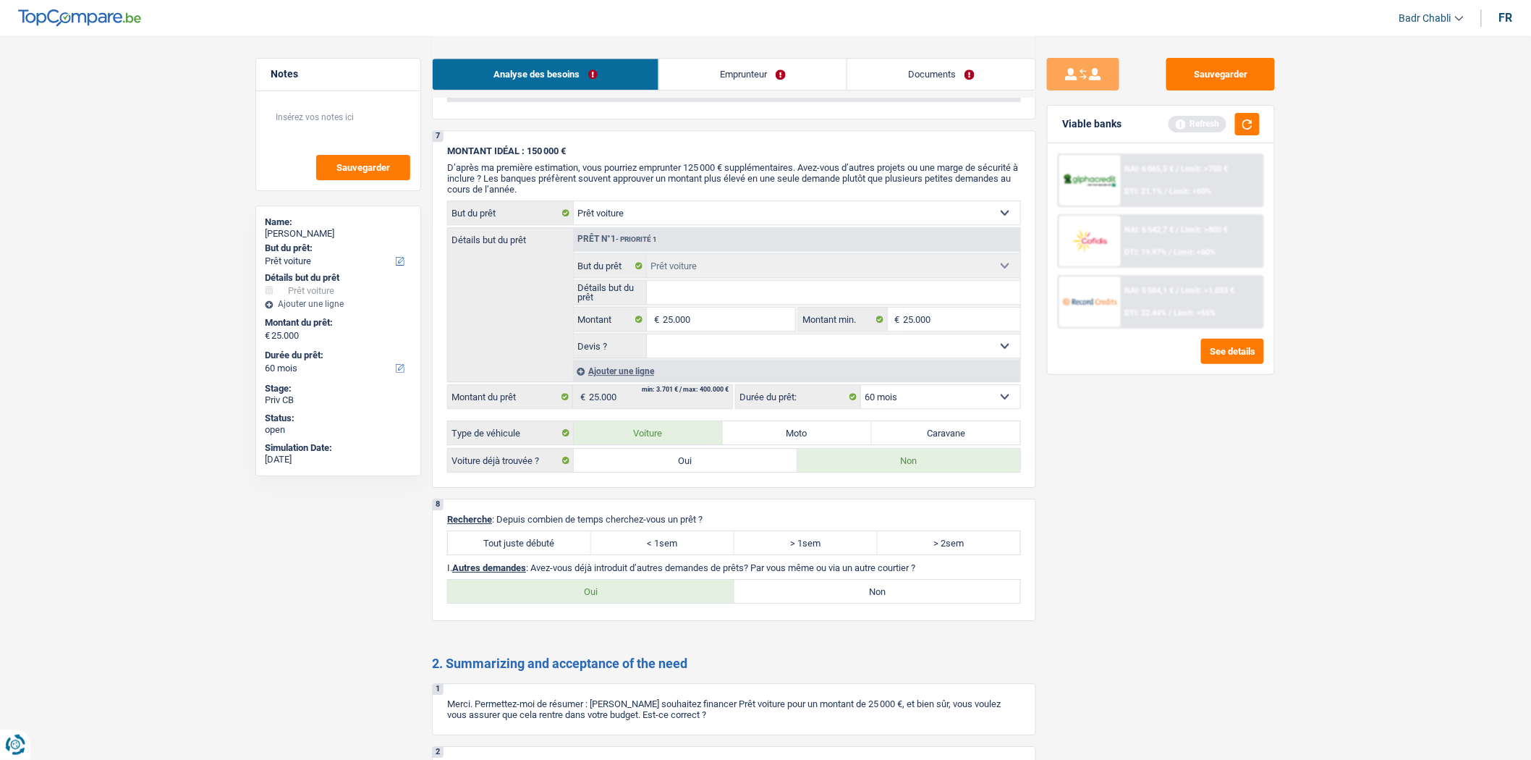
click at [509, 552] on label "Tout juste débuté" at bounding box center [519, 542] width 143 height 23
click at [509, 552] on input "Tout juste débuté" at bounding box center [519, 542] width 143 height 23
radio input "true"
click at [891, 599] on label "Non" at bounding box center [877, 591] width 287 height 23
click at [891, 599] on input "Non" at bounding box center [877, 591] width 287 height 23
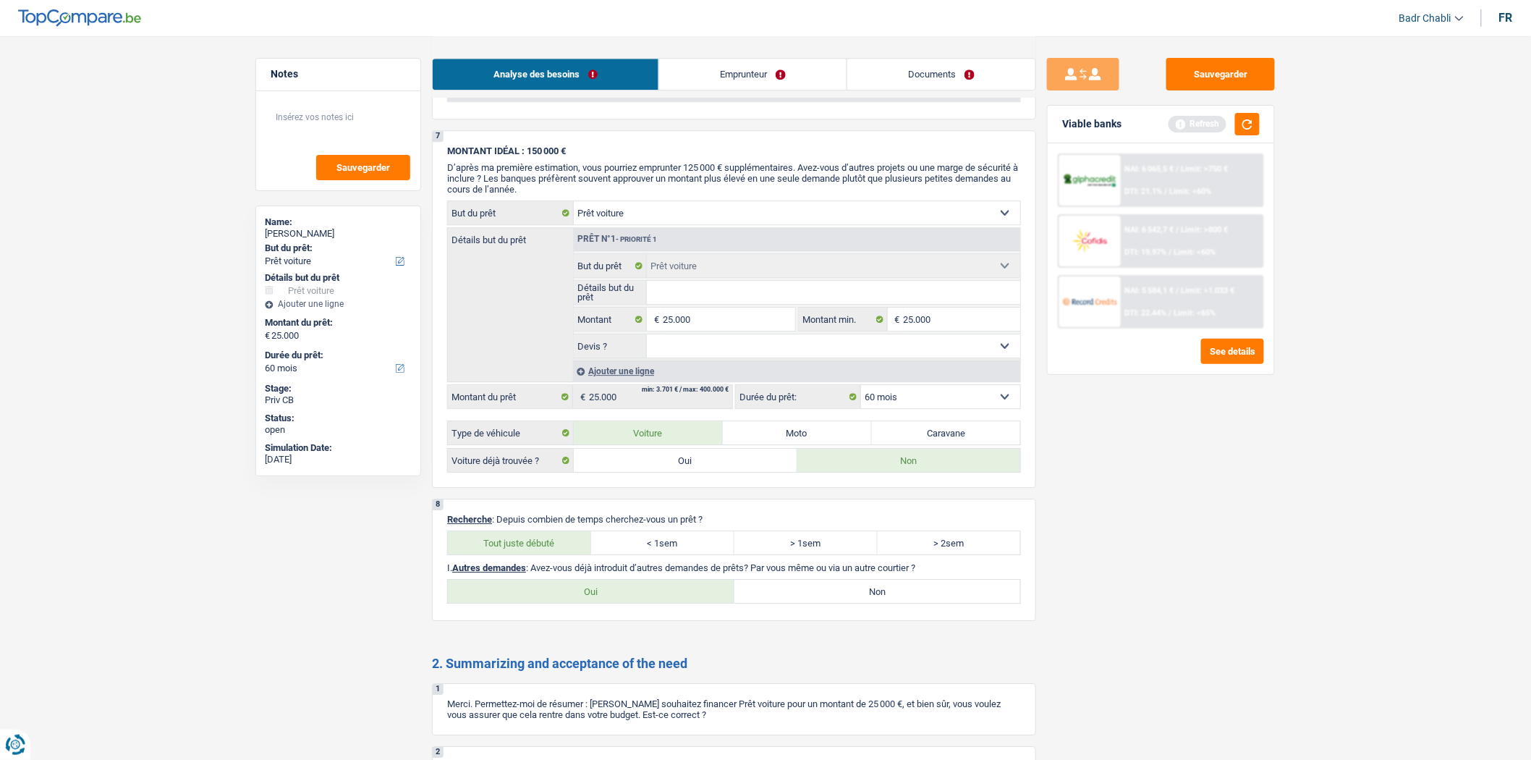
radio input "true"
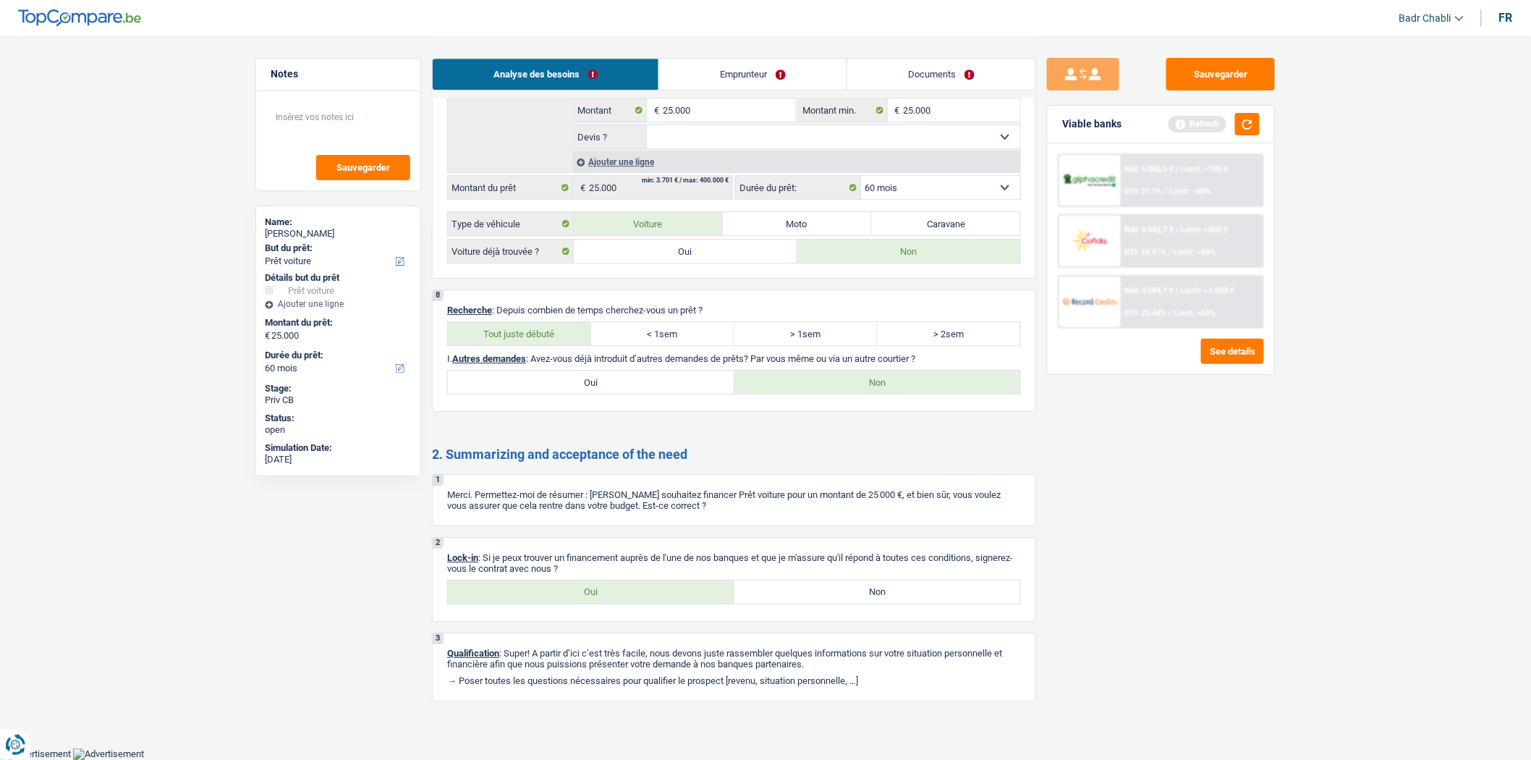
click at [626, 584] on label "Oui" at bounding box center [591, 591] width 287 height 23
click at [626, 584] on input "Oui" at bounding box center [591, 591] width 287 height 23
radio input "true"
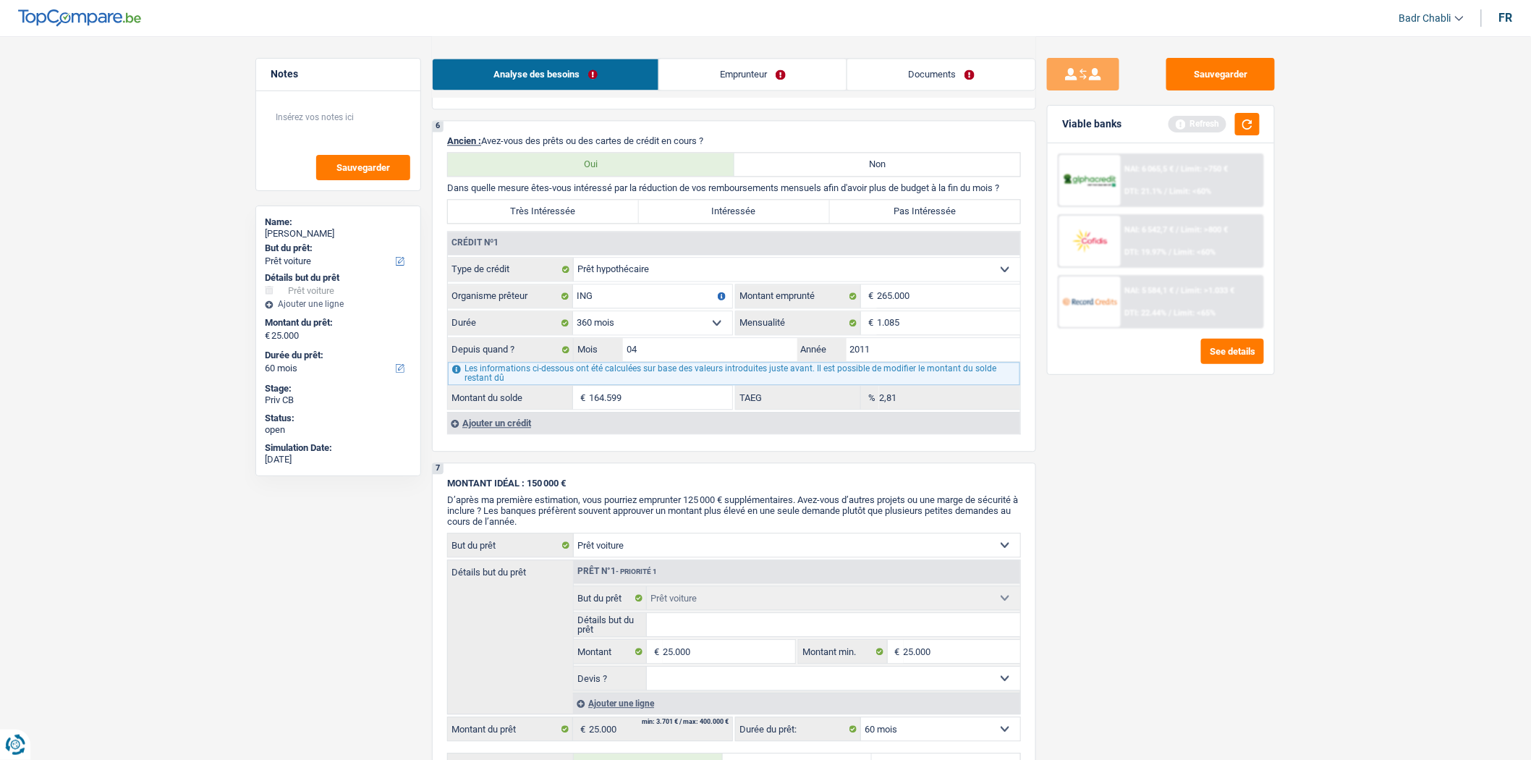
scroll to position [1275, 0]
click at [922, 218] on label "Pas Intéressée" at bounding box center [925, 211] width 191 height 23
click at [922, 218] on input "Pas Intéressée" at bounding box center [925, 211] width 191 height 23
radio input "true"
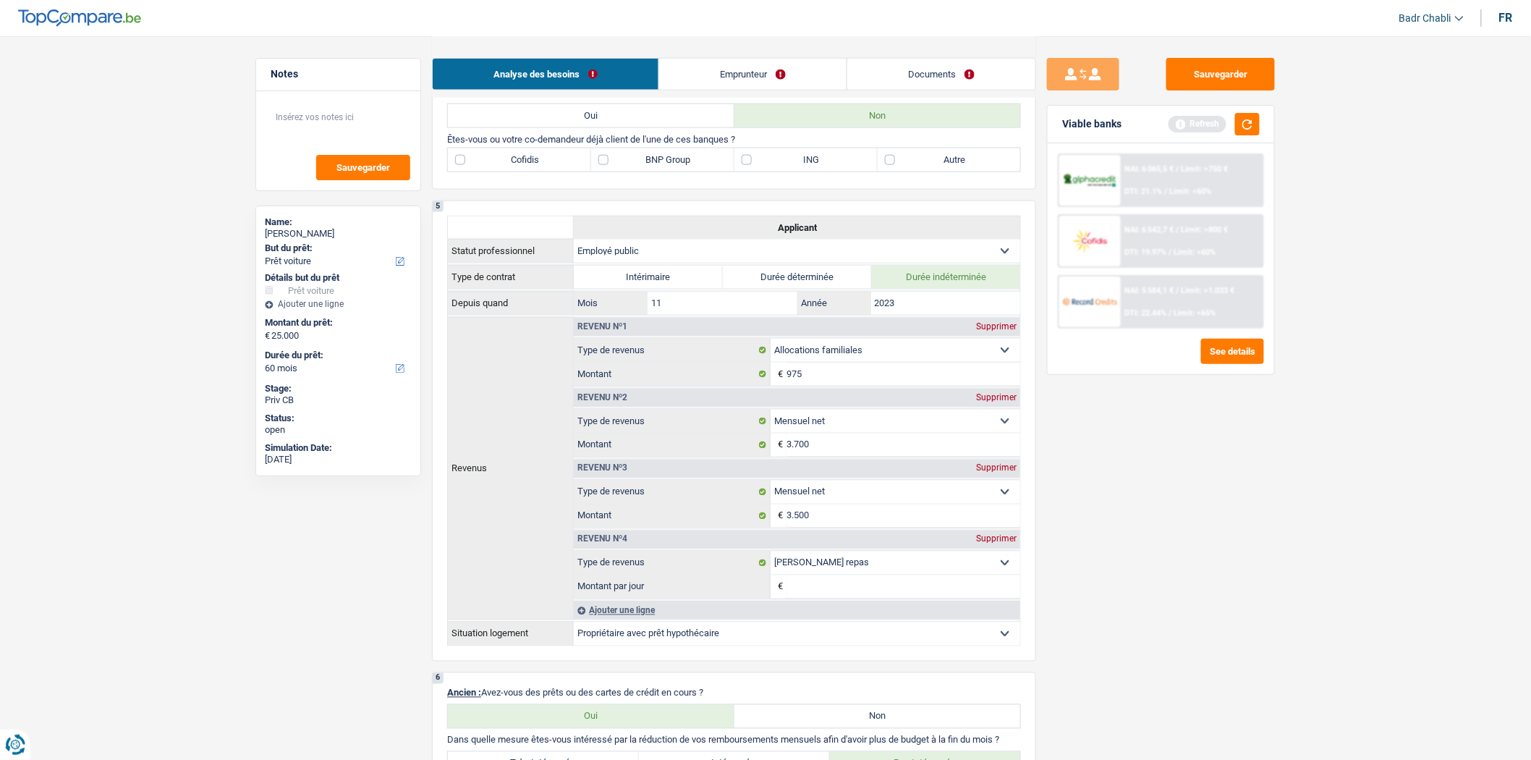
scroll to position [712, 0]
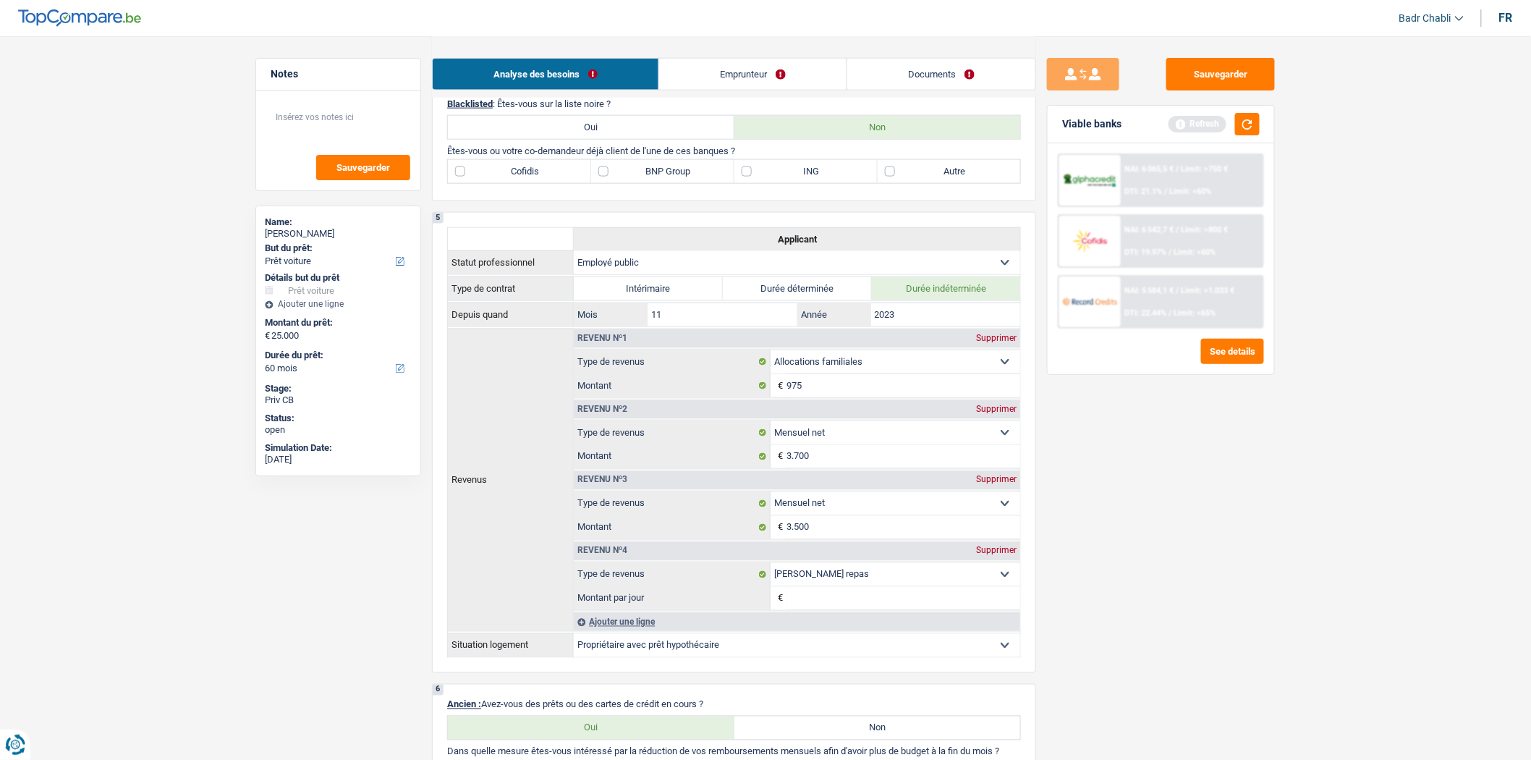
click at [747, 183] on label "ING" at bounding box center [805, 171] width 143 height 23
click at [747, 183] on input "ING" at bounding box center [805, 171] width 143 height 23
checkbox input "true"
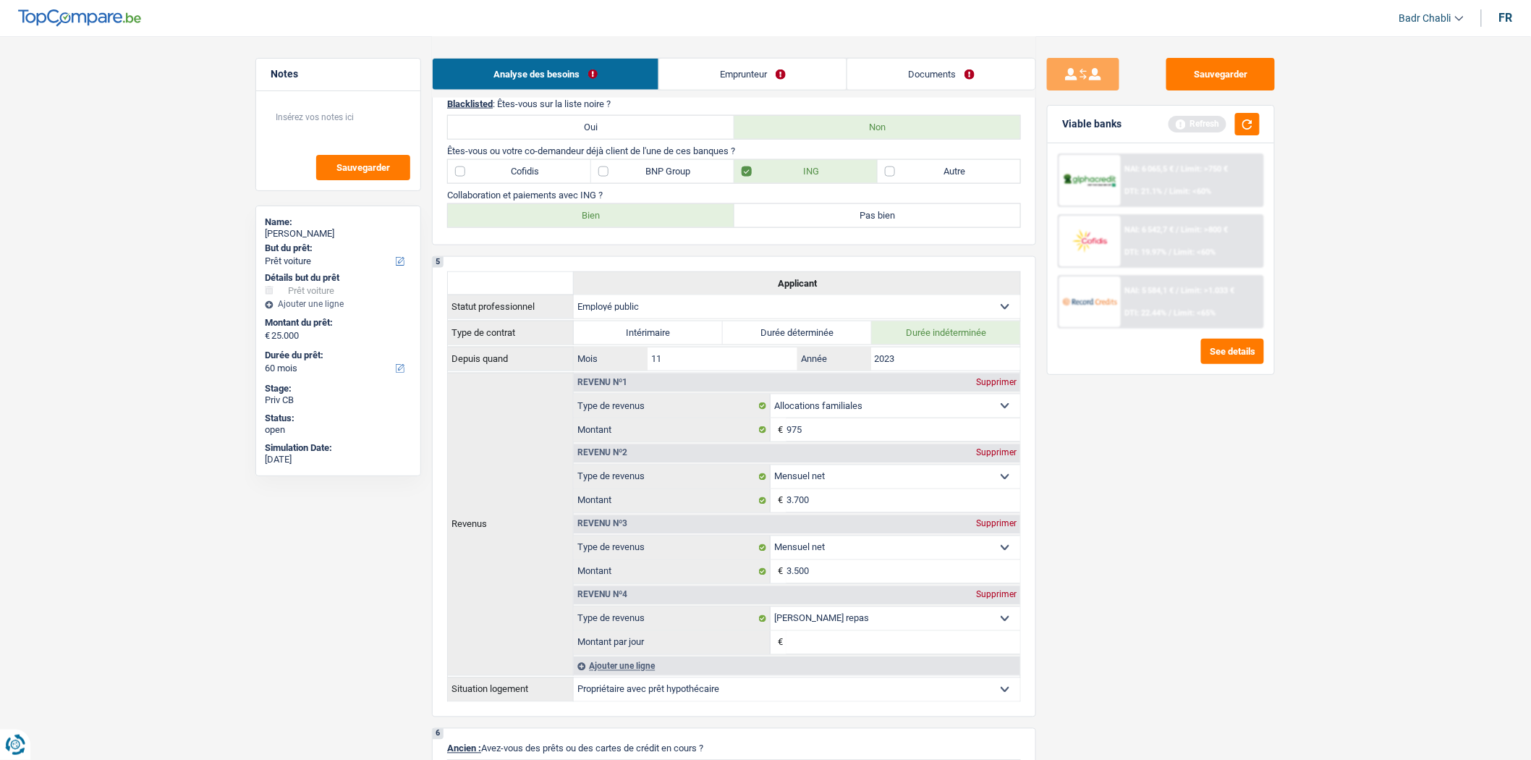
click at [669, 227] on label "Bien" at bounding box center [591, 215] width 287 height 23
click at [669, 227] on input "Bien" at bounding box center [591, 215] width 287 height 23
radio input "true"
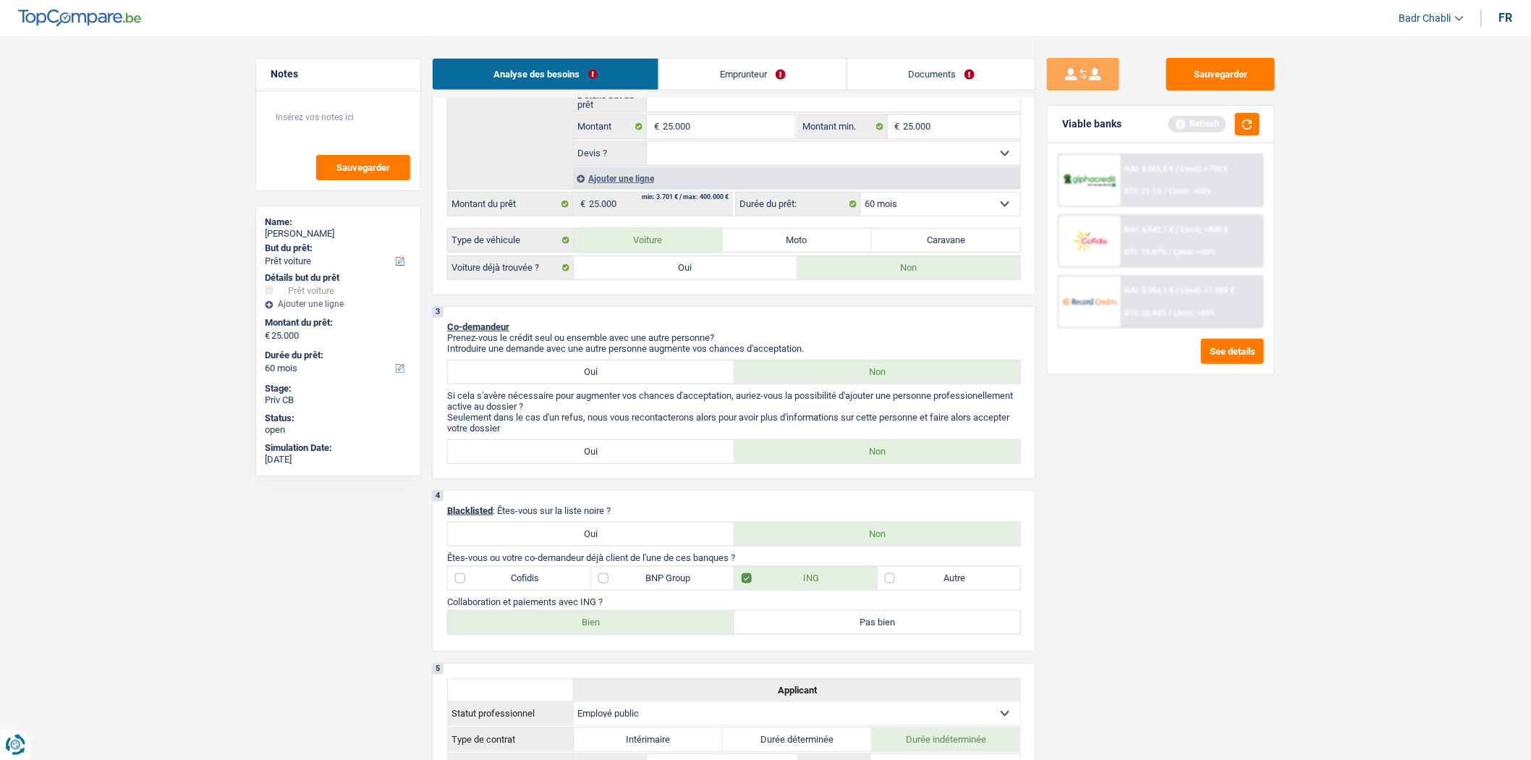
scroll to position [0, 0]
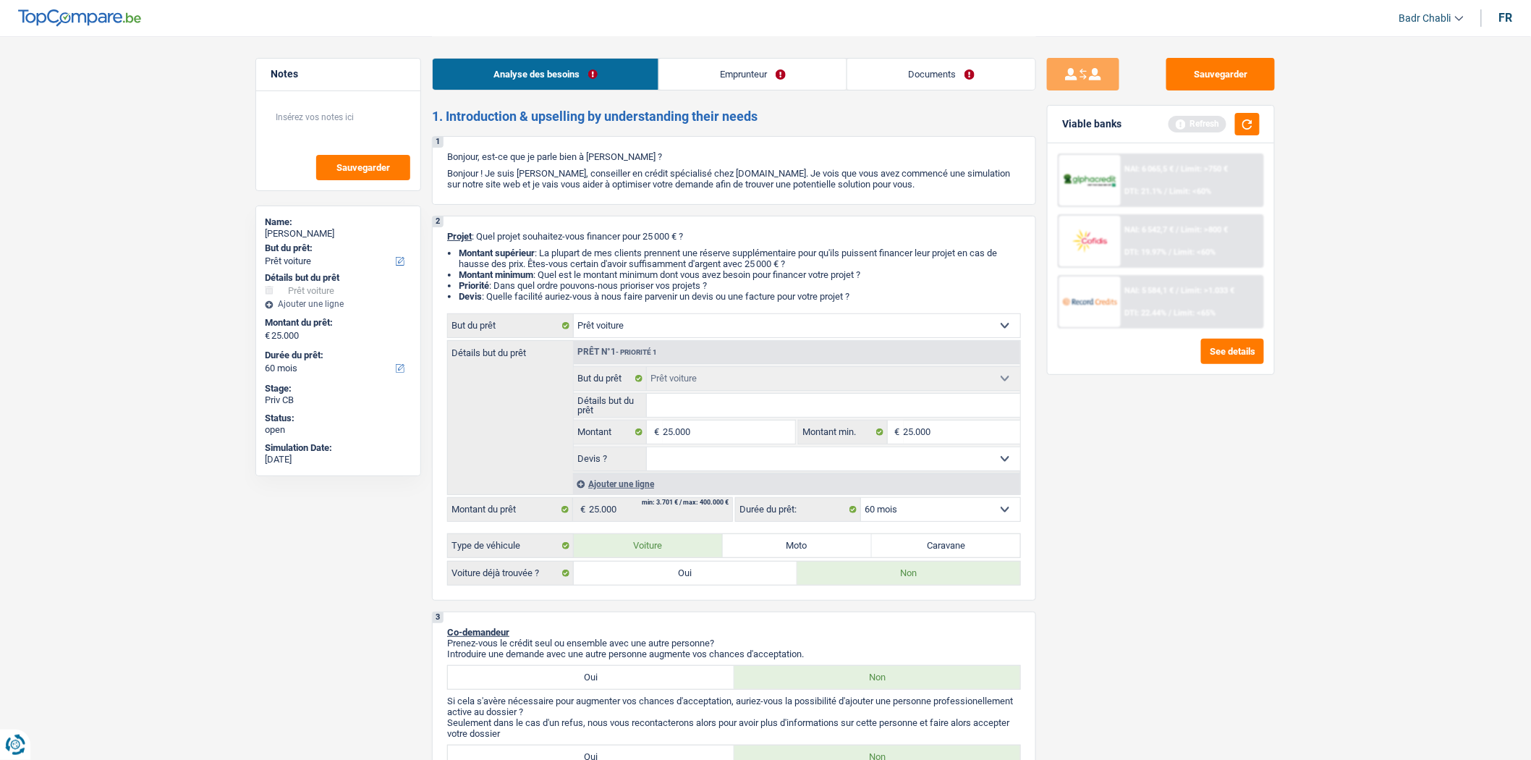
click at [729, 67] on link "Emprunteur" at bounding box center [752, 74] width 187 height 31
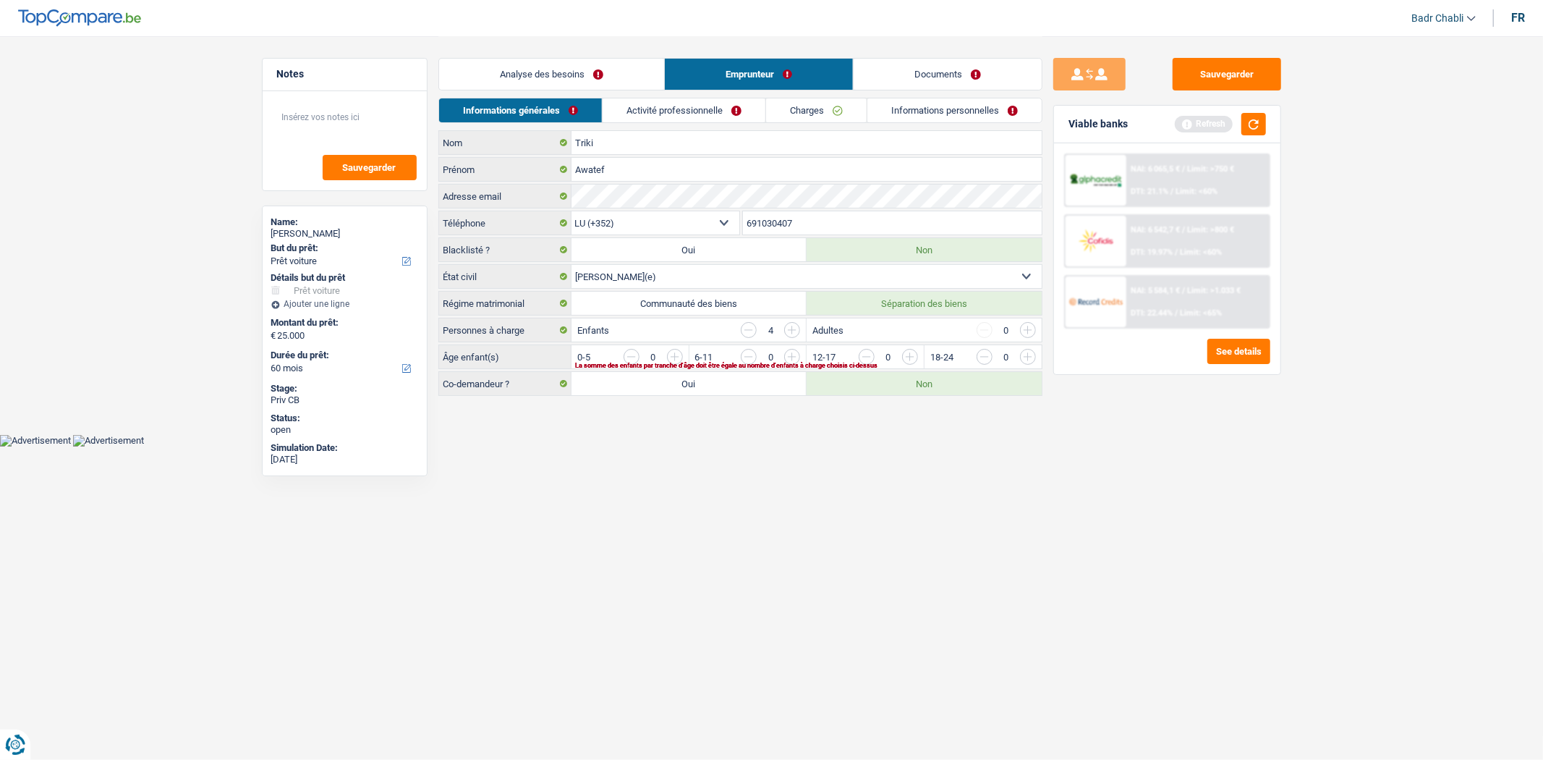
click at [1033, 353] on input "button" at bounding box center [1321, 360] width 603 height 23
click at [1031, 356] on input "button" at bounding box center [1321, 360] width 603 height 23
click at [1020, 357] on input "button" at bounding box center [1321, 360] width 603 height 23
click at [914, 352] on input "button" at bounding box center [1203, 360] width 603 height 23
click at [684, 111] on link "Activité professionnelle" at bounding box center [684, 110] width 163 height 24
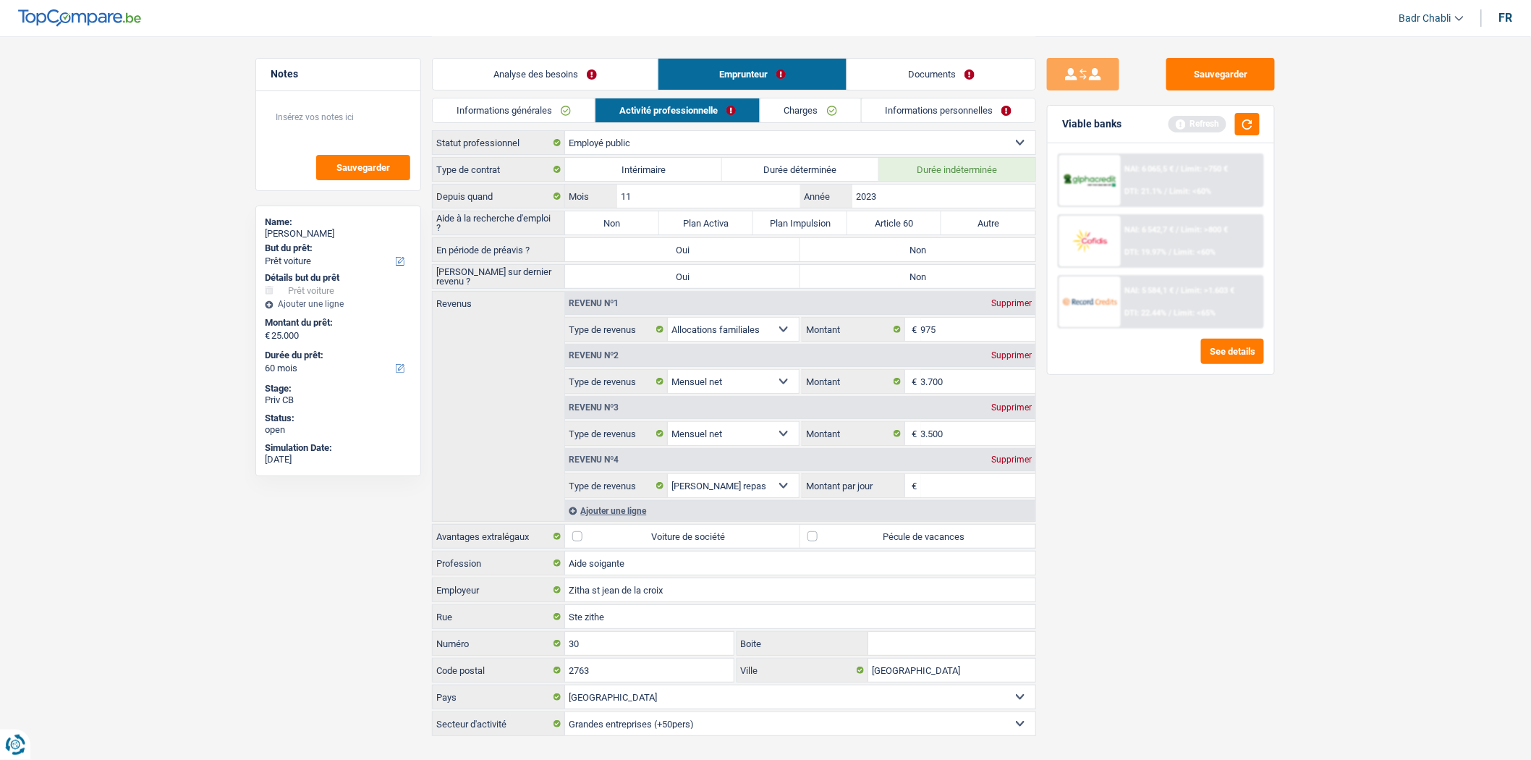
click at [645, 226] on label "Non" at bounding box center [612, 222] width 94 height 23
click at [645, 226] on input "Non" at bounding box center [612, 222] width 94 height 23
radio input "true"
click at [885, 247] on label "Non" at bounding box center [917, 249] width 235 height 23
click at [885, 247] on input "Non" at bounding box center [917, 249] width 235 height 23
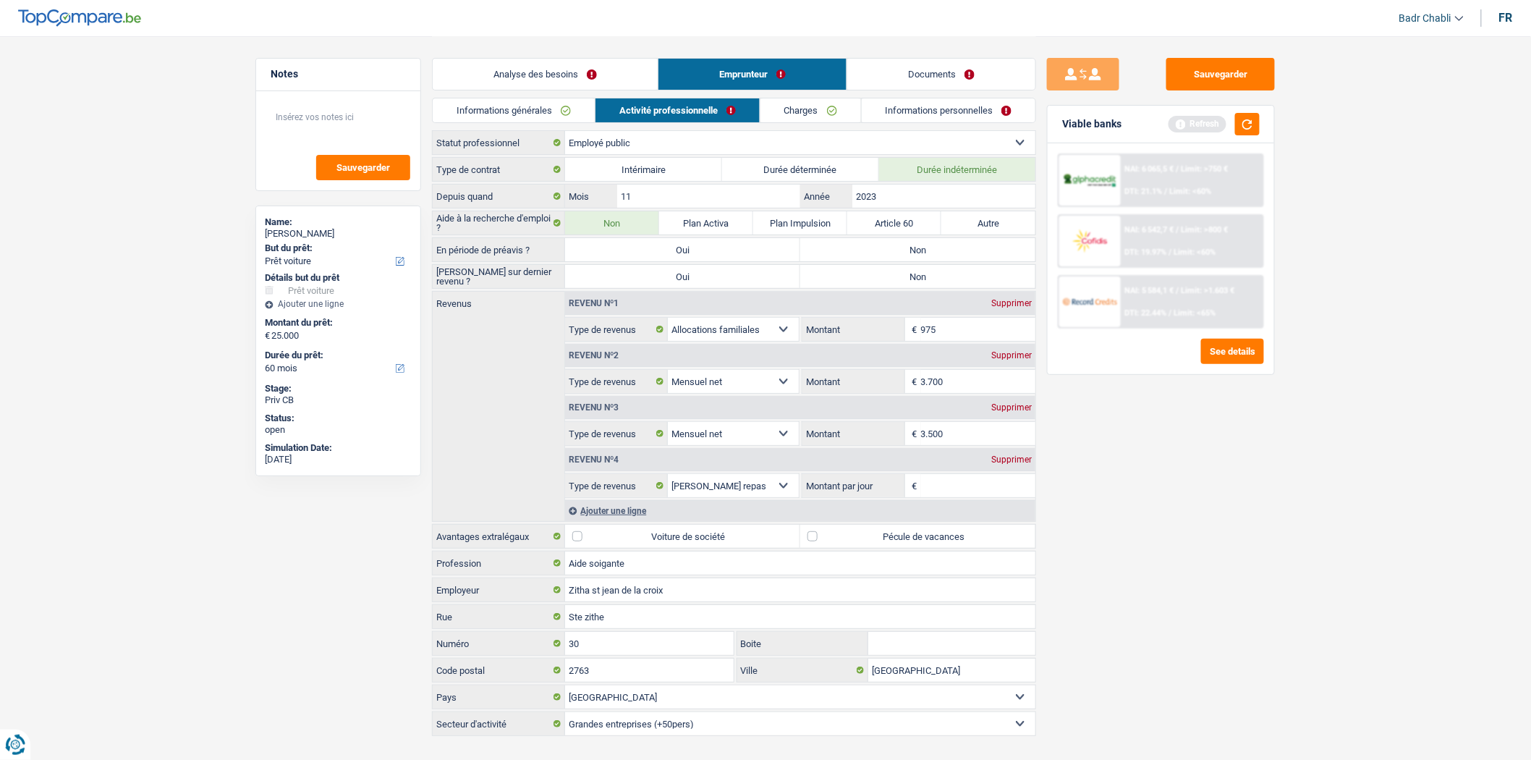
radio input "true"
click at [903, 268] on label "Non" at bounding box center [917, 276] width 235 height 23
click at [903, 268] on input "Non" at bounding box center [917, 276] width 235 height 23
radio input "true"
click at [811, 538] on label "Pécule de vacances" at bounding box center [917, 536] width 235 height 23
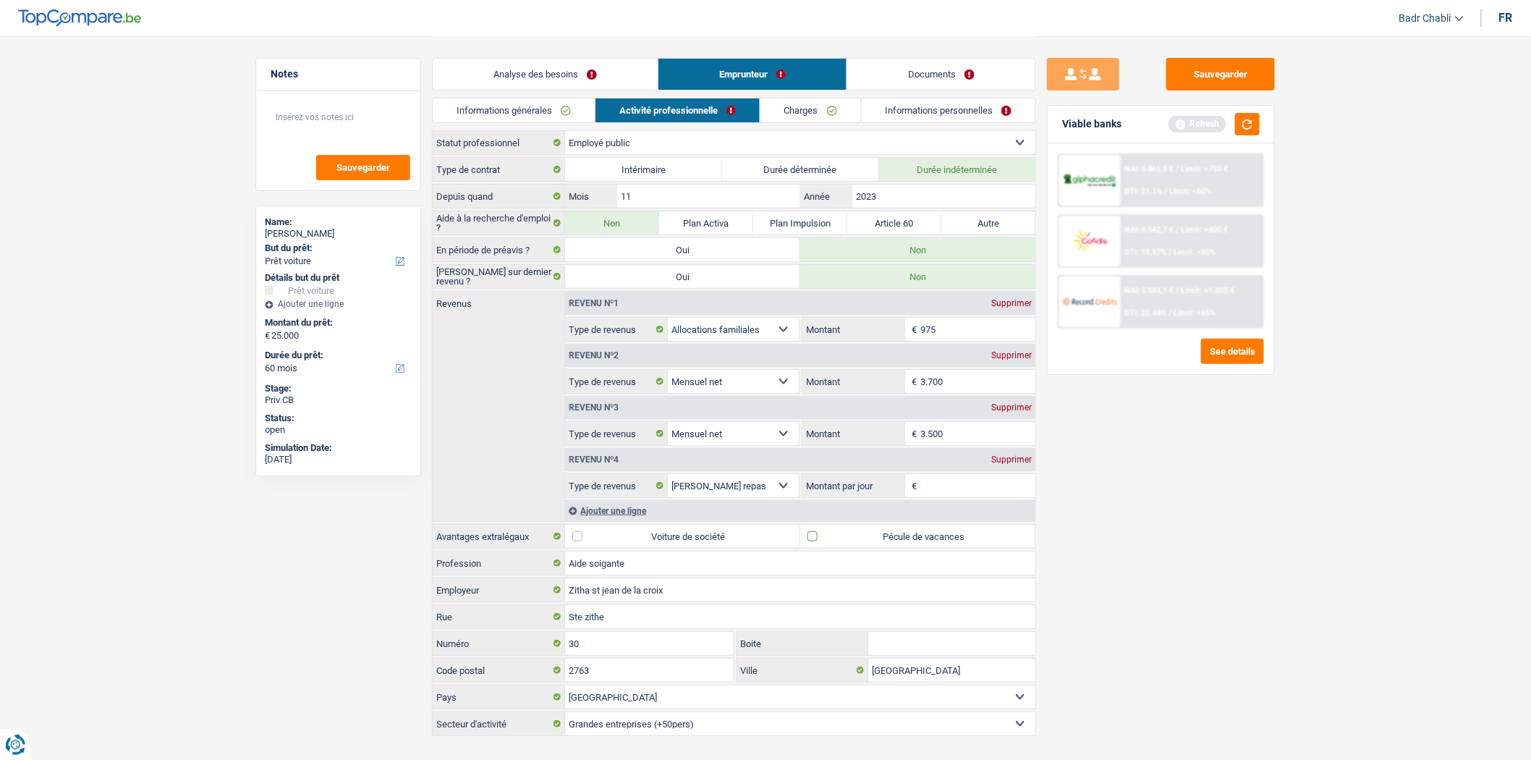
click at [811, 538] on input "Pécule de vacances" at bounding box center [917, 536] width 235 height 23
checkbox input "true"
click at [1022, 406] on div "Supprimer" at bounding box center [1012, 407] width 48 height 9
select select "mealVouchers"
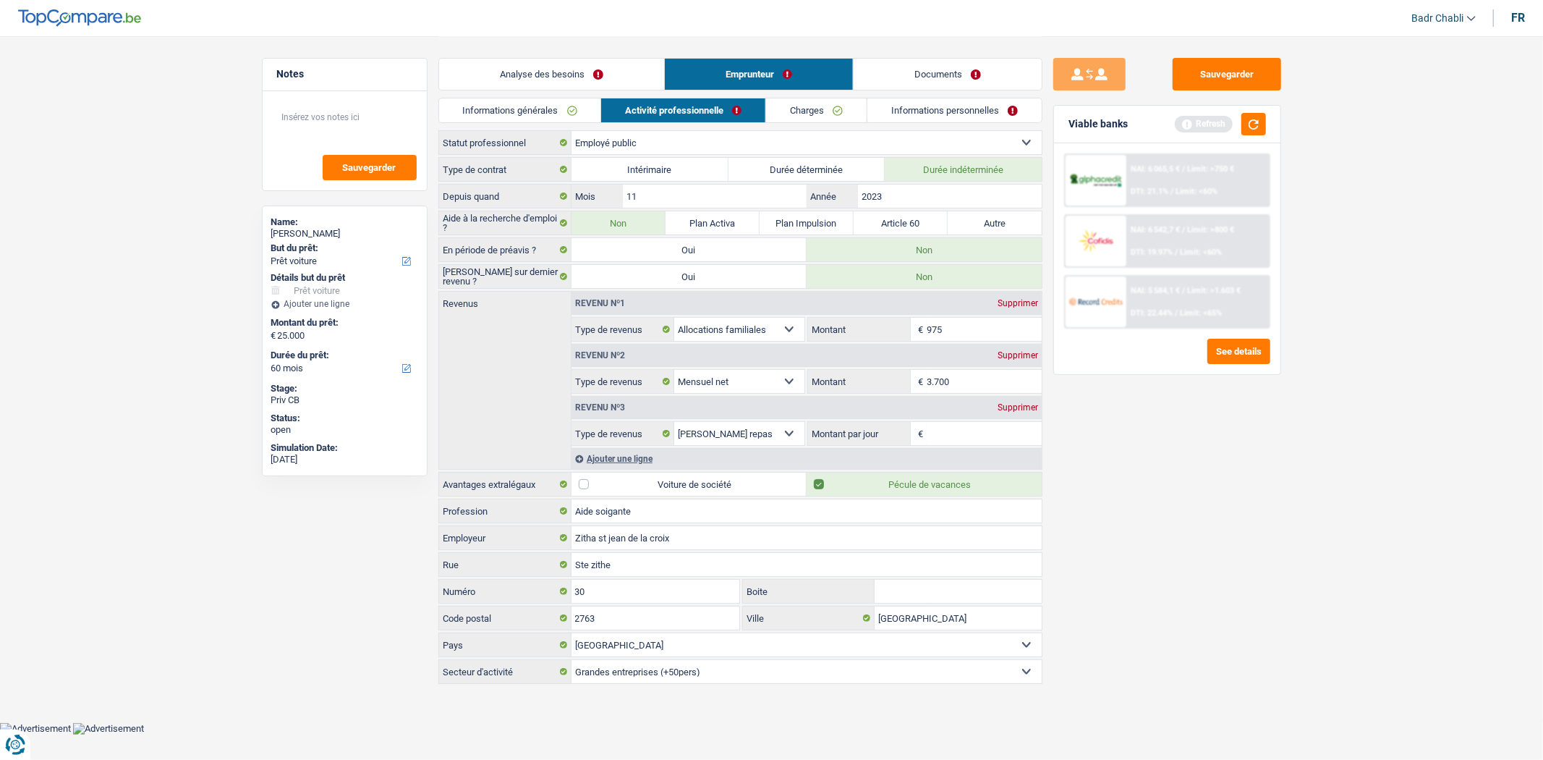
click at [949, 65] on link "Documents" at bounding box center [948, 74] width 188 height 31
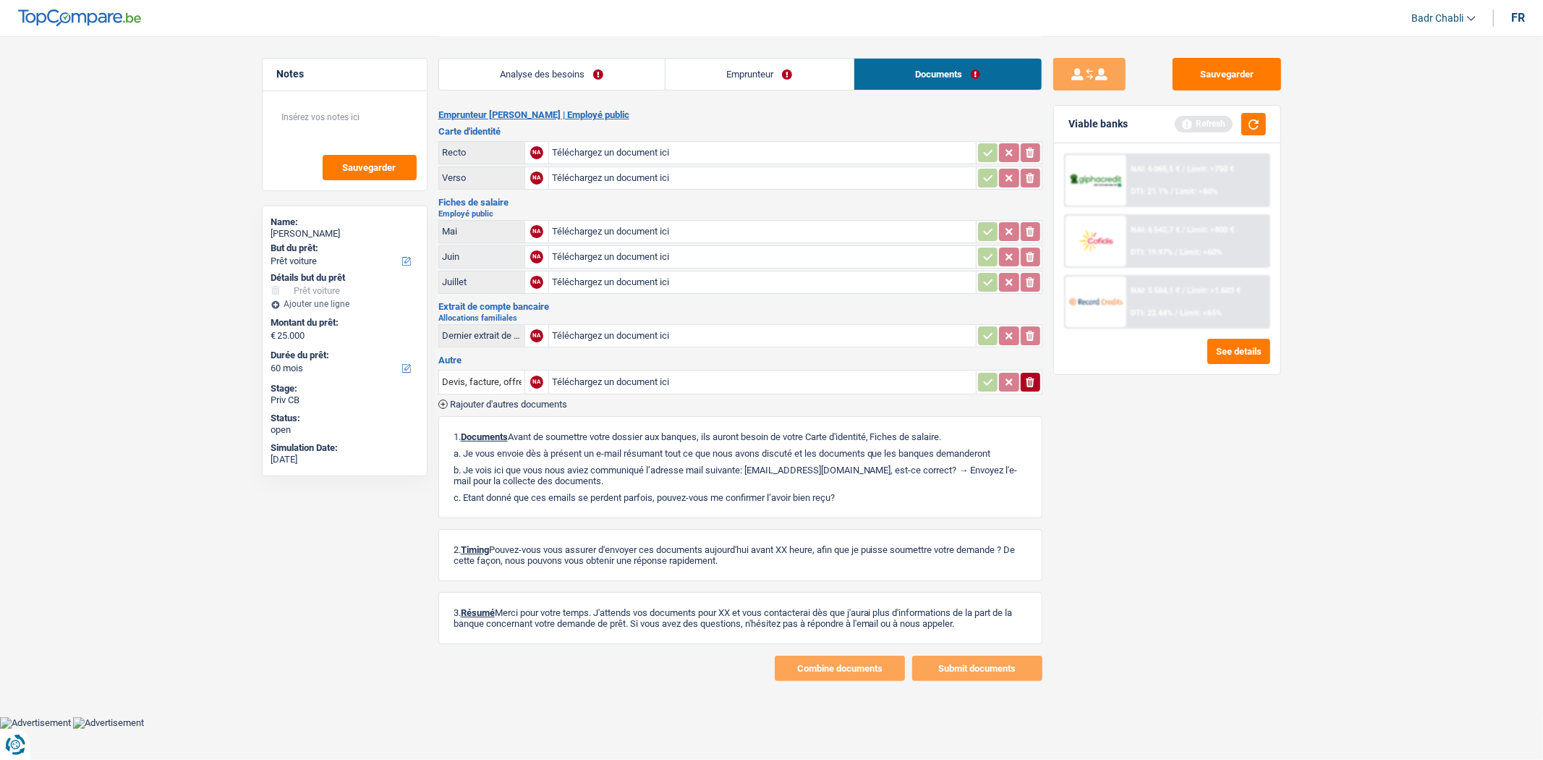
click at [720, 54] on div "Analyse des besoins Emprunteur Documents" at bounding box center [740, 66] width 604 height 61
click at [737, 73] on link "Emprunteur" at bounding box center [760, 74] width 188 height 31
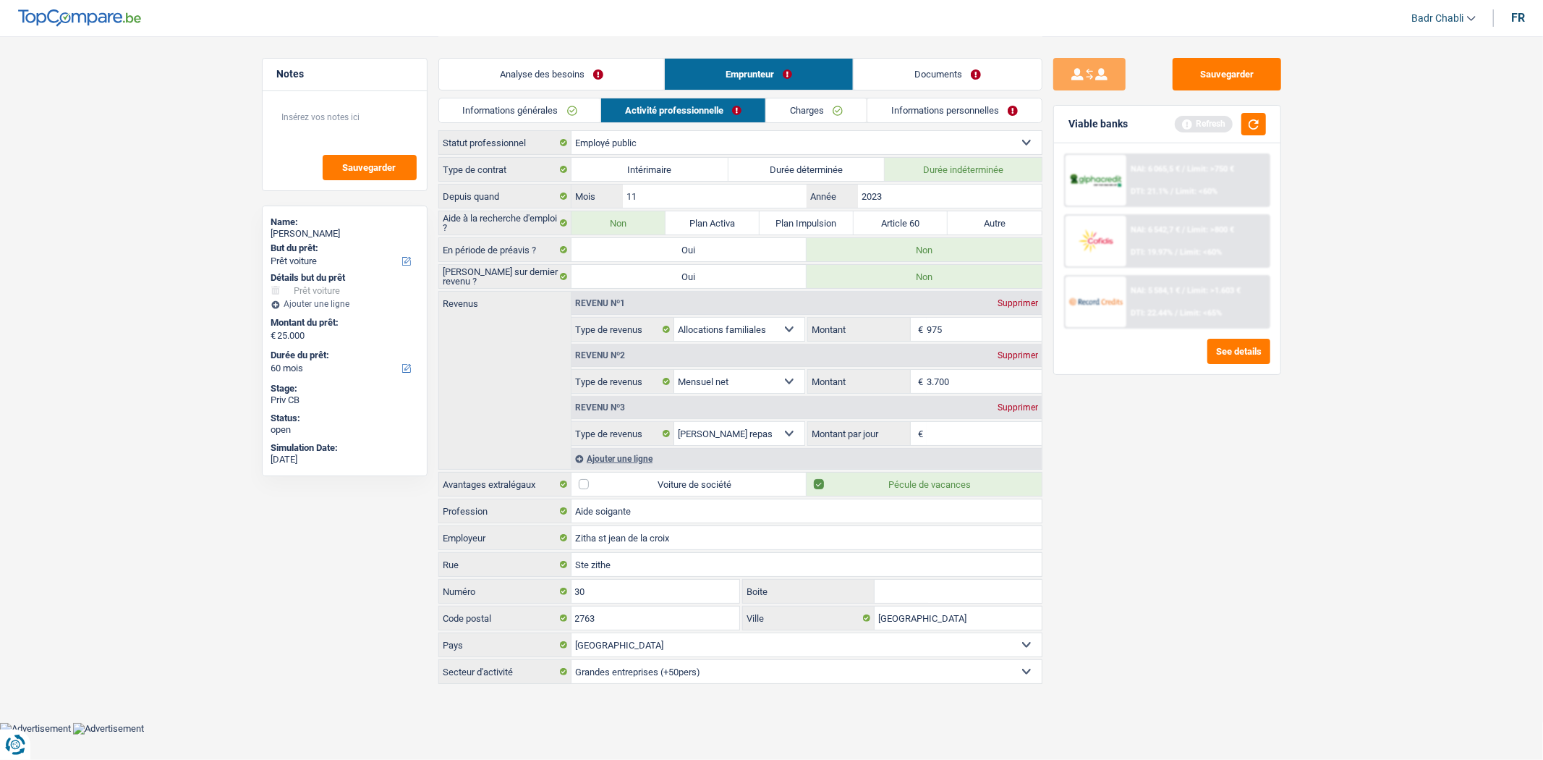
click at [959, 436] on input "Montant par jour" at bounding box center [984, 433] width 115 height 23
click at [1030, 404] on div "Supprimer" at bounding box center [1018, 407] width 48 height 9
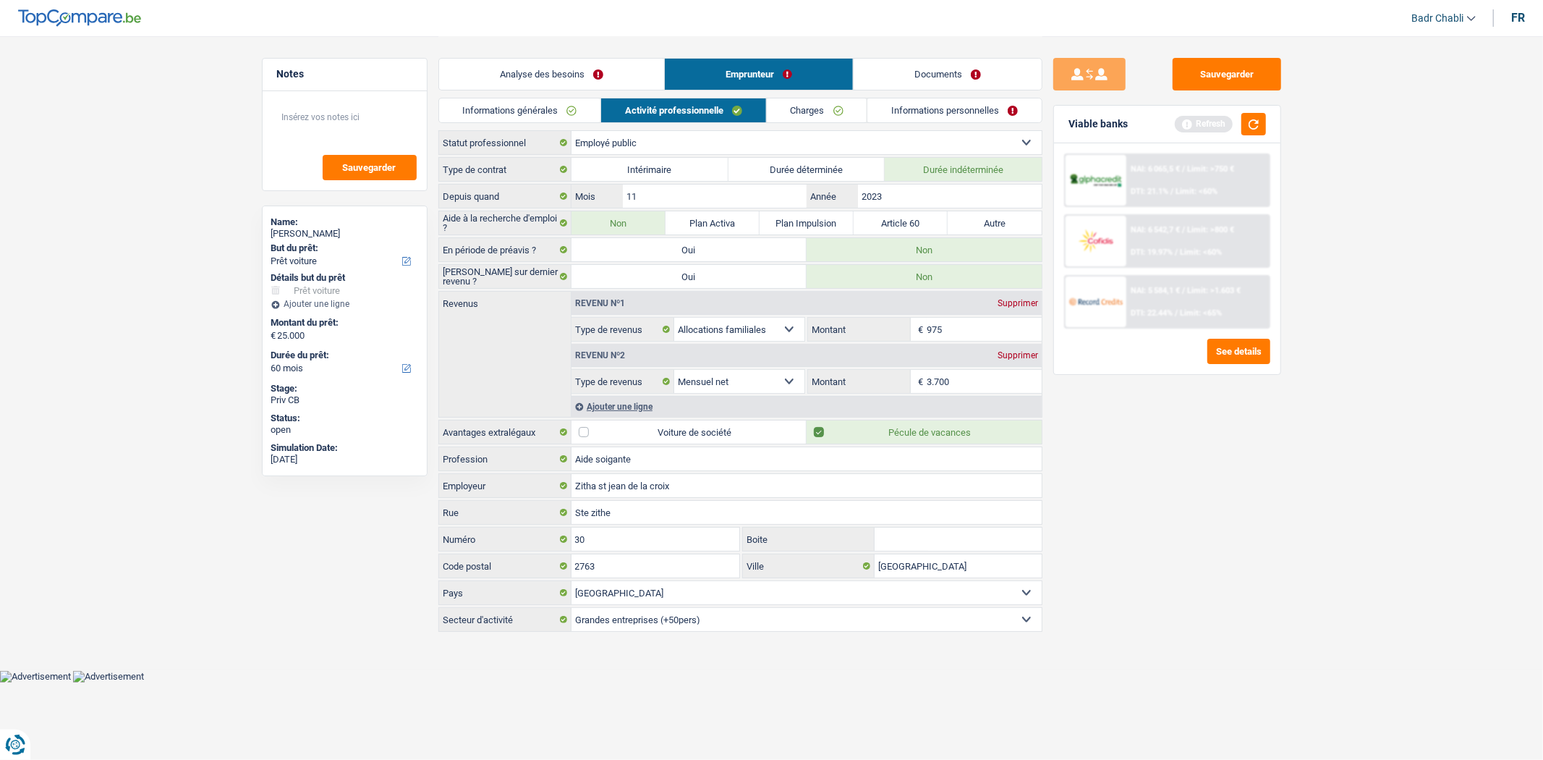
click at [818, 106] on link "Charges" at bounding box center [817, 110] width 101 height 24
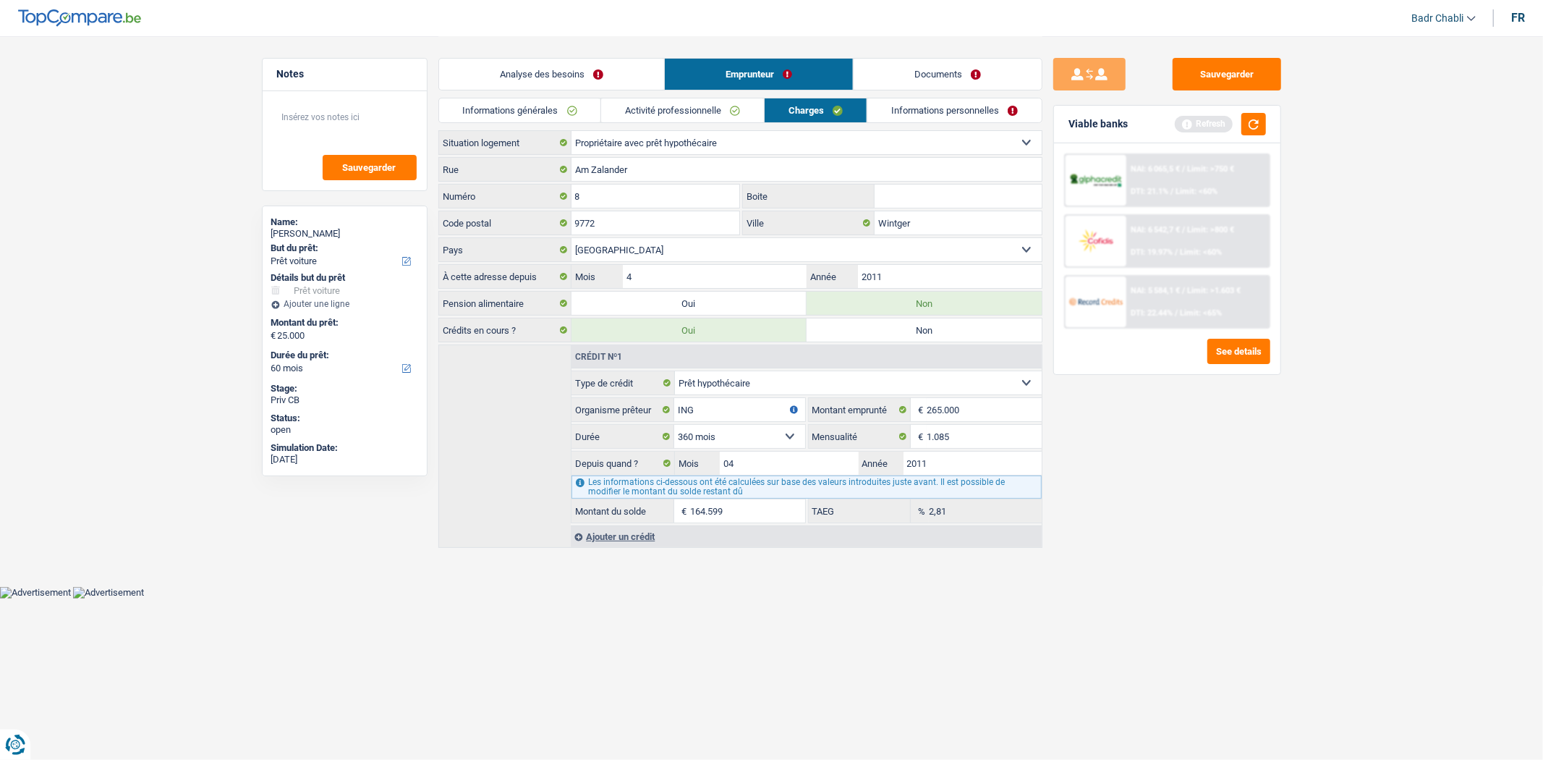
click at [938, 119] on link "Informations personnelles" at bounding box center [954, 110] width 174 height 24
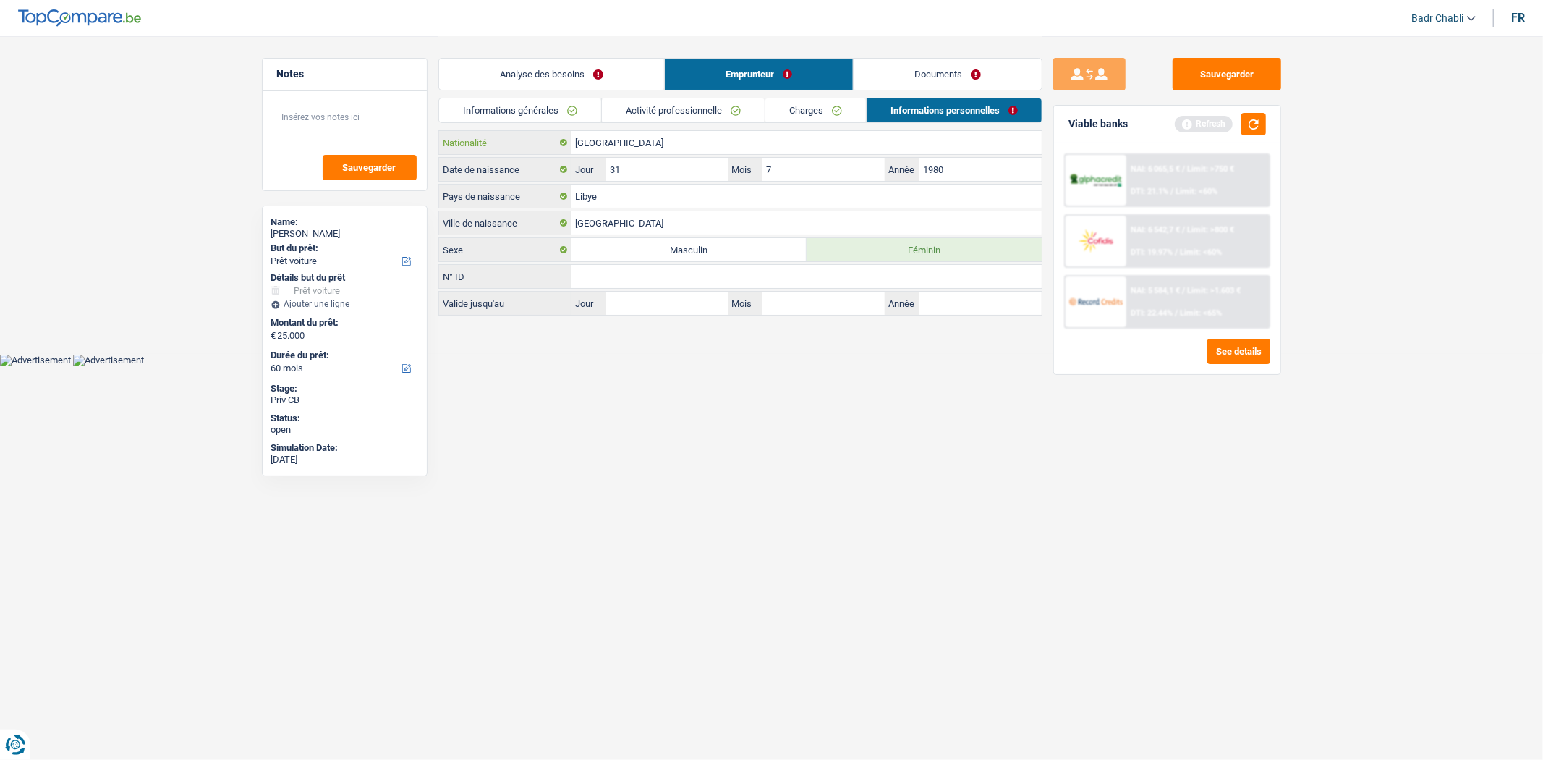
click at [716, 143] on input "[GEOGRAPHIC_DATA]" at bounding box center [807, 142] width 470 height 23
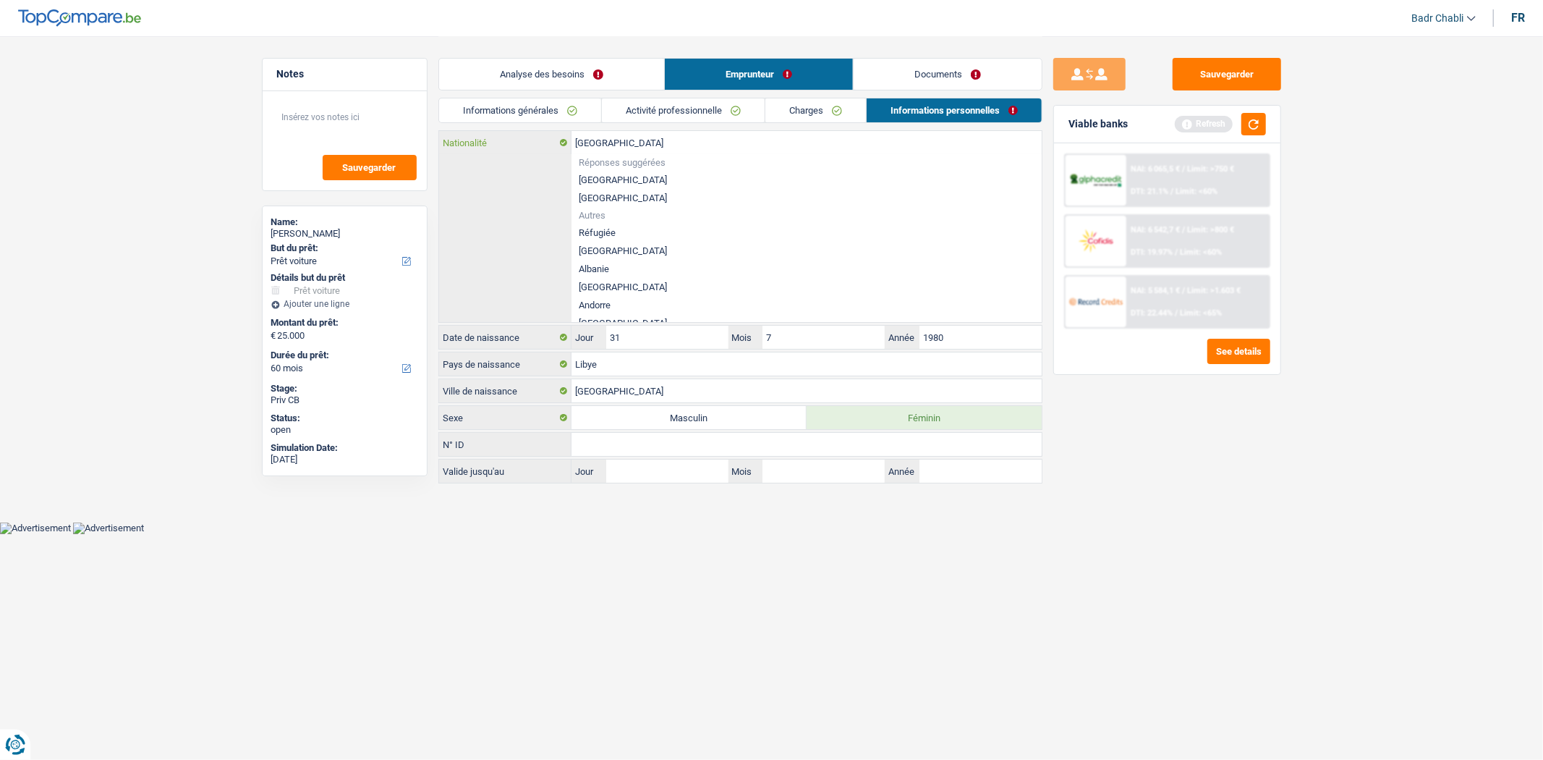
click at [716, 141] on input "[GEOGRAPHIC_DATA]" at bounding box center [807, 142] width 470 height 23
type input "f"
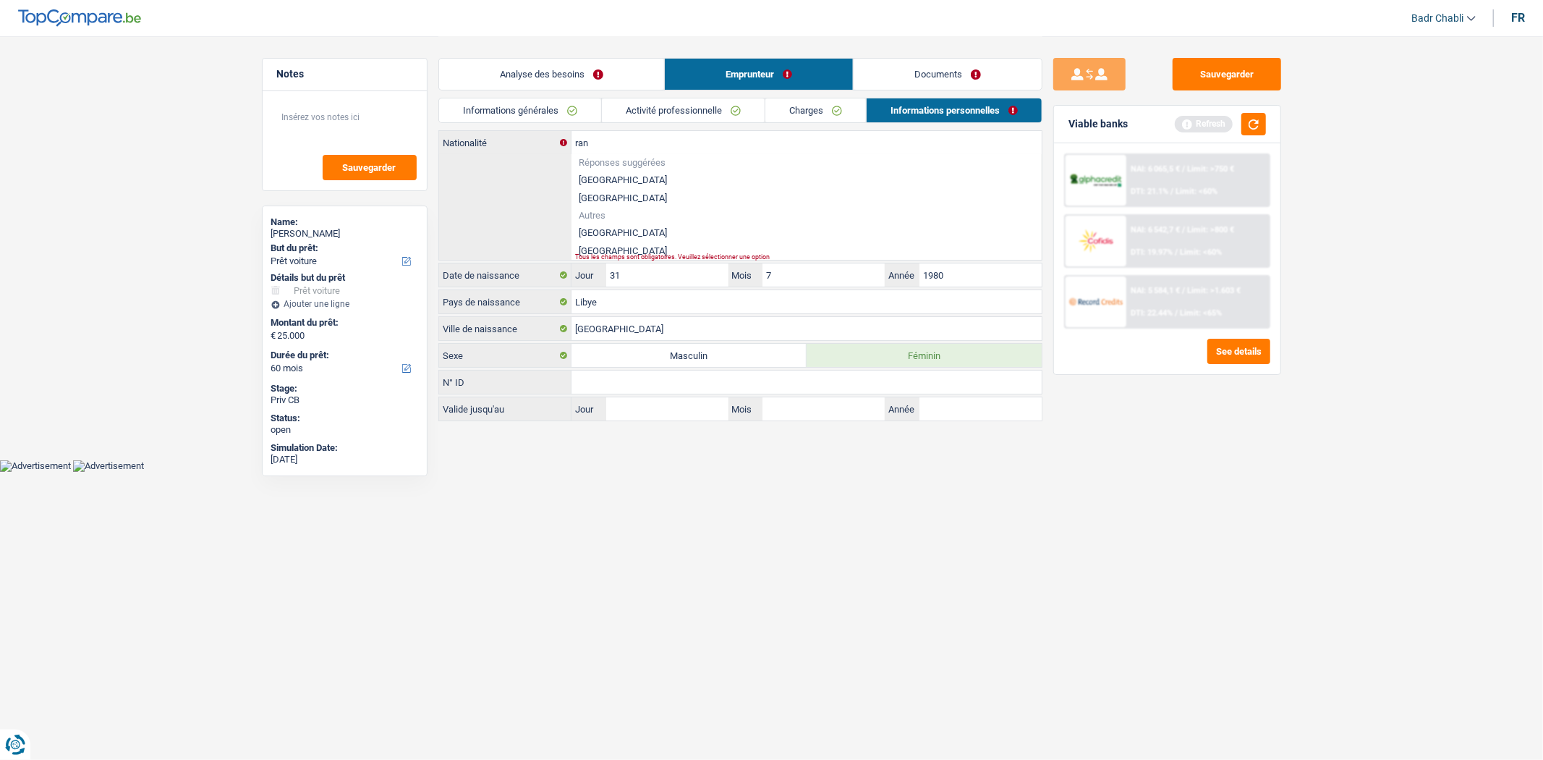
click at [603, 232] on li "[GEOGRAPHIC_DATA]" at bounding box center [807, 233] width 470 height 18
type input "[GEOGRAPHIC_DATA]"
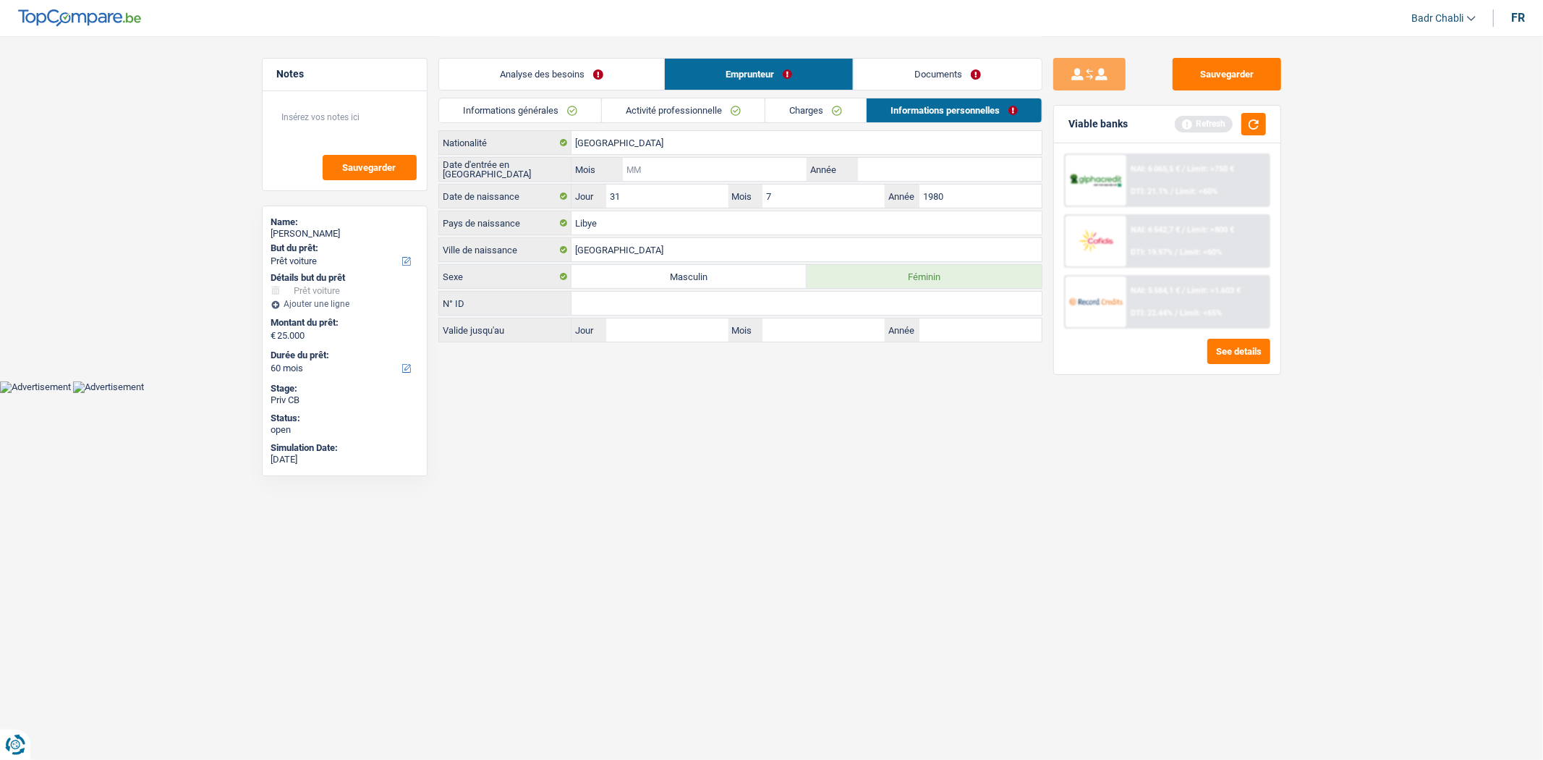
click at [780, 171] on input "Mois" at bounding box center [714, 169] width 183 height 23
type input "02"
type input "2007"
click at [1259, 119] on button "button" at bounding box center [1254, 124] width 25 height 22
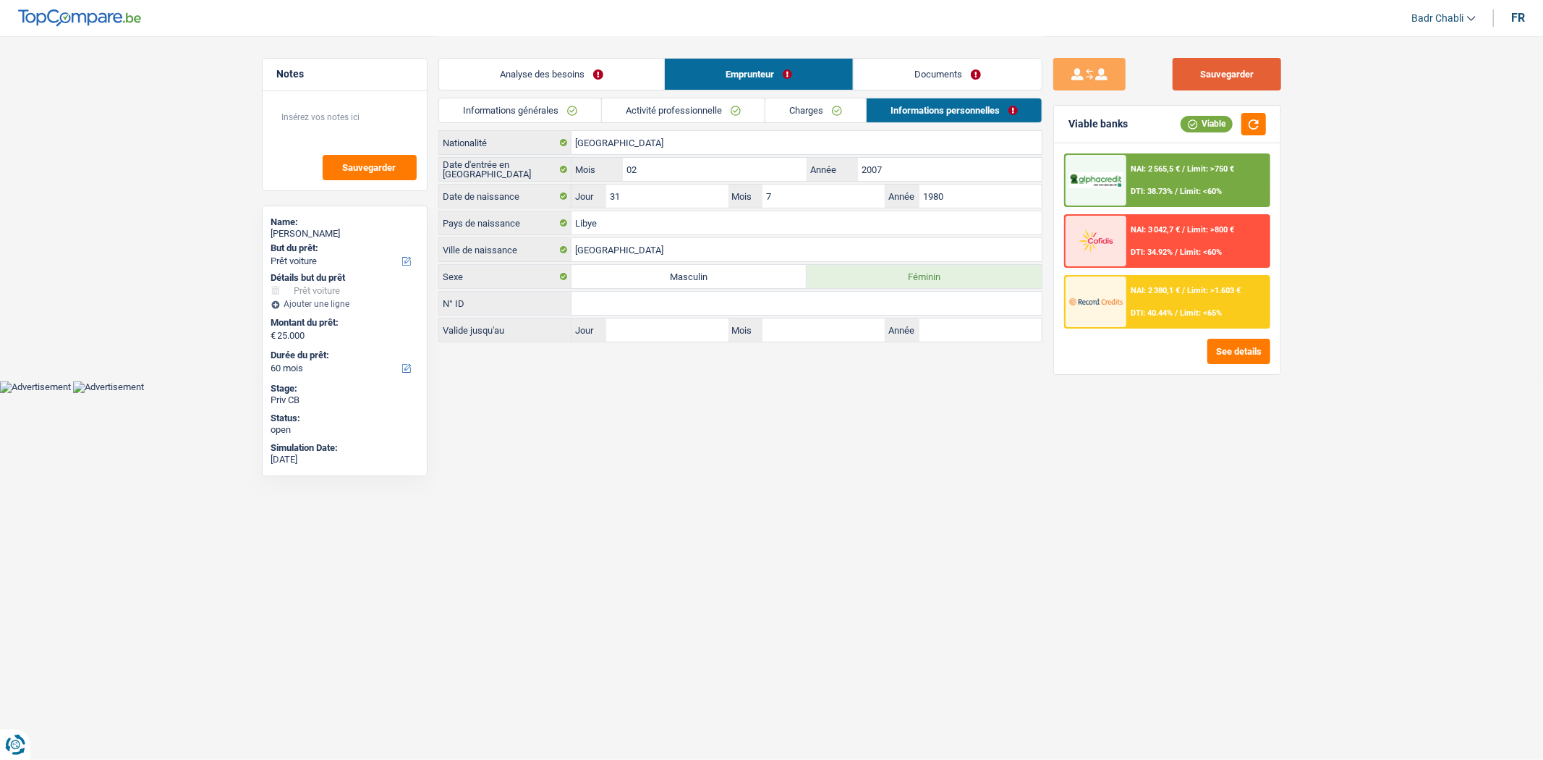
click at [1236, 78] on button "Sauvegarder" at bounding box center [1227, 74] width 109 height 33
click at [358, 109] on textarea at bounding box center [345, 122] width 144 height 43
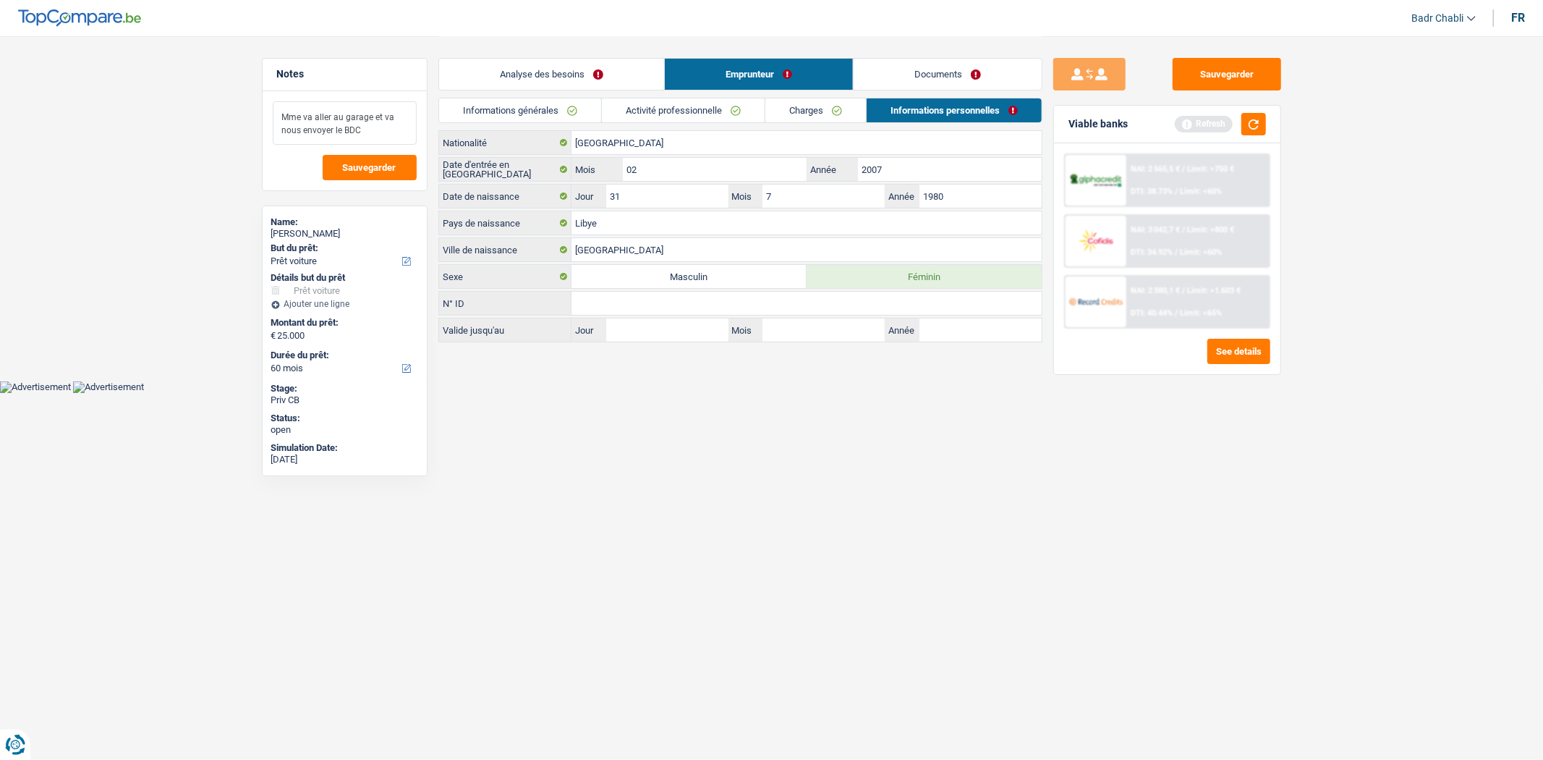
type textarea "Mme va aller au garage et va nous envoyer le BDC"
click at [567, 80] on link "Analyse des besoins" at bounding box center [551, 74] width 225 height 31
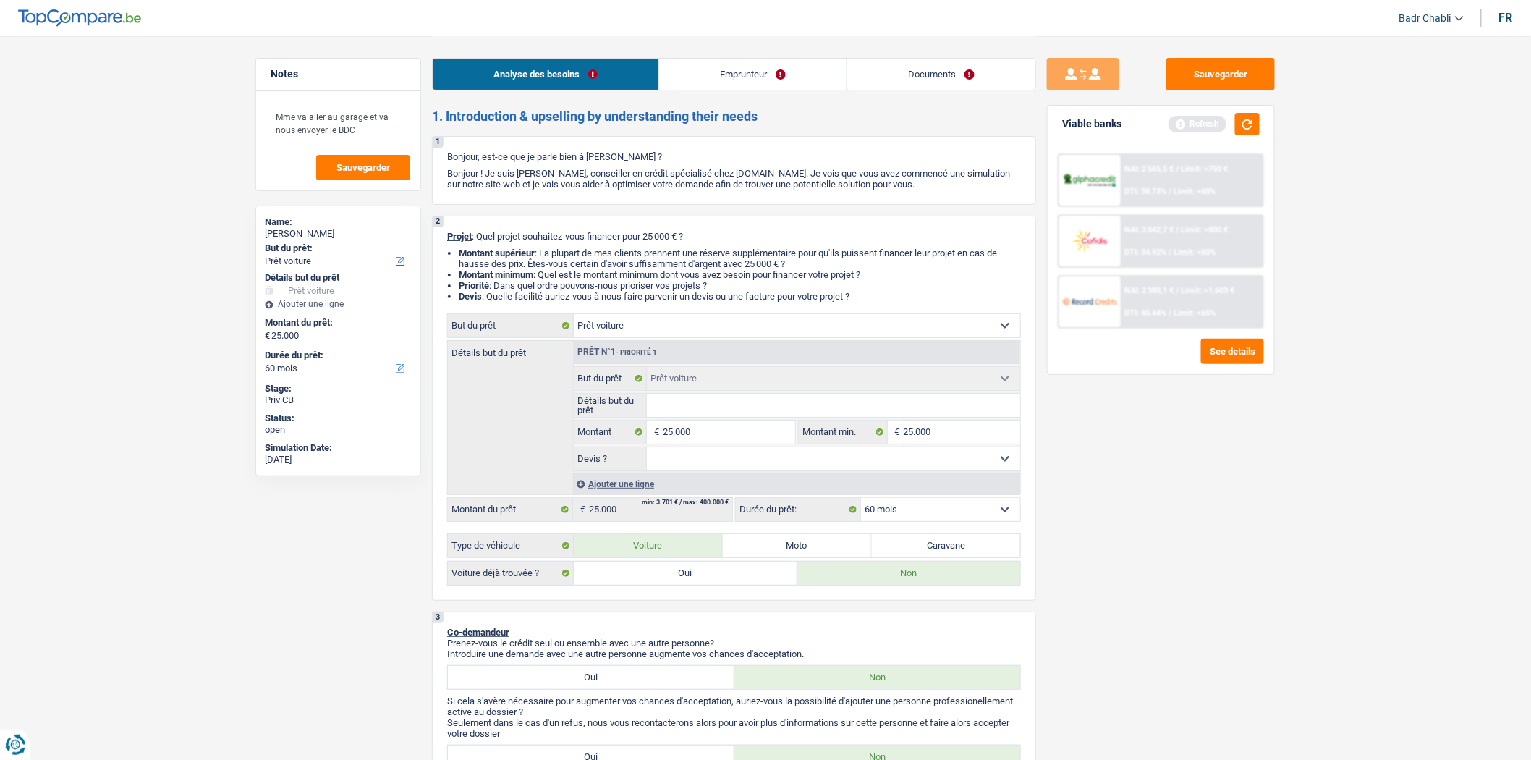
click at [697, 417] on input "Détails but du prêt" at bounding box center [834, 405] width 374 height 23
click at [685, 584] on label "Oui" at bounding box center [686, 572] width 224 height 23
click at [685, 584] on input "Oui" at bounding box center [686, 572] width 224 height 23
radio input "true"
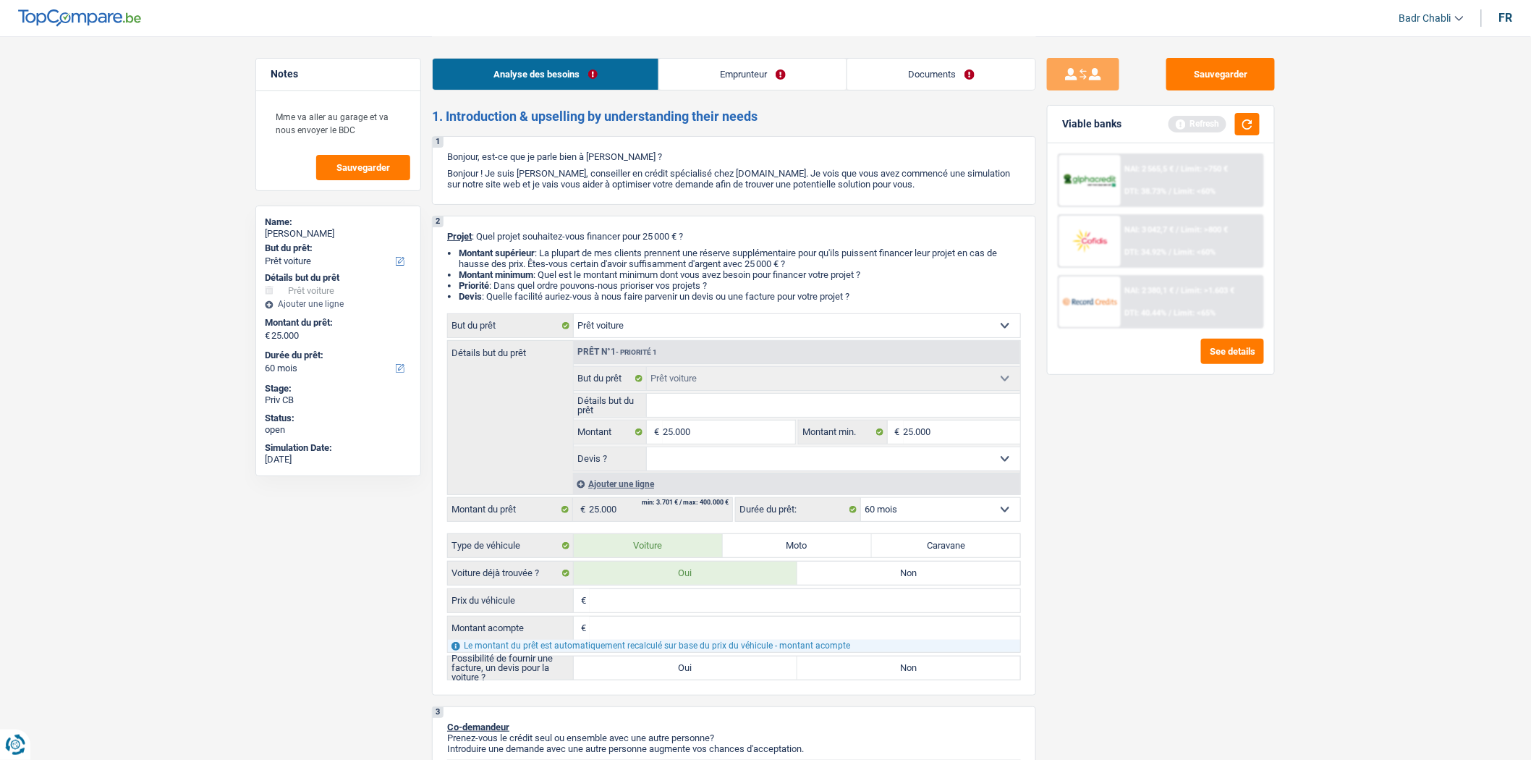
click at [653, 690] on div "2 Projet : Quel projet souhaitez-vous financer pour 25 000 € ? Montant supérieu…" at bounding box center [734, 456] width 604 height 480
click at [661, 673] on label "Oui" at bounding box center [686, 667] width 224 height 23
click at [661, 673] on input "Oui" at bounding box center [686, 667] width 224 height 23
radio input "true"
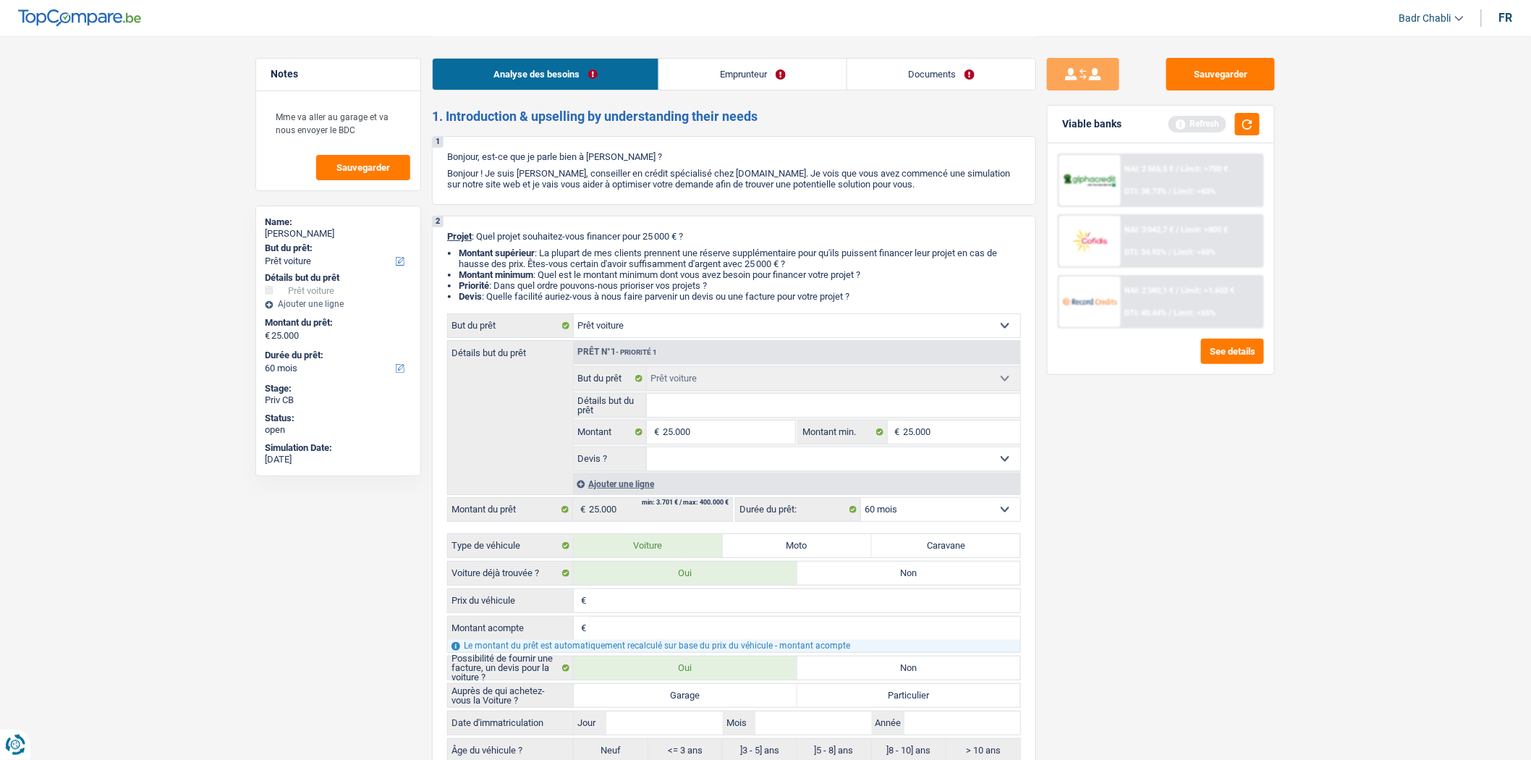
click at [673, 704] on label "Garage" at bounding box center [686, 695] width 224 height 23
click at [673, 704] on input "Garage" at bounding box center [686, 695] width 224 height 23
radio input "true"
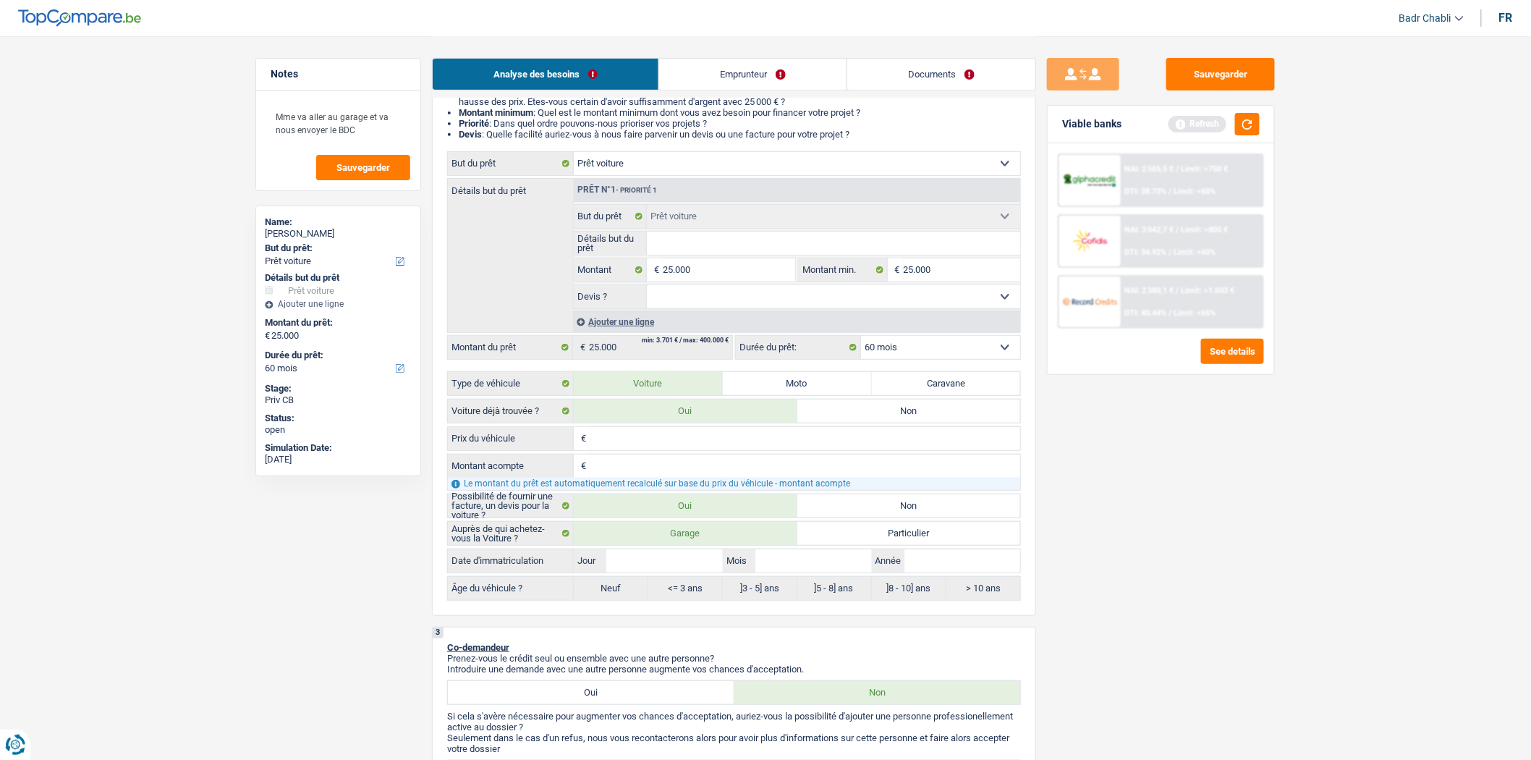
scroll to position [241, 0]
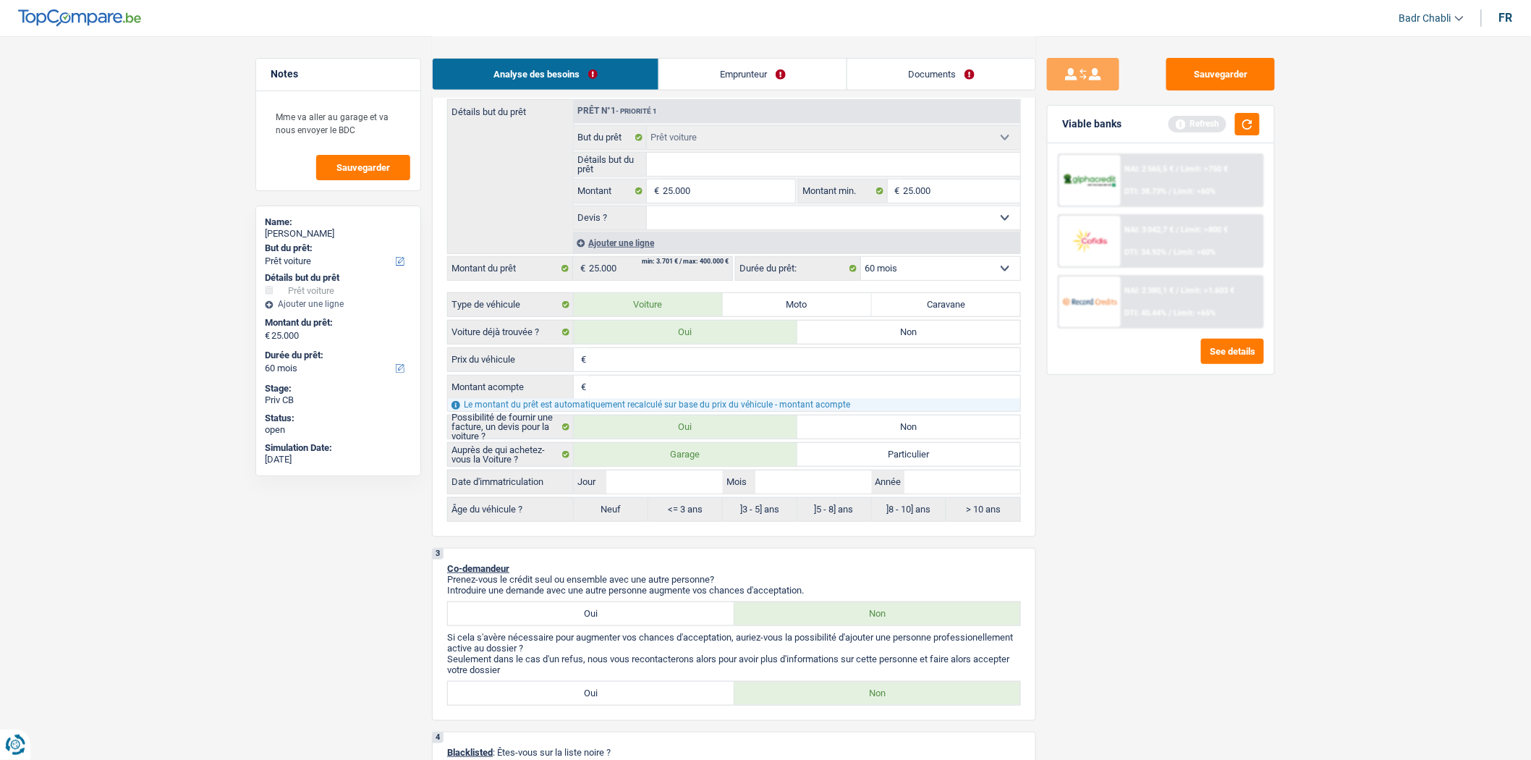
click at [674, 466] on label "Garage" at bounding box center [686, 454] width 224 height 23
click at [674, 466] on input "Garage" at bounding box center [686, 454] width 224 height 23
radio input "true"
click at [676, 482] on input "Jour" at bounding box center [664, 481] width 116 height 23
type input "0"
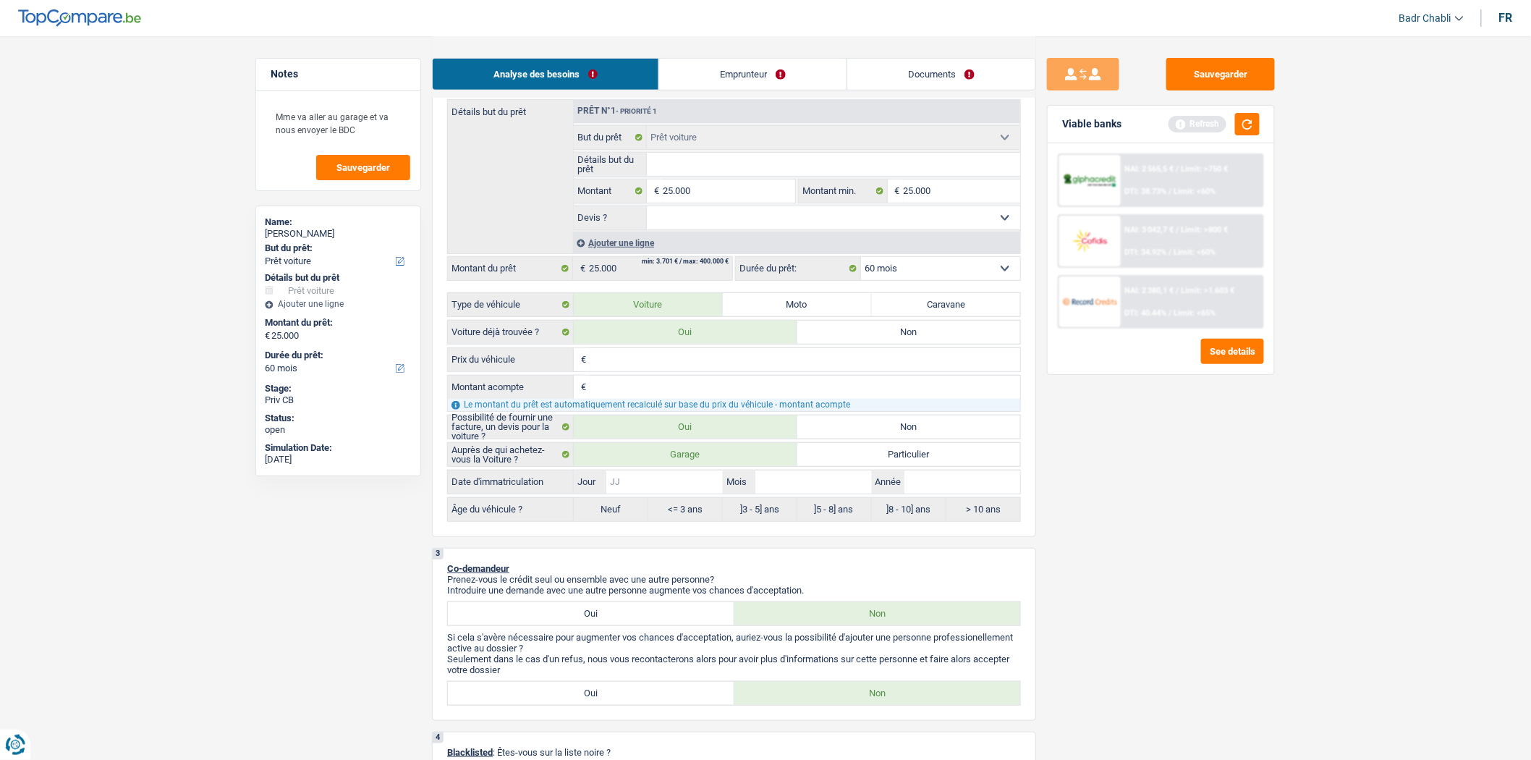
type input "0"
type input "01"
type input "0"
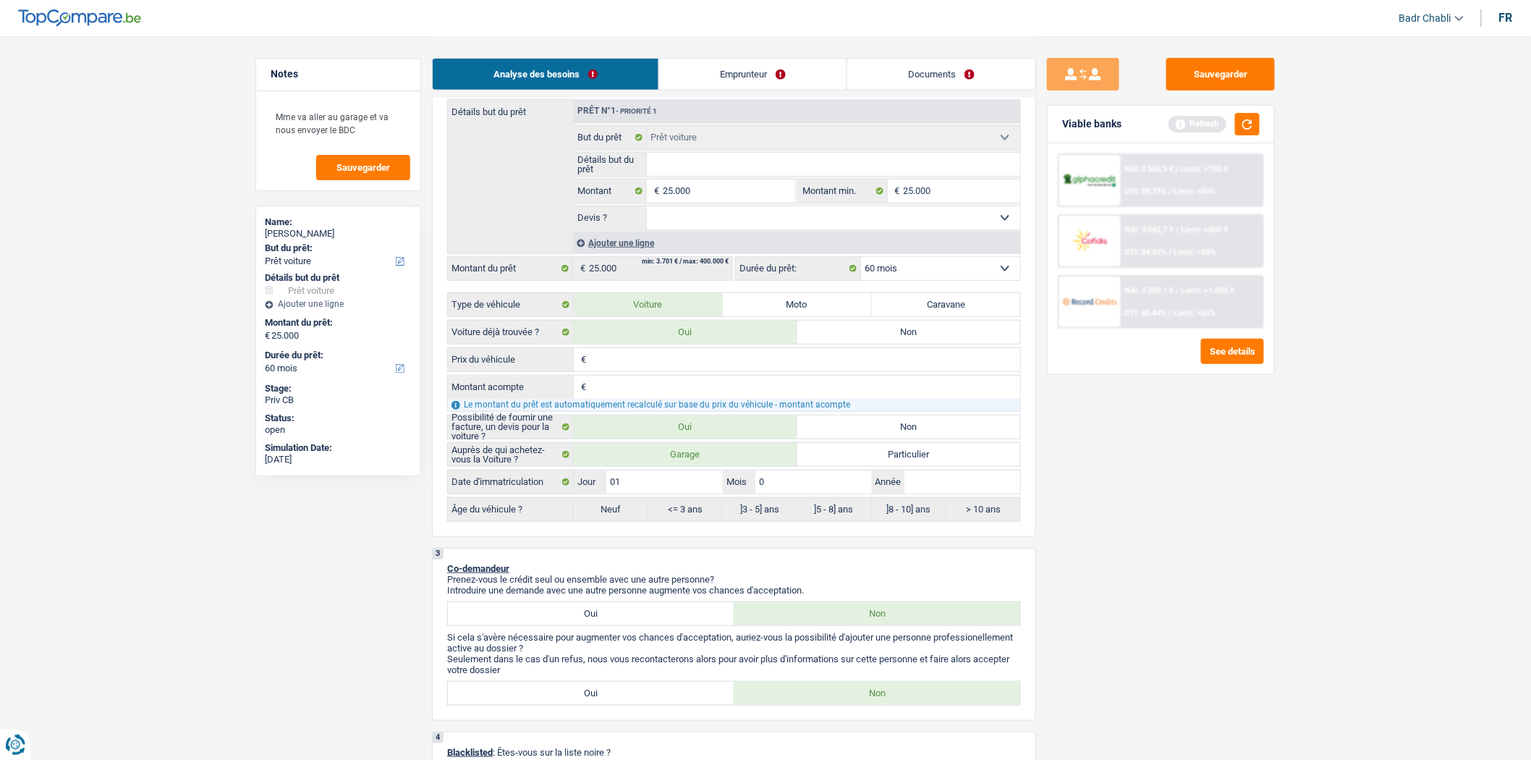
type input "01"
type input "2"
type input "20"
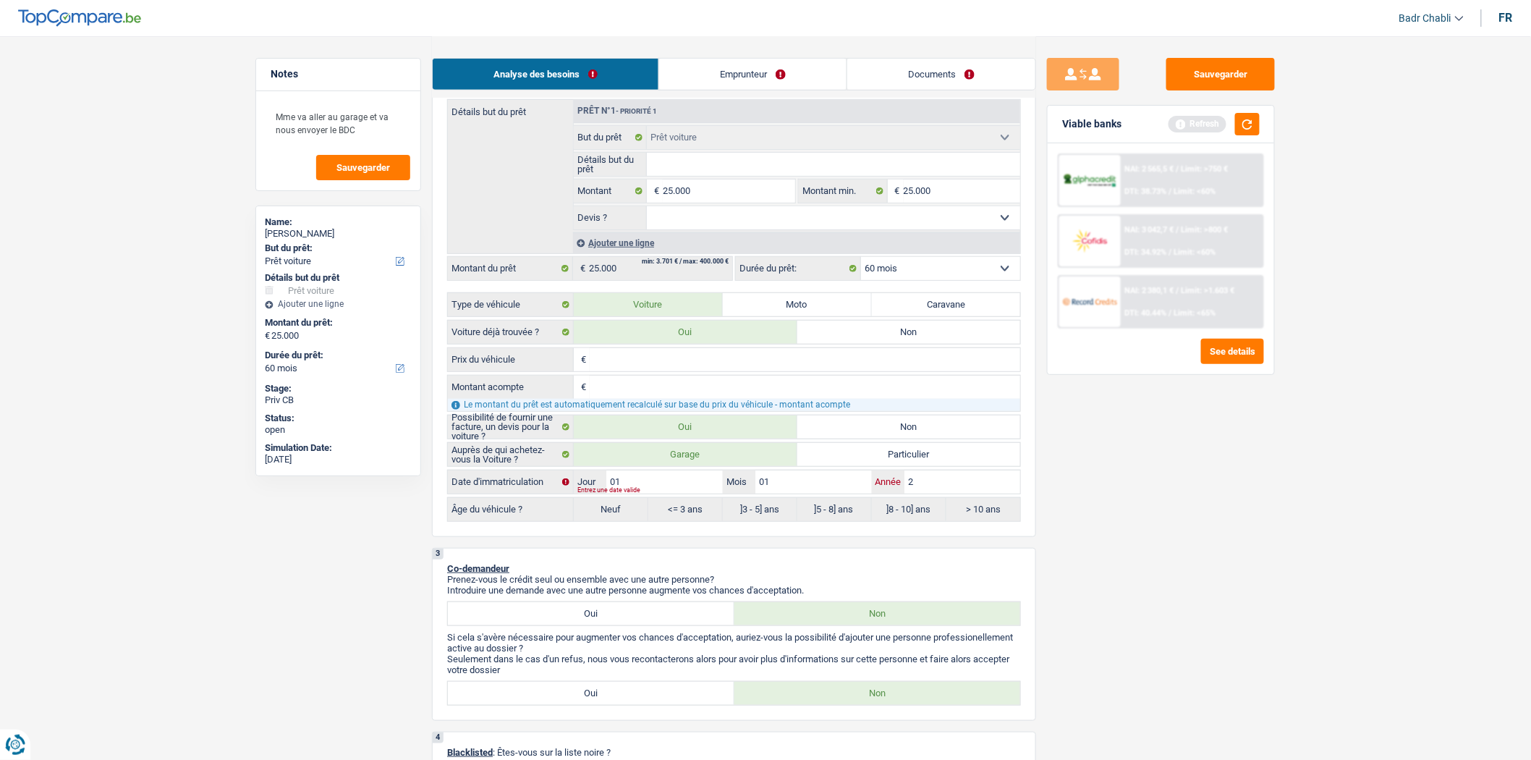
type input "20"
type input "202"
type input "2020"
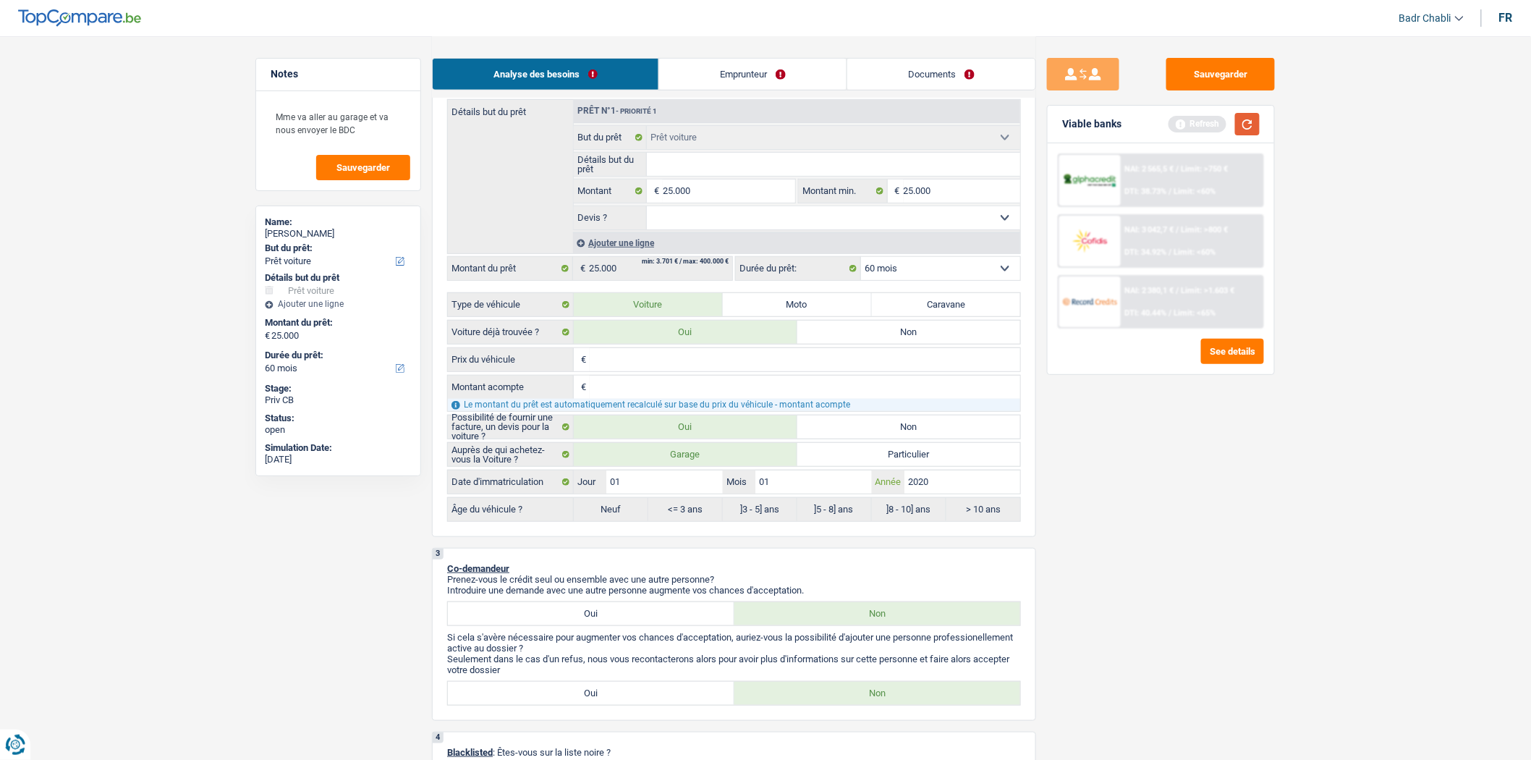
type input "2020"
radio input "false"
radio input "true"
click at [1253, 120] on button "button" at bounding box center [1247, 124] width 25 height 22
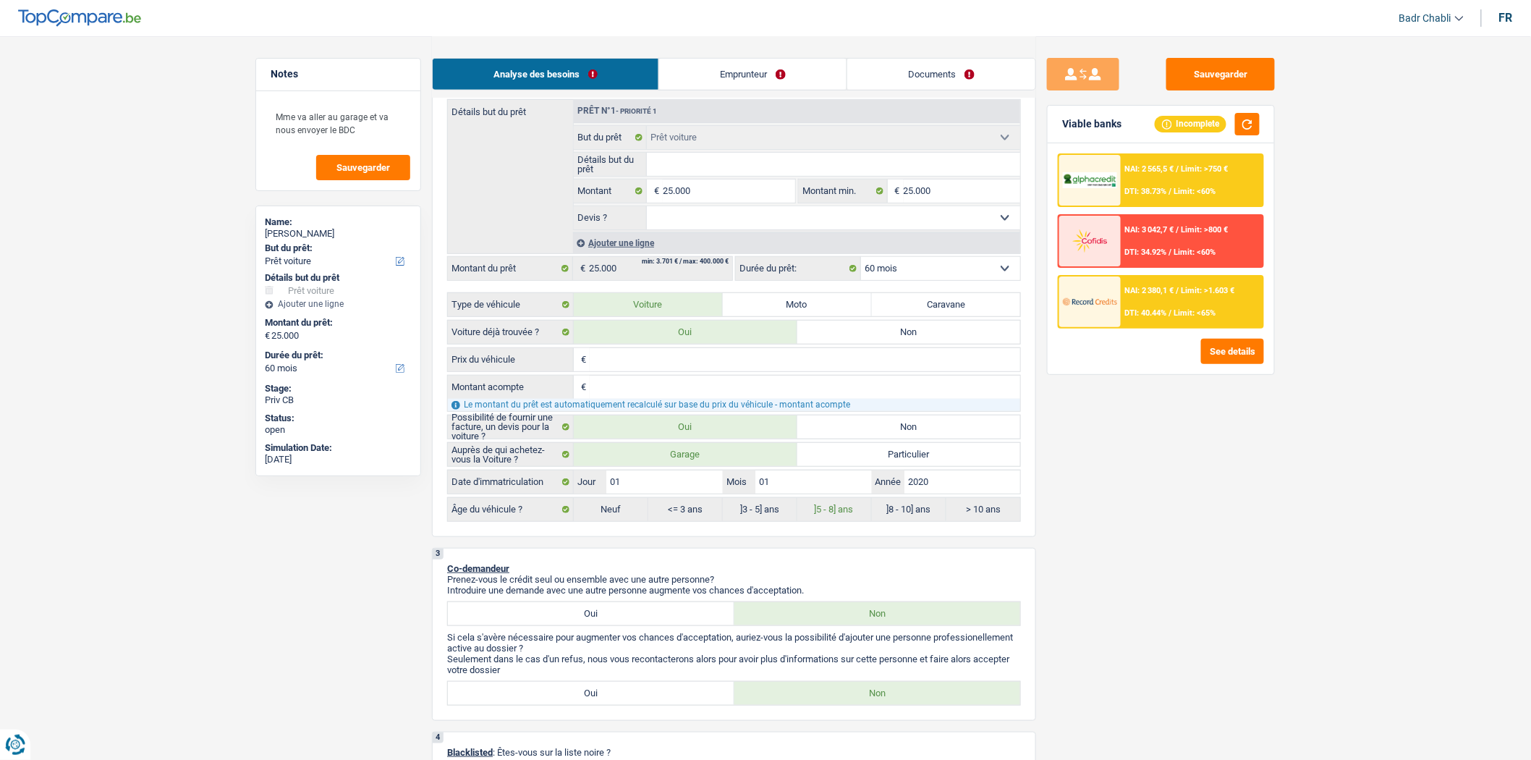
click at [1160, 302] on div "NAI: 2 380,1 € / Limit: >1.603 € DTI: 40.44% / Limit: <65%" at bounding box center [1192, 301] width 143 height 51
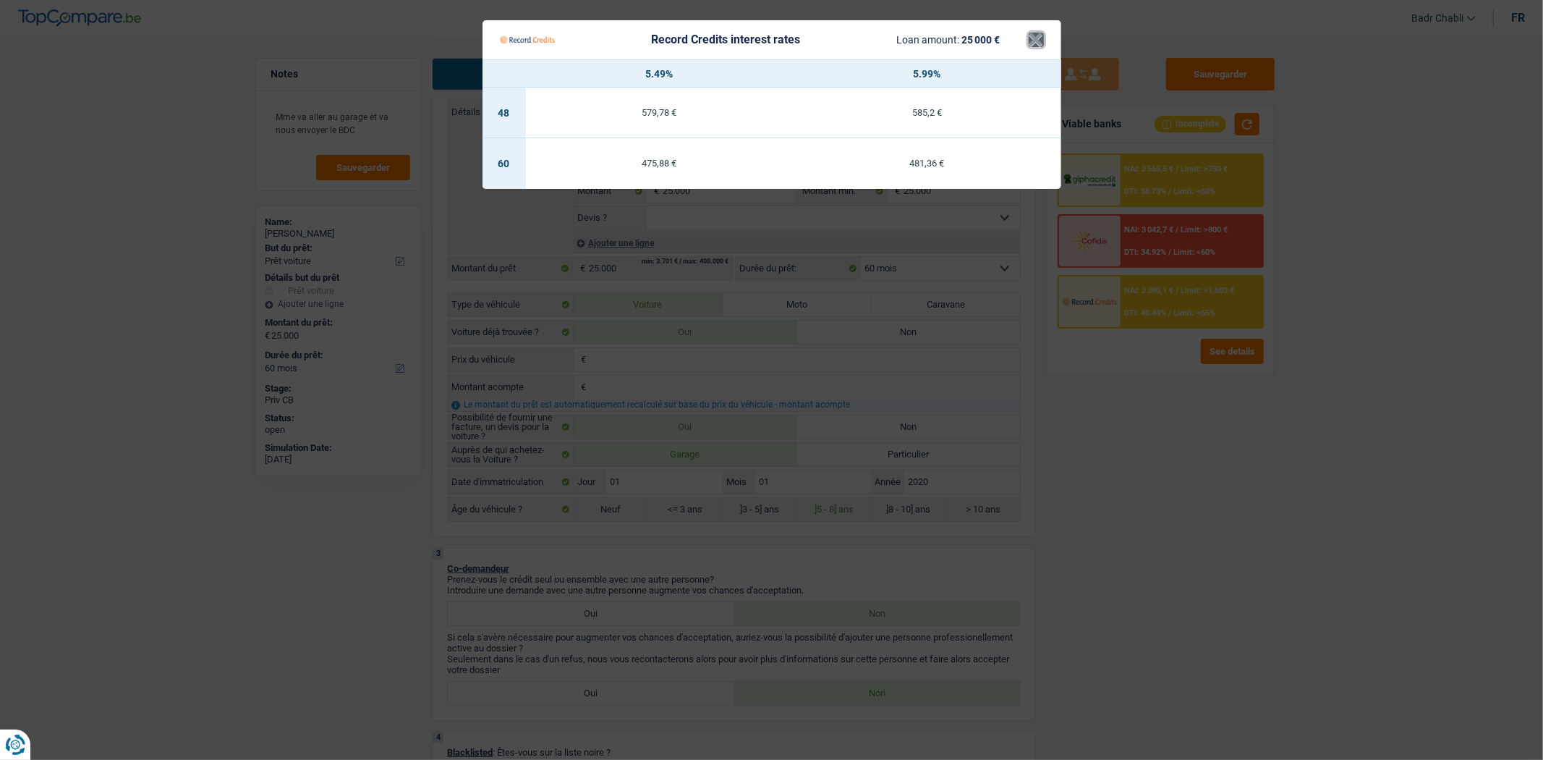
click at [1032, 45] on button "×" at bounding box center [1036, 40] width 15 height 14
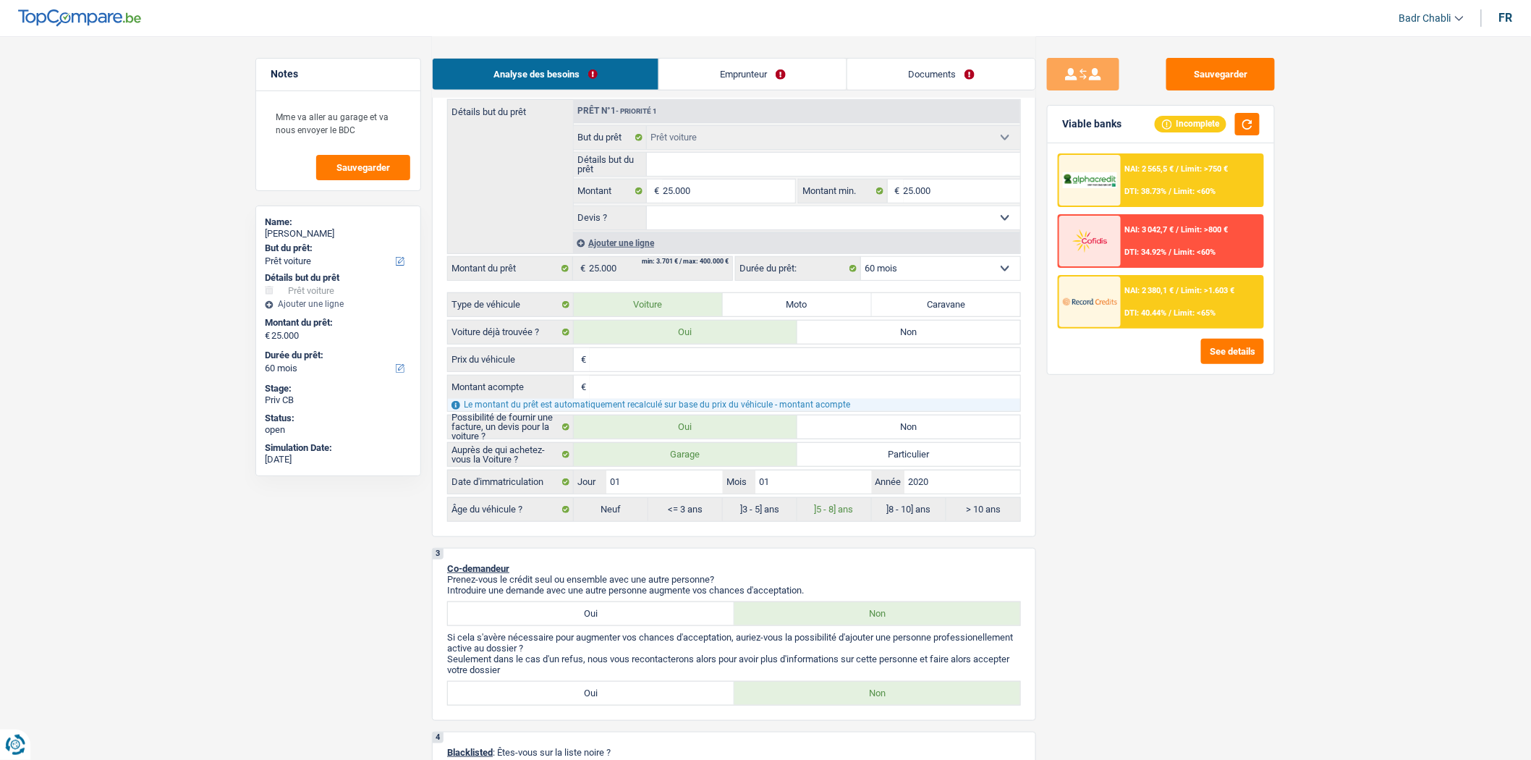
click at [1144, 192] on span "DTI: 38.73%" at bounding box center [1146, 191] width 42 height 9
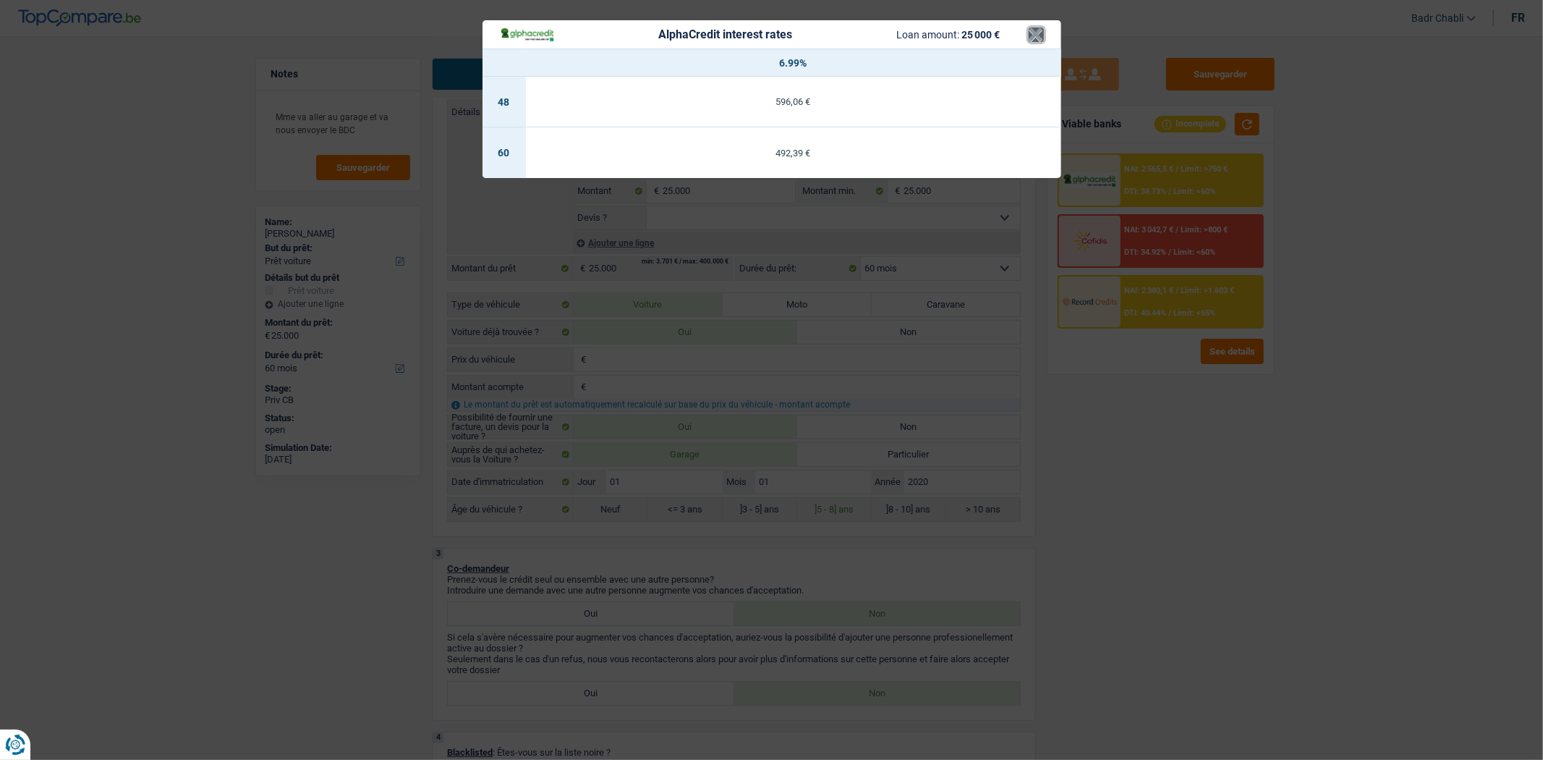
click at [1032, 35] on button "×" at bounding box center [1036, 34] width 15 height 14
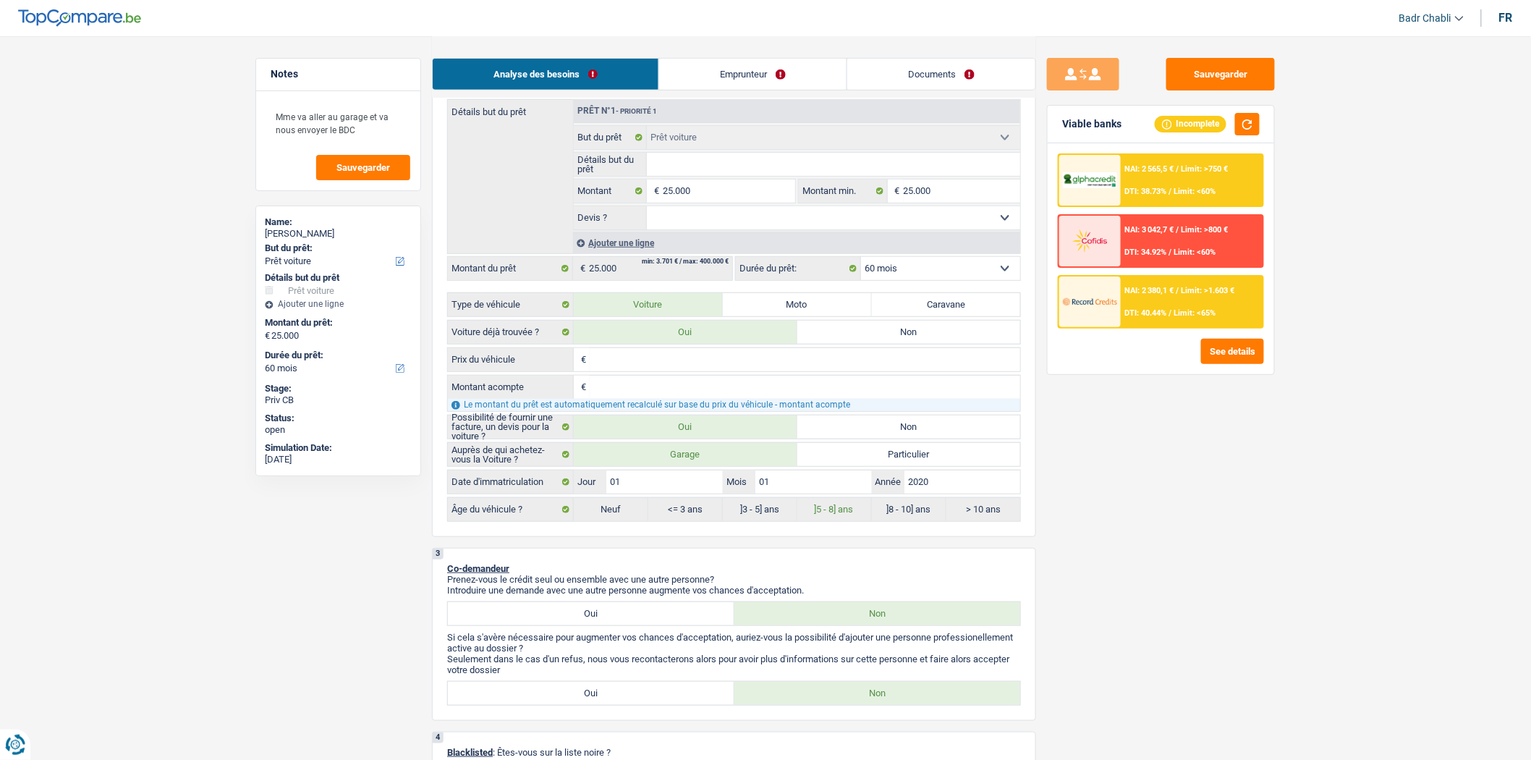
click at [1195, 308] on span "Limit: <65%" at bounding box center [1195, 312] width 42 height 9
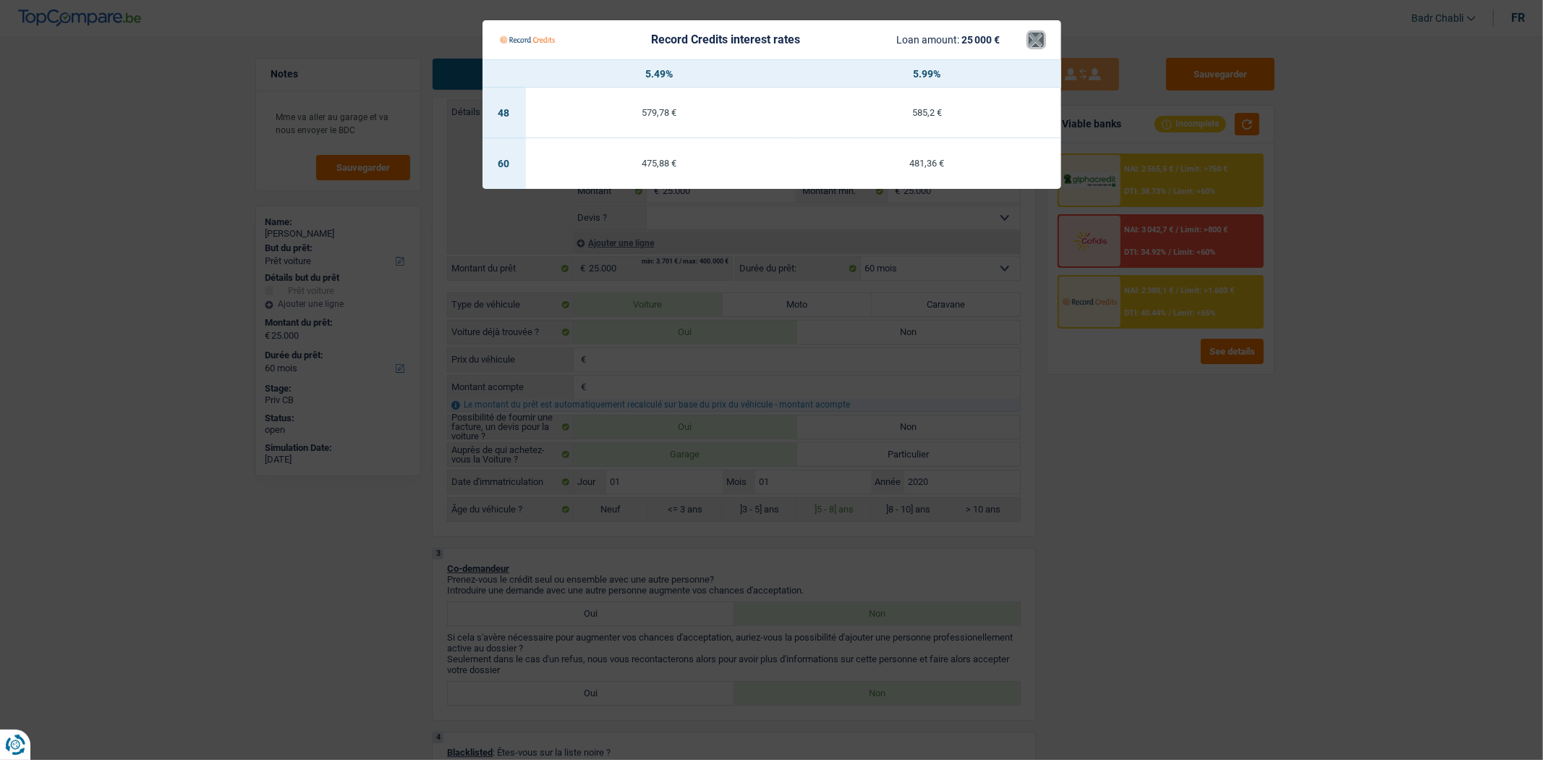
click at [1039, 45] on button "×" at bounding box center [1036, 40] width 15 height 14
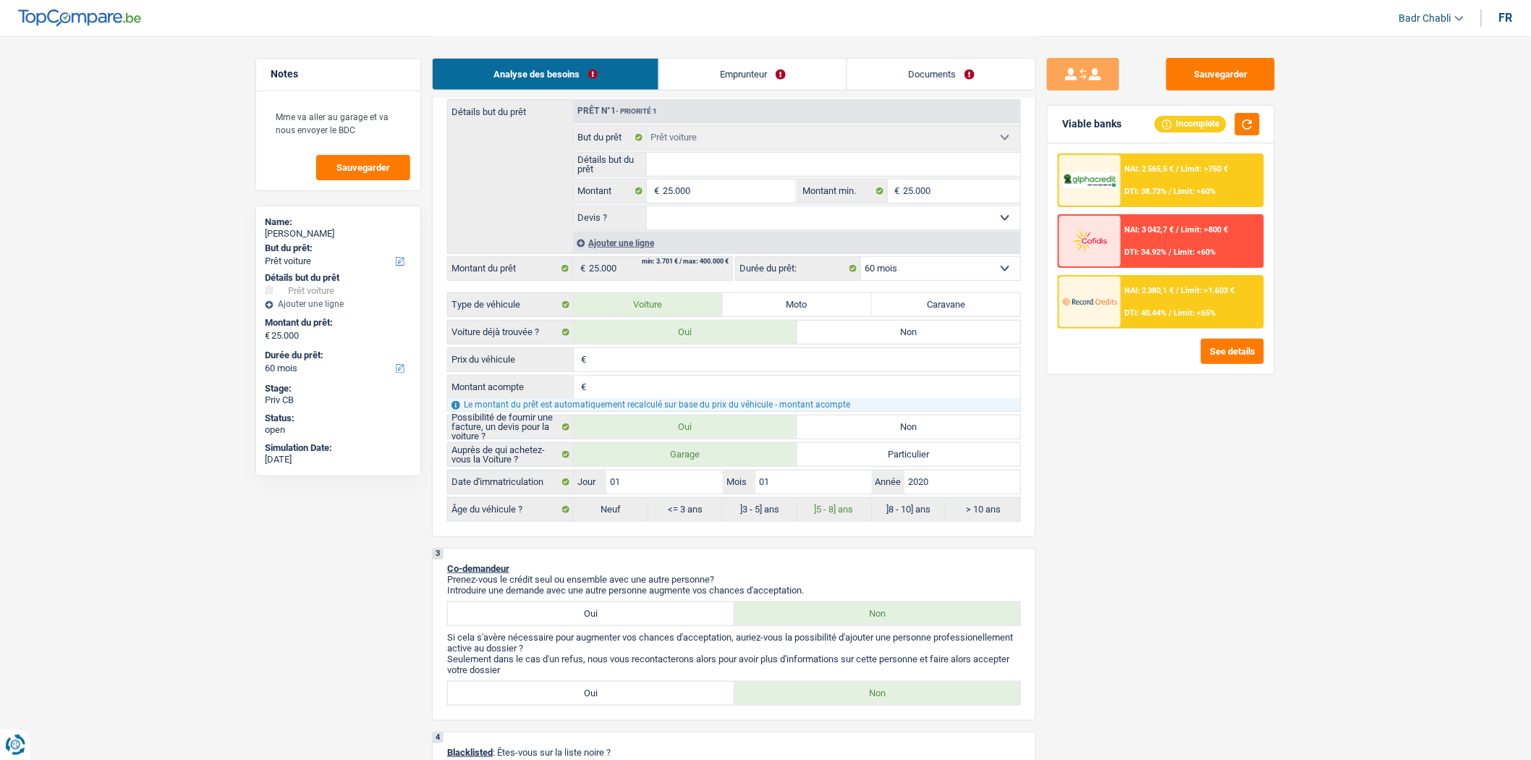
click at [915, 277] on select "12 mois 18 mois 24 mois 30 mois 36 mois 42 mois 48 mois 60 mois Sélectionner un…" at bounding box center [940, 268] width 159 height 23
click at [809, 226] on select "Oui Non Non répondu Sélectionner une option" at bounding box center [834, 217] width 374 height 23
select select "false"
click at [647, 210] on select "Oui Non Non répondu Sélectionner une option" at bounding box center [834, 217] width 374 height 23
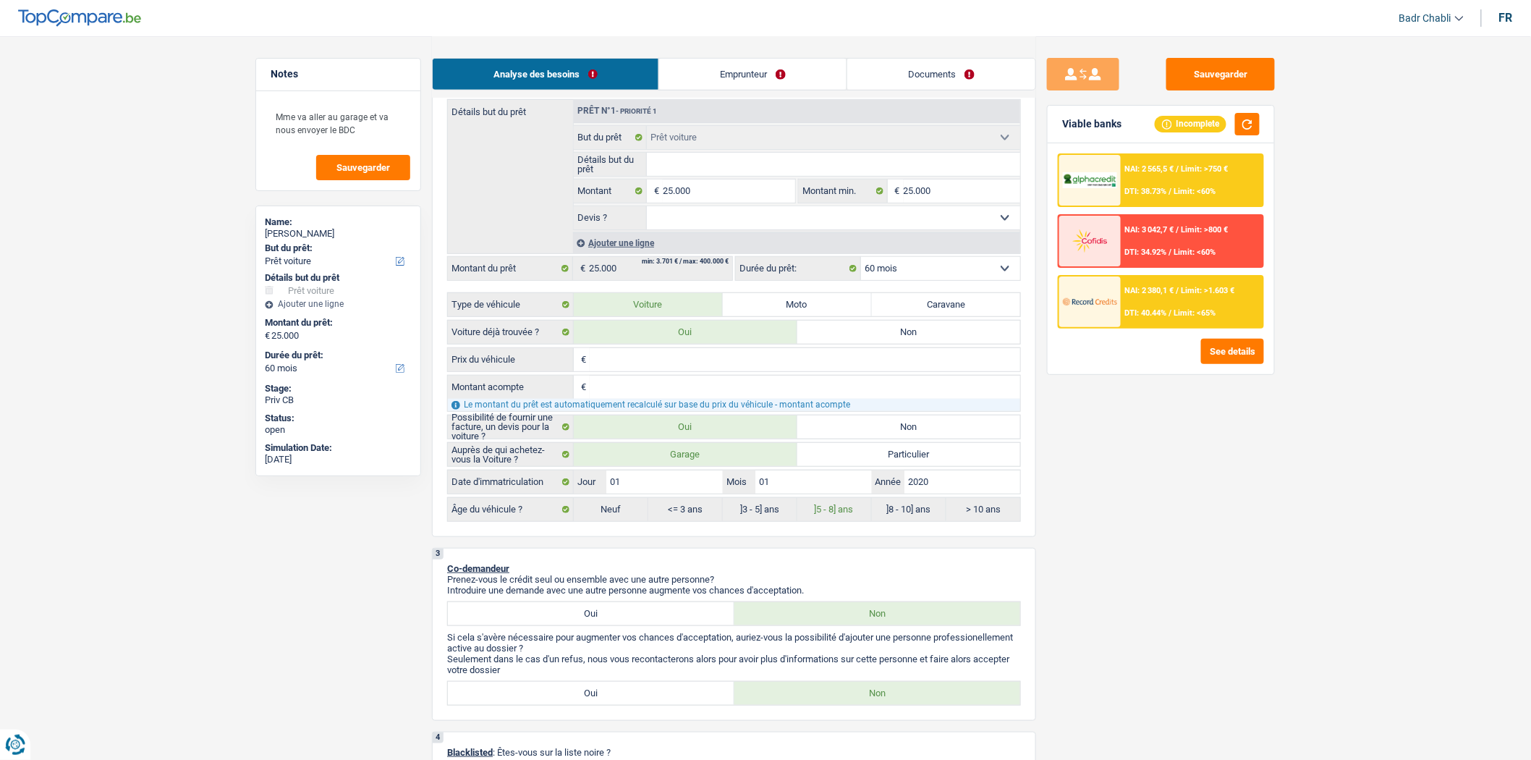
select select "false"
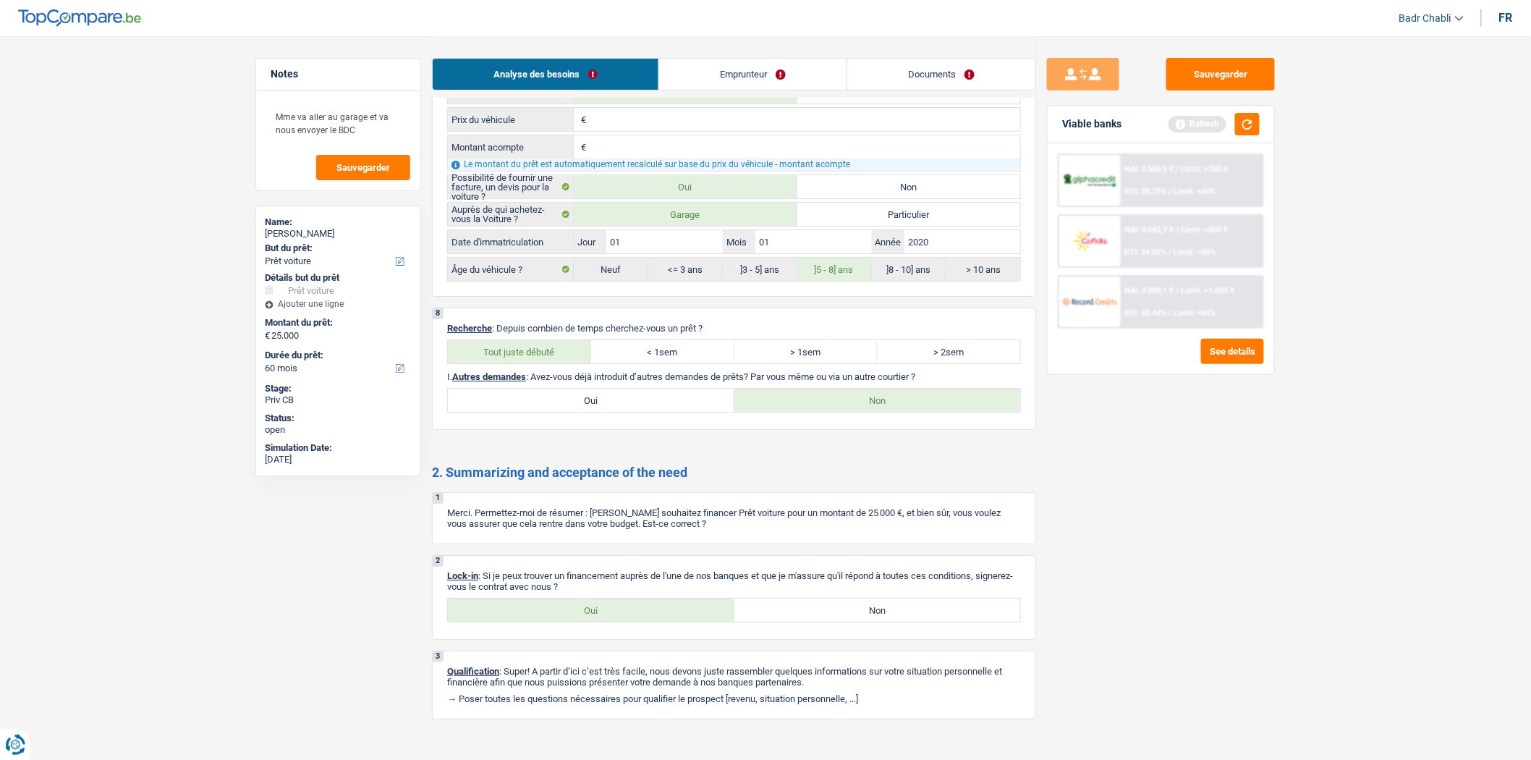
scroll to position [2096, 0]
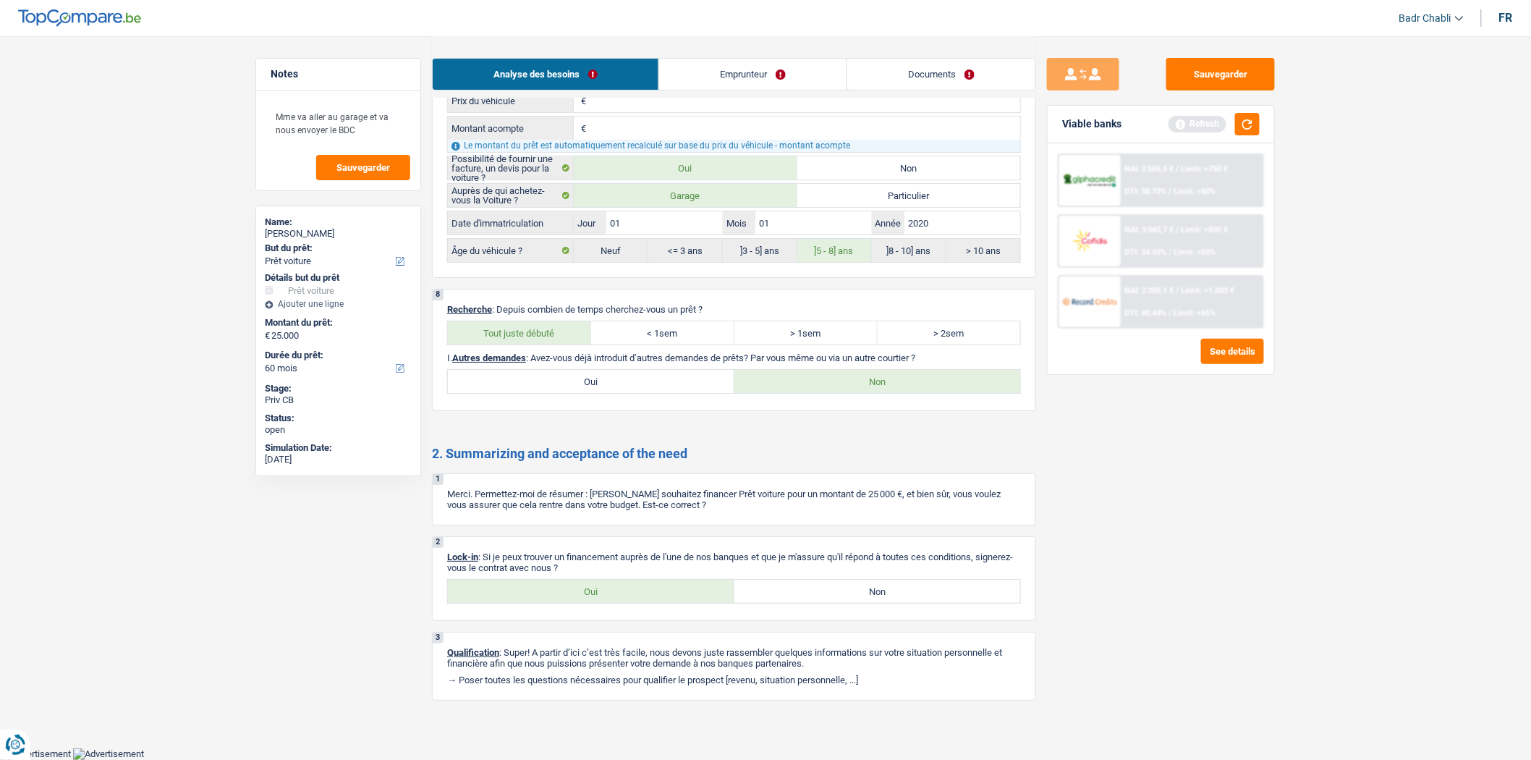
click at [367, 122] on textarea "Mme va aller au garage et va nous envoyer le BDC" at bounding box center [338, 122] width 144 height 43
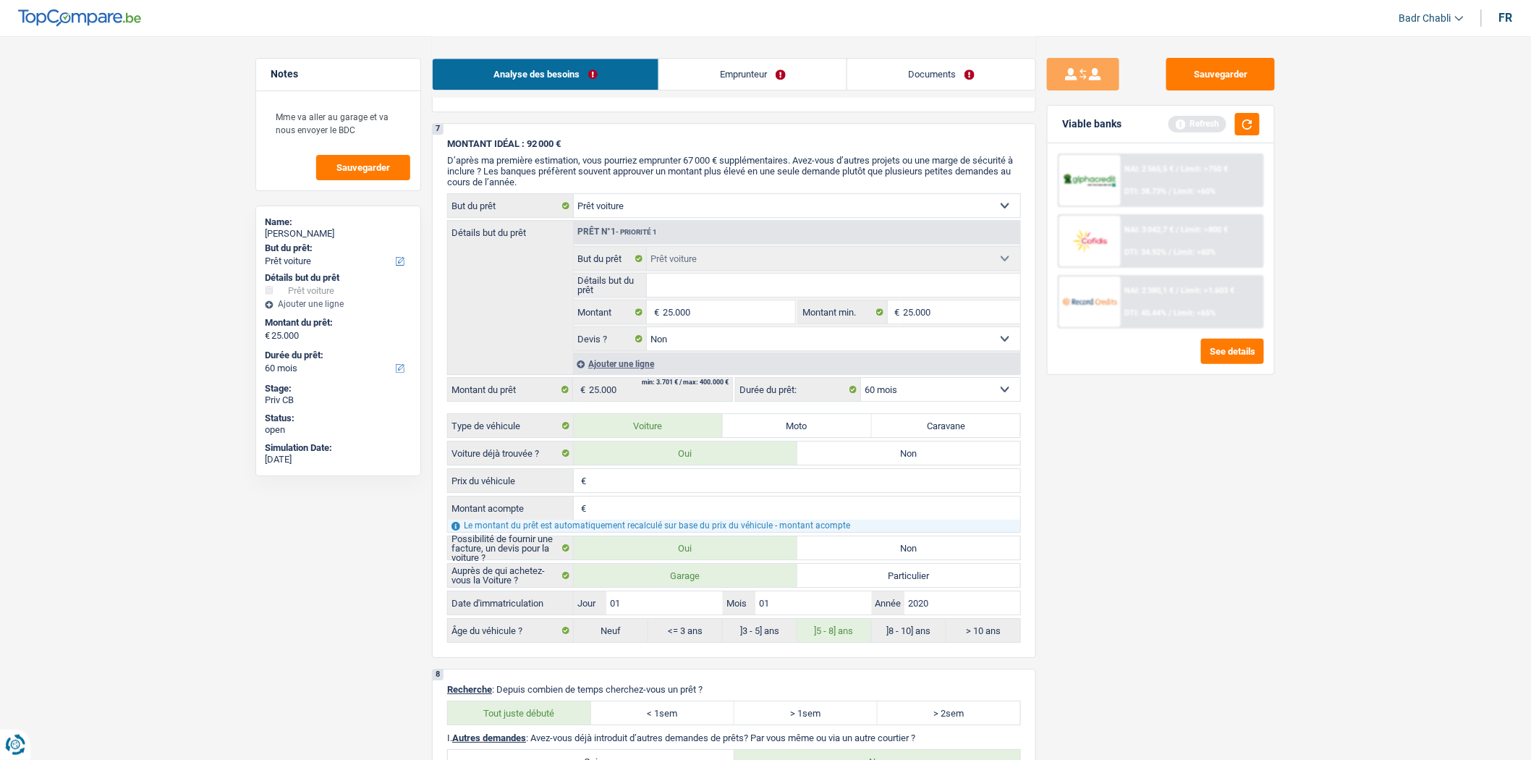
click at [700, 297] on input "Détails but du prêt" at bounding box center [834, 284] width 374 height 23
type input "A"
type input "Au"
type input "Aud"
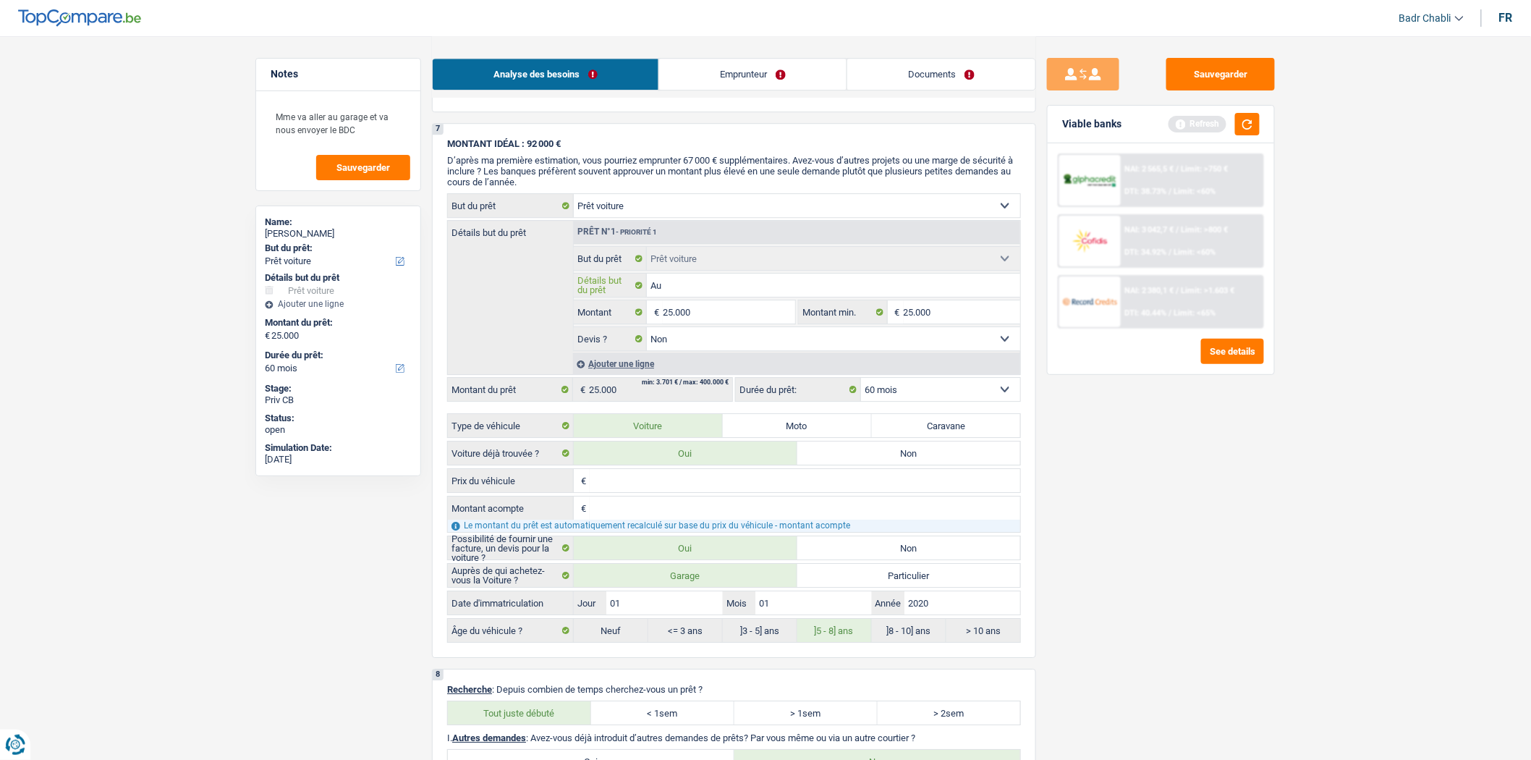
type input "Aud"
type input "Audi"
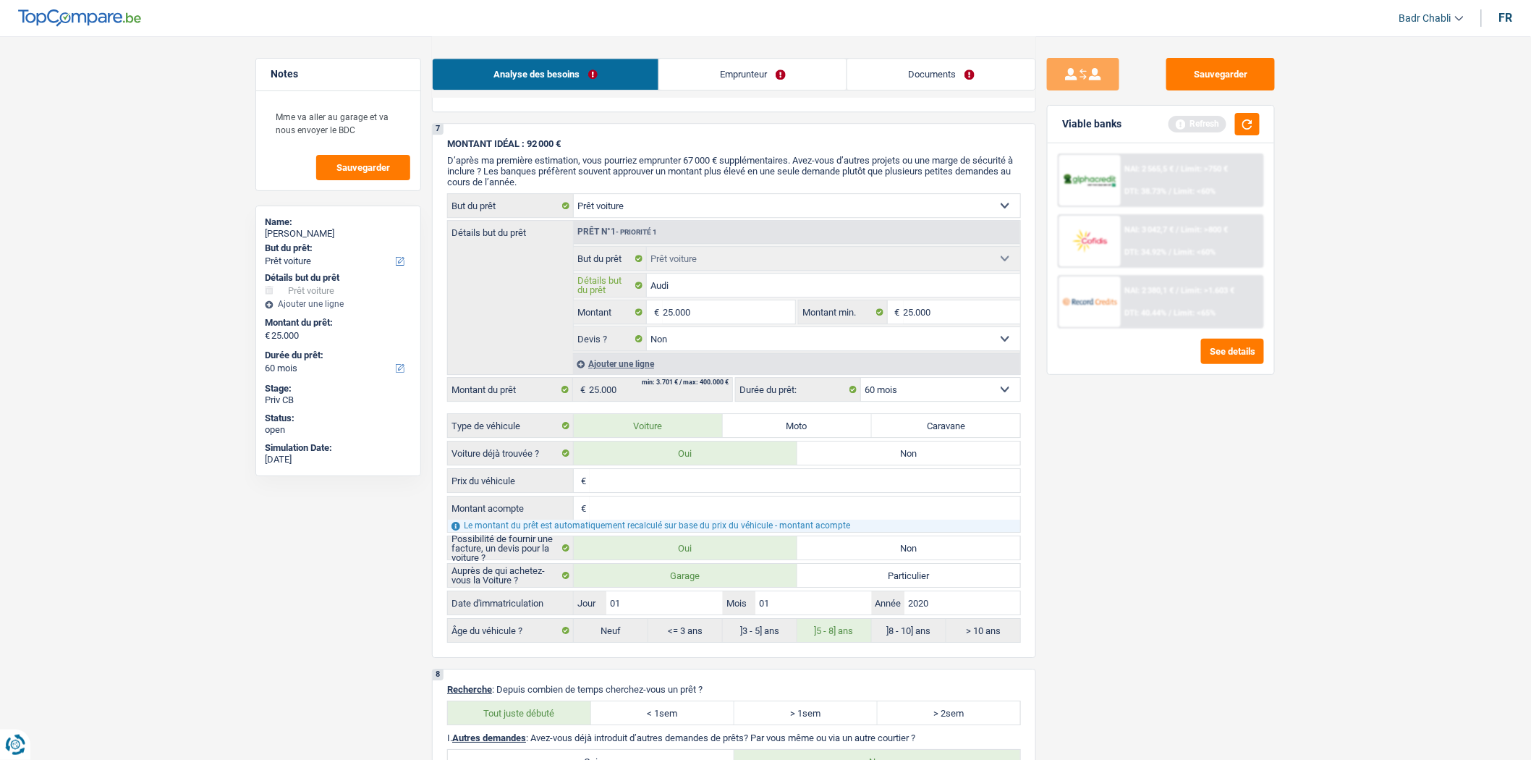
type input "Audi 2"
type input "Audi"
type input "Audi A"
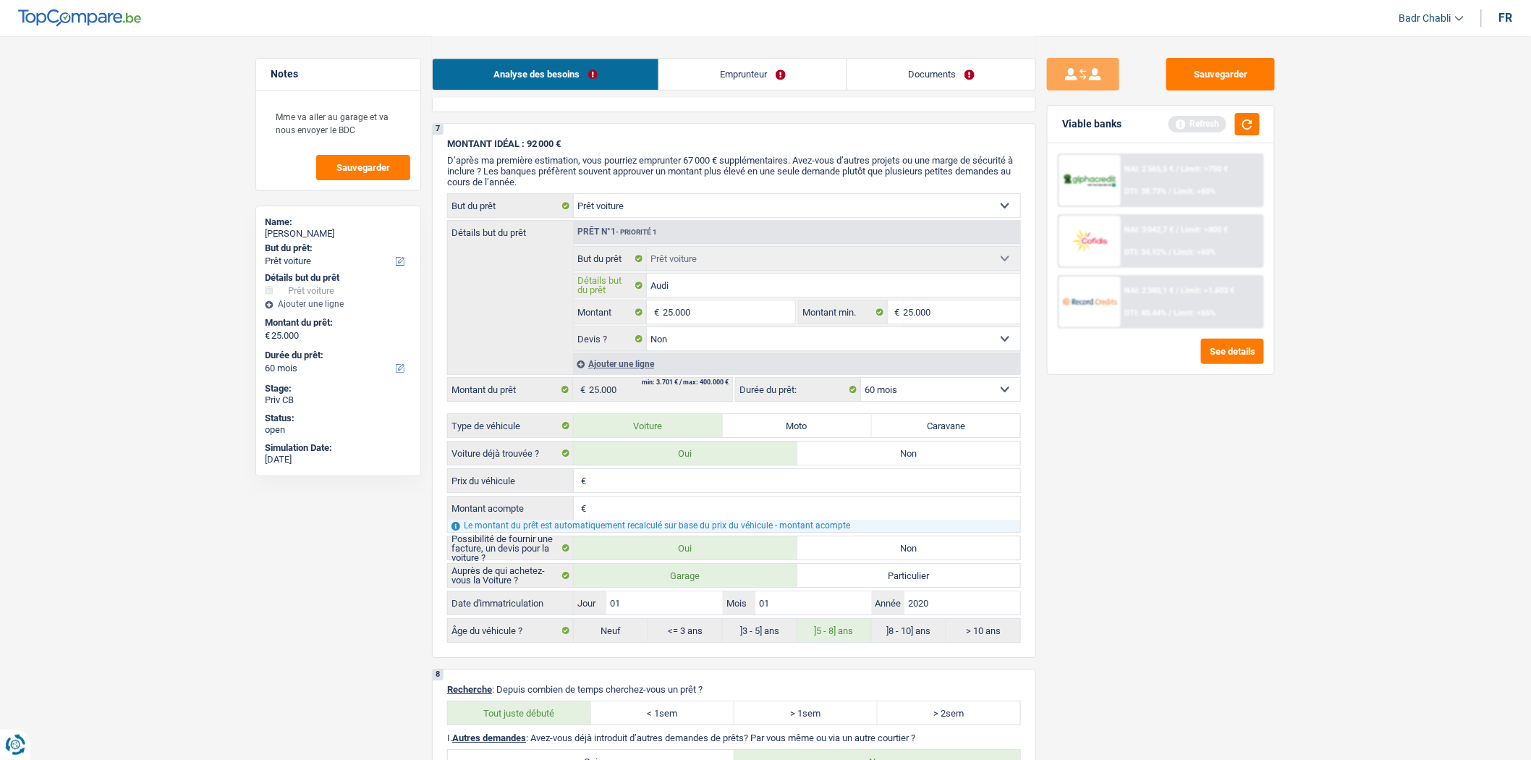
type input "Audi A"
type input "Audi A3"
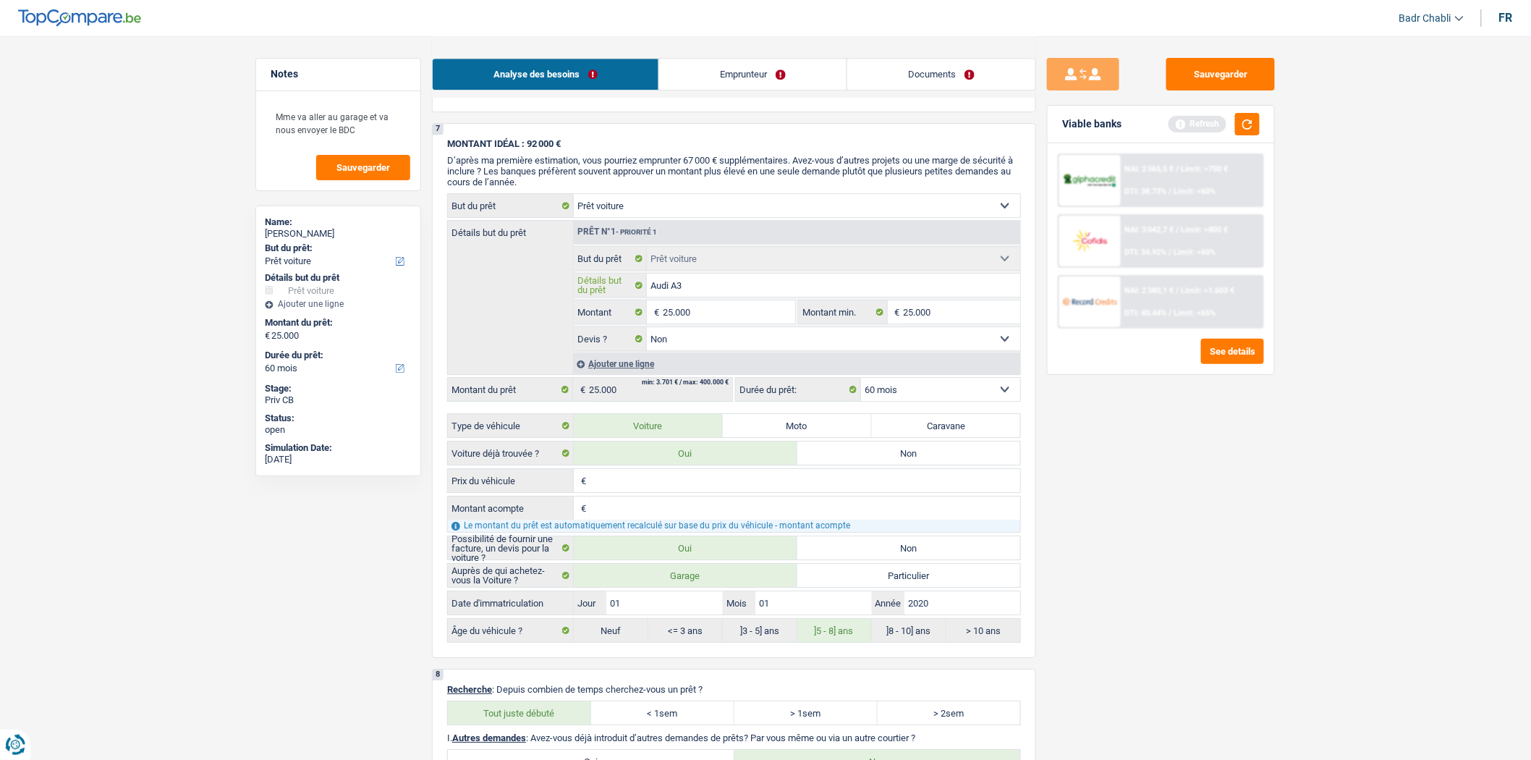
type input "Audi A3 2"
type input "Audi A3 20"
type input "Audi A3 202"
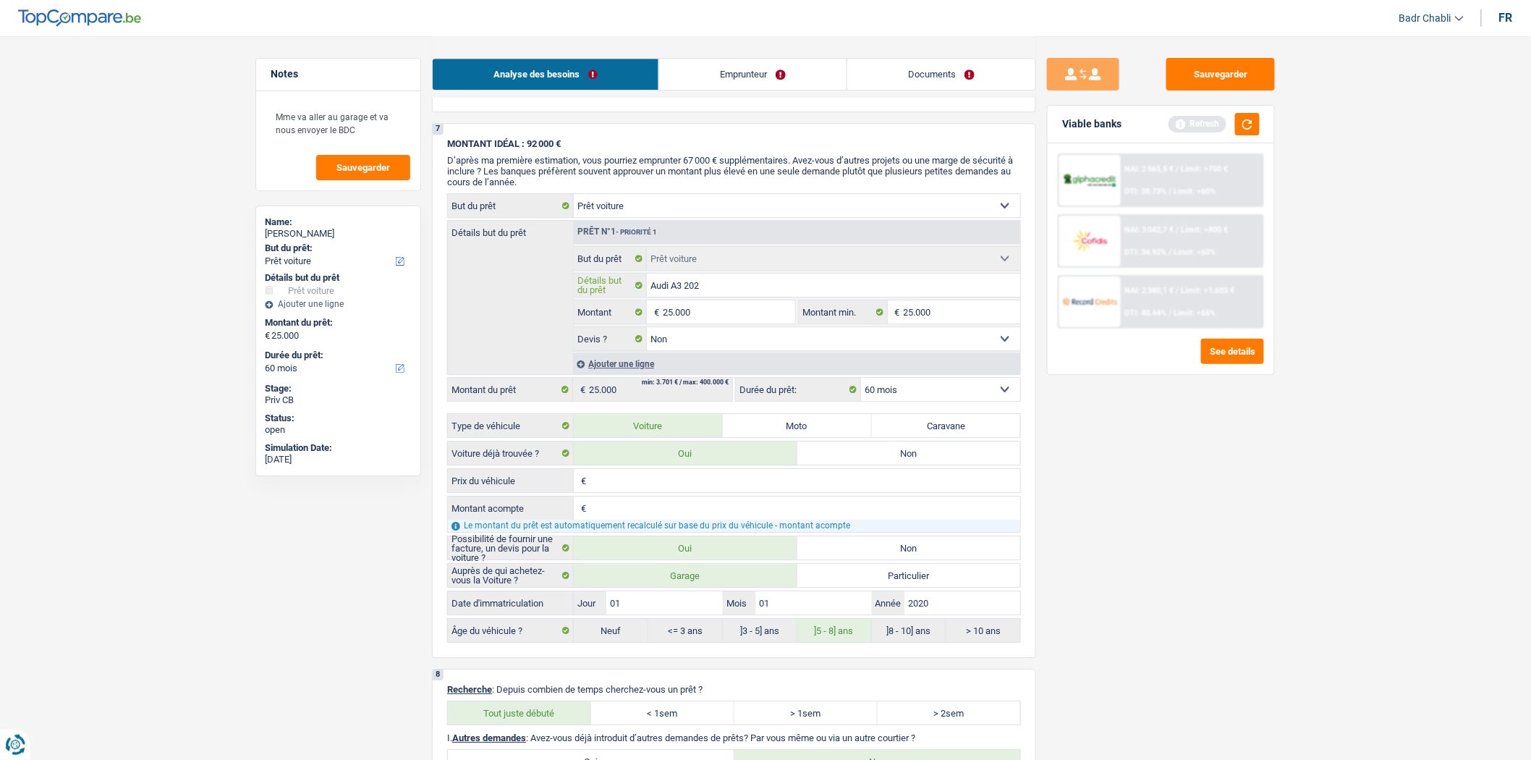
type input "Audi A3 2020"
click at [1249, 71] on button "Sauvegarder" at bounding box center [1220, 74] width 109 height 33
click at [370, 127] on textarea "Mme va aller au garage et va nous envoyer le BDC" at bounding box center [338, 122] width 144 height 43
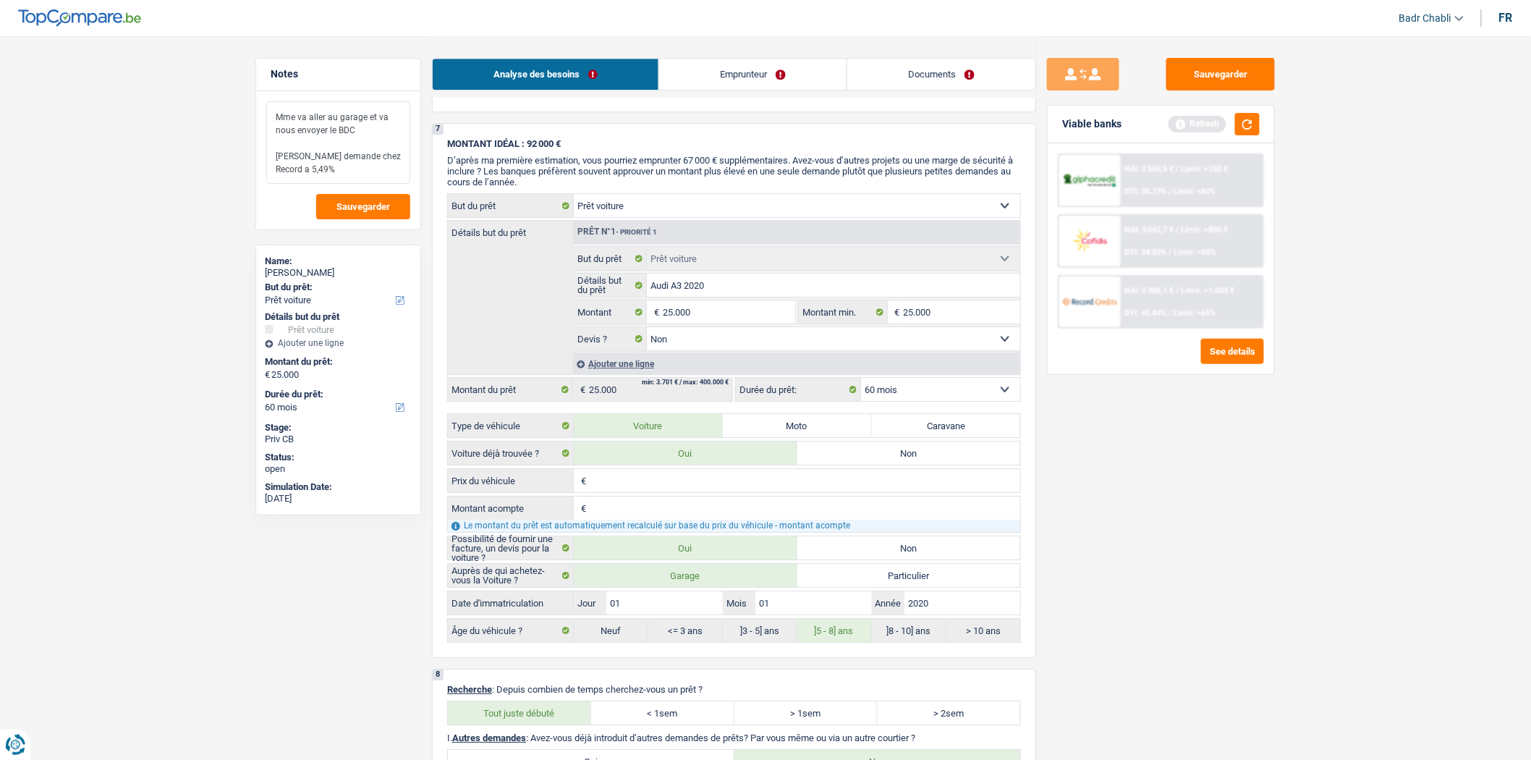
type textarea "Mme va aller au garage et va nous envoyer le BDC [PERSON_NAME] demande chez Rec…"
click at [362, 188] on div "Mme va aller au garage et va nous envoyer le BDC [PERSON_NAME] demande chez Rec…" at bounding box center [338, 160] width 164 height 138
click at [364, 198] on button "Sauvegarder" at bounding box center [363, 206] width 94 height 25
click at [1227, 75] on button "Sauvegarder" at bounding box center [1220, 74] width 109 height 33
